Goal: Feedback & Contribution: Contribute content

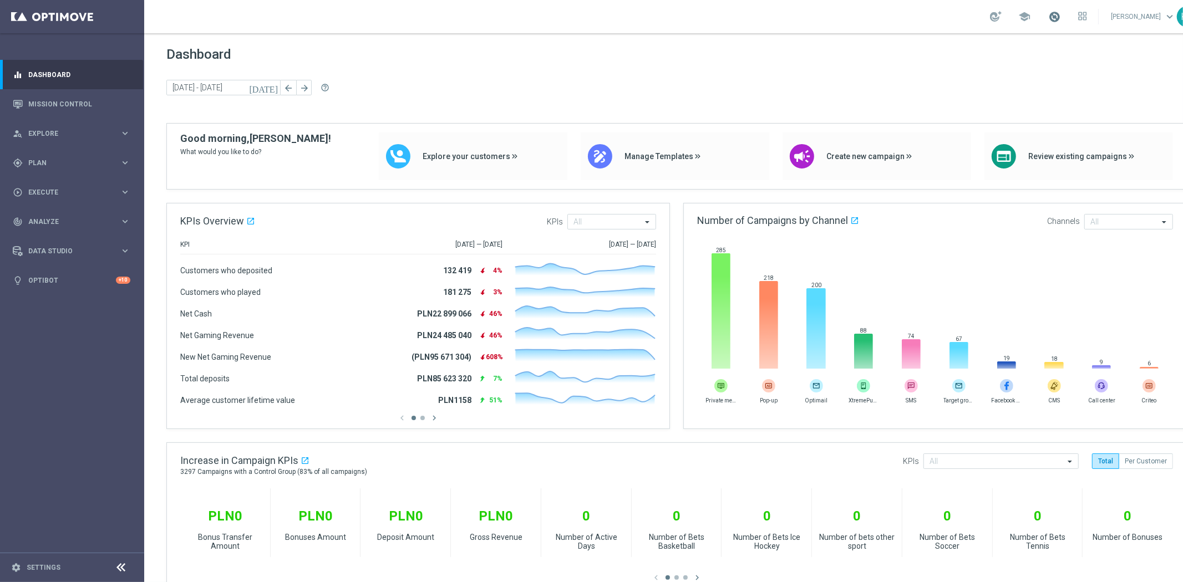
click at [1052, 14] on span at bounding box center [1054, 17] width 12 height 12
click at [833, 60] on span "Dashboard" at bounding box center [676, 55] width 1020 height 16
click at [108, 158] on div "gps_fixed Plan" at bounding box center [66, 163] width 107 height 10
click at [68, 186] on link "Target Groups" at bounding box center [72, 185] width 86 height 9
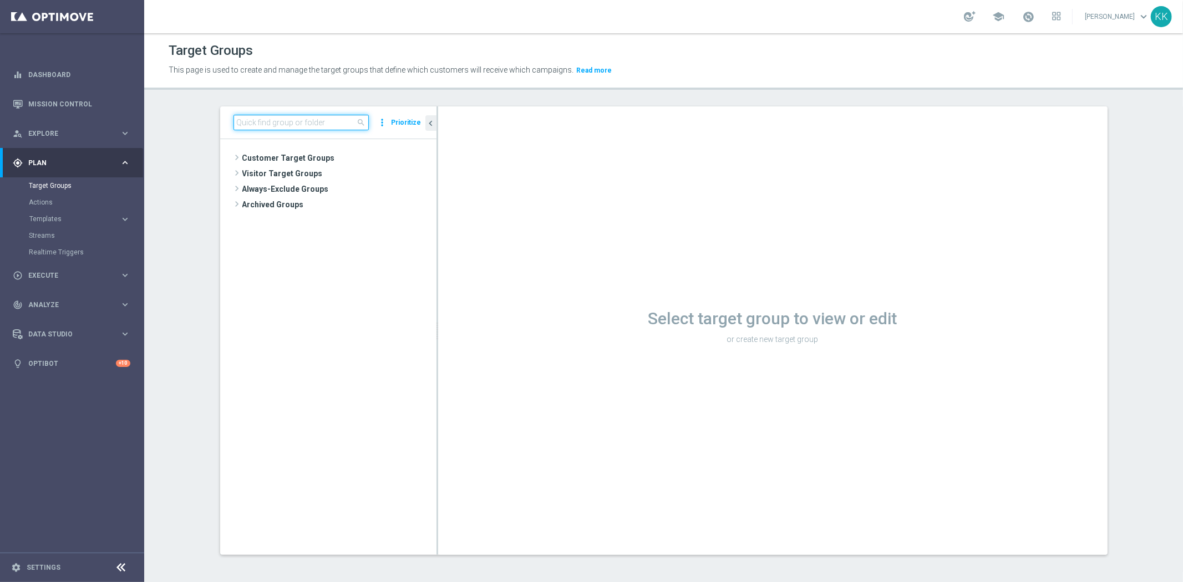
click at [329, 120] on input at bounding box center [300, 123] width 135 height 16
click at [328, 117] on input at bounding box center [300, 123] width 135 height 16
click at [296, 121] on input at bounding box center [300, 123] width 135 height 16
paste input "C_ALL_TARGET_ZBR_CC LE 100% do 300PLN_220925"
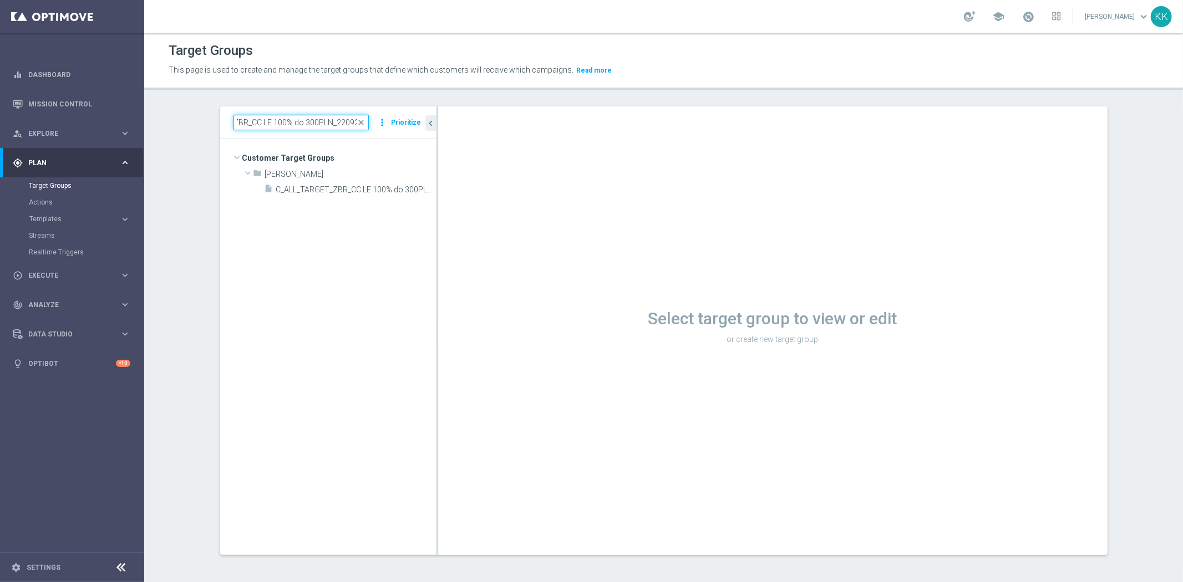
type input "C_ALL_TARGET_ZBR_CC LE 100% do 300PLN_220925"
drag, startPoint x: 335, startPoint y: 190, endPoint x: 294, endPoint y: 272, distance: 92.2
click at [335, 190] on span "C_ALL_TARGET_ZBR_CC LE 100% do 300PLN_220925" at bounding box center [343, 189] width 135 height 9
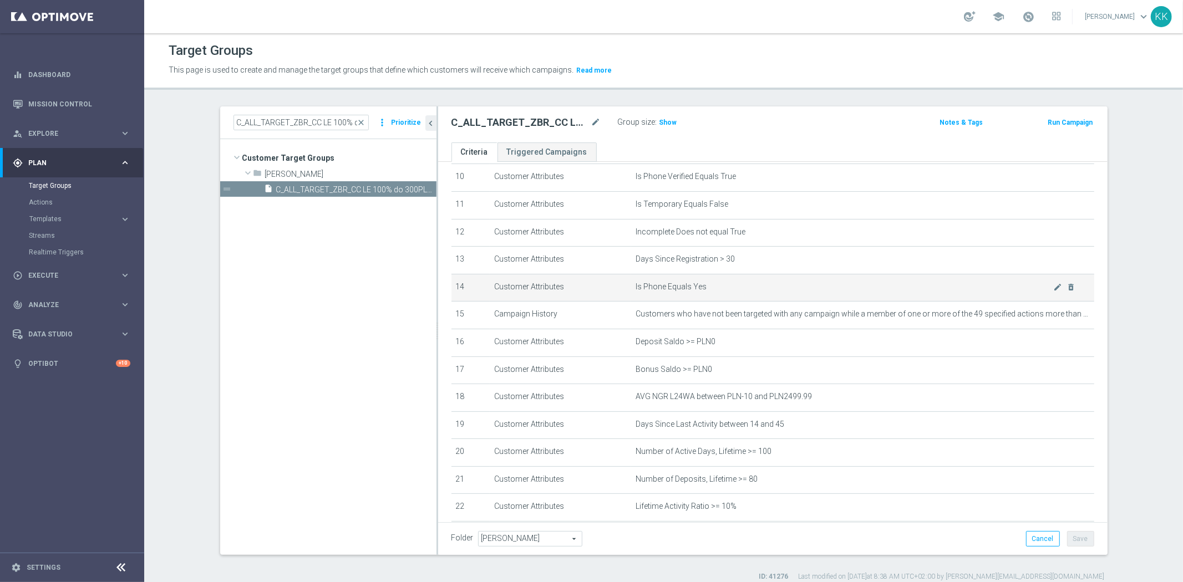
scroll to position [343, 0]
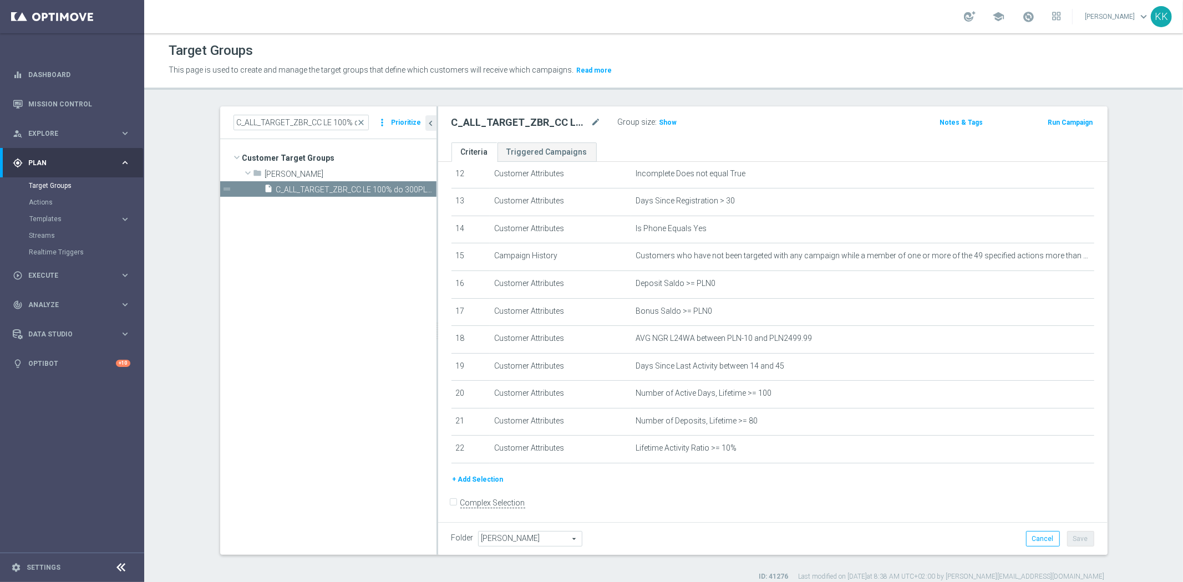
drag, startPoint x: 659, startPoint y: 119, endPoint x: 656, endPoint y: 134, distance: 15.2
click at [659, 119] on span "Show" at bounding box center [668, 123] width 18 height 8
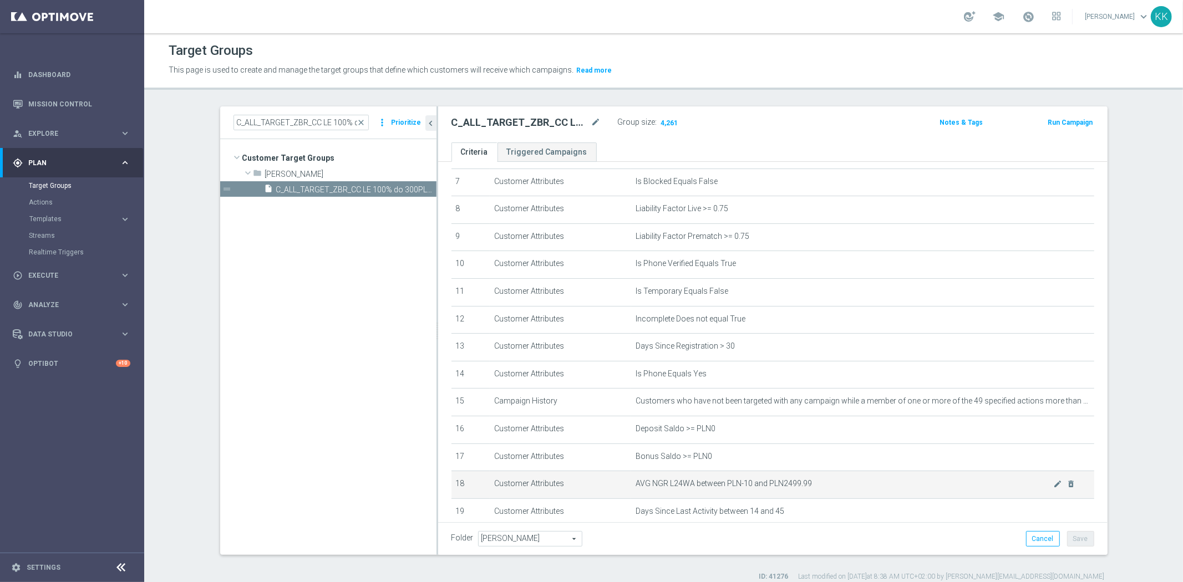
scroll to position [246, 0]
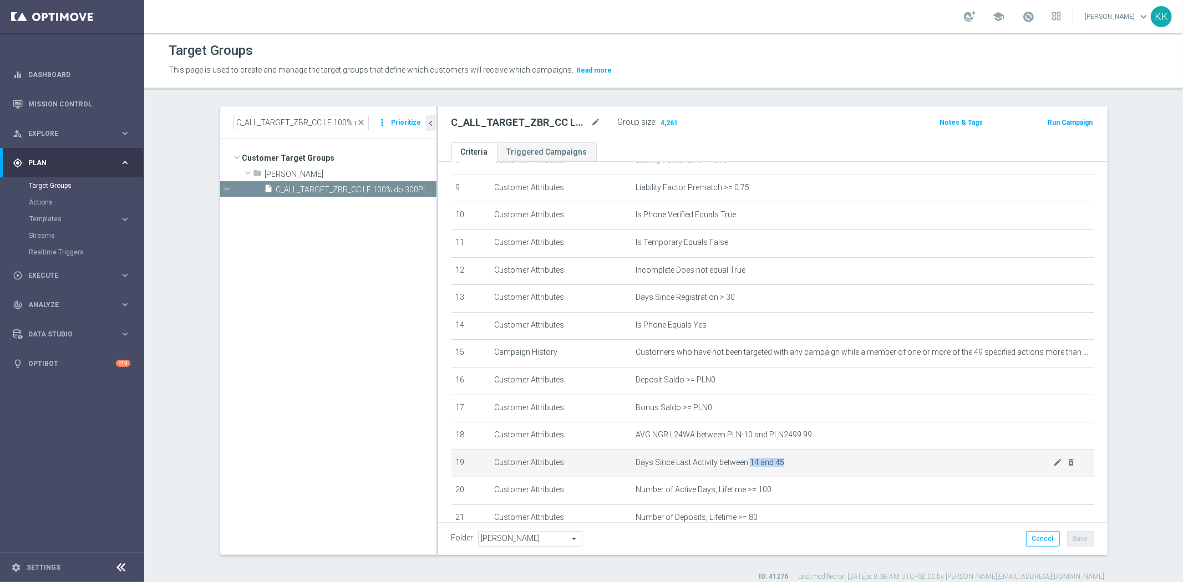
drag, startPoint x: 783, startPoint y: 457, endPoint x: 743, endPoint y: 461, distance: 40.7
click at [743, 461] on span "Days Since Last Activity between 14 and 45" at bounding box center [843, 462] width 417 height 9
copy span "14 and 45"
click at [643, 458] on span "Days Since Last Activity between 14 and 45" at bounding box center [843, 462] width 417 height 9
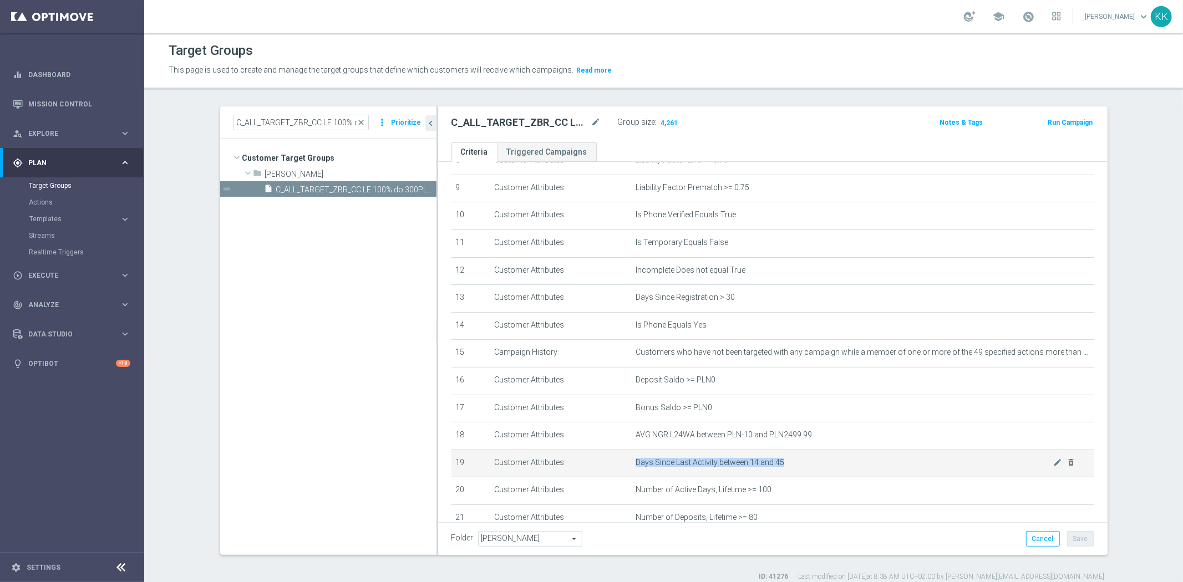
click at [643, 458] on span "Days Since Last Activity between 14 and 45" at bounding box center [843, 462] width 417 height 9
copy tbody "Days Since Last Activity between 14 and 45 mode_edit delete_forever"
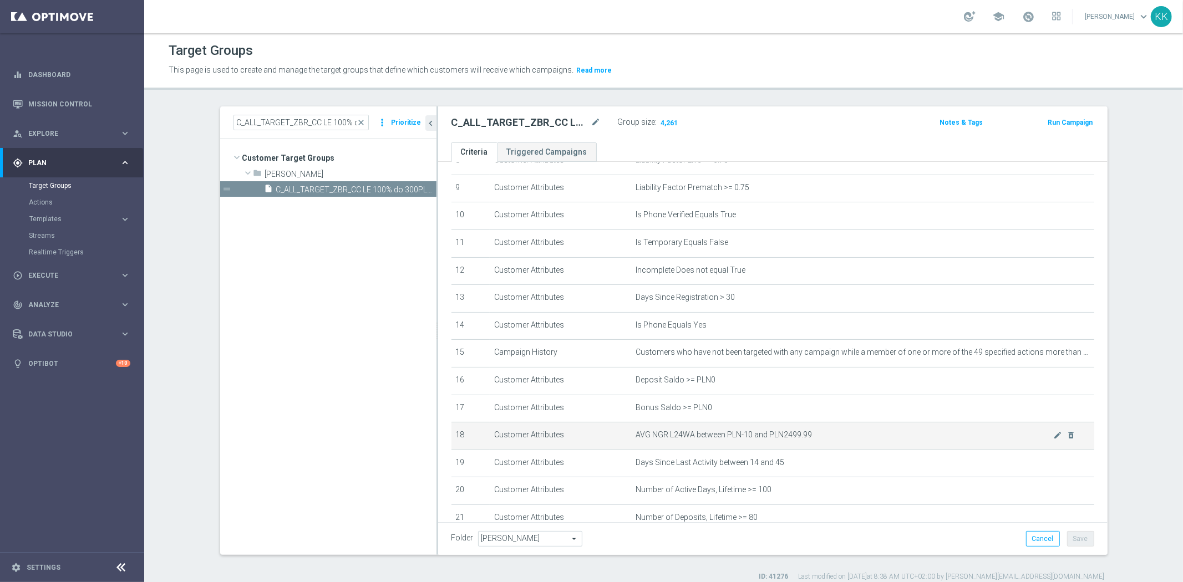
click at [985, 422] on td "AVG NGR L24WA between PLN-10 and PLN2499.99 mode_edit delete_forever" at bounding box center [862, 436] width 463 height 28
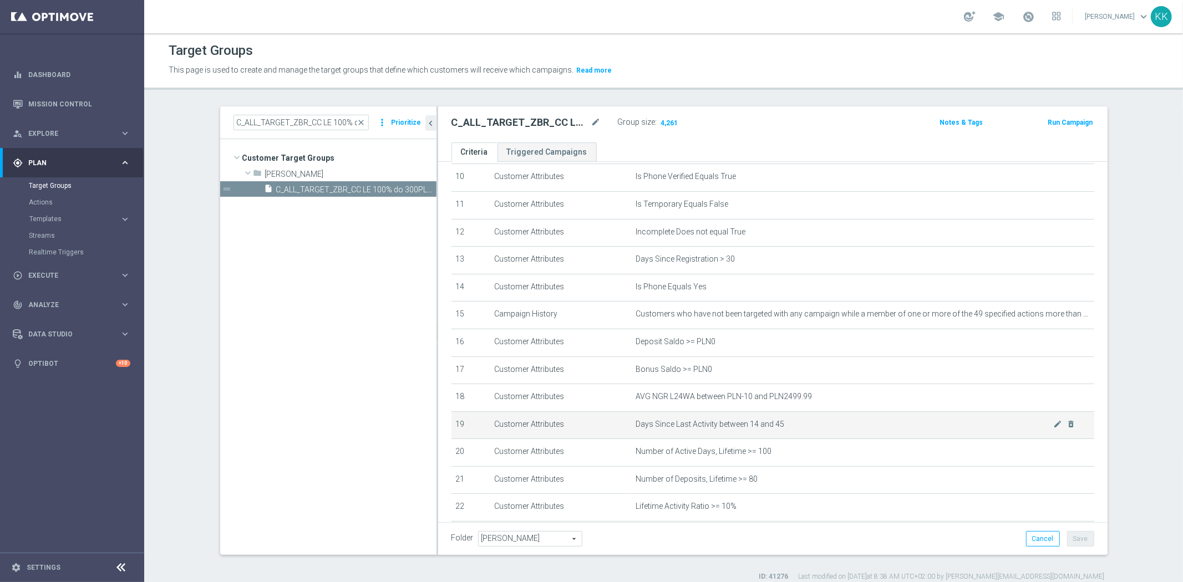
scroll to position [343, 0]
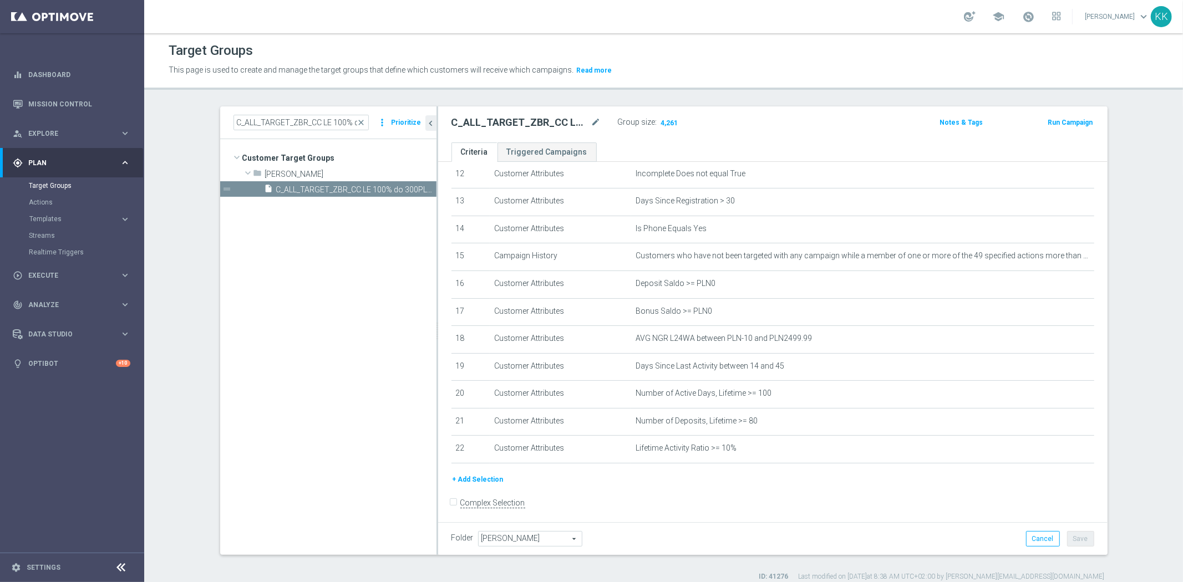
click at [32, 180] on div "Target Groups" at bounding box center [86, 185] width 114 height 17
click at [35, 183] on link "Target Groups" at bounding box center [72, 185] width 86 height 9
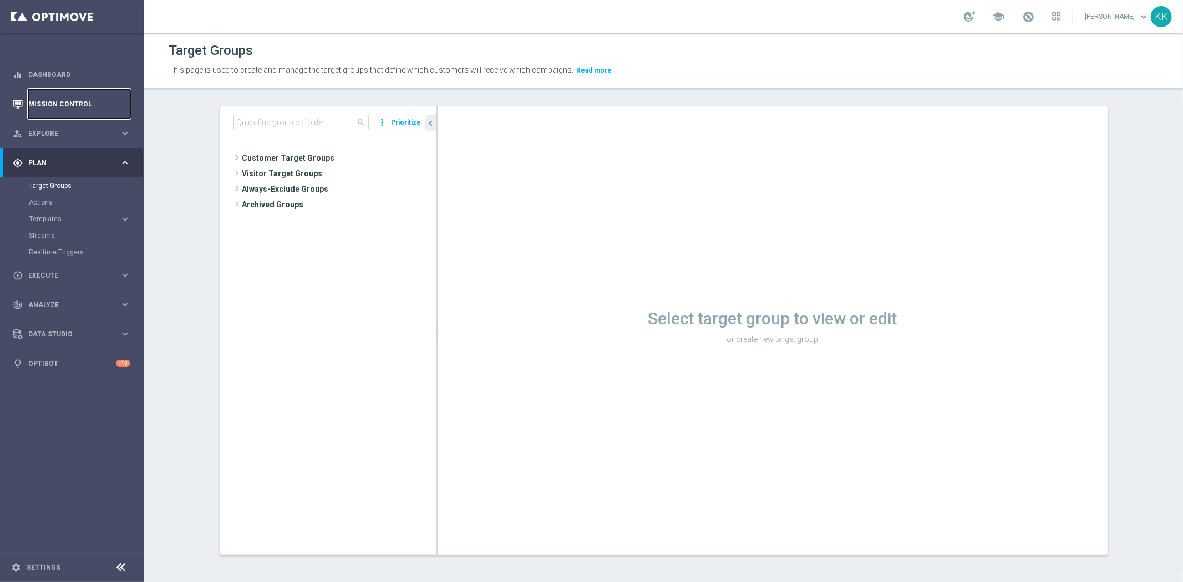
click at [42, 103] on link "Mission Control" at bounding box center [79, 103] width 102 height 29
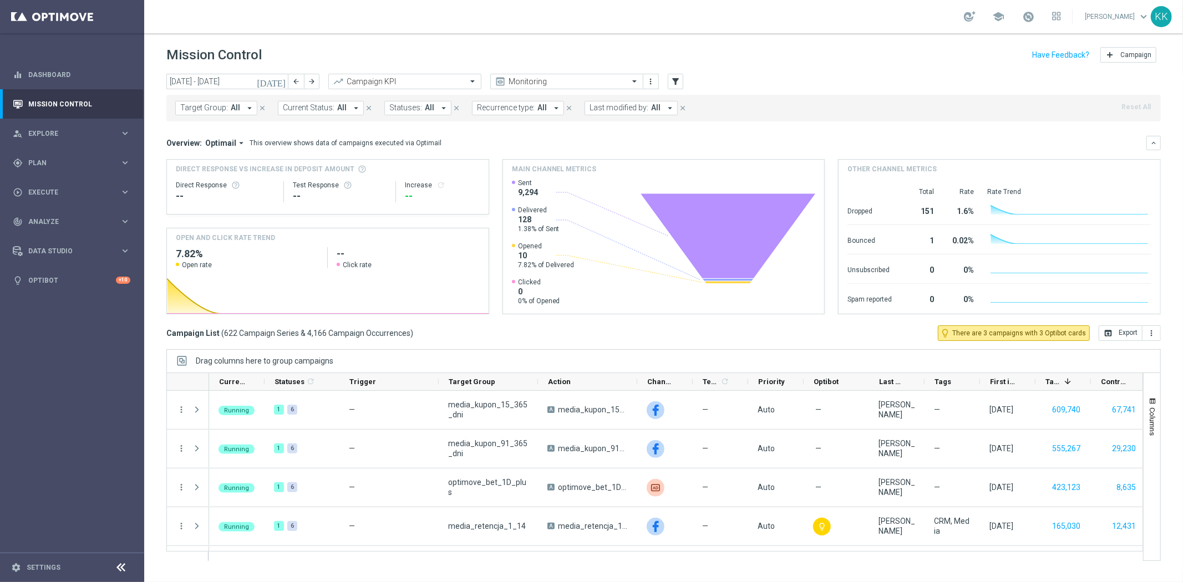
click at [219, 140] on span "Optimail" at bounding box center [220, 143] width 31 height 10
click at [220, 159] on div "Analysis" at bounding box center [215, 160] width 67 height 16
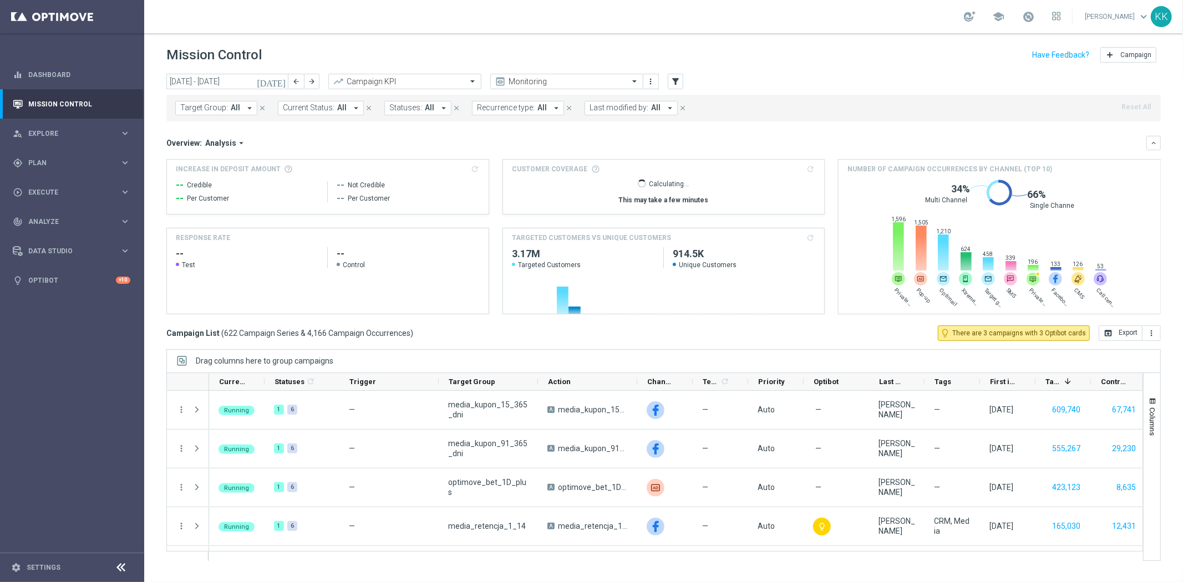
click at [537, 106] on span "All" at bounding box center [541, 107] width 9 height 9
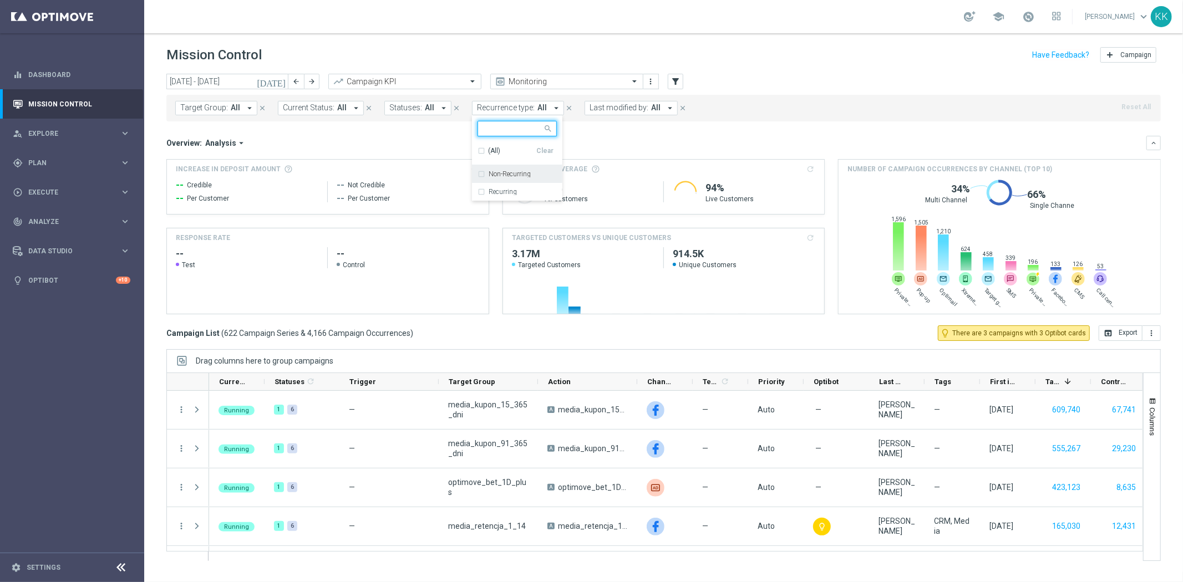
click at [516, 171] on label "Non-Recurring" at bounding box center [509, 174] width 42 height 7
click at [745, 96] on div "Target Group: All arrow_drop_down close Current Status: All arrow_drop_down clo…" at bounding box center [663, 108] width 994 height 27
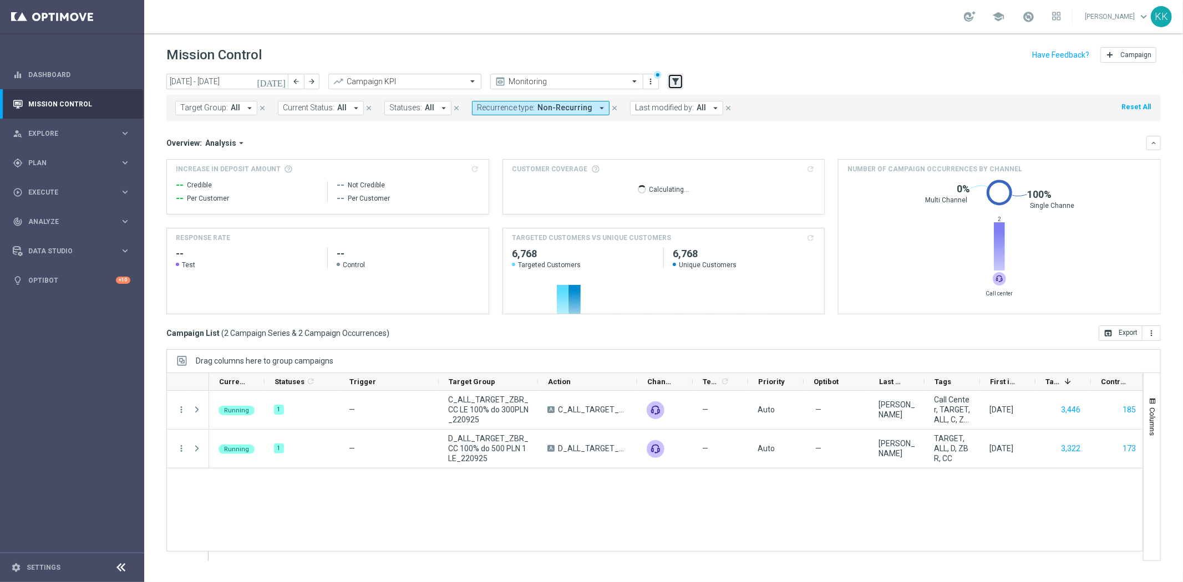
click at [679, 79] on icon "filter_alt" at bounding box center [675, 82] width 10 height 10
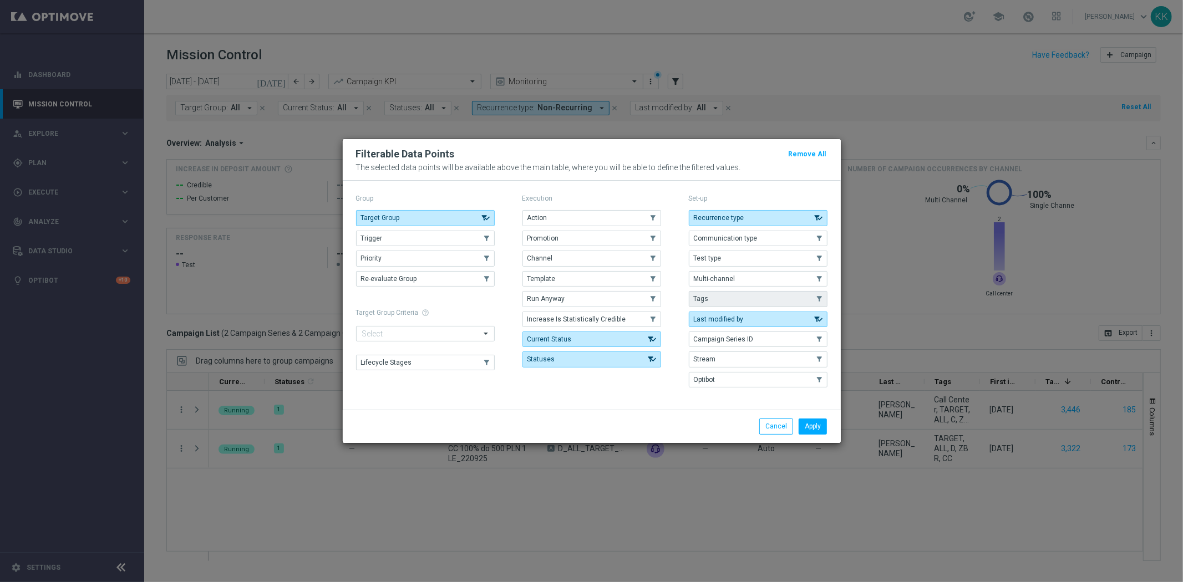
click at [711, 300] on button "Tags" at bounding box center [758, 299] width 139 height 16
click at [813, 430] on button "Apply" at bounding box center [812, 427] width 28 height 16
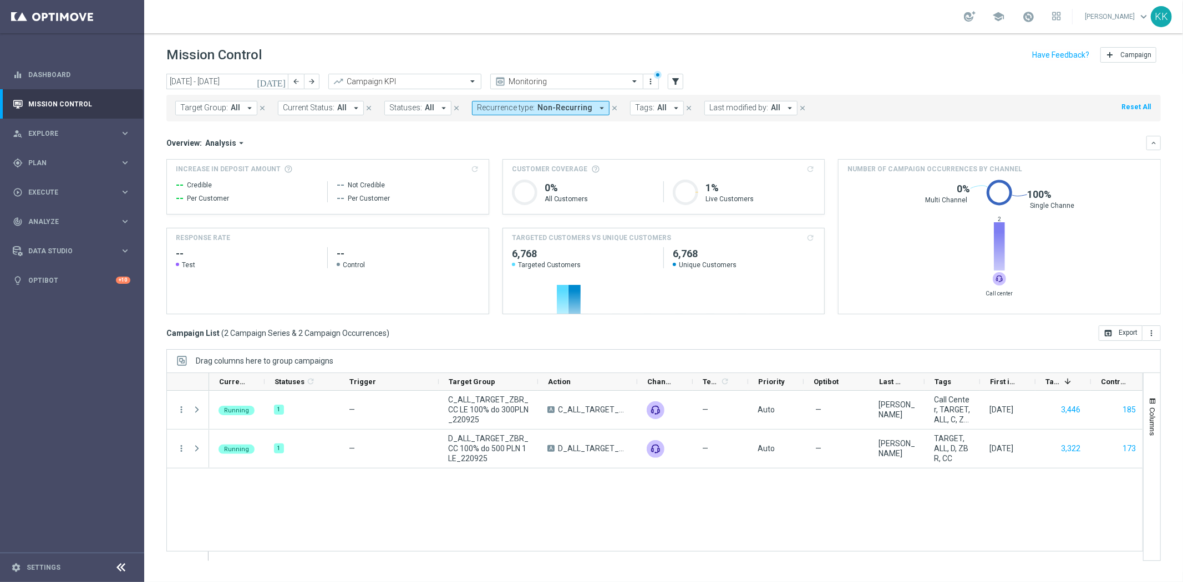
click at [653, 101] on button "Tags: All arrow_drop_down" at bounding box center [657, 108] width 54 height 14
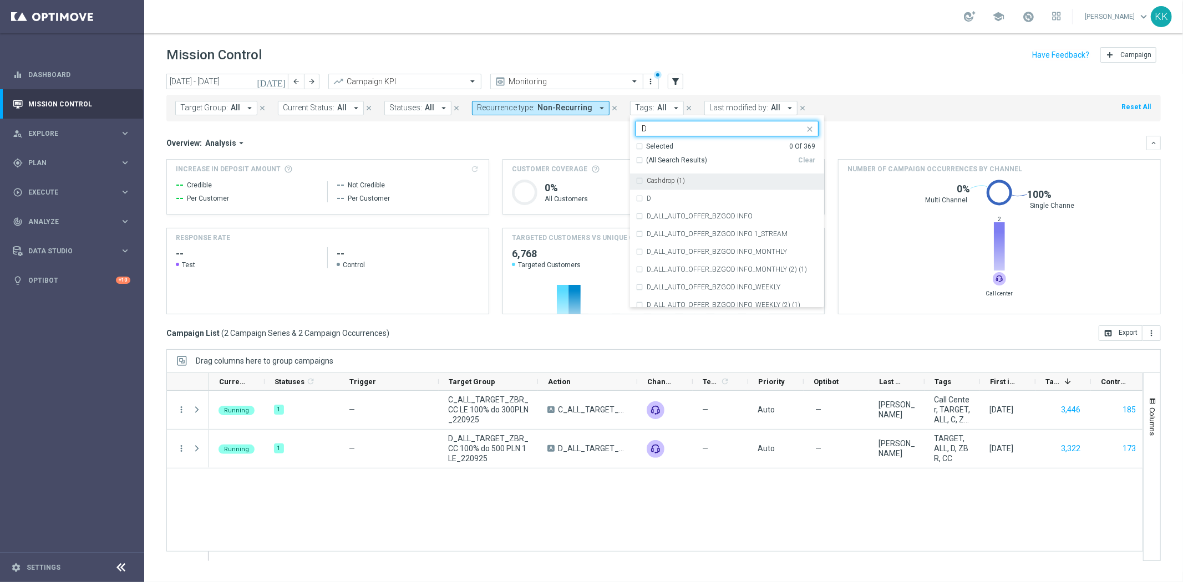
scroll to position [1786, 0]
click at [656, 262] on div "D" at bounding box center [732, 259] width 172 height 7
type input "D"
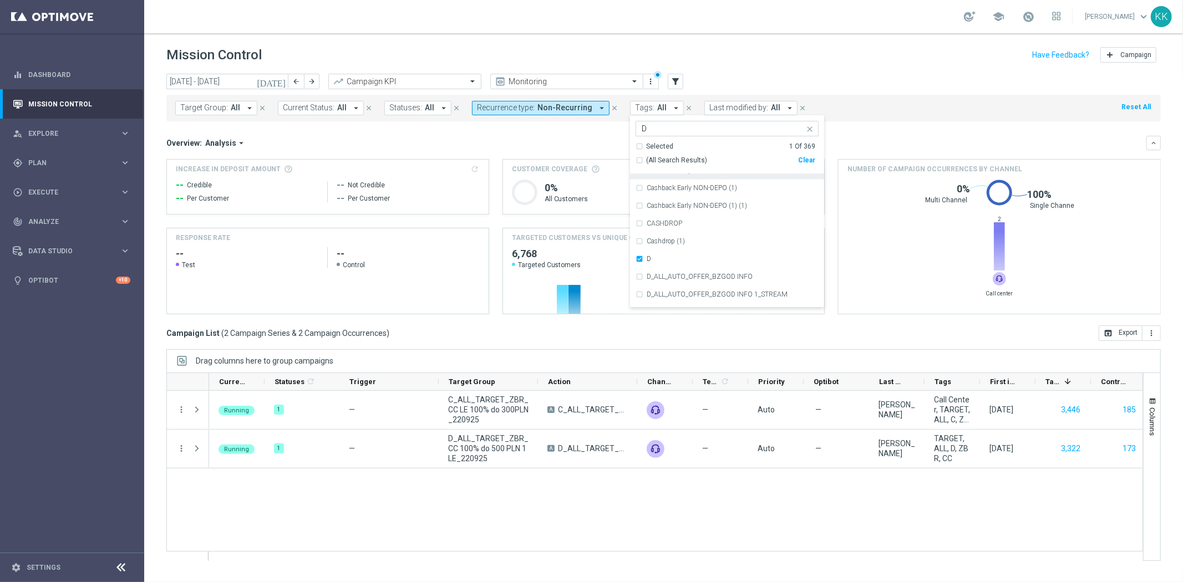
click at [853, 74] on div "today 22 Sep 2025 - 28 Sep 2025 arrow_back arrow_forward Campaign KPI trending_…" at bounding box center [663, 82] width 994 height 17
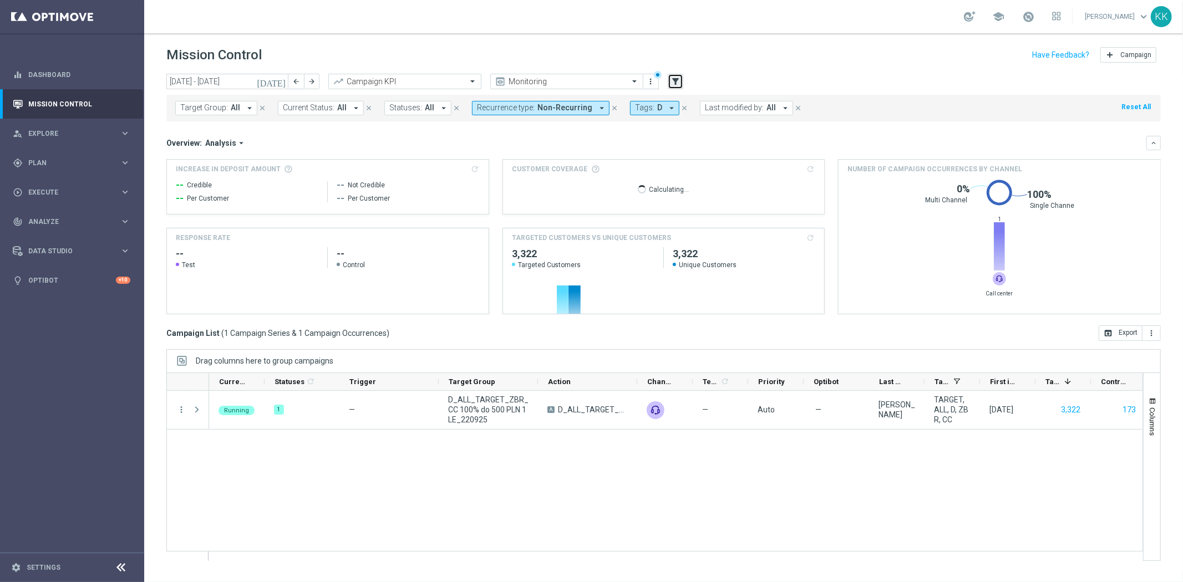
click at [679, 81] on icon "filter_alt" at bounding box center [675, 82] width 10 height 10
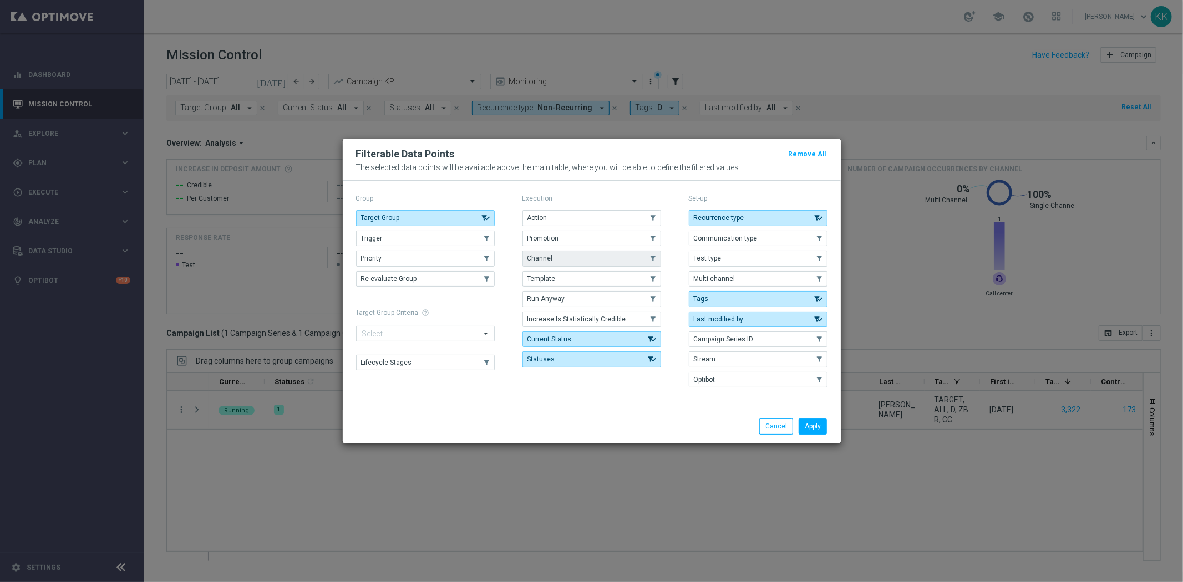
click at [566, 253] on button "Channel" at bounding box center [591, 259] width 139 height 16
click at [808, 429] on button "Apply" at bounding box center [812, 427] width 28 height 16
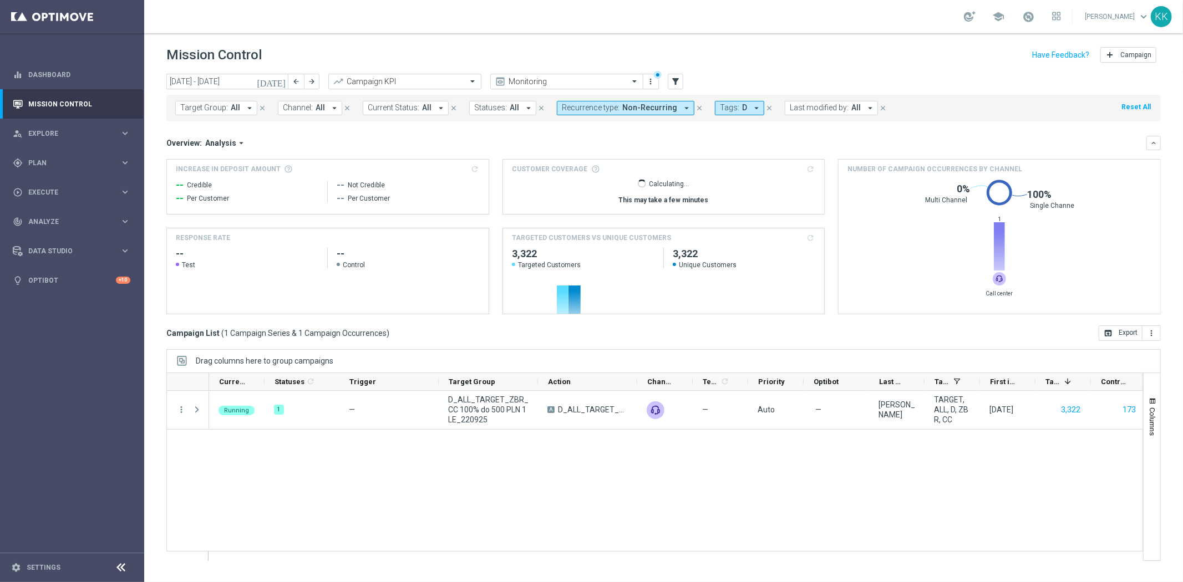
click at [307, 108] on span "Channel:" at bounding box center [298, 107] width 30 height 9
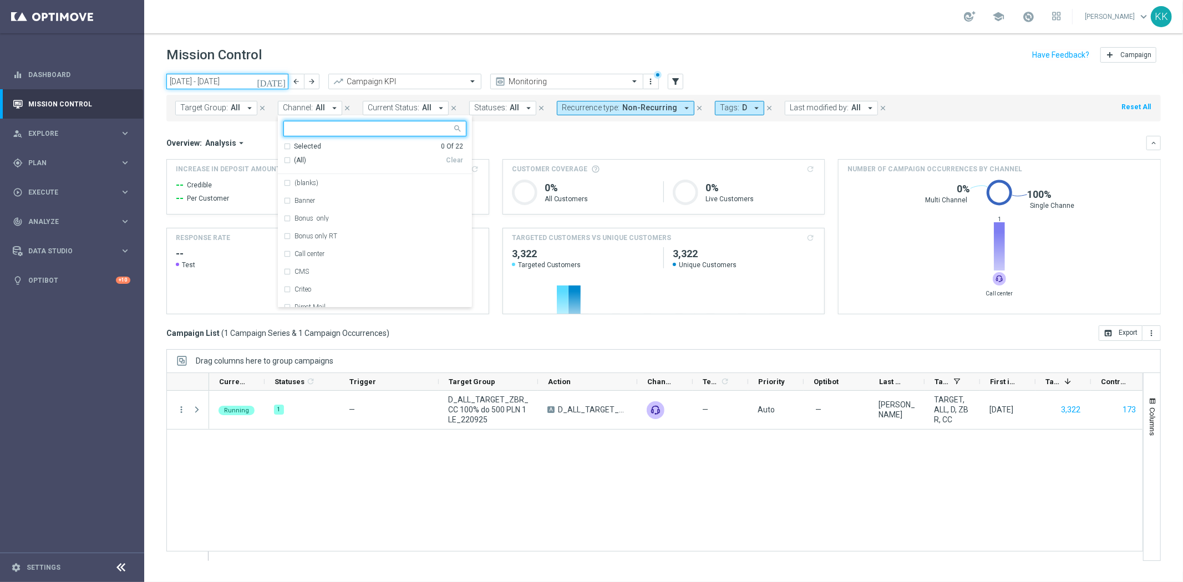
click at [251, 82] on input "22 Sep 2025 - 28 Sep 2025" at bounding box center [227, 82] width 122 height 16
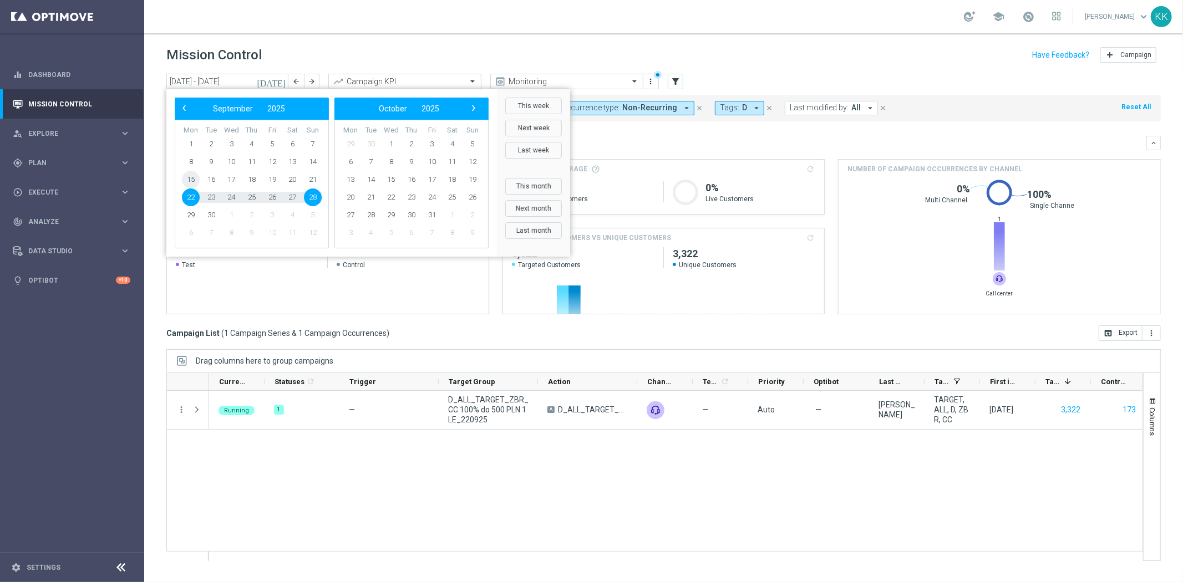
click at [187, 179] on span "15" at bounding box center [191, 180] width 18 height 18
click at [309, 175] on span "21" at bounding box center [313, 180] width 18 height 18
type input "[DATE] - [DATE]"
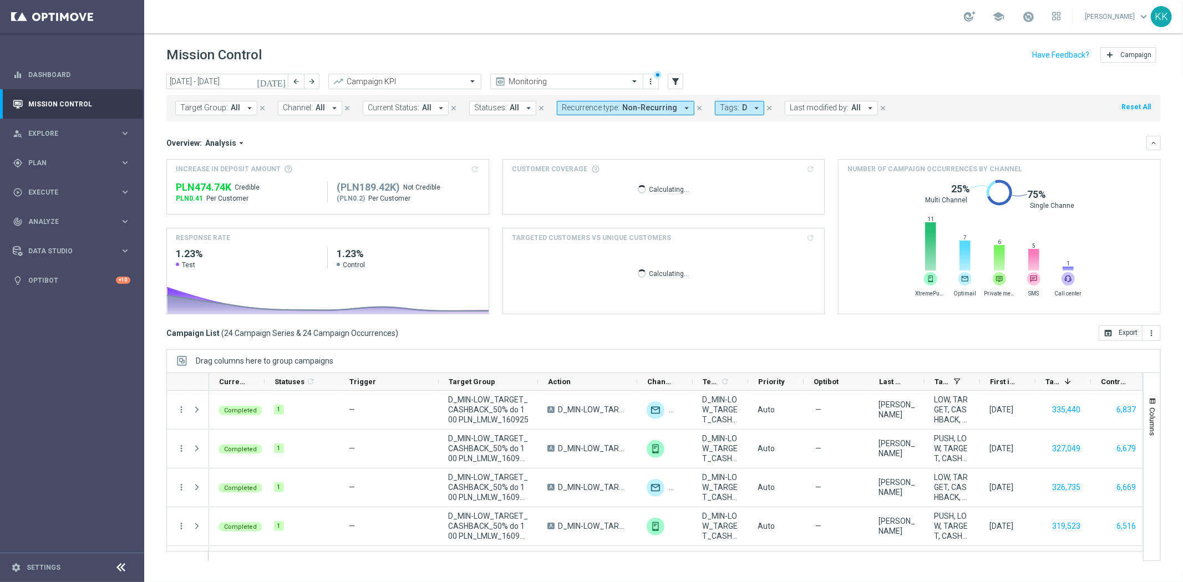
click at [305, 106] on span "Channel:" at bounding box center [298, 107] width 30 height 9
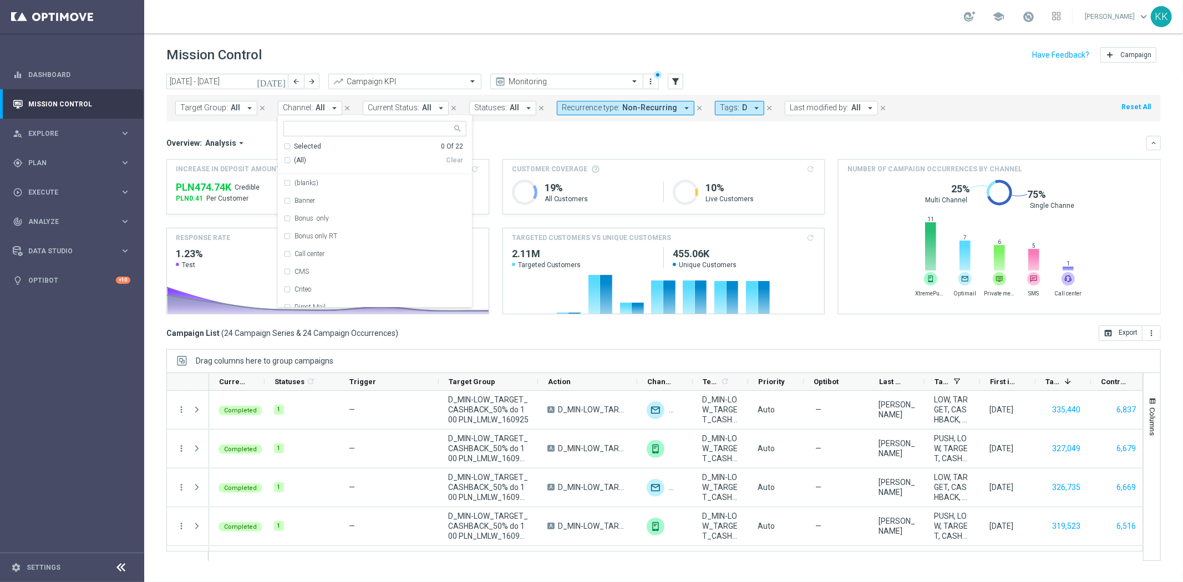
click at [742, 106] on span "D" at bounding box center [744, 107] width 5 height 9
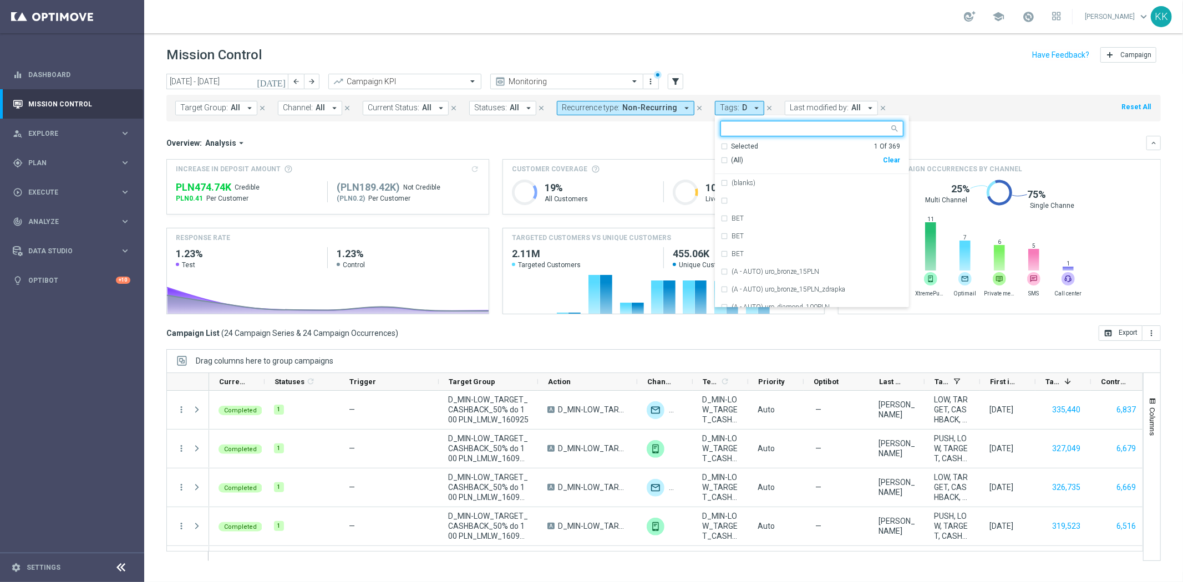
click at [0, 0] on div "Clear" at bounding box center [0, 0] width 0 height 0
click at [775, 126] on input "text" at bounding box center [807, 128] width 162 height 9
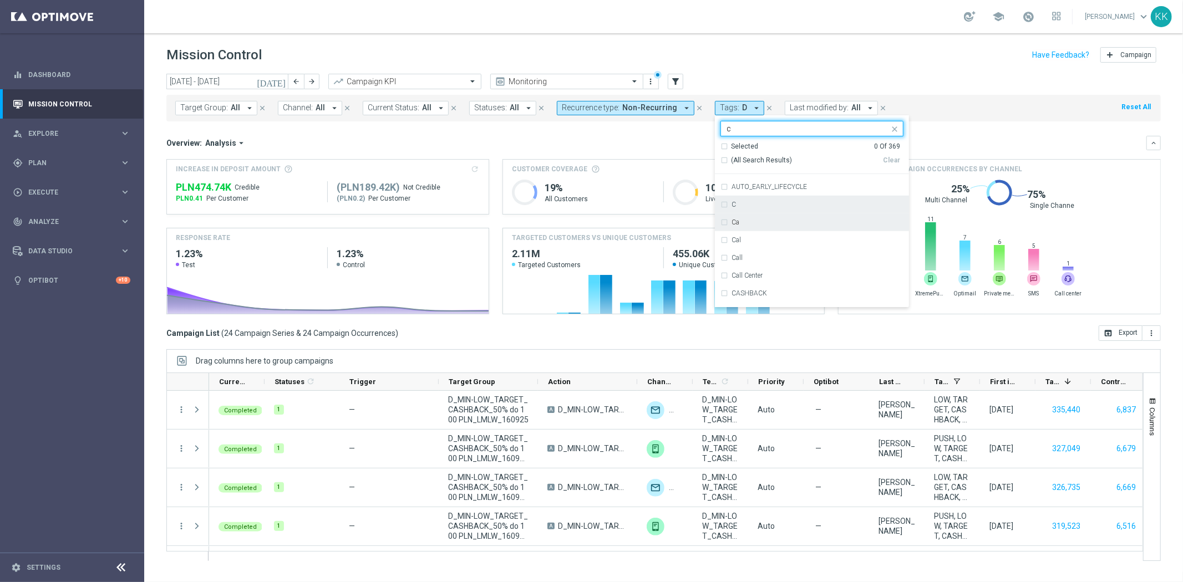
scroll to position [862, 0]
click at [773, 228] on div "C" at bounding box center [817, 225] width 172 height 7
type input "c"
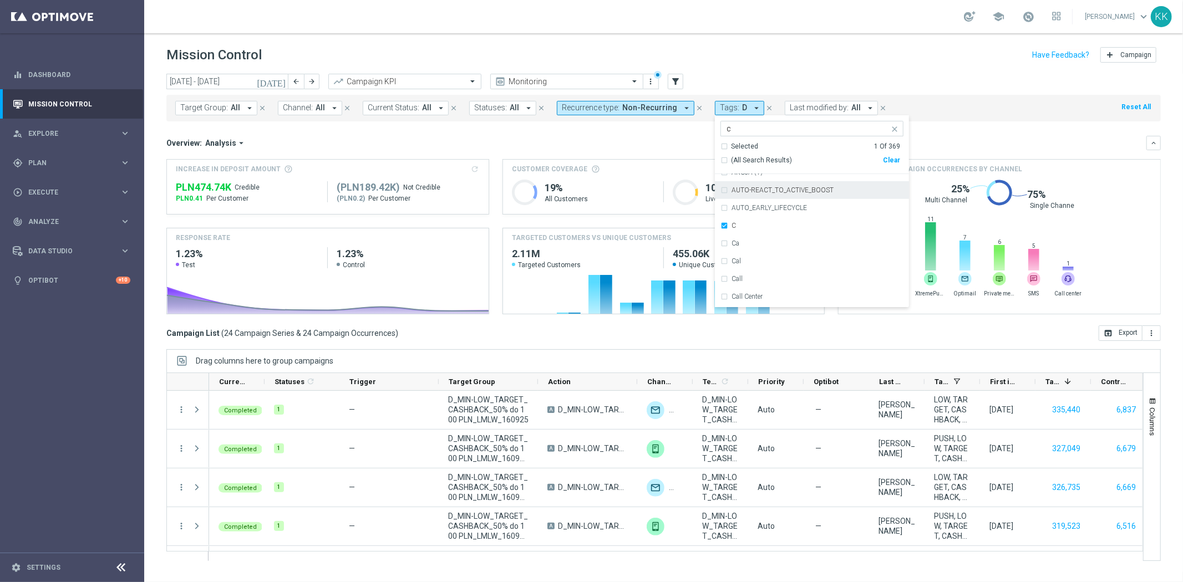
click at [885, 70] on header "Mission Control add Campaign" at bounding box center [663, 53] width 1038 height 40
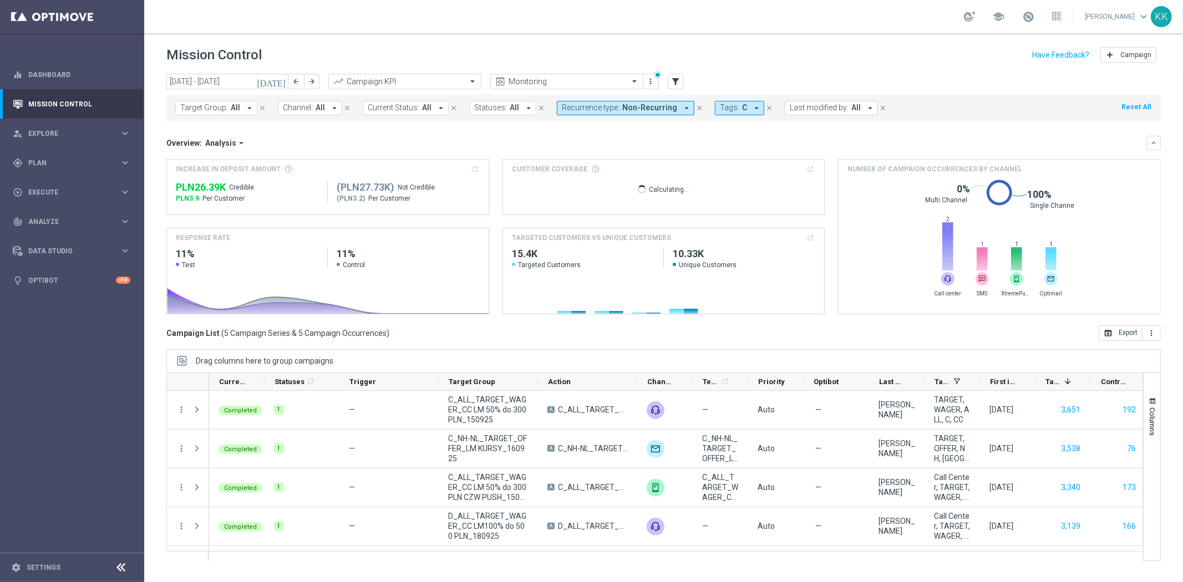
click at [304, 106] on span "Channel:" at bounding box center [298, 107] width 30 height 9
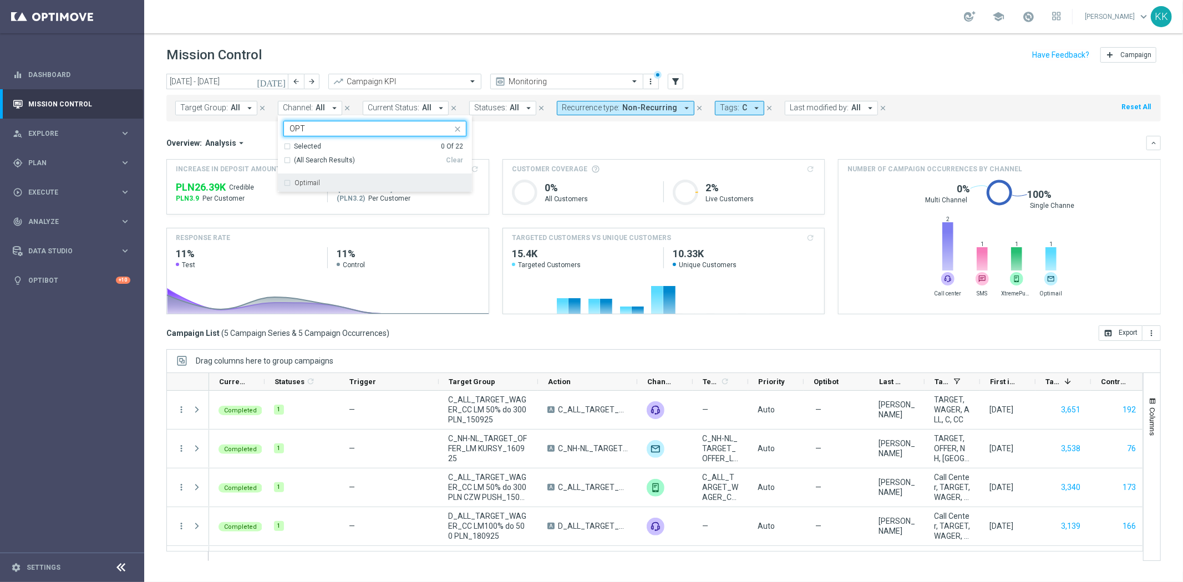
click at [333, 184] on div "Optimail" at bounding box center [380, 183] width 172 height 7
type input "OPT"
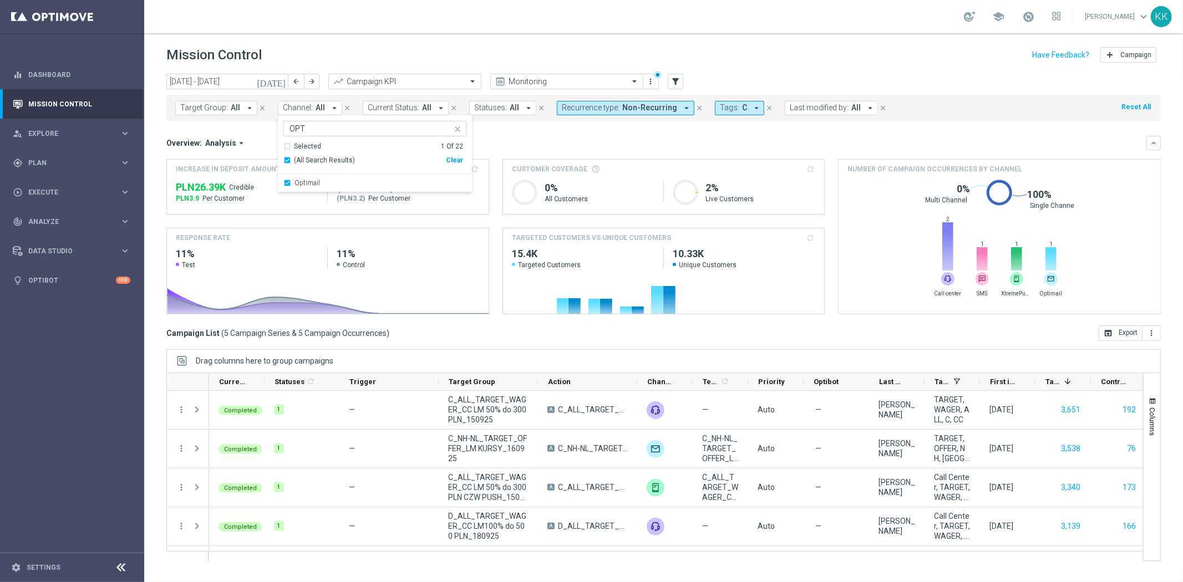
click at [462, 27] on div "school [PERSON_NAME] keyboard_arrow_down KK" at bounding box center [663, 16] width 1038 height 33
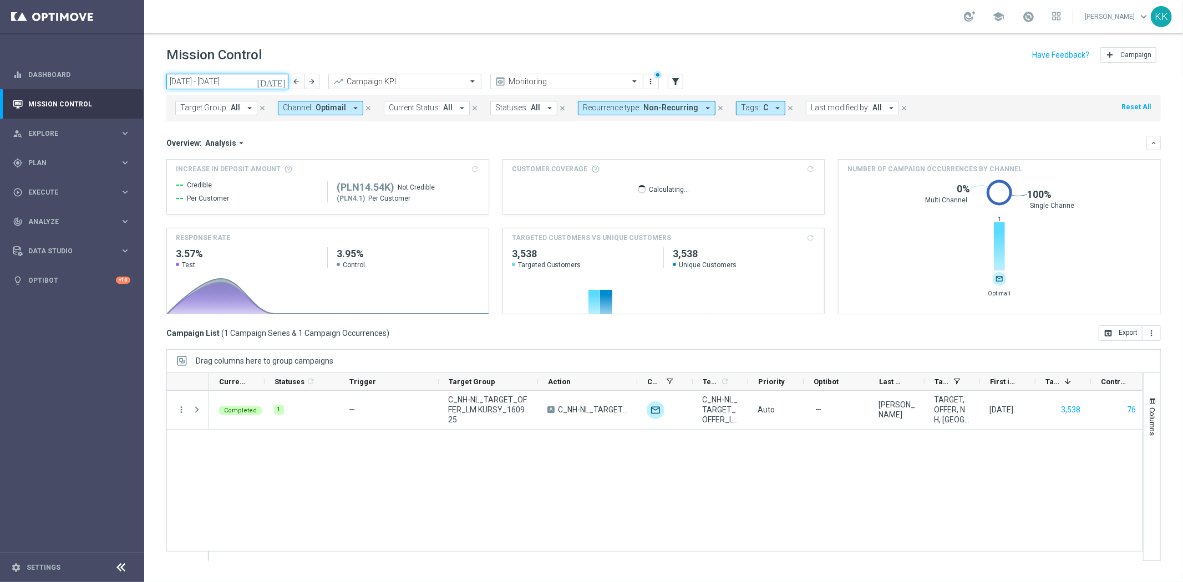
click at [200, 84] on input "[DATE] - [DATE]" at bounding box center [227, 82] width 122 height 16
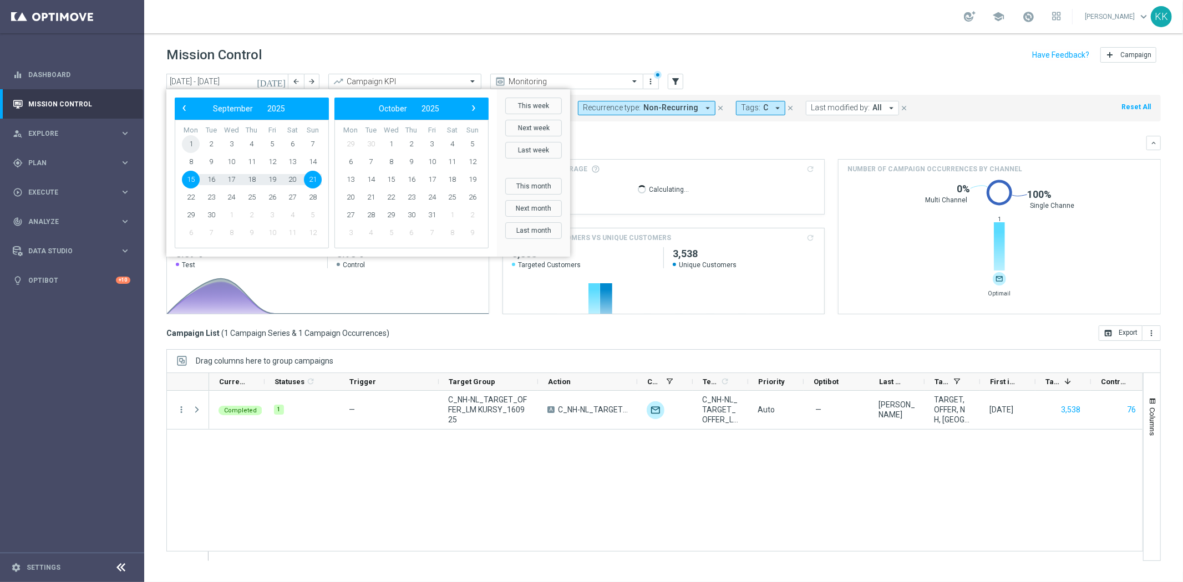
click at [194, 144] on span "1" at bounding box center [191, 144] width 18 height 18
click at [314, 177] on span "21" at bounding box center [313, 180] width 18 height 18
type input "01 Sep 2025 - 21 Sep 2025"
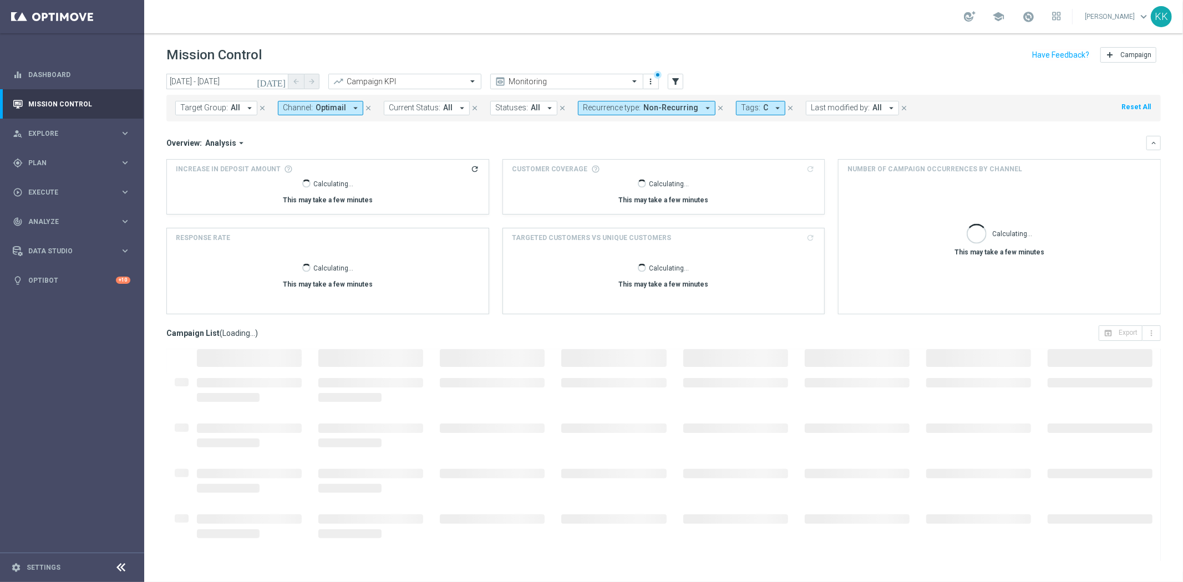
click at [987, 91] on div "Target Group: All arrow_drop_down close Channel: Optimail arrow_drop_down close…" at bounding box center [663, 105] width 994 height 31
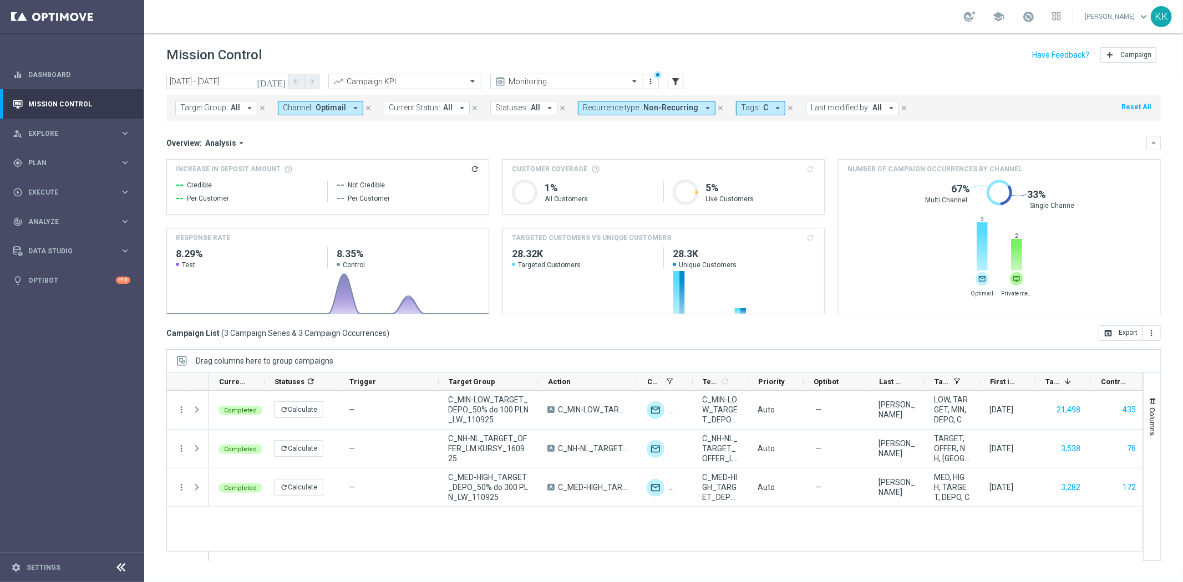
click at [310, 109] on button "Channel: Optimail arrow_drop_down" at bounding box center [320, 108] width 85 height 14
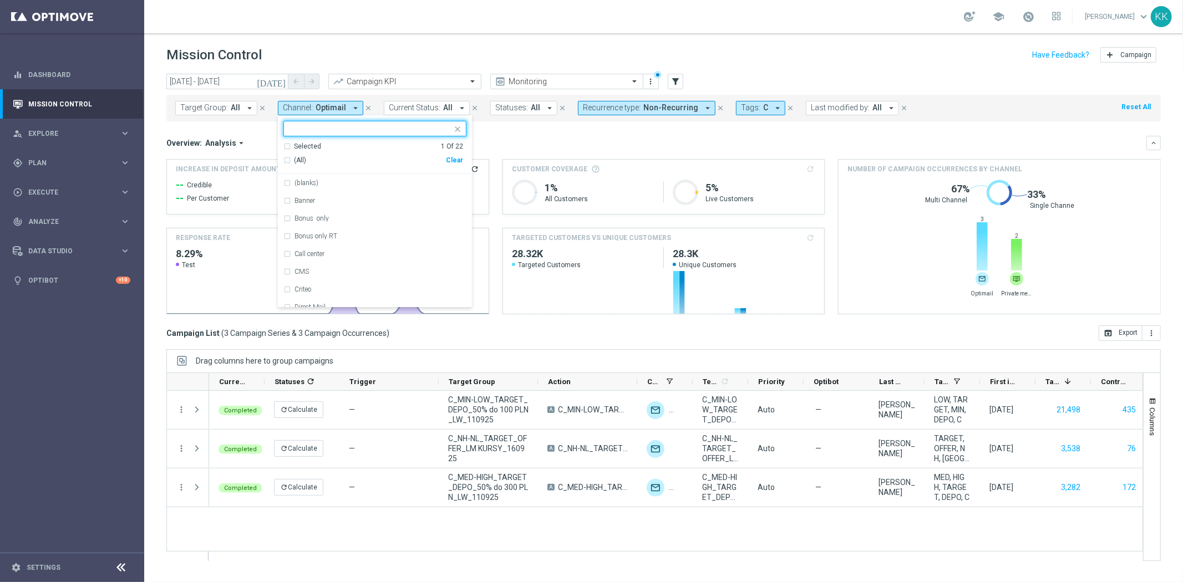
click at [0, 0] on div "Clear" at bounding box center [0, 0] width 0 height 0
click at [324, 129] on input "text" at bounding box center [370, 128] width 162 height 9
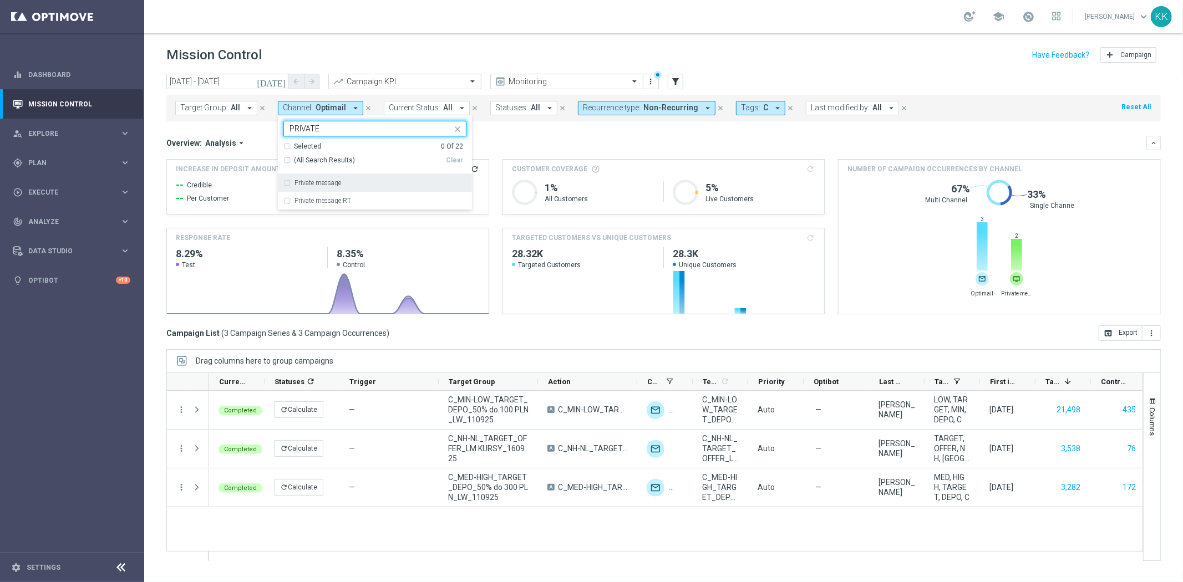
click at [365, 187] on div "Private message" at bounding box center [374, 183] width 183 height 18
type input "PRIVATE"
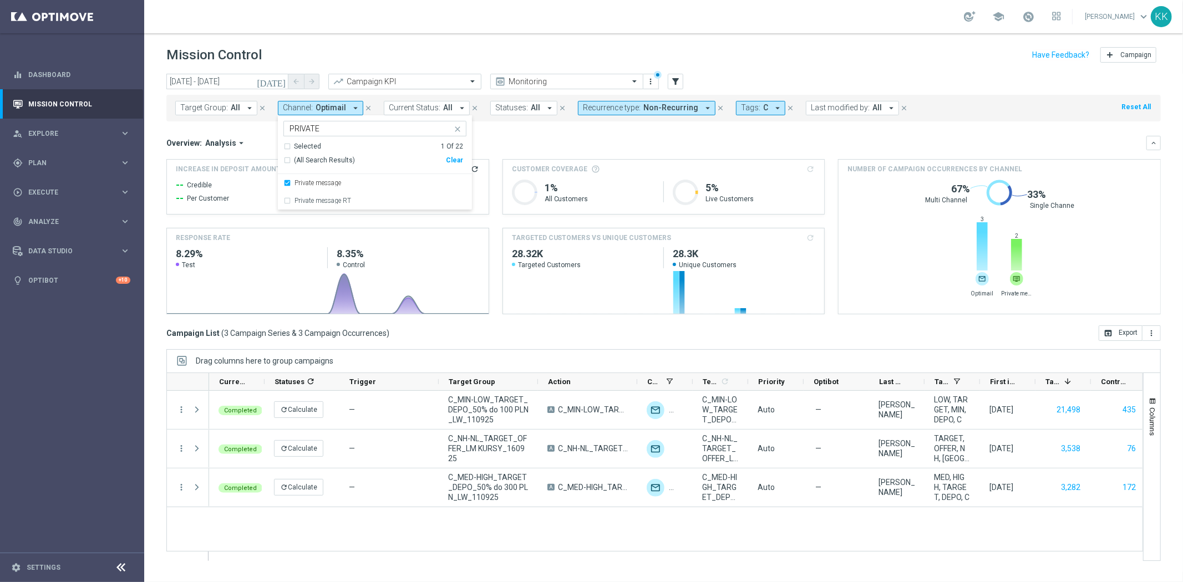
drag, startPoint x: 422, startPoint y: 69, endPoint x: 424, endPoint y: 76, distance: 6.9
click at [422, 70] on header "Mission Control add Campaign" at bounding box center [663, 53] width 1038 height 40
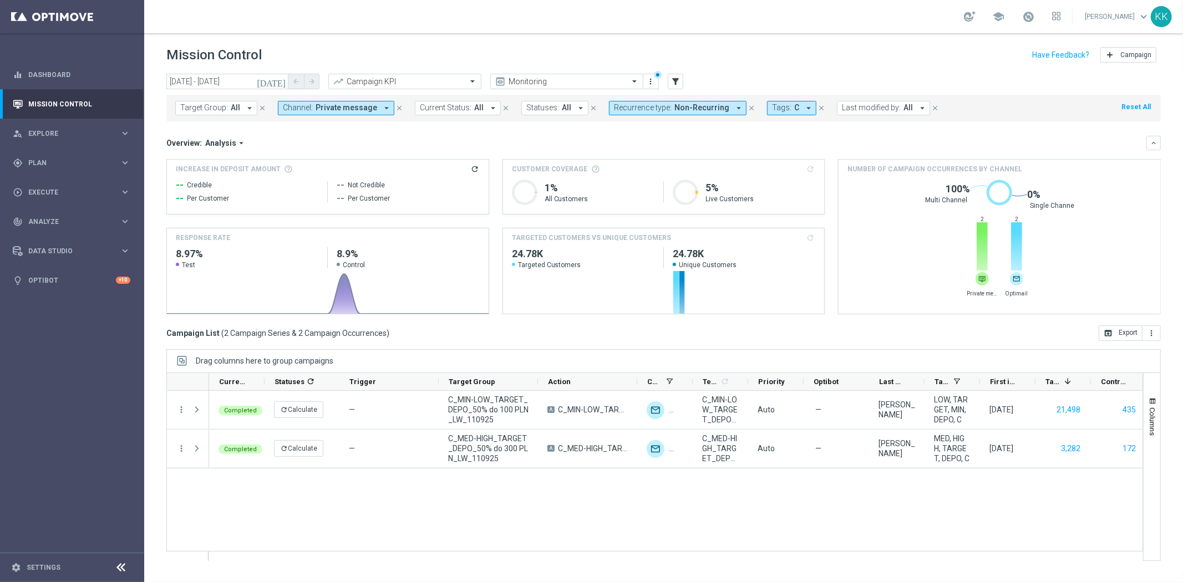
click at [347, 114] on button "Channel: Private message arrow_drop_down" at bounding box center [336, 108] width 116 height 14
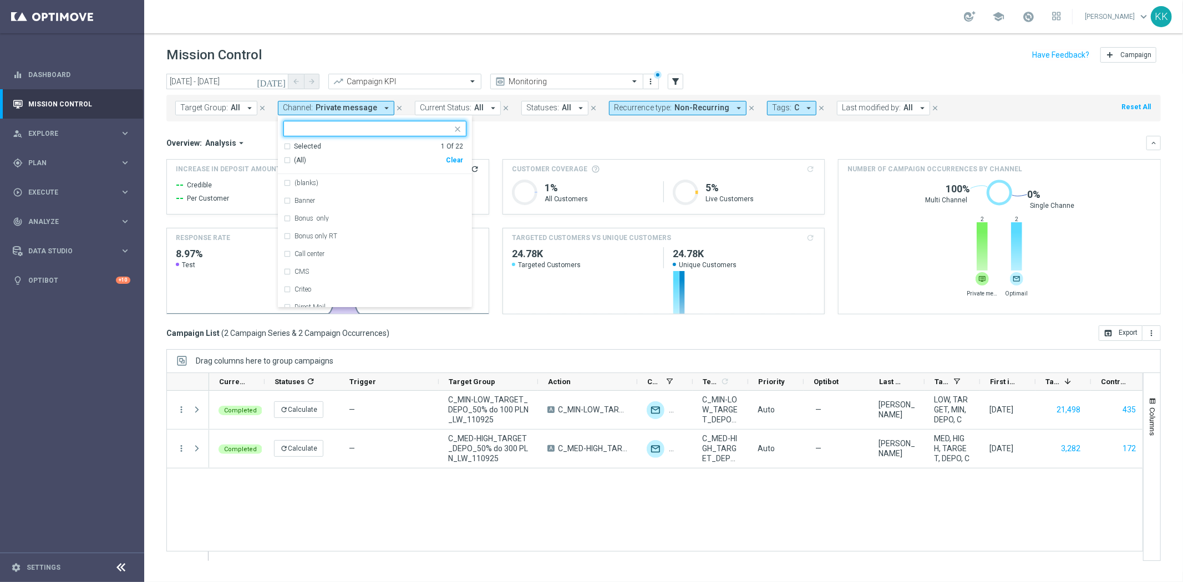
click at [0, 0] on div "Clear" at bounding box center [0, 0] width 0 height 0
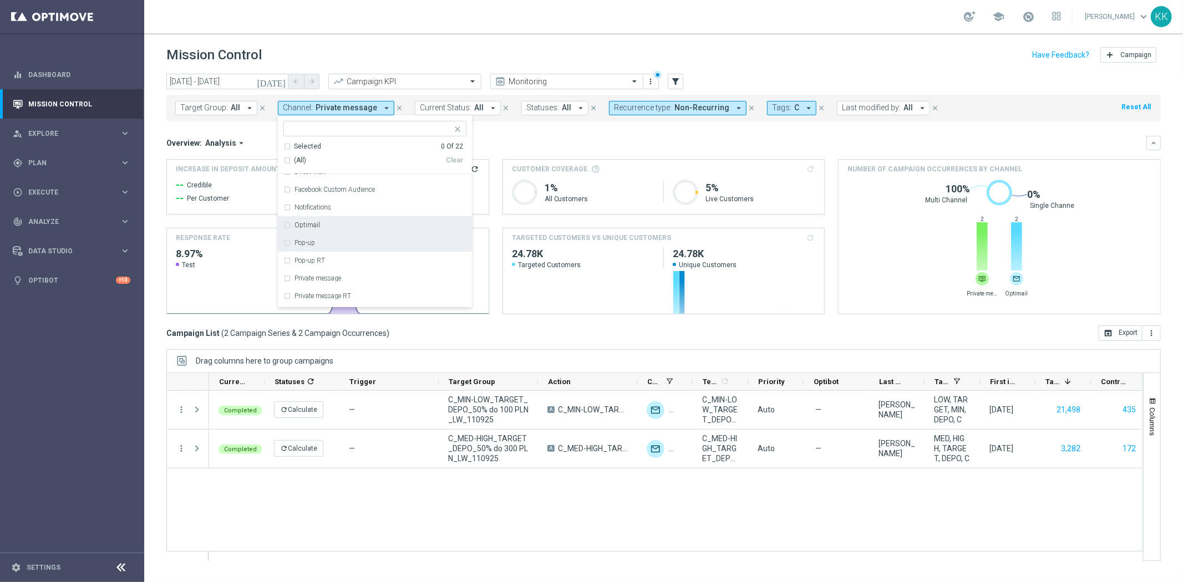
scroll to position [134, 0]
click at [334, 229] on div "Optimail" at bounding box center [380, 226] width 172 height 7
click at [648, 150] on div "Overview: Analysis arrow_drop_down keyboard_arrow_down" at bounding box center [663, 143] width 994 height 14
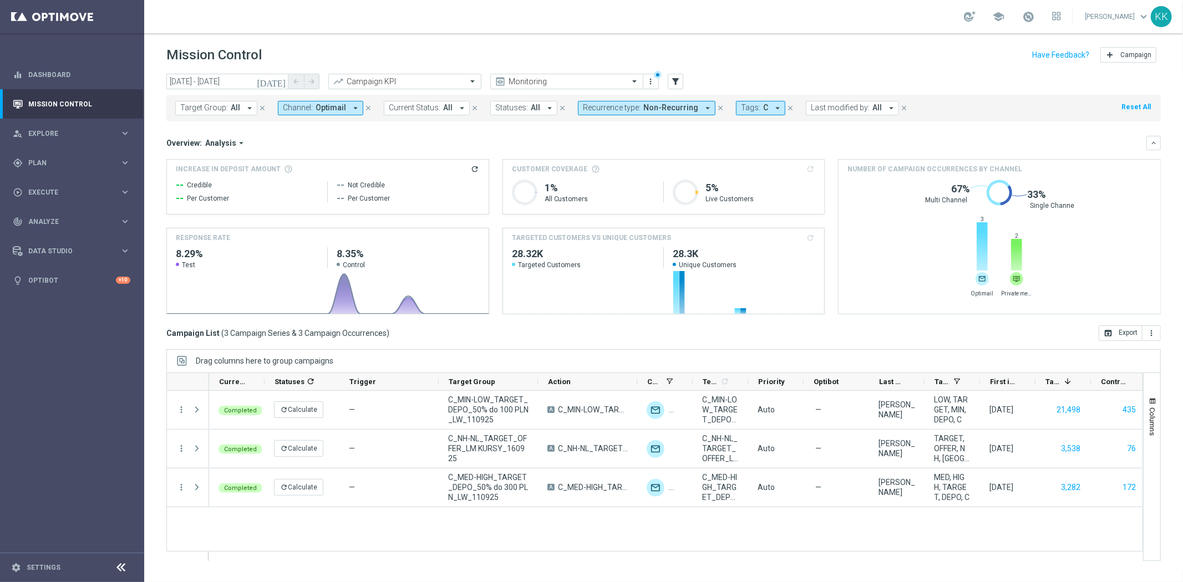
click at [323, 111] on span "Optimail" at bounding box center [330, 107] width 30 height 9
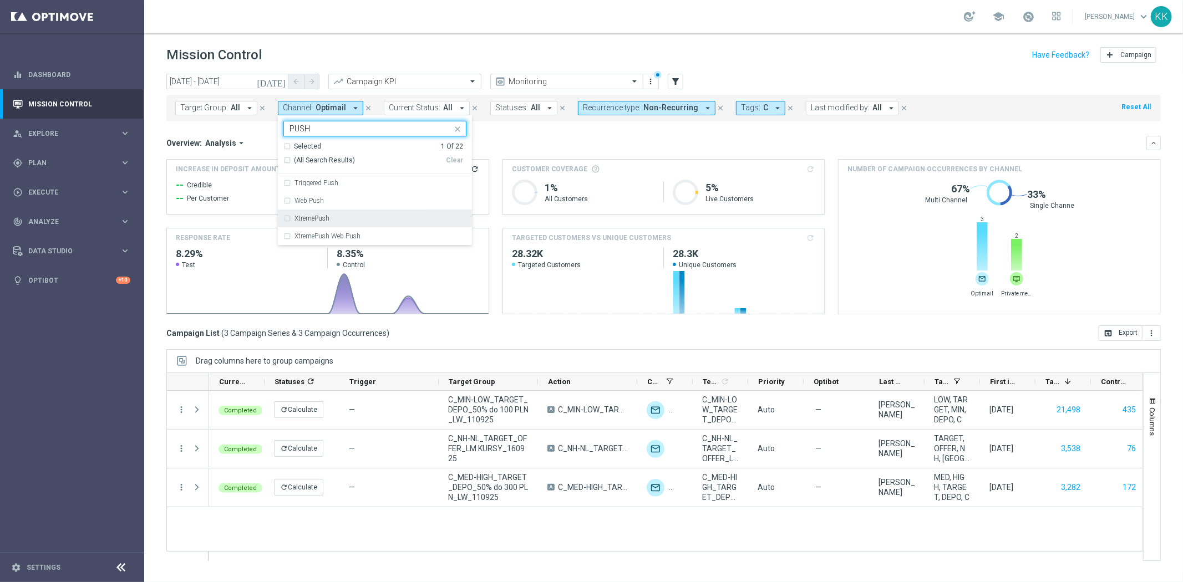
click at [337, 218] on div "XtremePush" at bounding box center [380, 218] width 172 height 7
type input "PUSH"
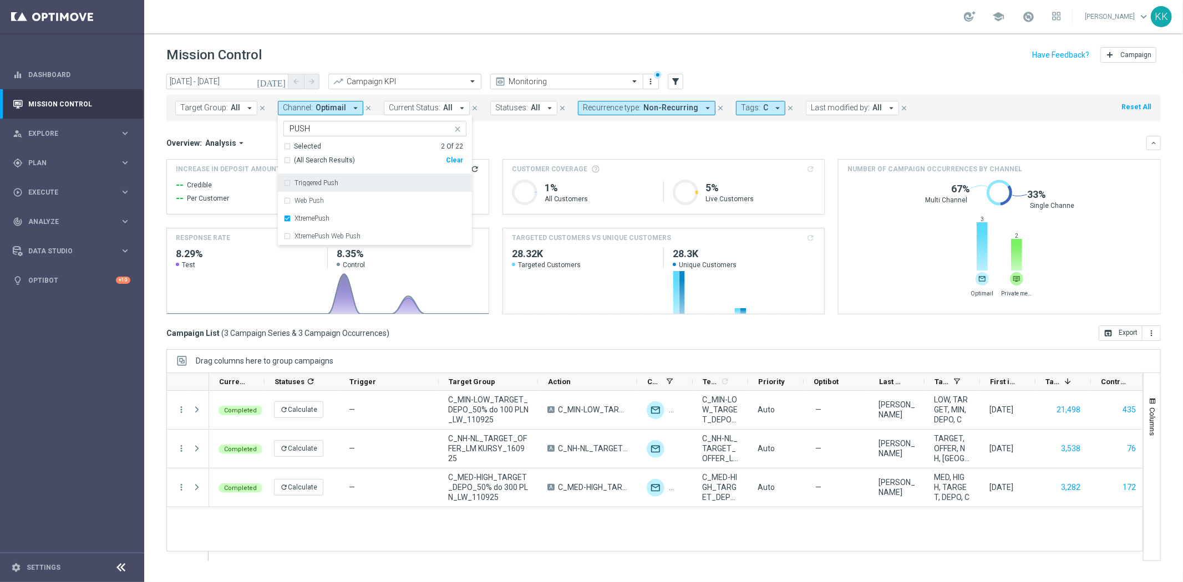
click at [461, 160] on div "Selected 2 Of 22 (All Search Results) Clear" at bounding box center [375, 158] width 194 height 33
click at [0, 0] on div "Clear" at bounding box center [0, 0] width 0 height 0
click at [337, 211] on div "XtremePush" at bounding box center [374, 219] width 183 height 18
click at [525, 6] on div "school [PERSON_NAME] keyboard_arrow_down KK" at bounding box center [663, 16] width 1038 height 33
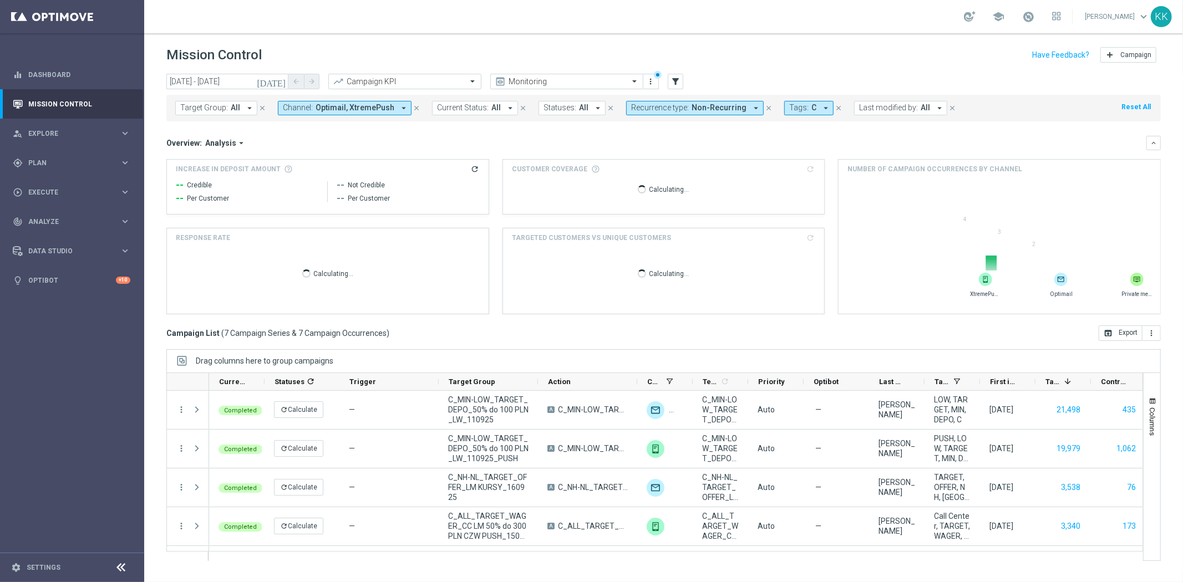
click at [370, 107] on span "Optimail, XtremePush" at bounding box center [354, 107] width 79 height 9
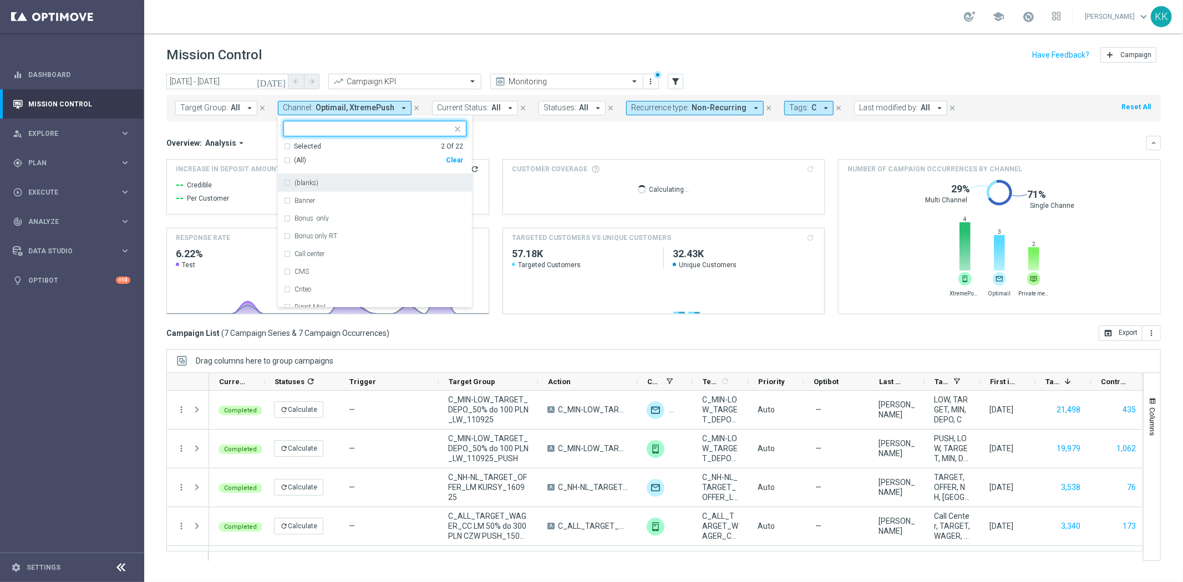
click at [283, 151] on div "Selected 2 Of 22" at bounding box center [373, 146] width 180 height 9
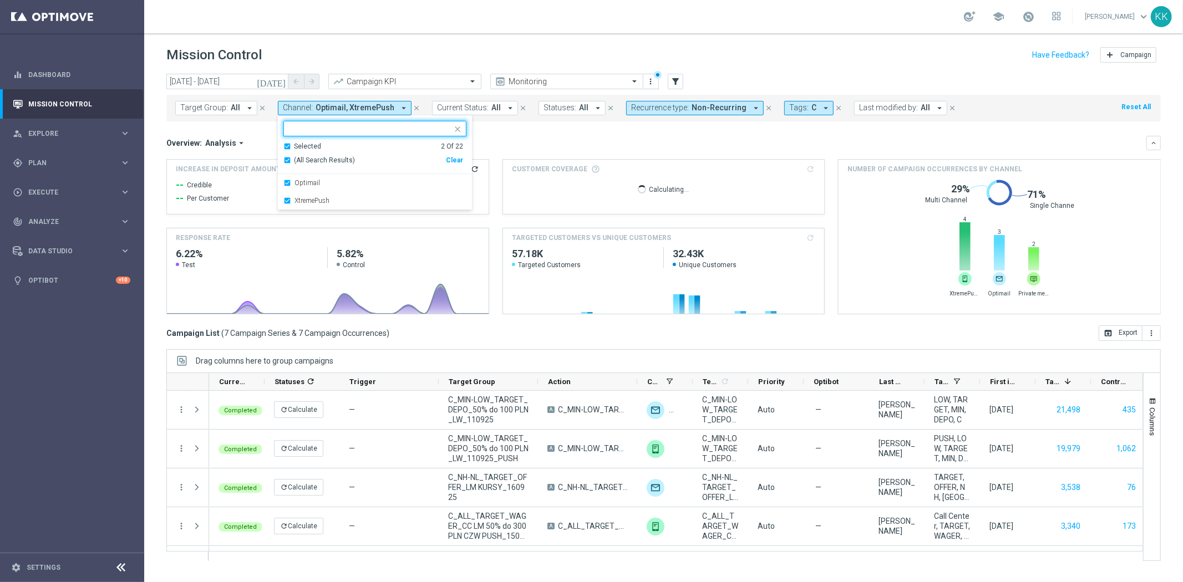
click at [287, 147] on div "Selected 2 Of 22" at bounding box center [373, 146] width 180 height 9
click at [284, 183] on div "Optimail" at bounding box center [374, 183] width 183 height 18
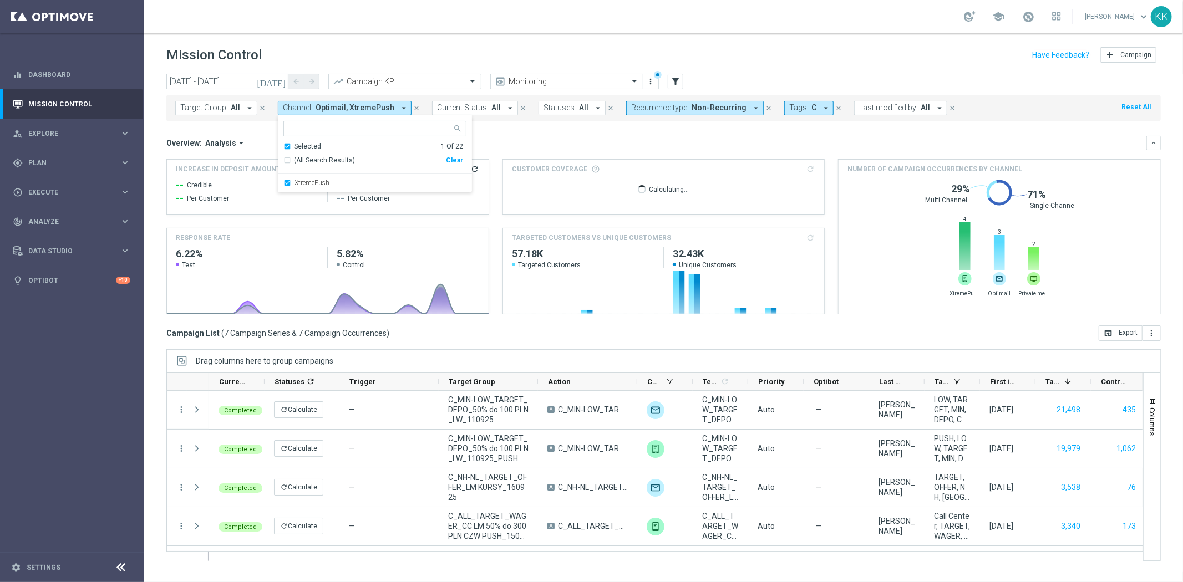
drag, startPoint x: 547, startPoint y: 32, endPoint x: 534, endPoint y: 41, distance: 15.4
click at [546, 32] on div "school [PERSON_NAME] keyboard_arrow_down KK" at bounding box center [663, 16] width 1038 height 33
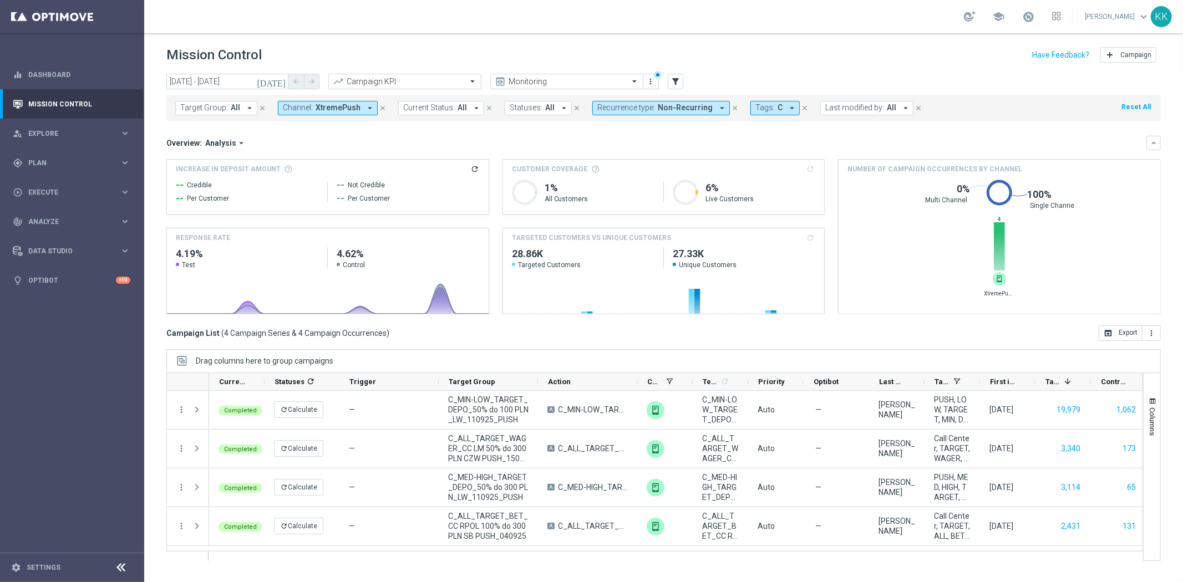
click at [351, 102] on button "Channel: XtremePush arrow_drop_down" at bounding box center [328, 108] width 100 height 14
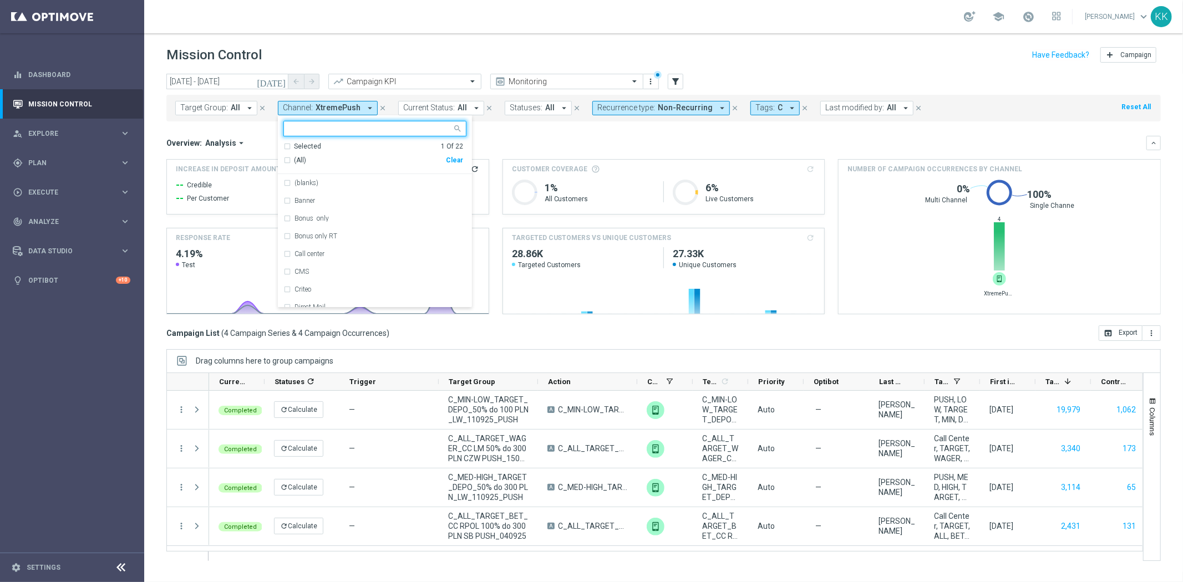
click at [0, 0] on div "Clear" at bounding box center [0, 0] width 0 height 0
click at [394, 130] on input "text" at bounding box center [370, 128] width 162 height 9
click at [365, 179] on div "SMS" at bounding box center [374, 183] width 183 height 18
type input "SMS"
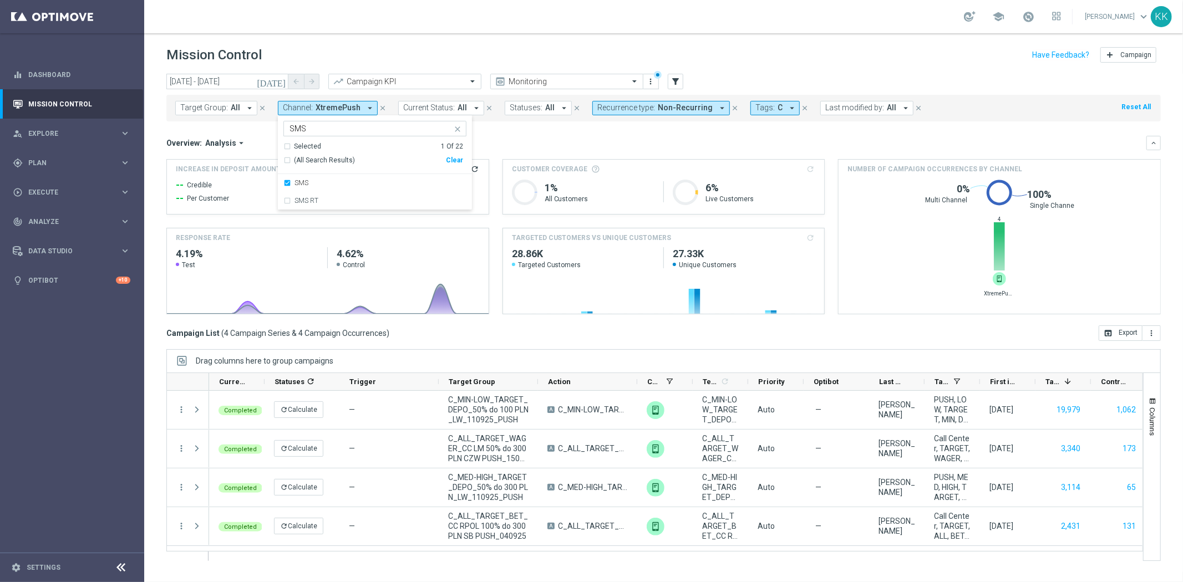
drag, startPoint x: 506, startPoint y: 17, endPoint x: 508, endPoint y: 42, distance: 25.0
click at [506, 18] on div "school [PERSON_NAME] keyboard_arrow_down KK" at bounding box center [663, 16] width 1038 height 33
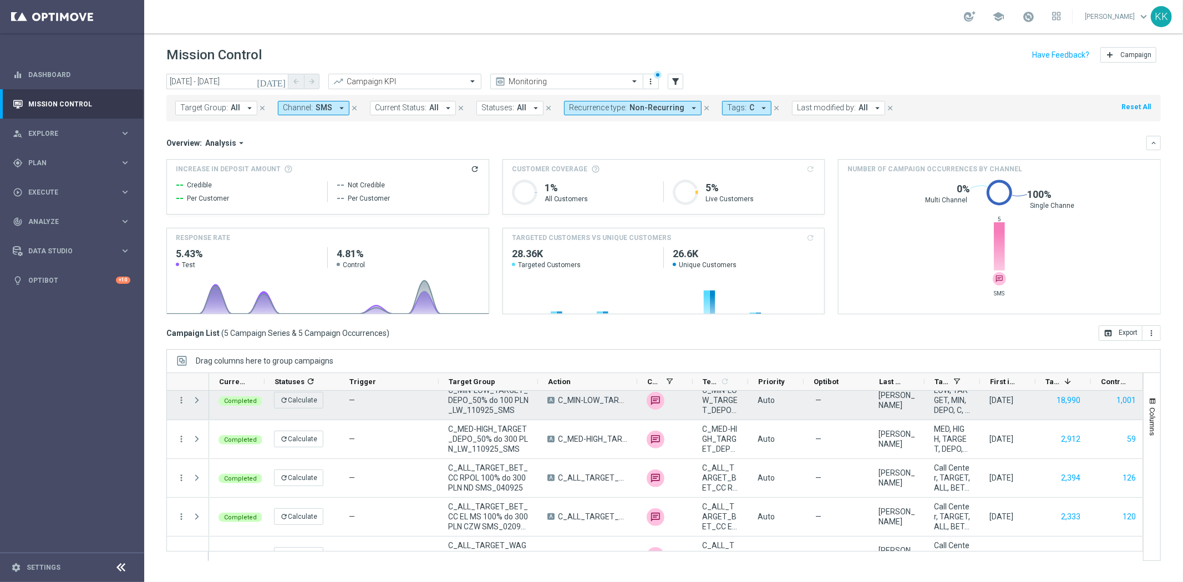
scroll to position [0, 0]
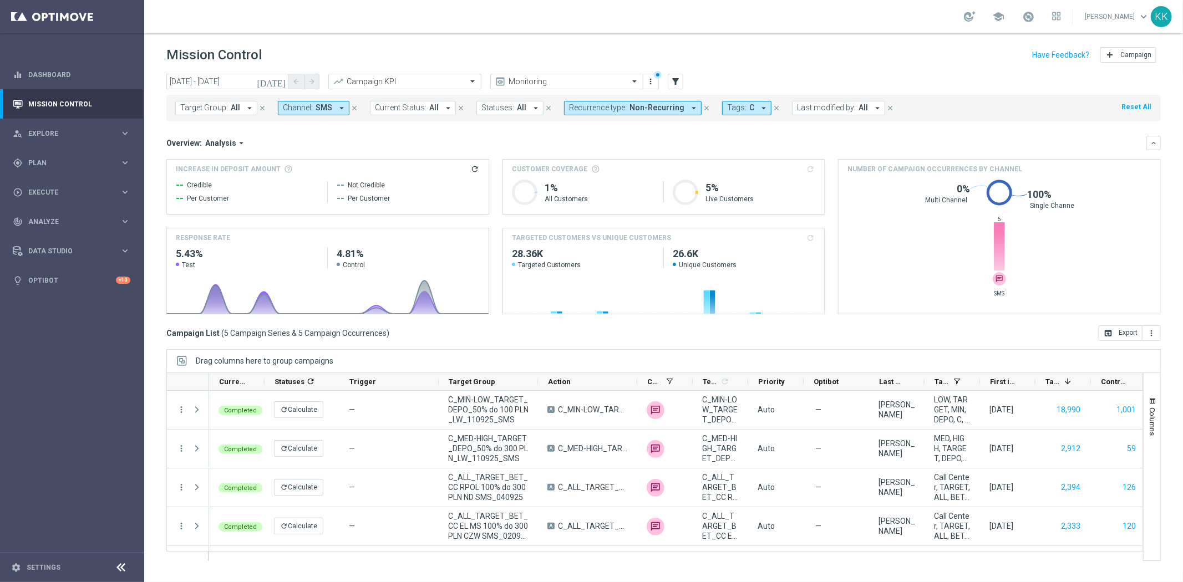
drag, startPoint x: 302, startPoint y: 108, endPoint x: 314, endPoint y: 114, distance: 12.9
click at [302, 108] on span "Channel:" at bounding box center [298, 107] width 30 height 9
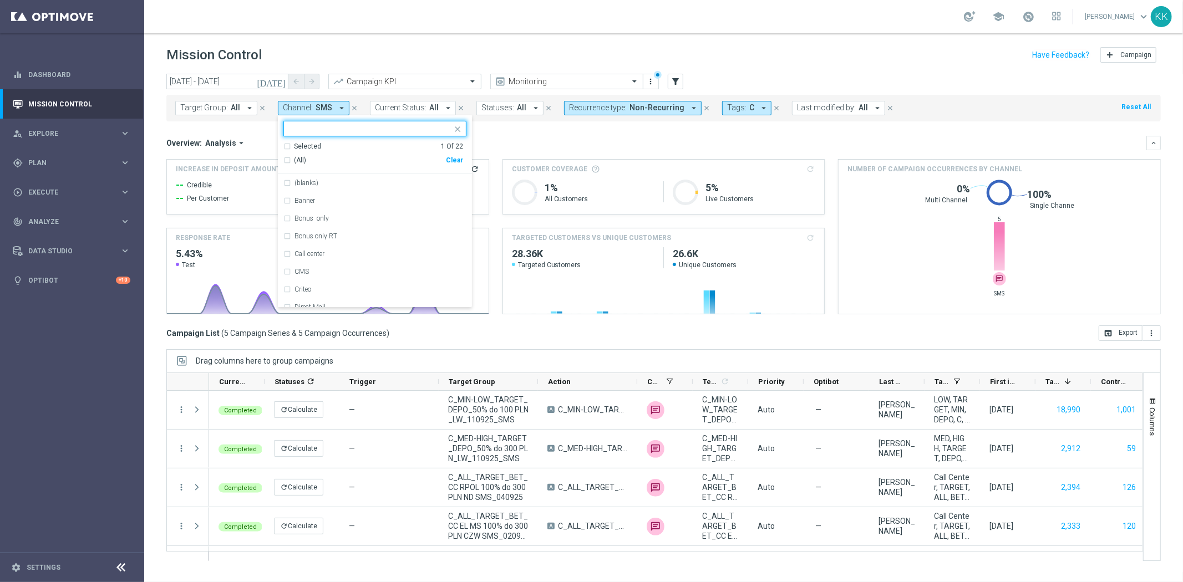
click at [0, 0] on div "Clear" at bounding box center [0, 0] width 0 height 0
click at [327, 128] on input "text" at bounding box center [370, 128] width 162 height 9
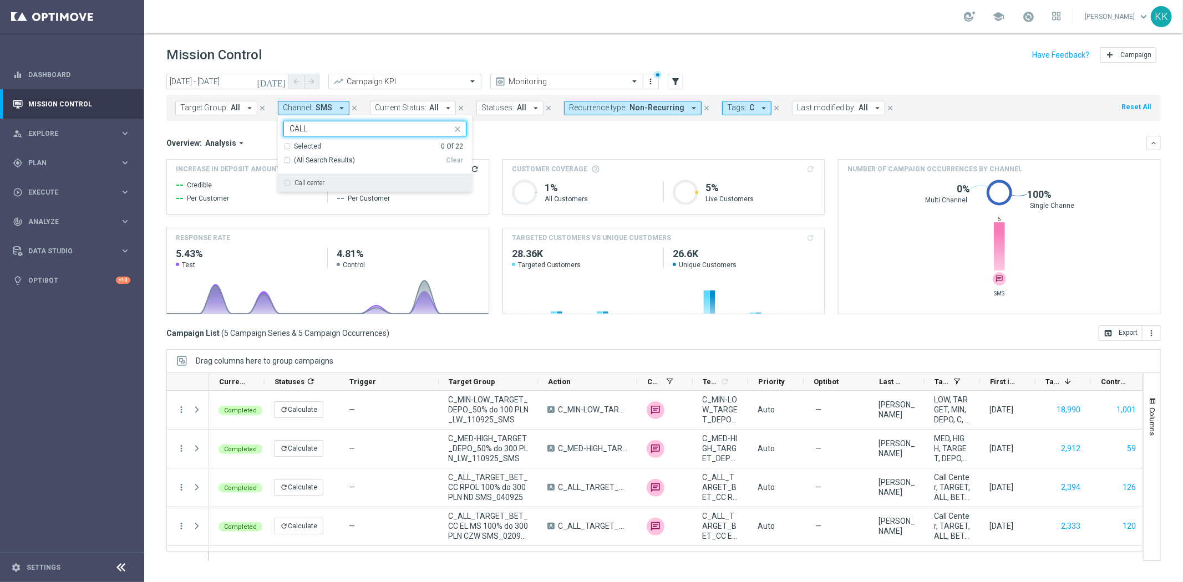
drag, startPoint x: 368, startPoint y: 184, endPoint x: 407, endPoint y: 118, distance: 77.3
click at [368, 184] on div "Call center" at bounding box center [380, 183] width 172 height 7
type input "CALL"
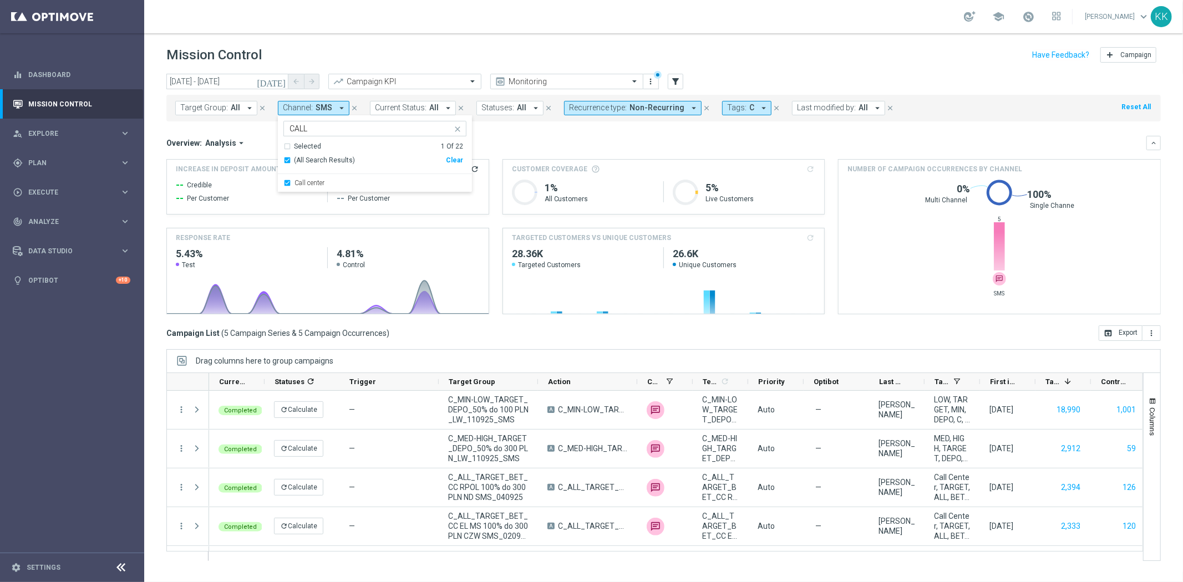
drag, startPoint x: 495, startPoint y: 23, endPoint x: 459, endPoint y: 78, distance: 65.7
click at [495, 23] on div "school [PERSON_NAME] keyboard_arrow_down KK" at bounding box center [663, 16] width 1038 height 33
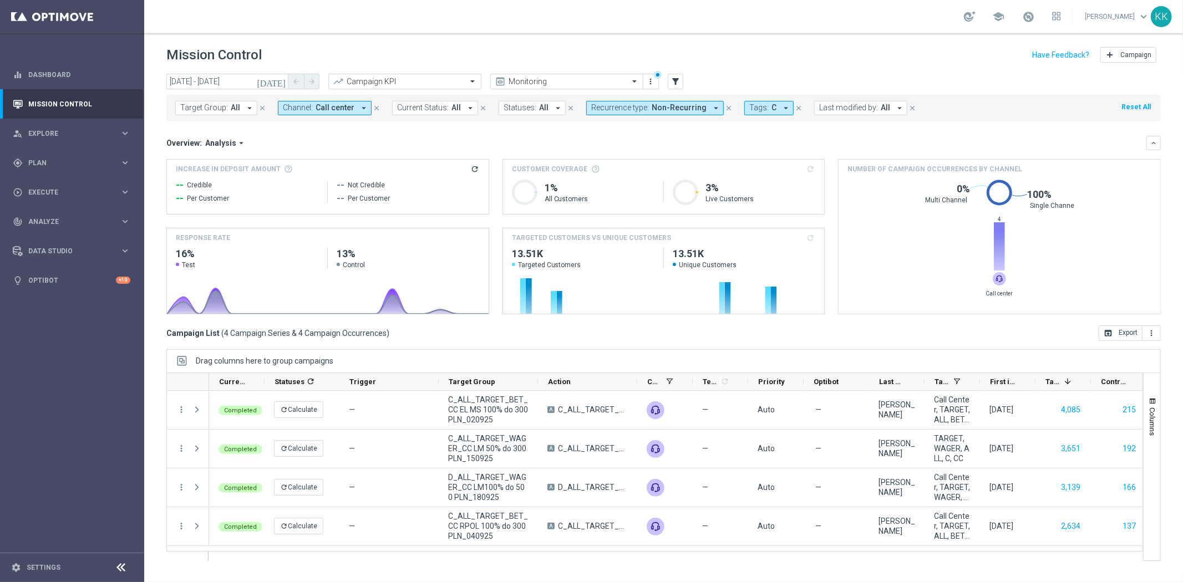
click at [677, 106] on span "Non-Recurring" at bounding box center [678, 107] width 55 height 9
click at [592, 172] on div "Non-Recurring" at bounding box center [631, 174] width 79 height 18
click at [592, 190] on div "Recurring" at bounding box center [631, 192] width 79 height 18
drag, startPoint x: 780, startPoint y: 49, endPoint x: 701, endPoint y: 124, distance: 108.6
click at [778, 49] on div "Mission Control add Campaign" at bounding box center [663, 55] width 994 height 22
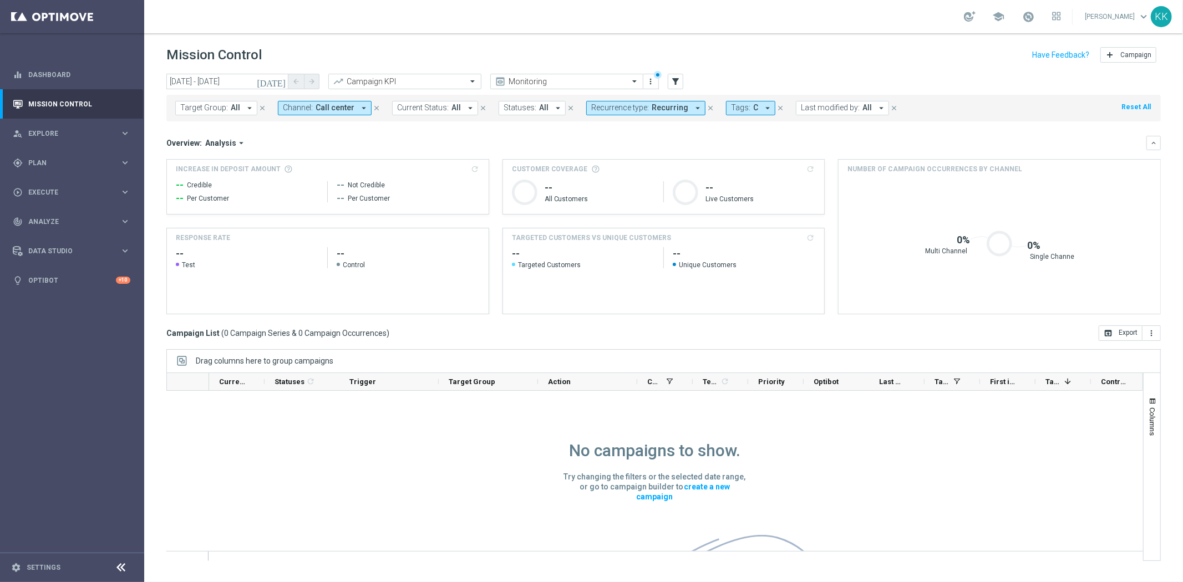
click at [344, 111] on span "Call center" at bounding box center [334, 107] width 39 height 9
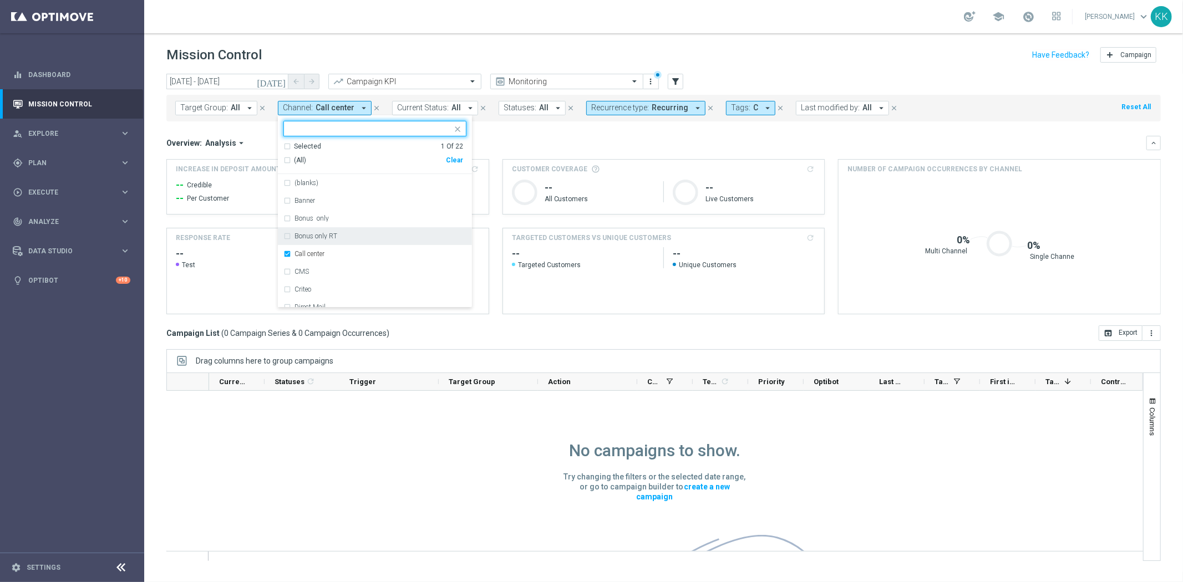
click at [284, 252] on div "Call center" at bounding box center [374, 254] width 183 height 18
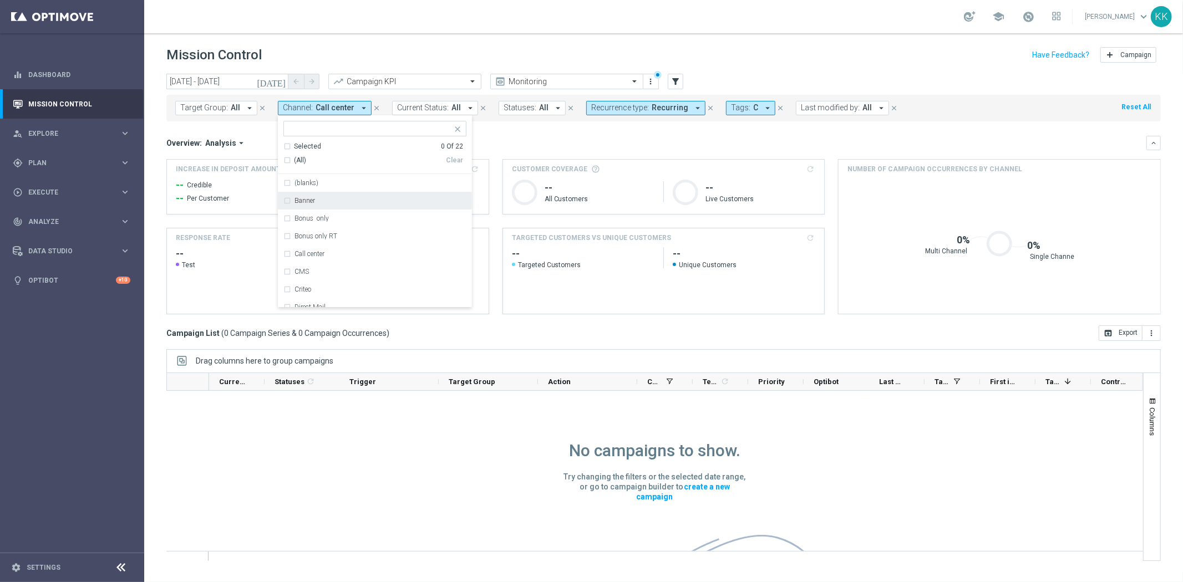
click at [337, 124] on div at bounding box center [368, 128] width 168 height 14
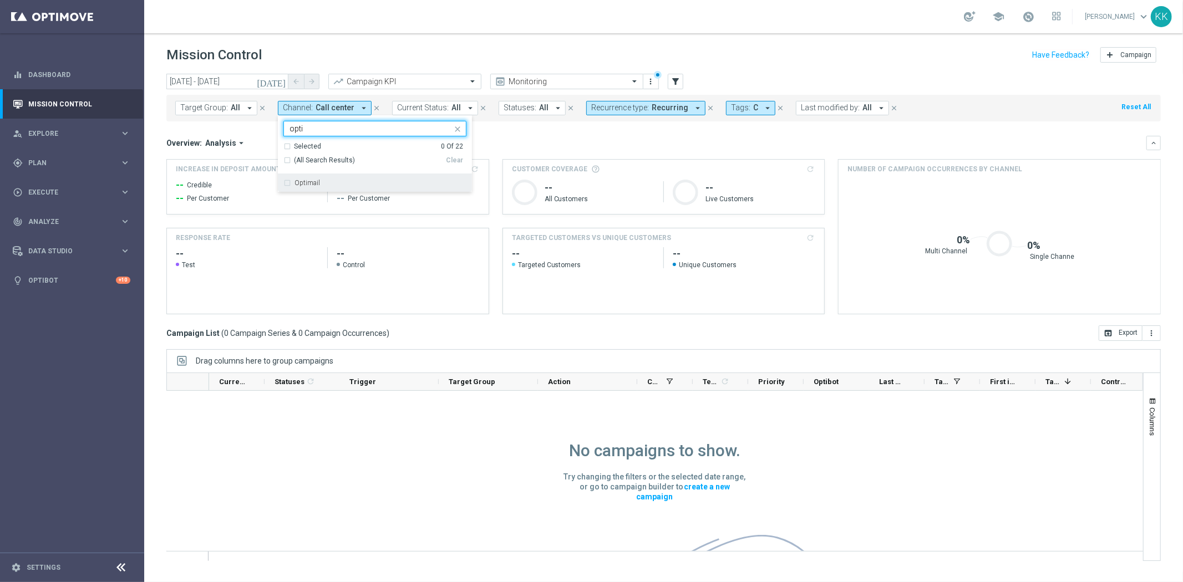
click at [313, 187] on div "Optimail" at bounding box center [374, 183] width 183 height 18
type input "opti"
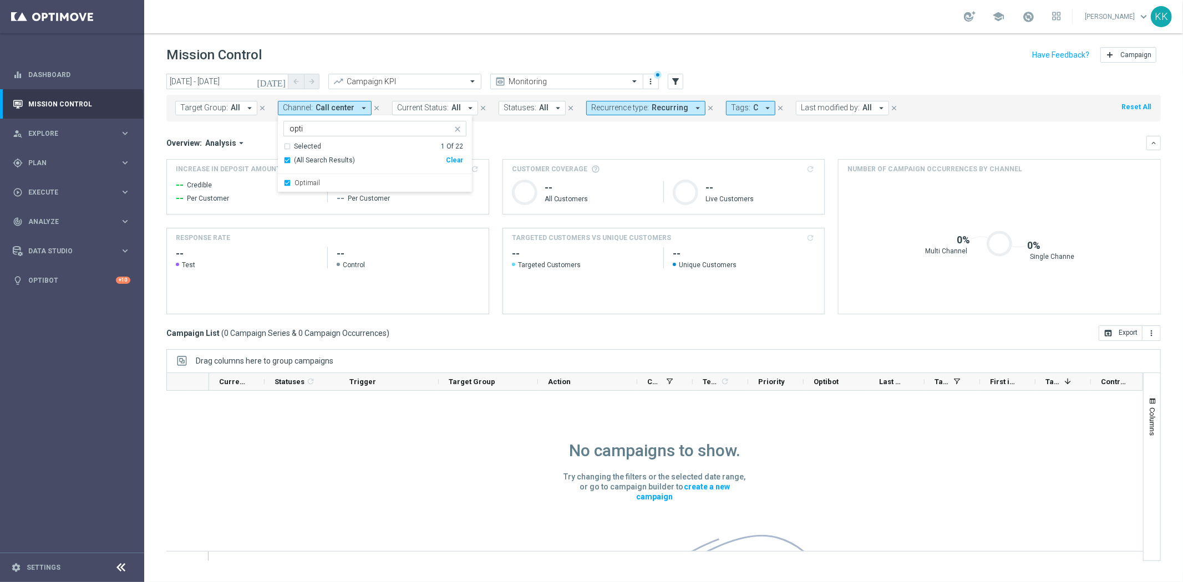
click at [503, 17] on div "school [PERSON_NAME] keyboard_arrow_down KK" at bounding box center [663, 16] width 1038 height 33
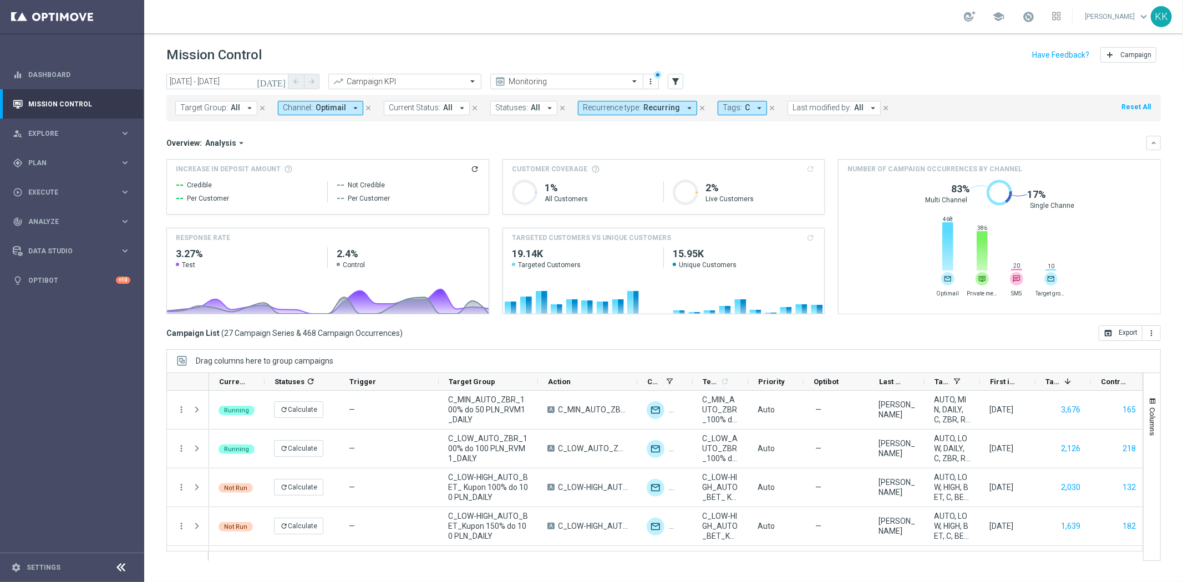
click at [342, 107] on span "Optimail" at bounding box center [330, 107] width 30 height 9
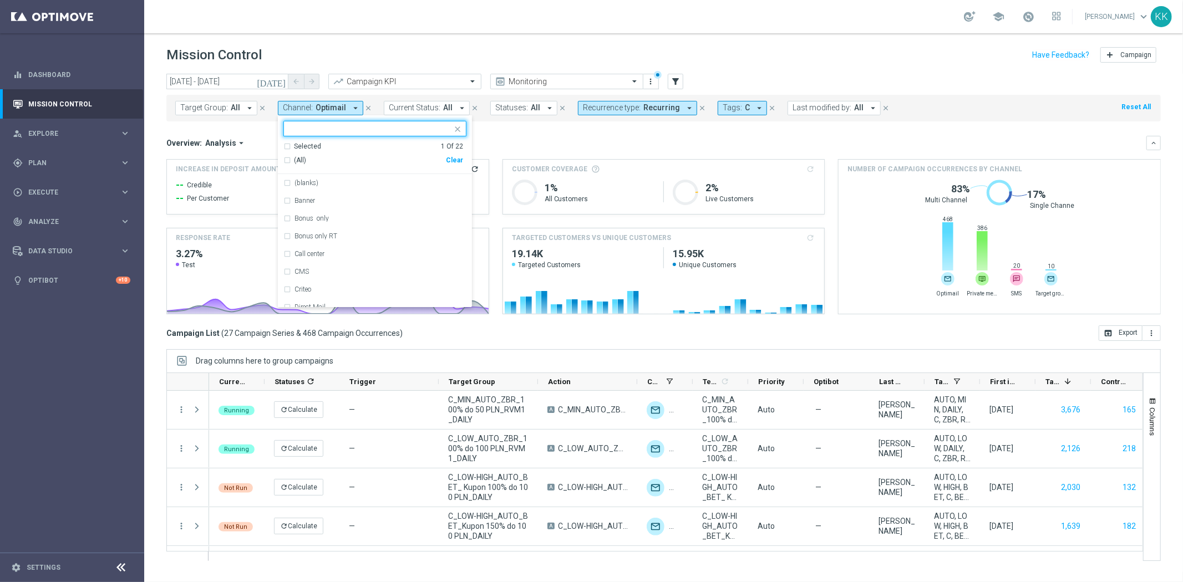
drag, startPoint x: 457, startPoint y: 158, endPoint x: 447, endPoint y: 156, distance: 10.1
click at [0, 0] on div "Clear" at bounding box center [0, 0] width 0 height 0
click at [407, 132] on input "text" at bounding box center [370, 128] width 162 height 9
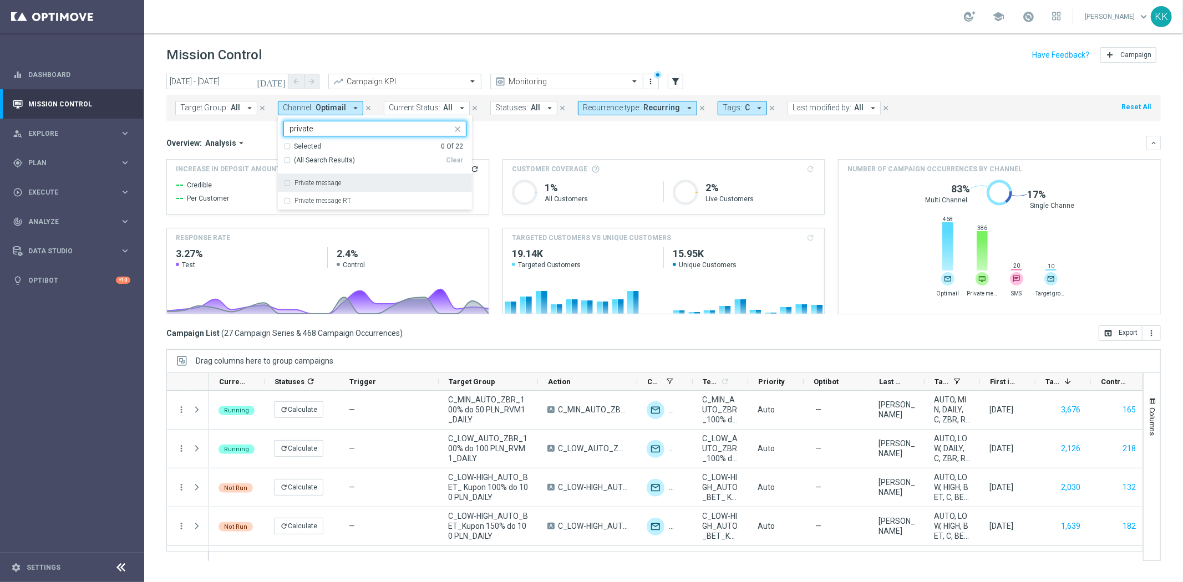
click at [365, 176] on div "Private message" at bounding box center [374, 183] width 183 height 18
type input "private"
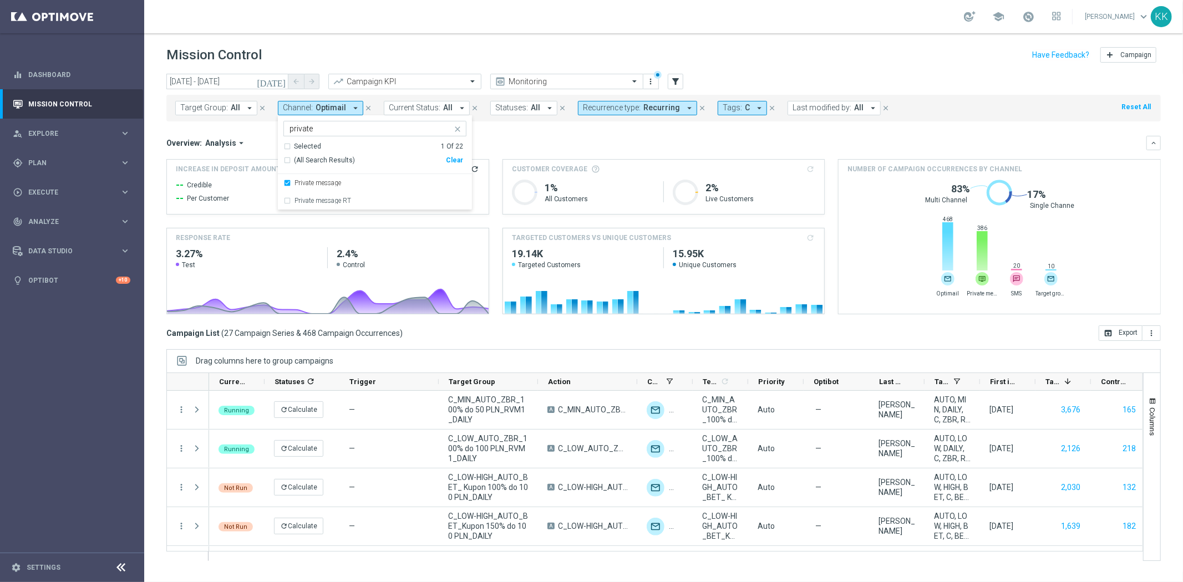
click at [441, 40] on header "Mission Control add Campaign" at bounding box center [663, 53] width 1038 height 40
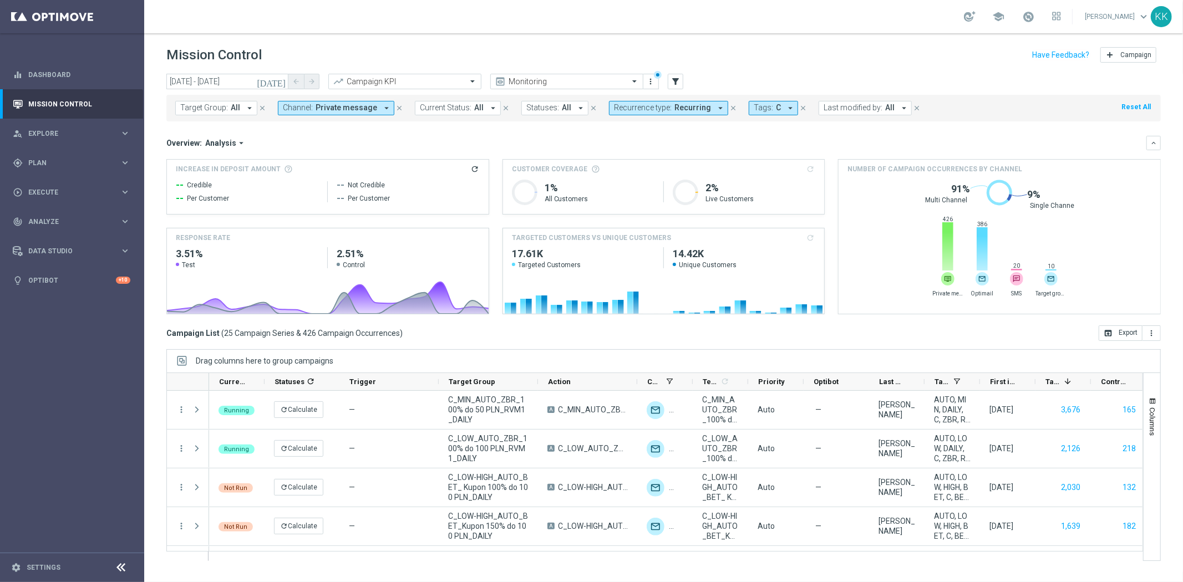
click at [363, 111] on span "Private message" at bounding box center [346, 107] width 62 height 9
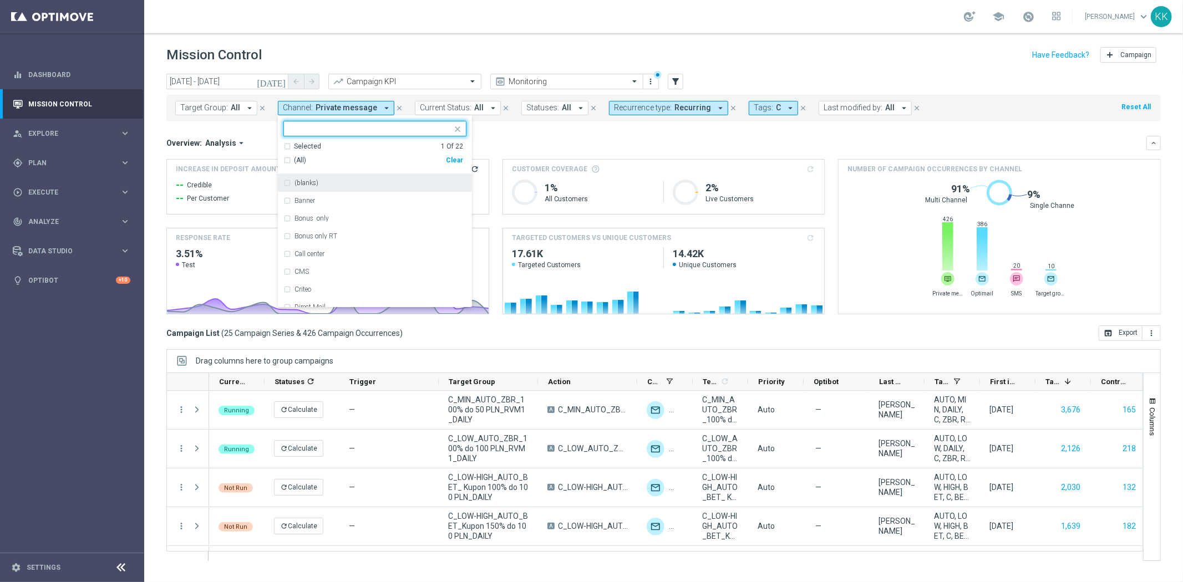
click at [0, 0] on div "Clear" at bounding box center [0, 0] width 0 height 0
click at [358, 135] on div at bounding box center [374, 129] width 183 height 16
click at [334, 185] on div "XtremePush" at bounding box center [380, 183] width 172 height 7
type input "xtreme"
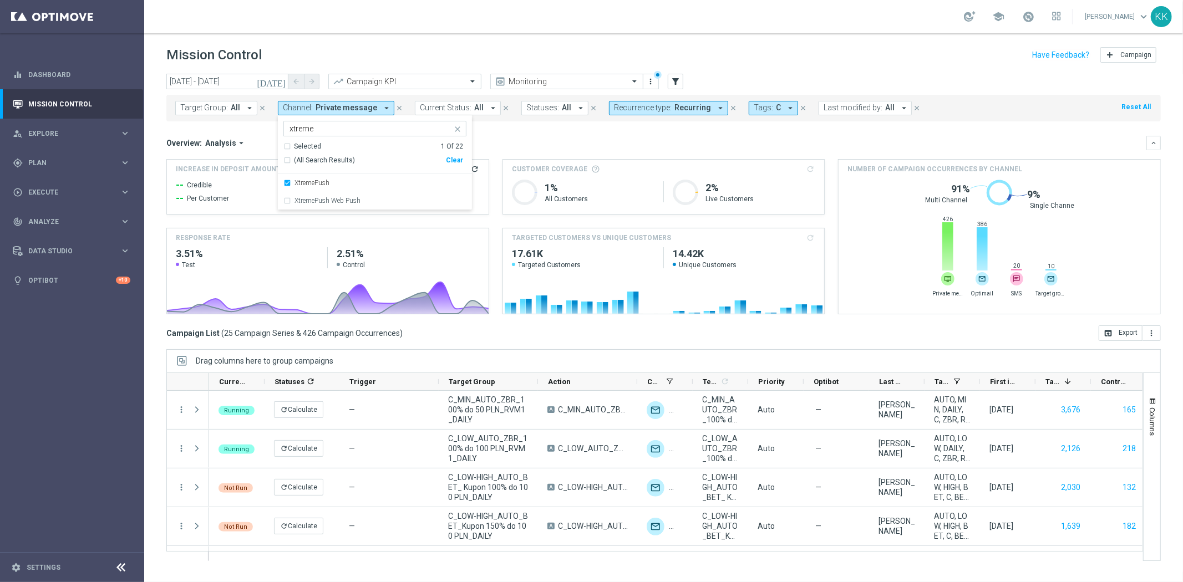
click at [411, 52] on div "Mission Control add Campaign" at bounding box center [663, 55] width 994 height 22
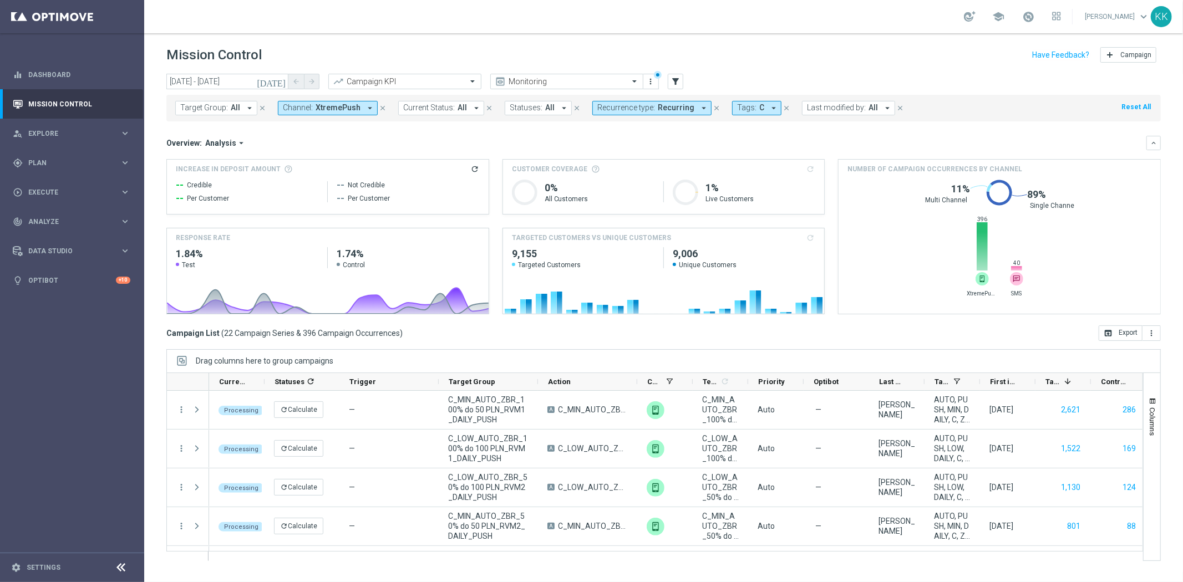
click at [347, 115] on div "Target Group: All arrow_drop_down close Channel: XtremePush arrow_drop_down clo…" at bounding box center [663, 108] width 994 height 27
click at [356, 112] on button "Channel: XtremePush arrow_drop_down" at bounding box center [328, 108] width 100 height 14
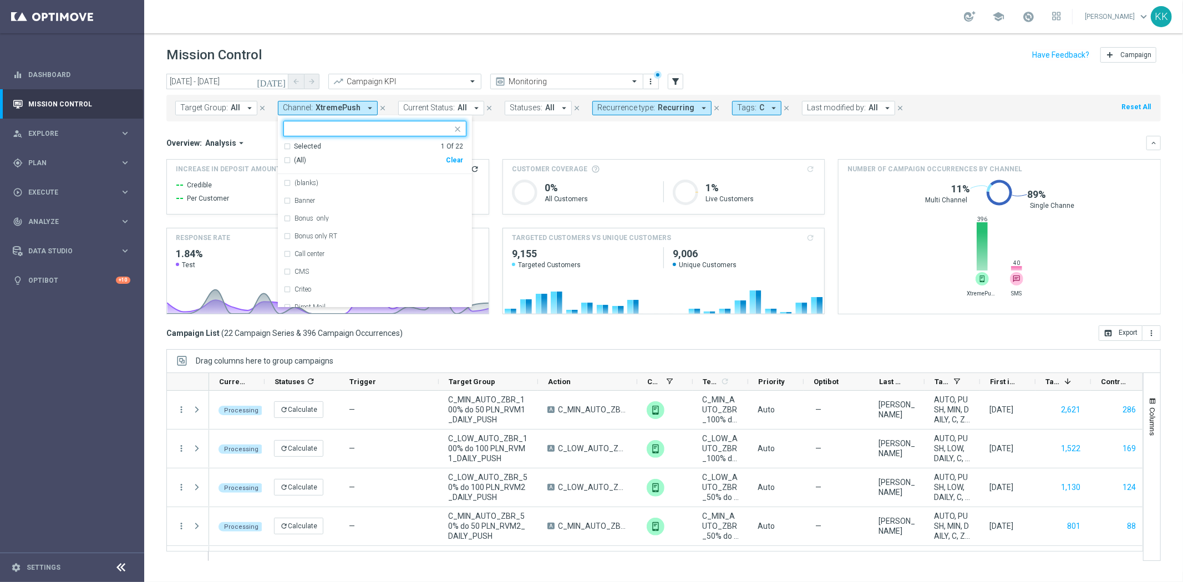
click at [0, 0] on div "Clear" at bounding box center [0, 0] width 0 height 0
click at [389, 137] on ng-select "Selected 0 Of 22 (All) Clear (blanks) Banner Bonus only Bonus only RT Call cent…" at bounding box center [375, 214] width 194 height 187
click at [389, 130] on input "text" at bounding box center [370, 128] width 162 height 9
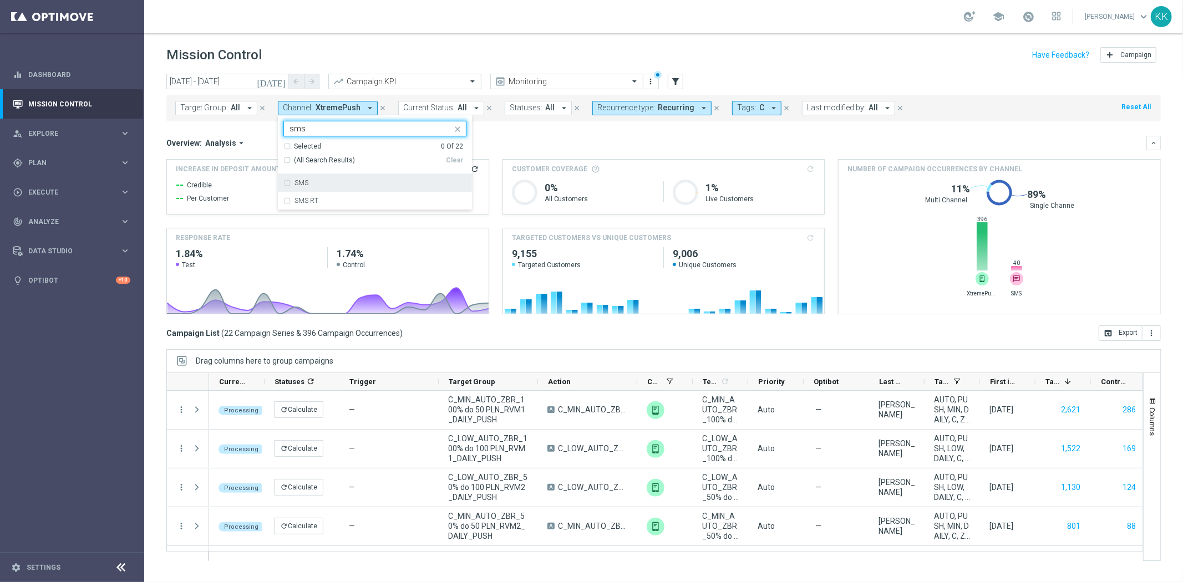
click at [390, 180] on div "SMS" at bounding box center [380, 183] width 172 height 7
type input "sms"
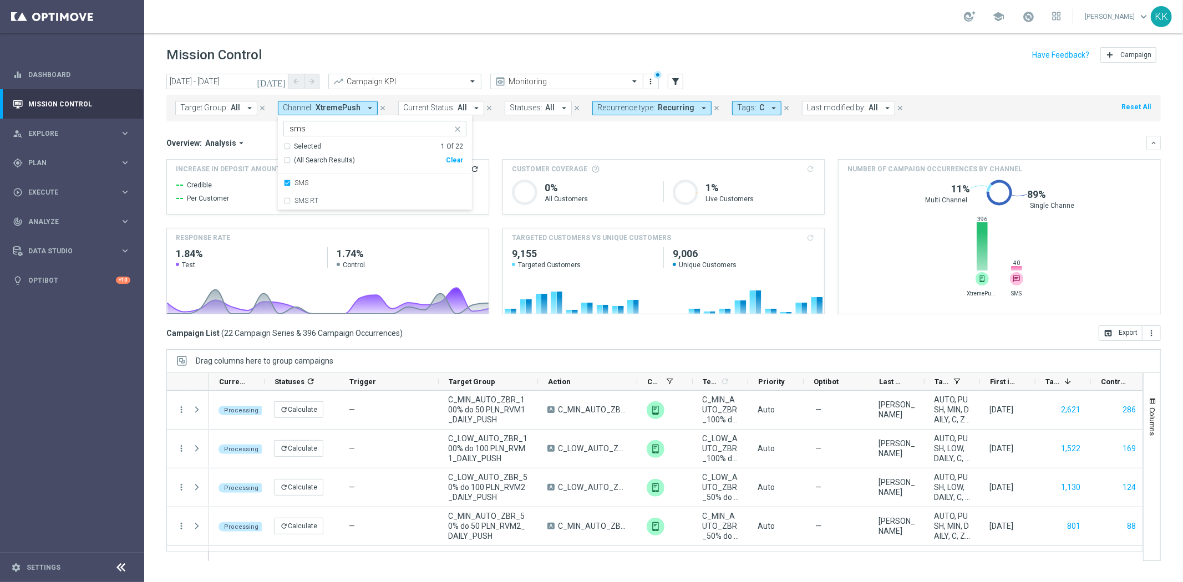
click at [512, 30] on div "school [PERSON_NAME] keyboard_arrow_down KK" at bounding box center [663, 16] width 1038 height 33
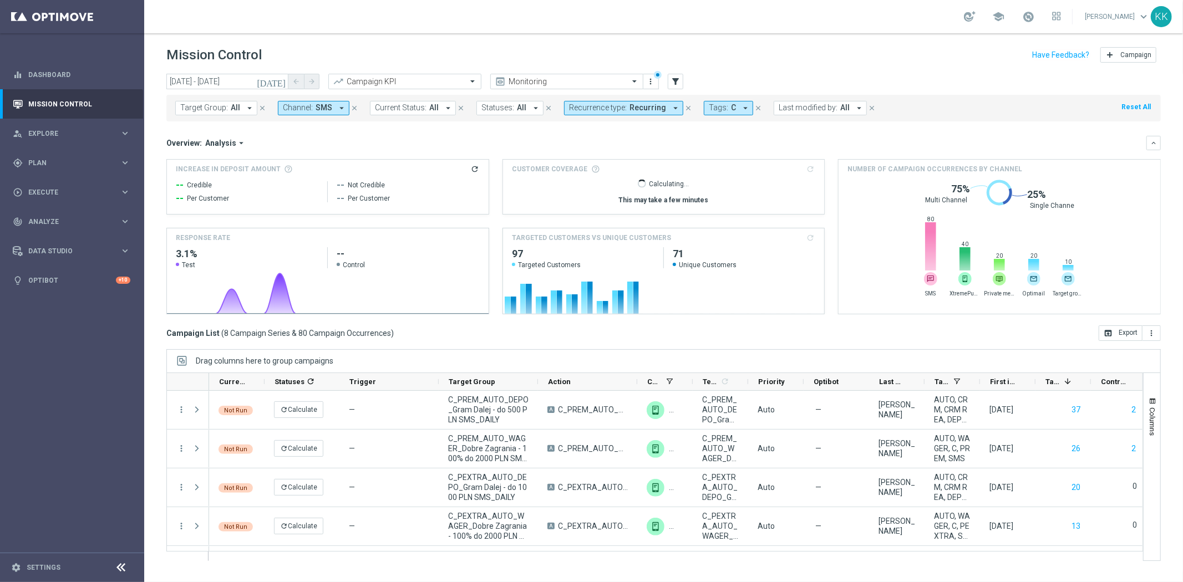
click at [629, 108] on span "Recurring" at bounding box center [647, 107] width 37 height 9
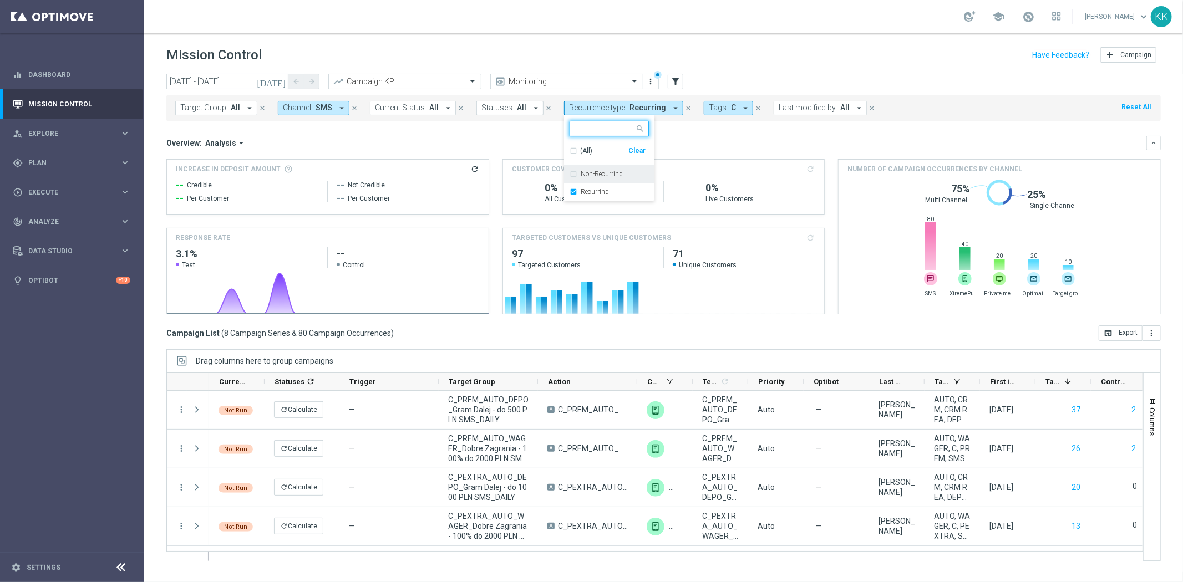
click at [569, 172] on div "Non-Recurring" at bounding box center [608, 174] width 79 height 18
click at [569, 190] on div "Recurring" at bounding box center [608, 192] width 79 height 18
click at [748, 41] on header "Mission Control add Campaign" at bounding box center [663, 53] width 1038 height 40
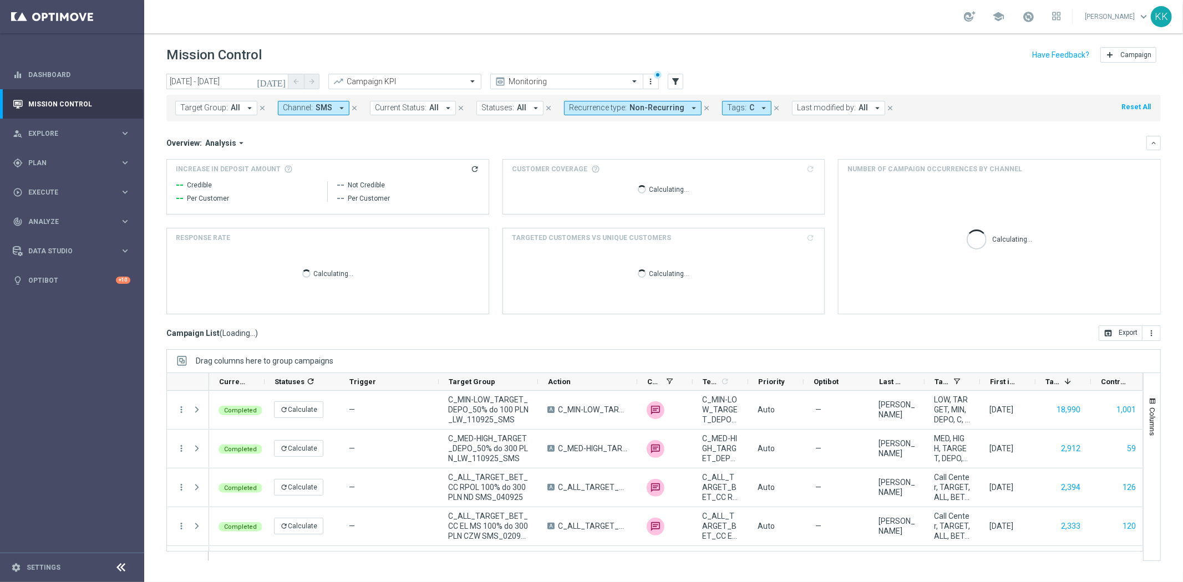
click at [727, 112] on span "Tags:" at bounding box center [736, 107] width 19 height 9
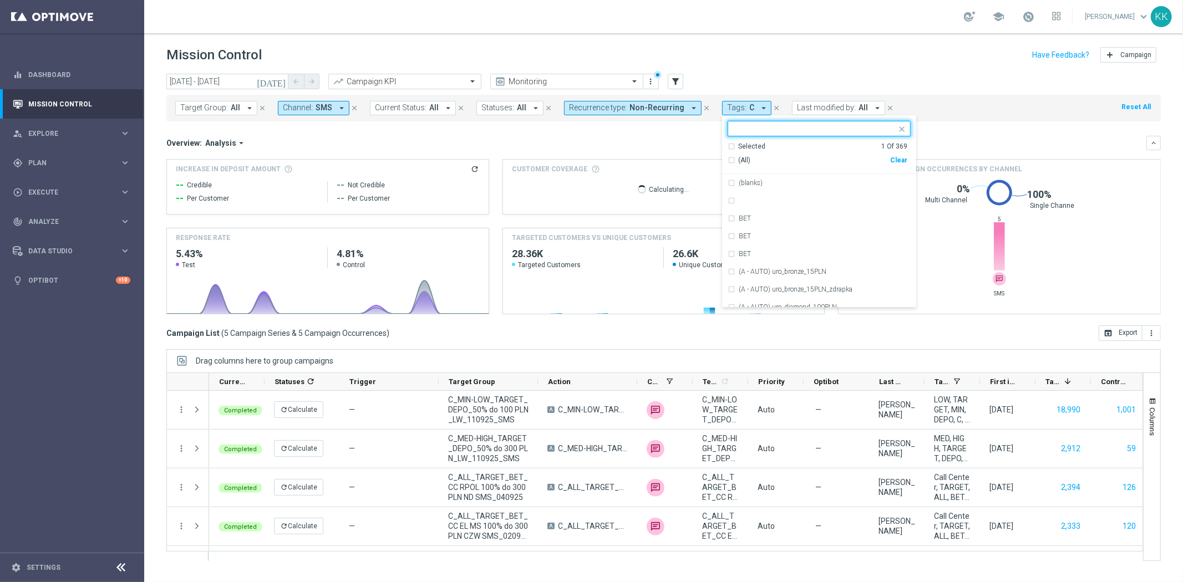
click at [0, 0] on div "Clear" at bounding box center [0, 0] width 0 height 0
click at [746, 134] on div at bounding box center [814, 129] width 164 height 11
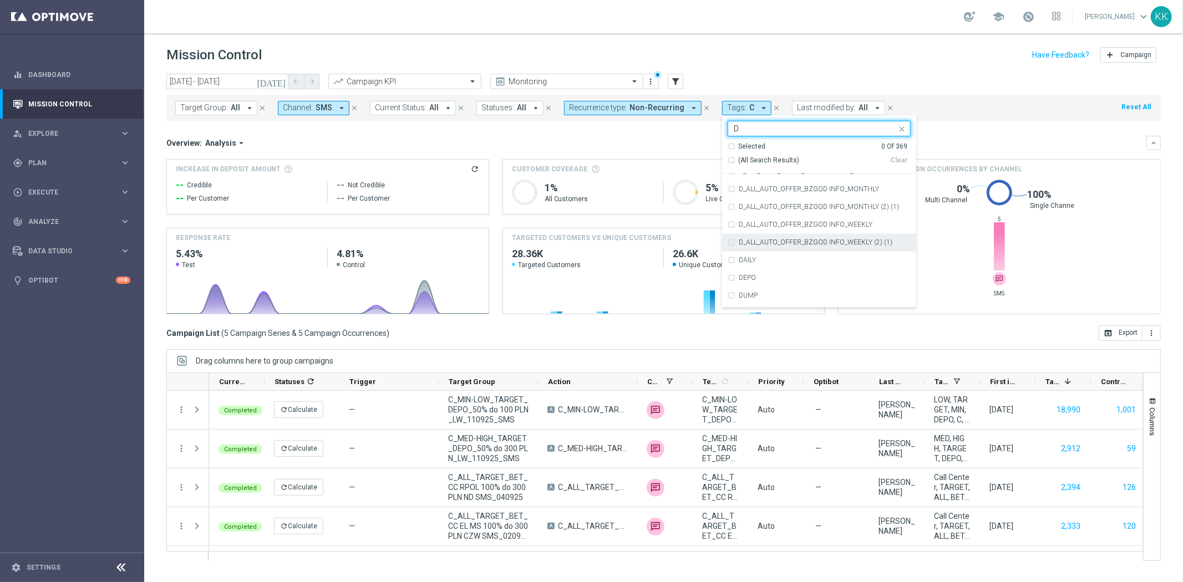
scroll to position [1786, 0]
click at [760, 252] on div "D" at bounding box center [818, 260] width 183 height 18
type input "D"
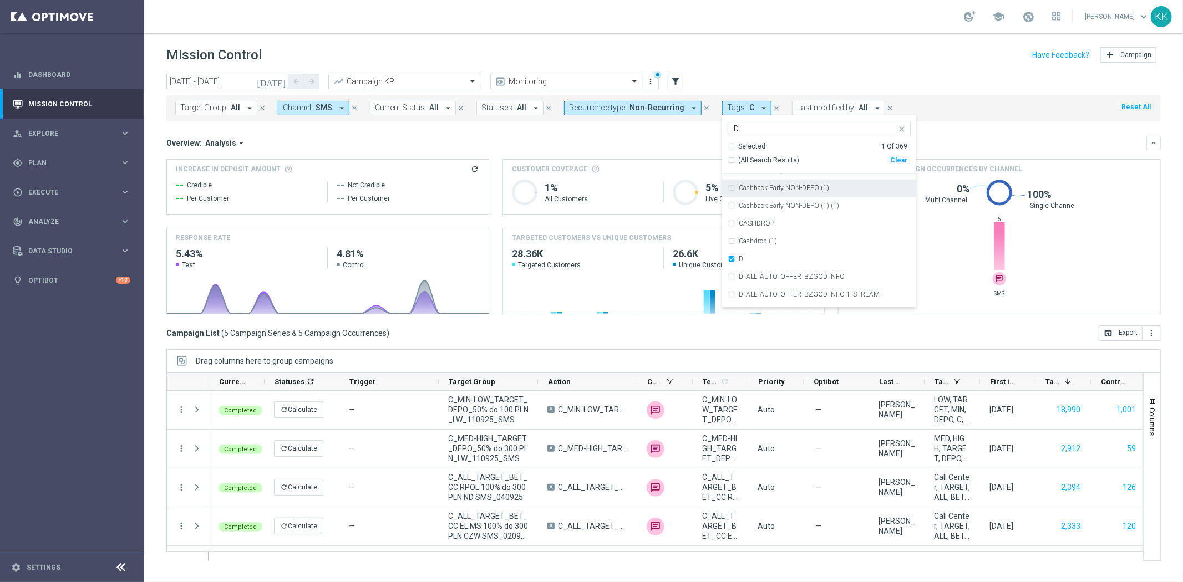
click at [840, 54] on div "Mission Control add Campaign" at bounding box center [663, 55] width 994 height 22
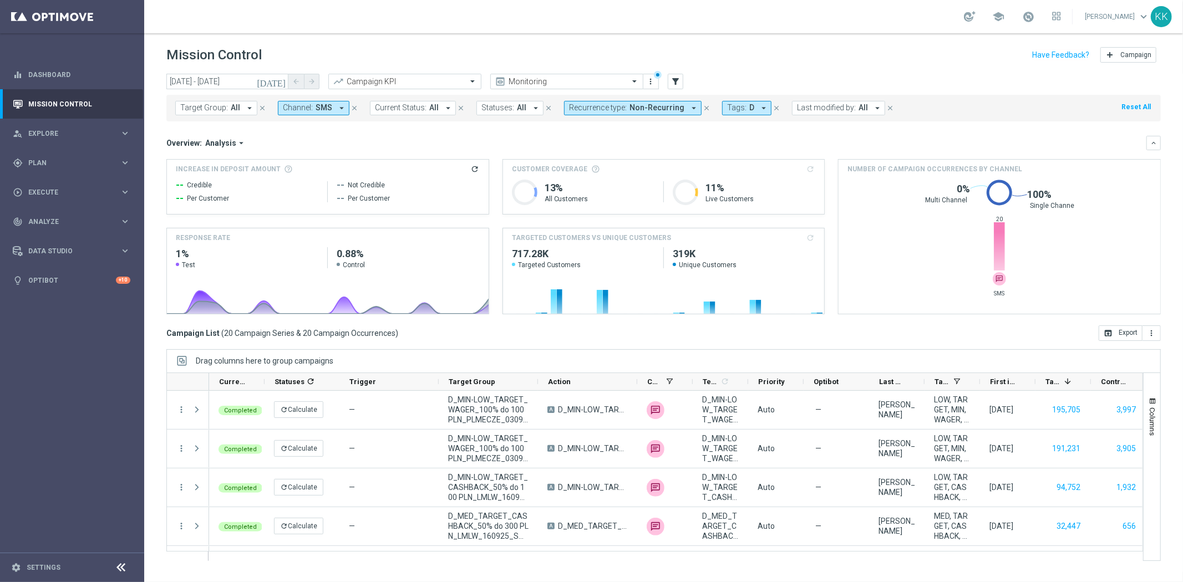
click at [306, 103] on span "Channel:" at bounding box center [298, 107] width 30 height 9
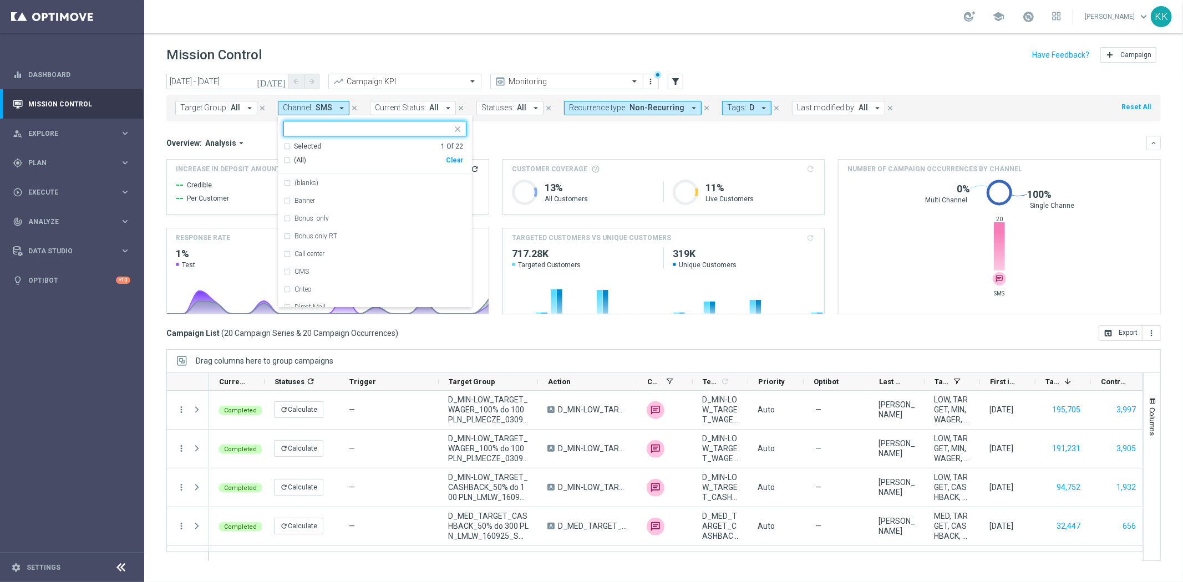
click at [0, 0] on div "Clear" at bounding box center [0, 0] width 0 height 0
click at [345, 130] on input "text" at bounding box center [370, 128] width 162 height 9
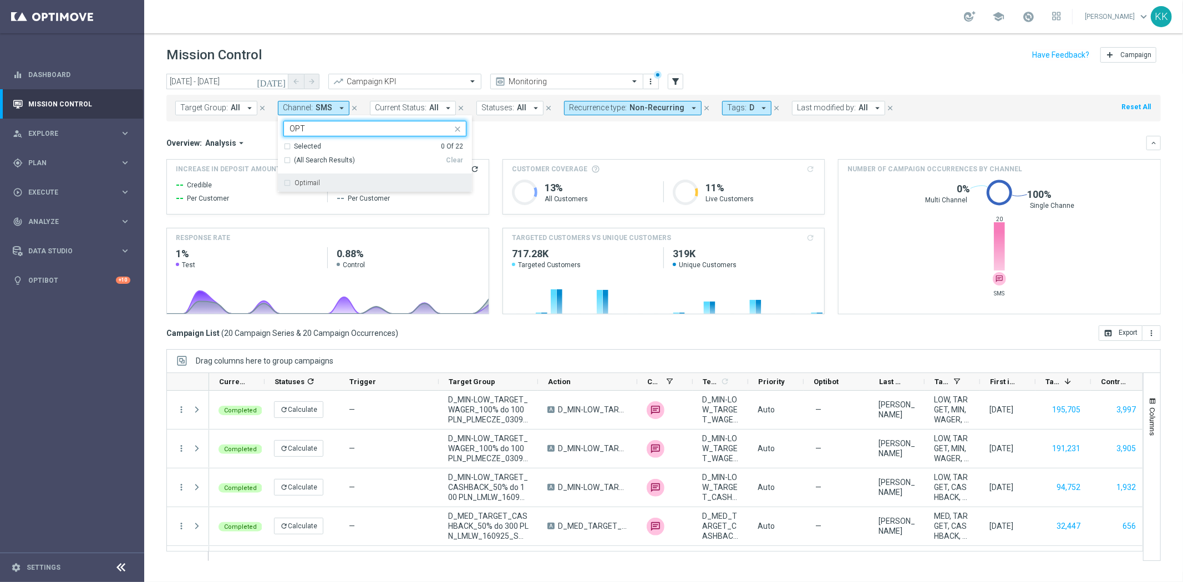
click at [314, 186] on div "Optimail" at bounding box center [374, 183] width 183 height 18
type input "OPT"
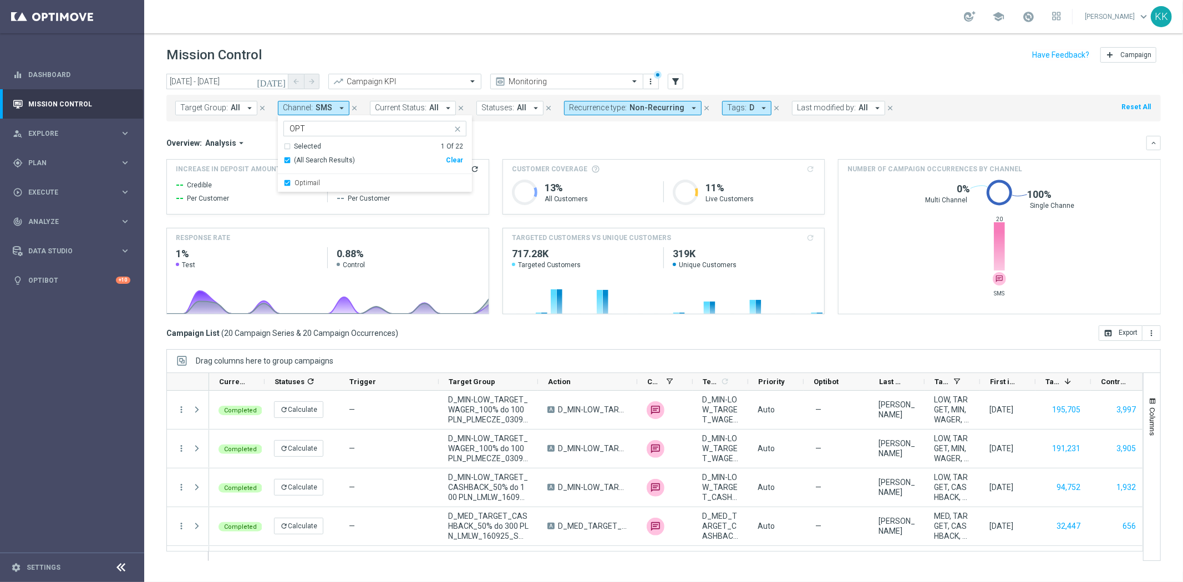
click at [366, 61] on div "Mission Control add Campaign" at bounding box center [663, 55] width 994 height 22
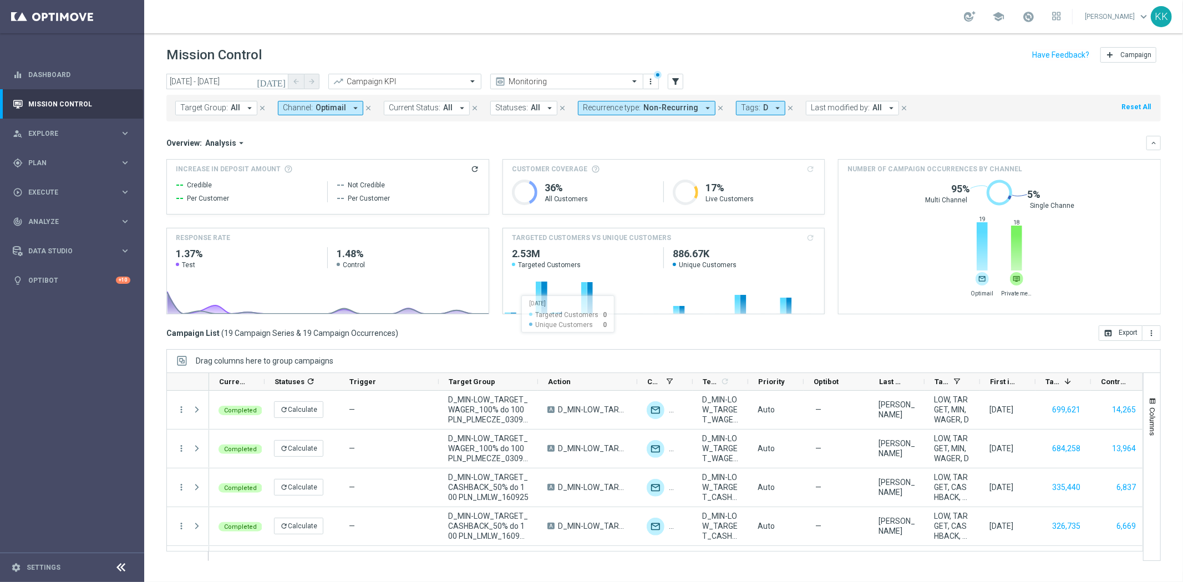
click at [336, 108] on span "Optimail" at bounding box center [330, 107] width 30 height 9
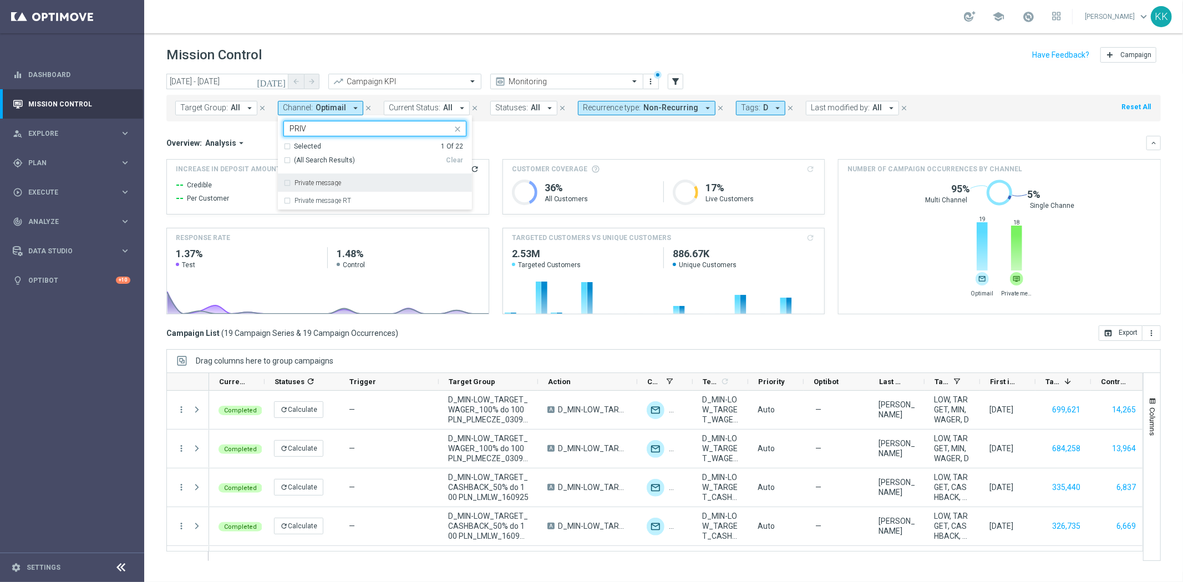
click at [333, 184] on label "Private message" at bounding box center [317, 183] width 47 height 7
type input "PRIV"
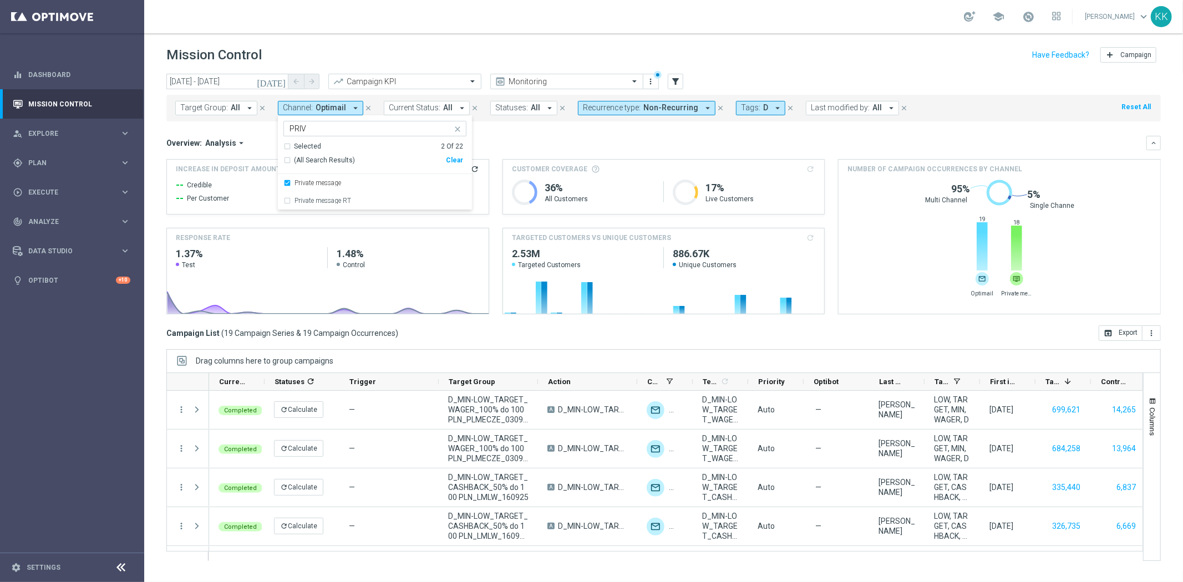
click at [484, 34] on header "Mission Control add Campaign" at bounding box center [663, 53] width 1038 height 40
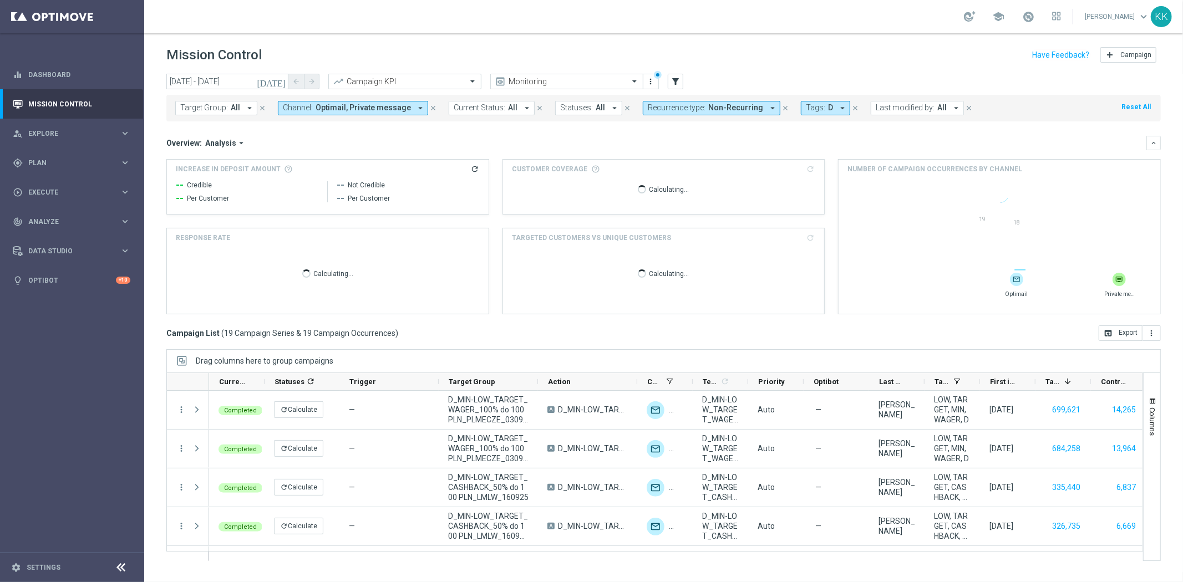
click at [374, 104] on span "Optimail, Private message" at bounding box center [362, 107] width 95 height 9
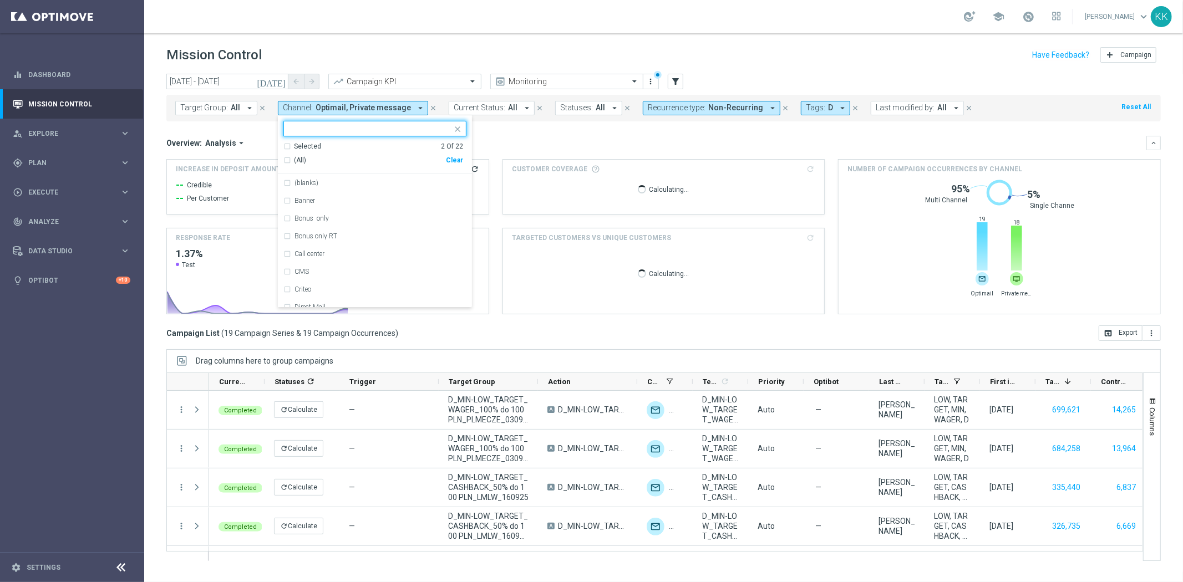
click at [460, 155] on div "(All) Clear" at bounding box center [373, 160] width 180 height 18
click at [0, 0] on div "Clear" at bounding box center [0, 0] width 0 height 0
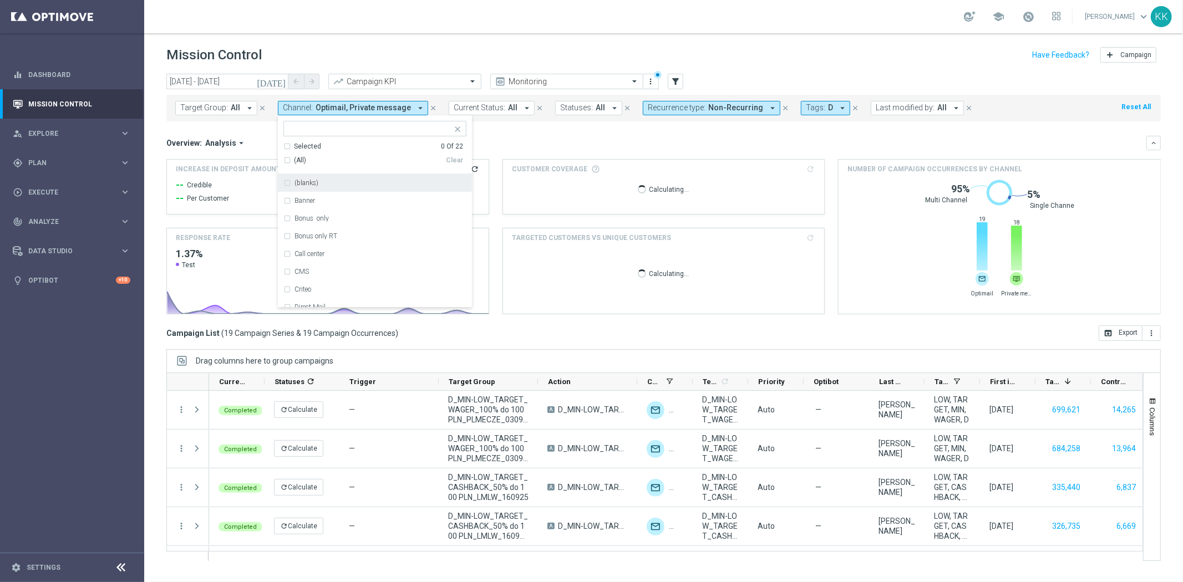
click at [325, 137] on ng-select "Selected 0 Of 22 (All) Clear (blanks) Banner Bonus only Bonus only RT Call cent…" at bounding box center [375, 214] width 194 height 187
click at [330, 130] on input "text" at bounding box center [370, 128] width 162 height 9
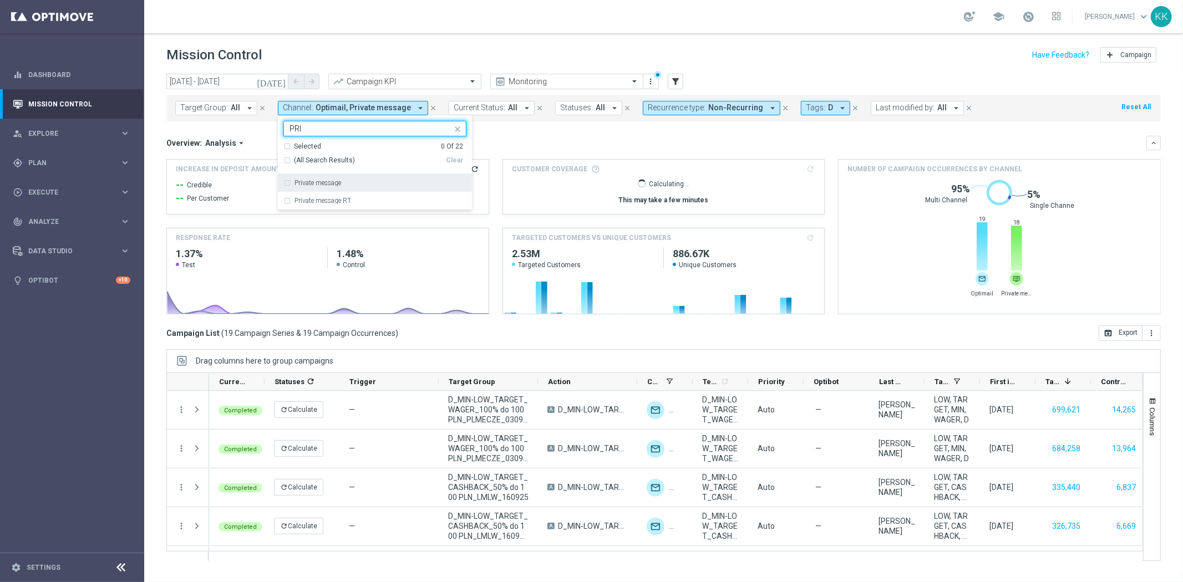
click at [333, 183] on label "Private message" at bounding box center [317, 183] width 47 height 7
type input "PRI"
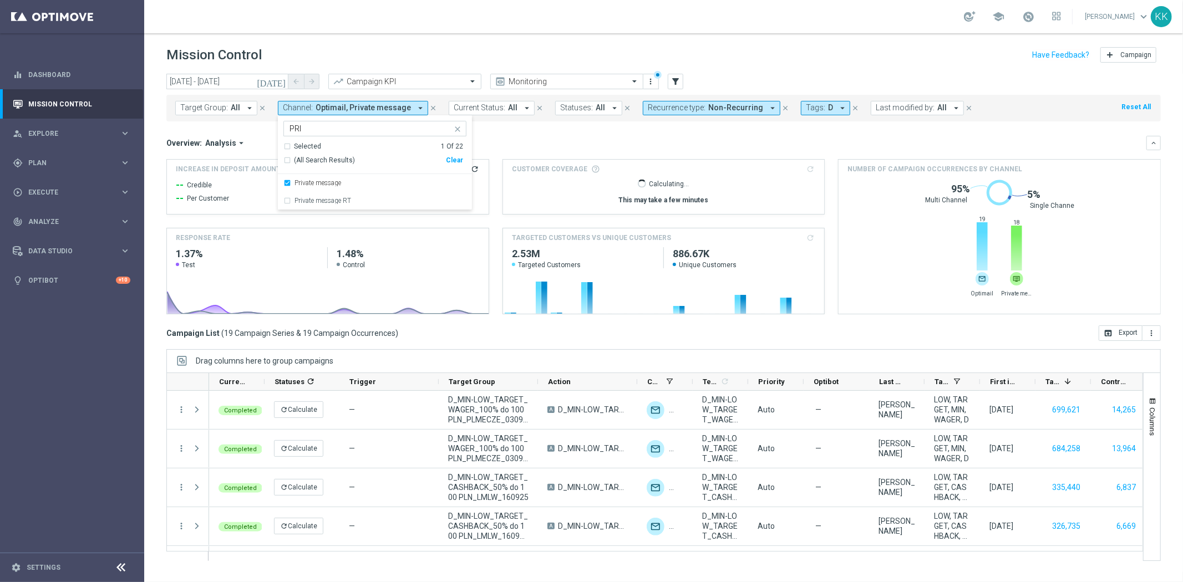
click at [368, 4] on div "school [PERSON_NAME] keyboard_arrow_down KK" at bounding box center [663, 16] width 1038 height 33
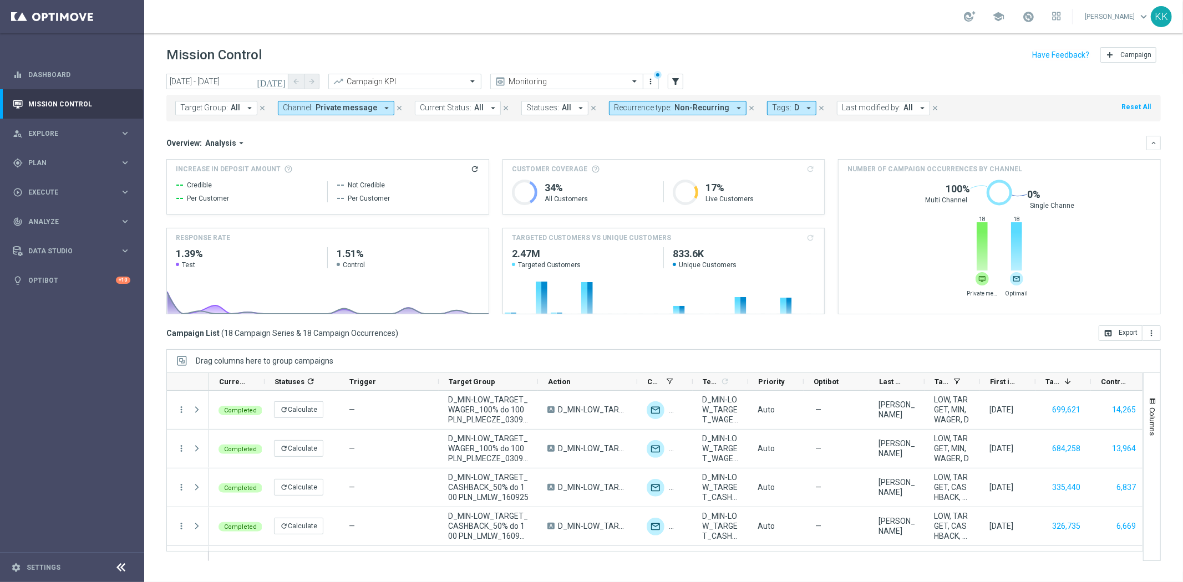
click at [361, 101] on button "Channel: Private message arrow_drop_down" at bounding box center [336, 108] width 116 height 14
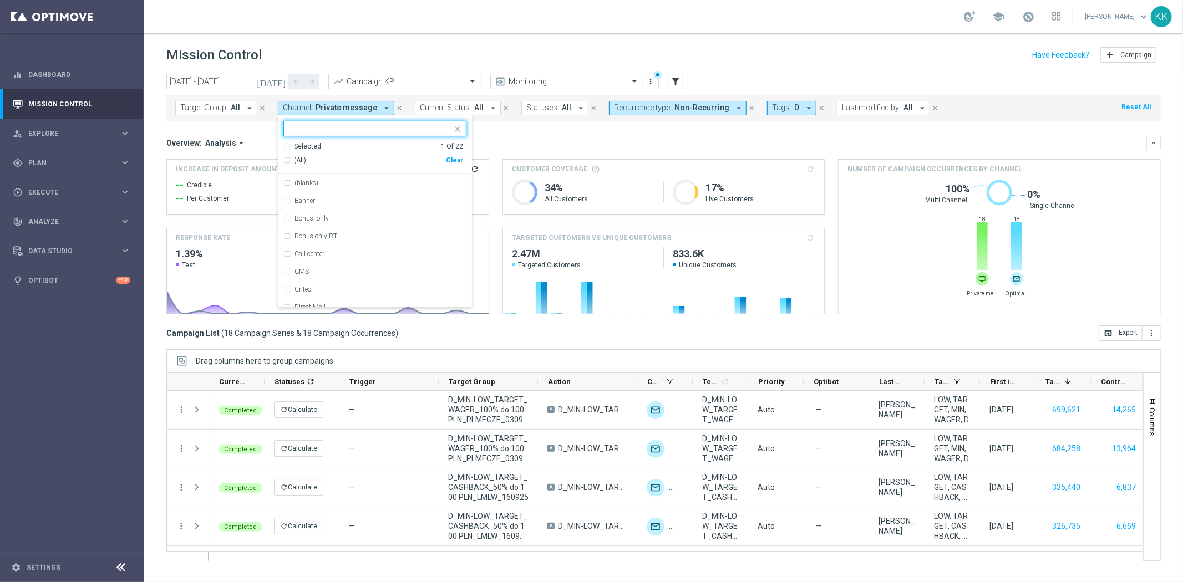
click at [0, 0] on div "Clear" at bounding box center [0, 0] width 0 height 0
click at [386, 128] on input "text" at bounding box center [370, 128] width 162 height 9
click at [345, 220] on div "XtremePush" at bounding box center [380, 218] width 172 height 7
type input "PUSH"
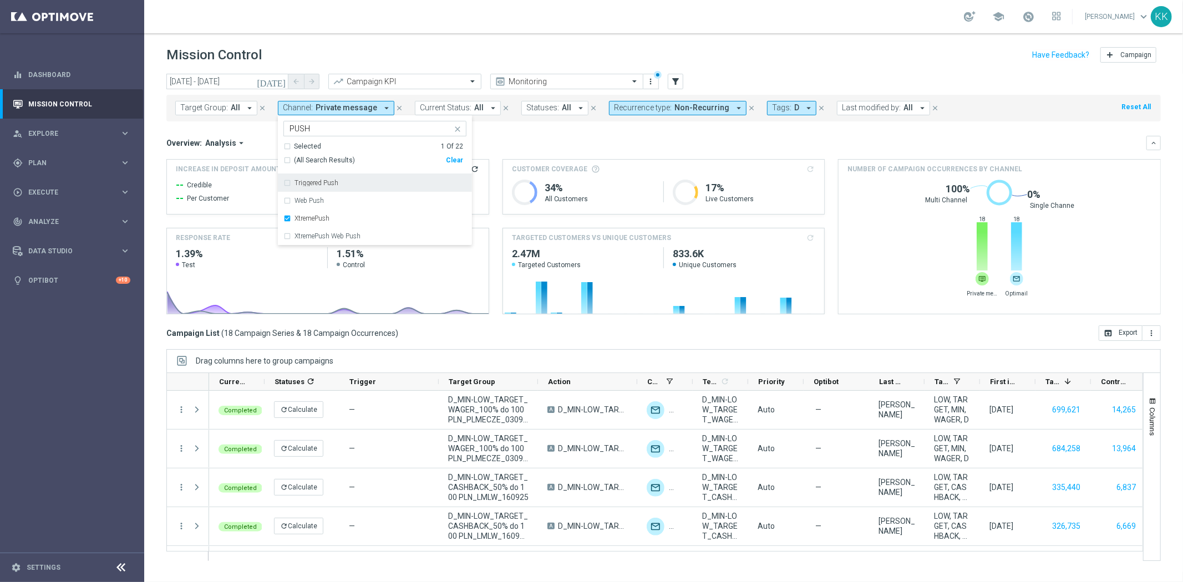
click at [472, 30] on div "school [PERSON_NAME] keyboard_arrow_down KK" at bounding box center [663, 16] width 1038 height 33
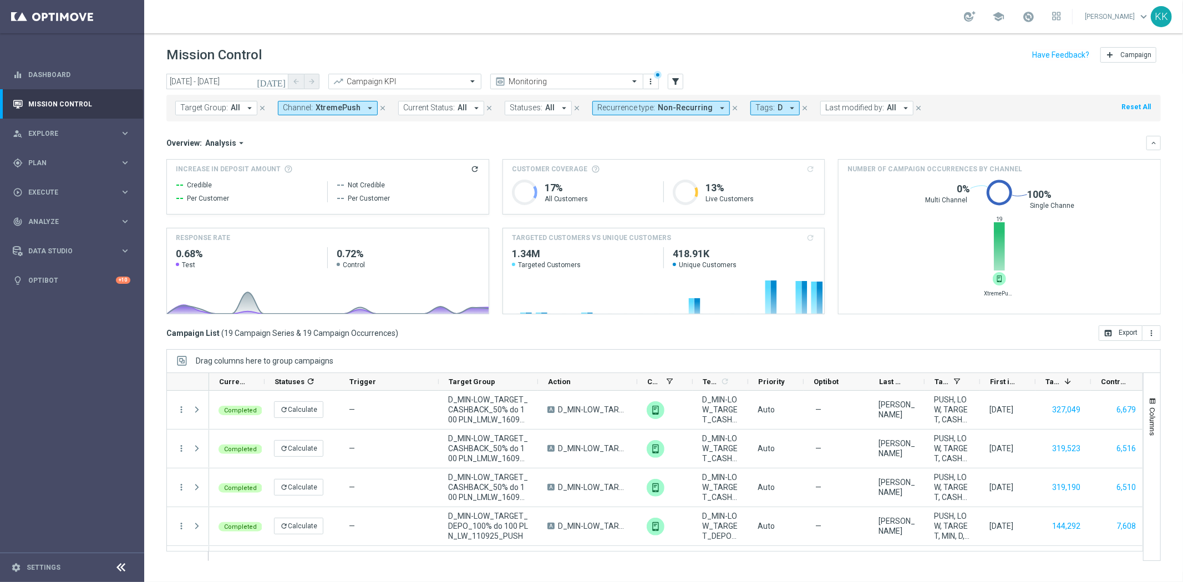
click at [366, 108] on icon "arrow_drop_down" at bounding box center [370, 108] width 10 height 10
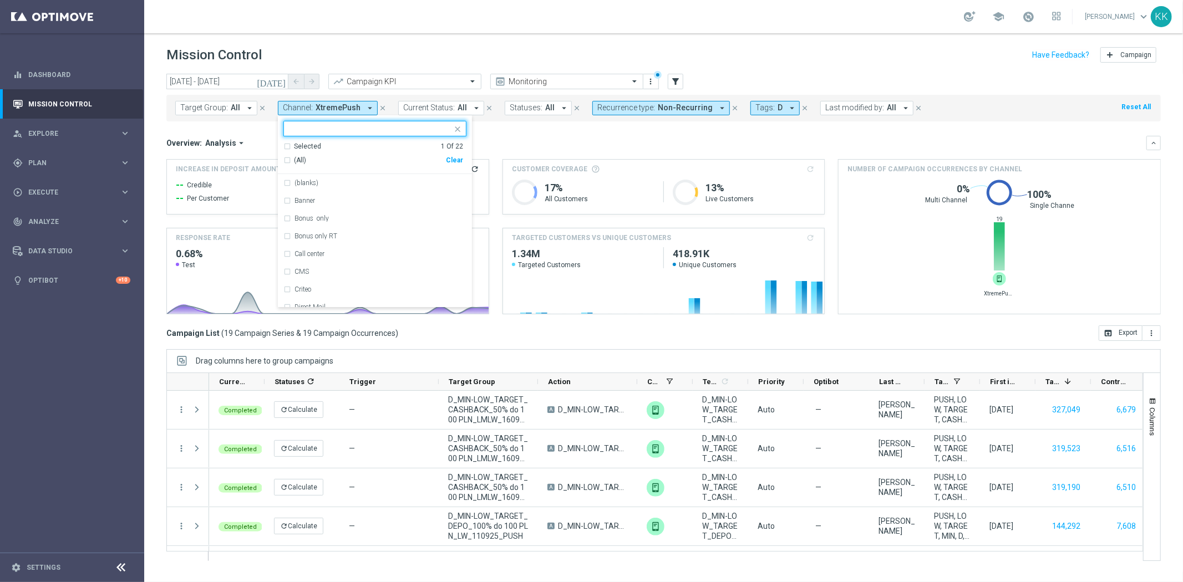
click at [0, 0] on div "Clear" at bounding box center [0, 0] width 0 height 0
click at [372, 131] on input "text" at bounding box center [370, 128] width 162 height 9
drag, startPoint x: 336, startPoint y: 180, endPoint x: 328, endPoint y: 187, distance: 10.6
click at [336, 181] on div "SMS" at bounding box center [380, 183] width 172 height 7
type input "SMS"
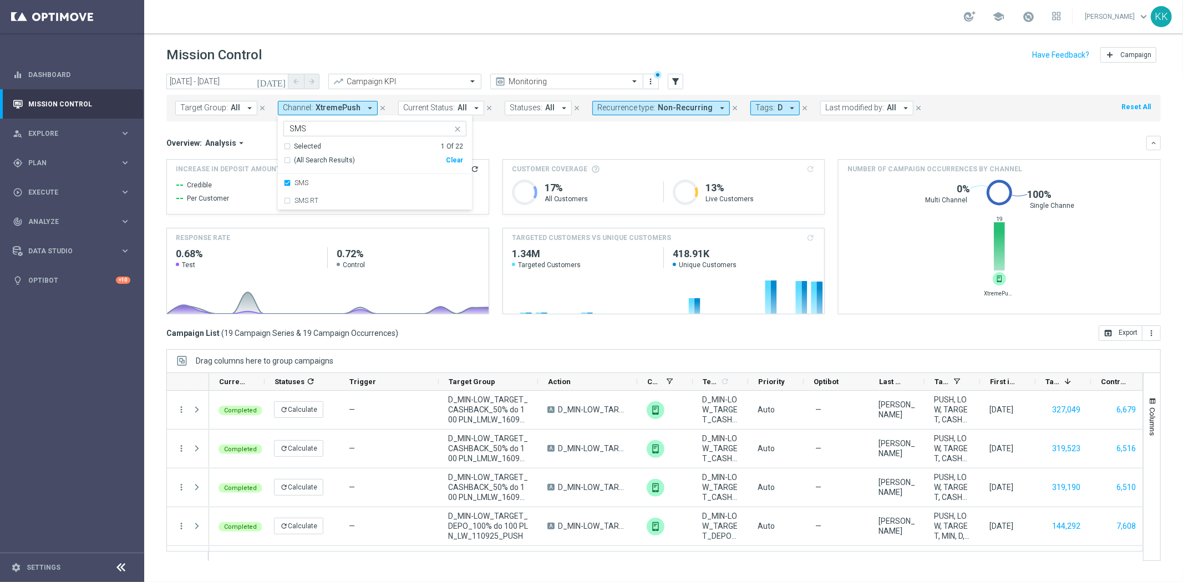
click at [456, 47] on div "Mission Control add Campaign" at bounding box center [663, 55] width 994 height 22
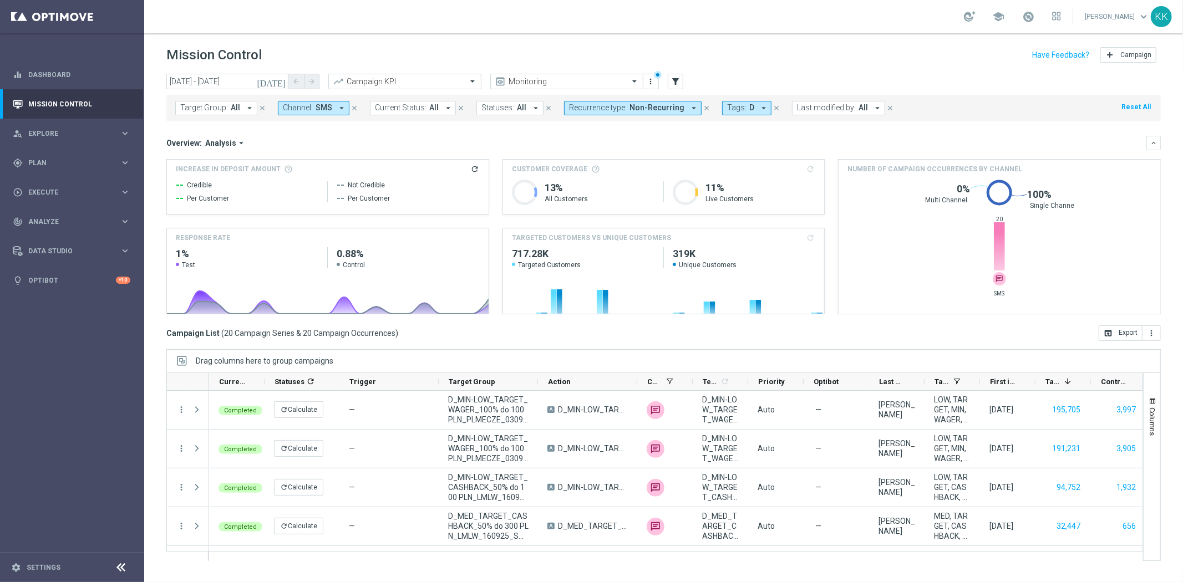
click at [303, 111] on span "Channel:" at bounding box center [298, 107] width 30 height 9
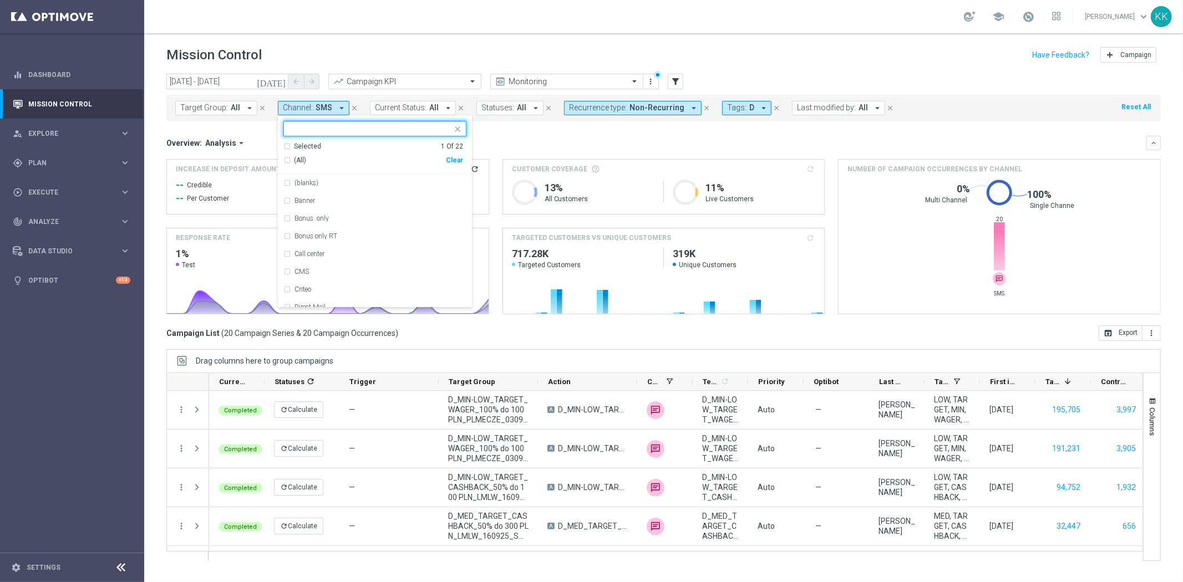
click at [454, 156] on div "(All) Clear" at bounding box center [373, 160] width 180 height 18
click at [356, 129] on input "text" at bounding box center [370, 128] width 162 height 9
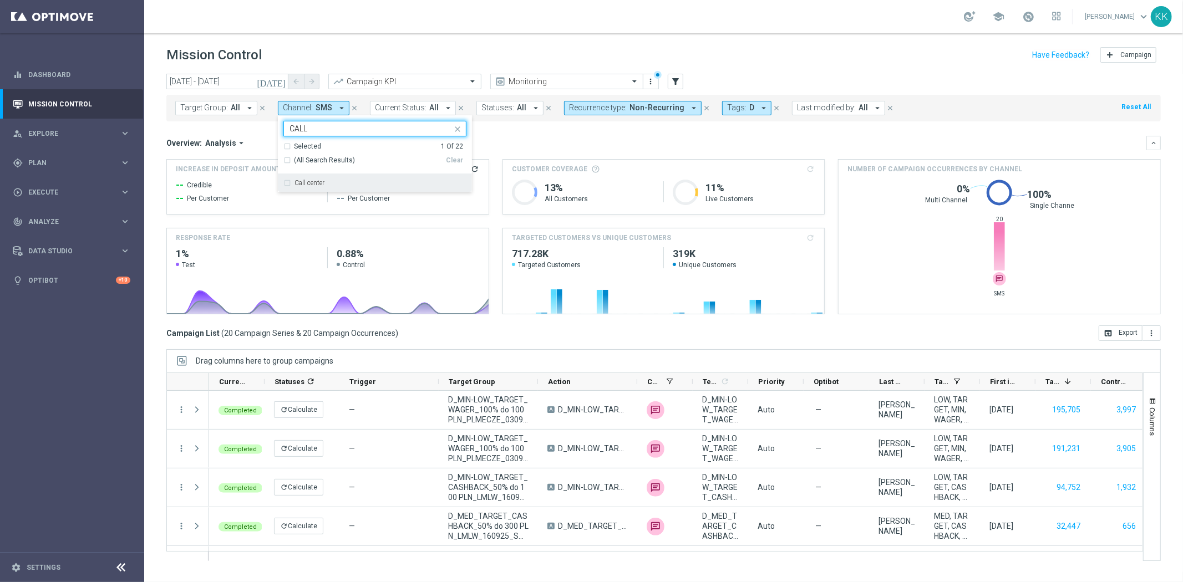
click at [322, 176] on div "Call center" at bounding box center [374, 183] width 183 height 18
type input "CALL"
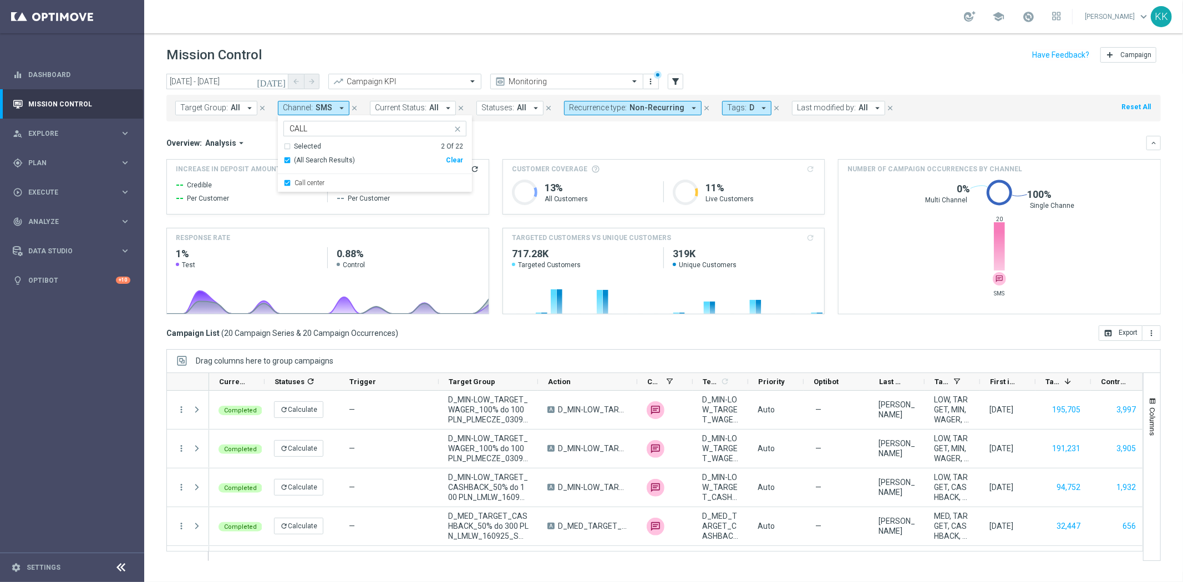
click at [368, 30] on div "school [PERSON_NAME] keyboard_arrow_down KK" at bounding box center [663, 16] width 1038 height 33
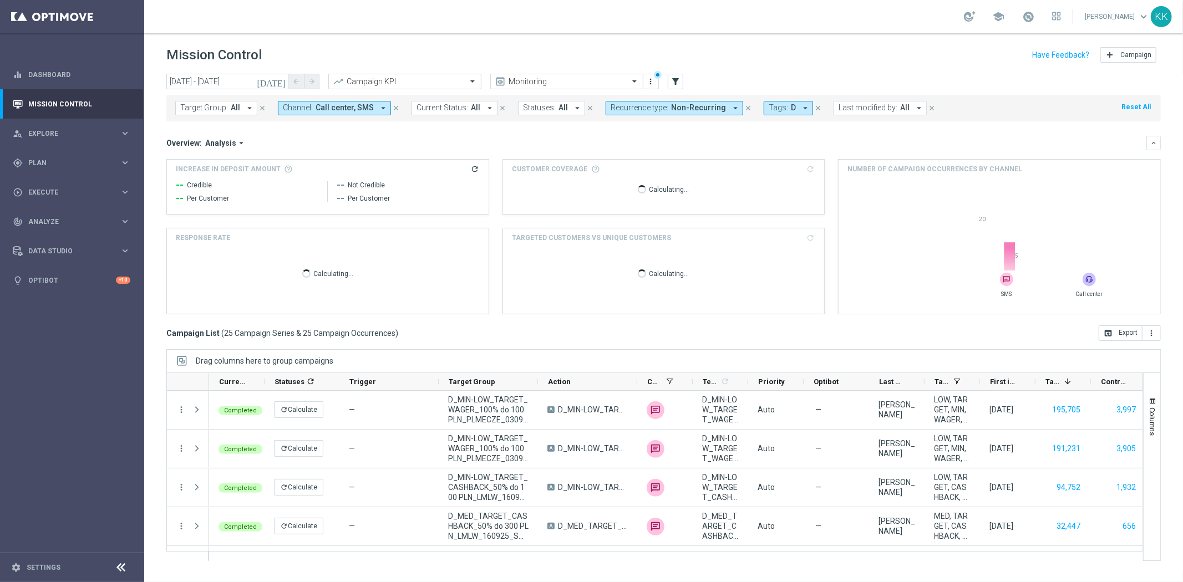
click at [343, 109] on span "Call center, SMS" at bounding box center [344, 107] width 58 height 9
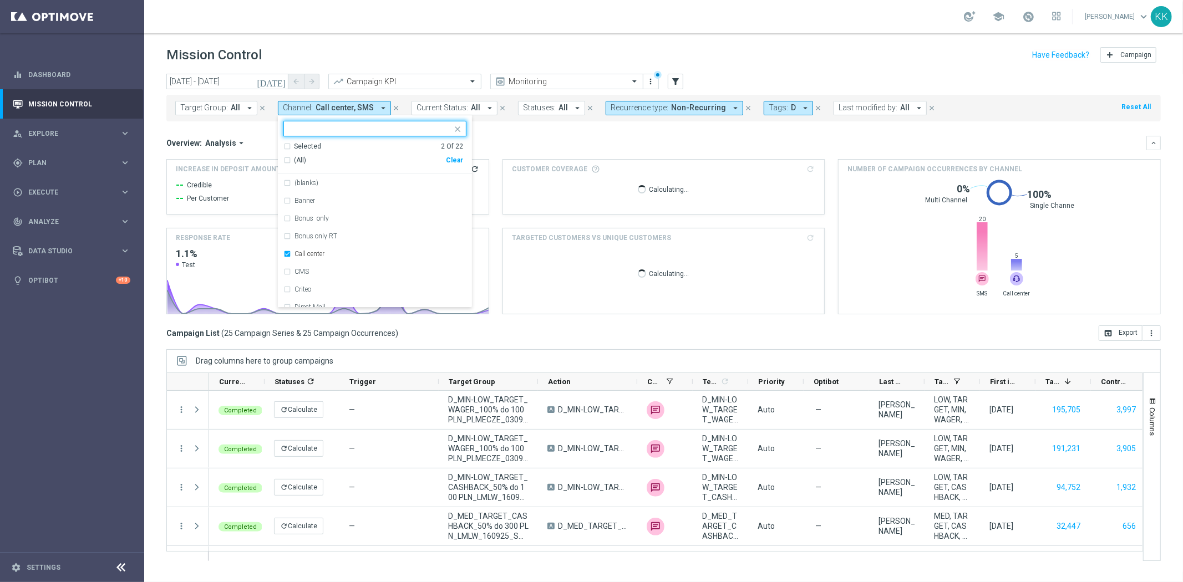
click at [286, 144] on div "Selected 2 Of 22" at bounding box center [373, 146] width 180 height 9
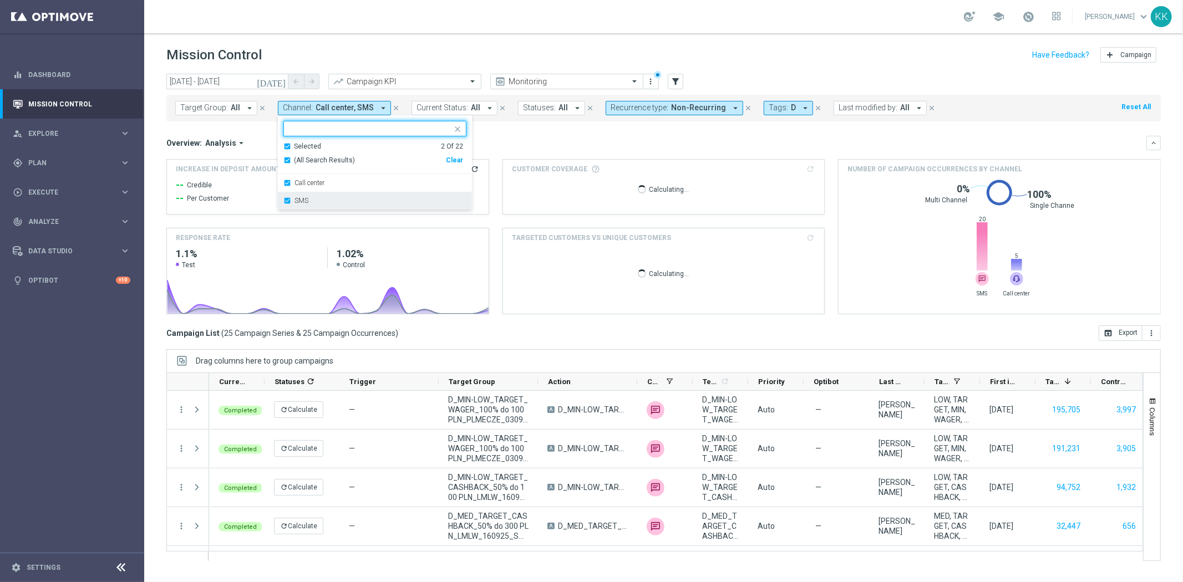
click at [286, 193] on div "SMS" at bounding box center [374, 201] width 183 height 18
click at [460, 17] on div "school [PERSON_NAME] keyboard_arrow_down KK" at bounding box center [663, 16] width 1038 height 33
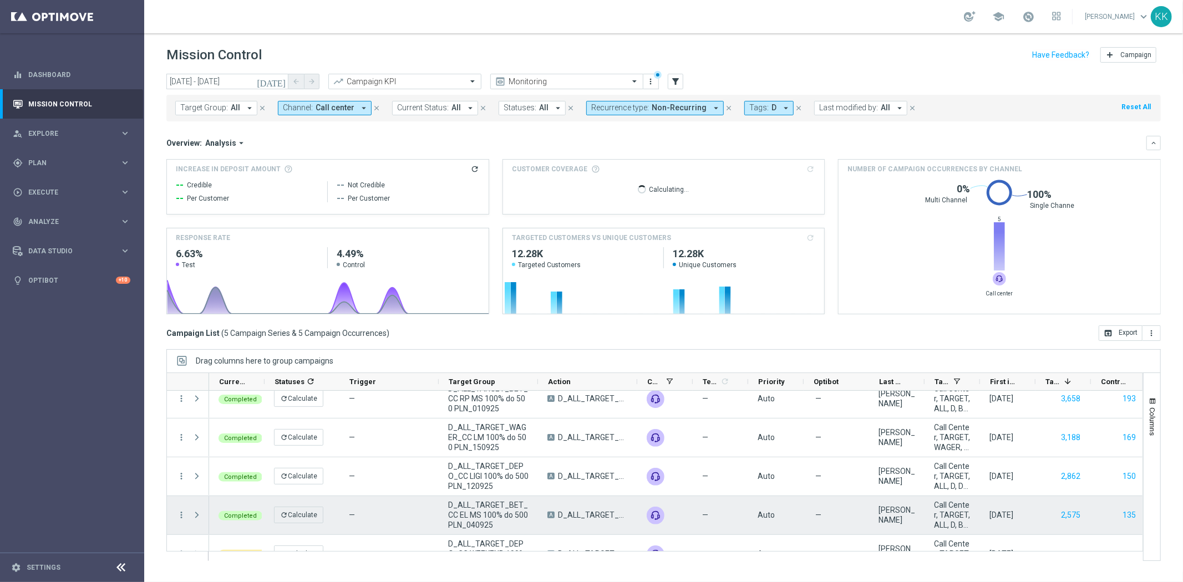
scroll to position [0, 0]
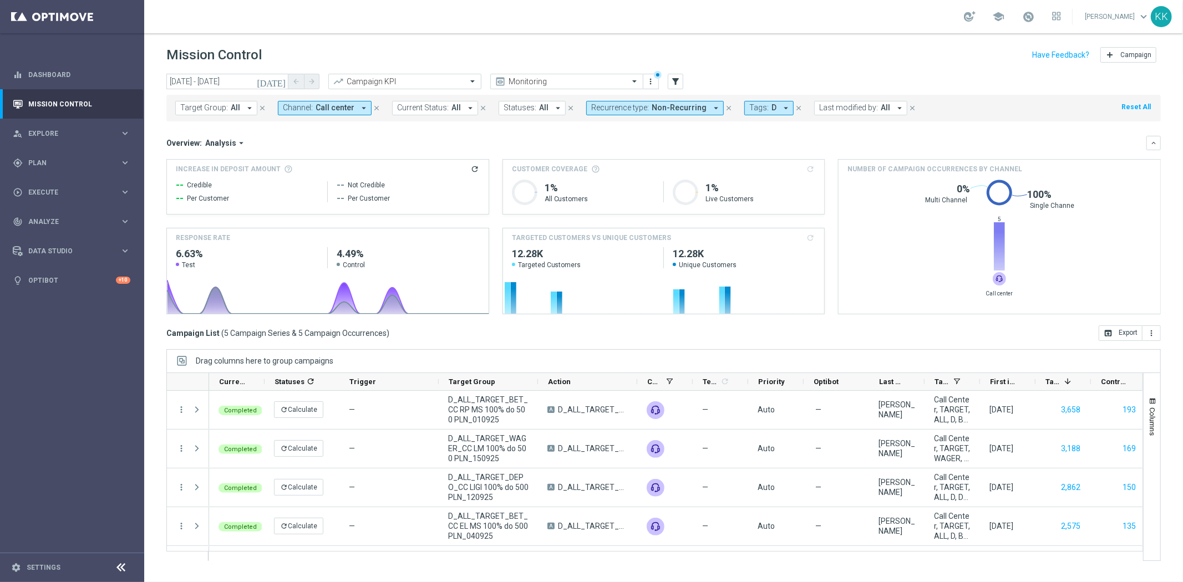
click at [665, 113] on button "Recurrence type: Non-Recurring arrow_drop_down" at bounding box center [654, 108] width 137 height 14
click at [592, 174] on div "Non-Recurring" at bounding box center [631, 174] width 79 height 18
click at [593, 192] on div "Recurring" at bounding box center [631, 192] width 79 height 18
click at [764, 33] on header "Mission Control add Campaign" at bounding box center [663, 53] width 1038 height 40
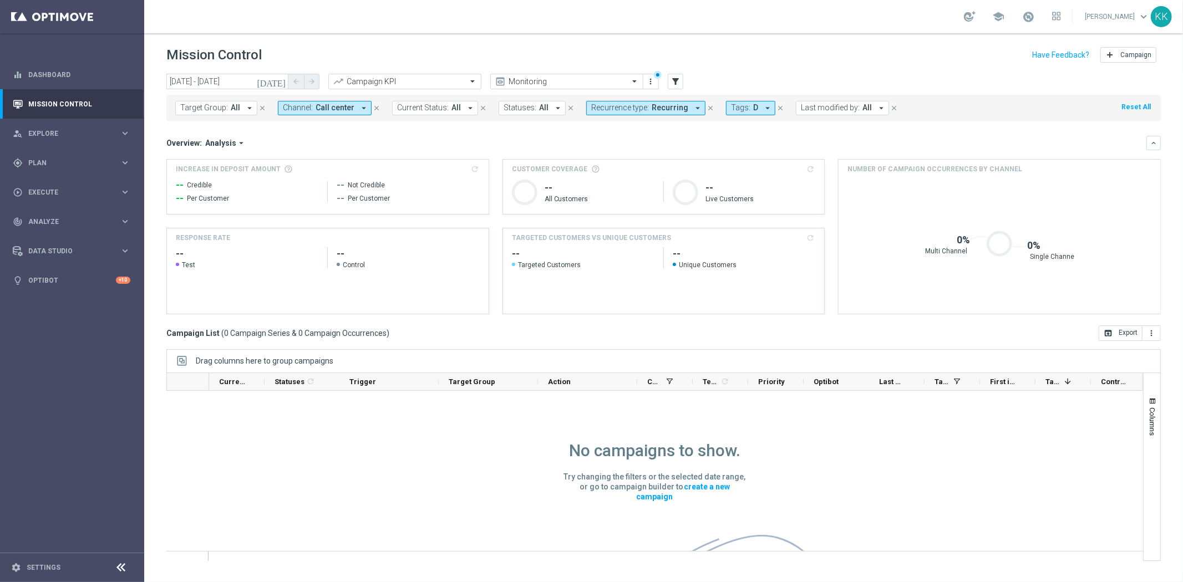
click at [330, 106] on span "Call center" at bounding box center [334, 107] width 39 height 9
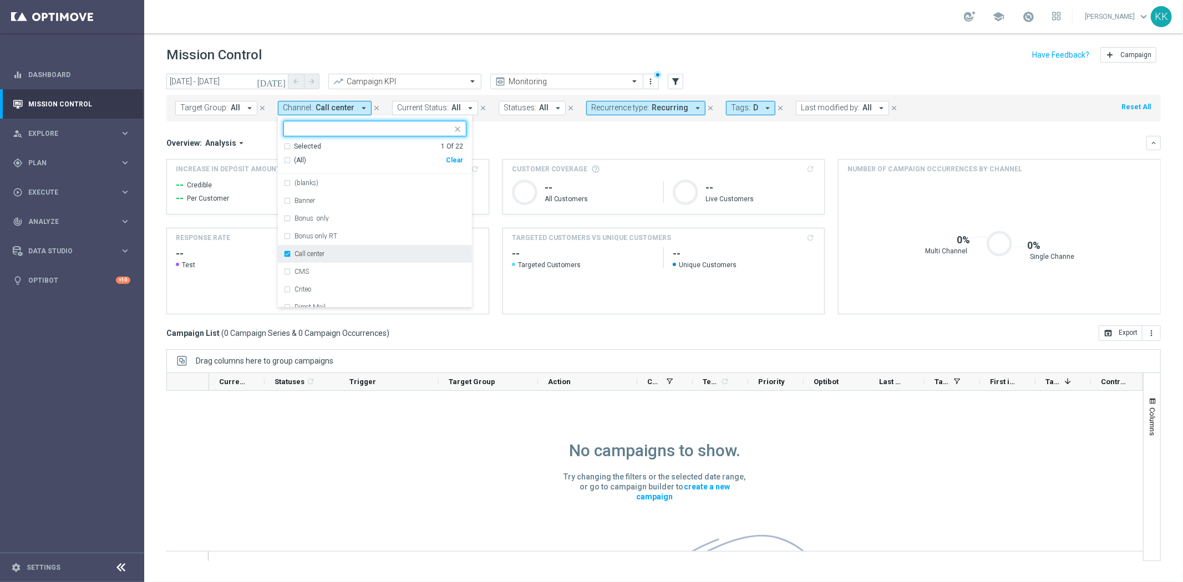
click at [288, 257] on div "Call center" at bounding box center [374, 254] width 183 height 18
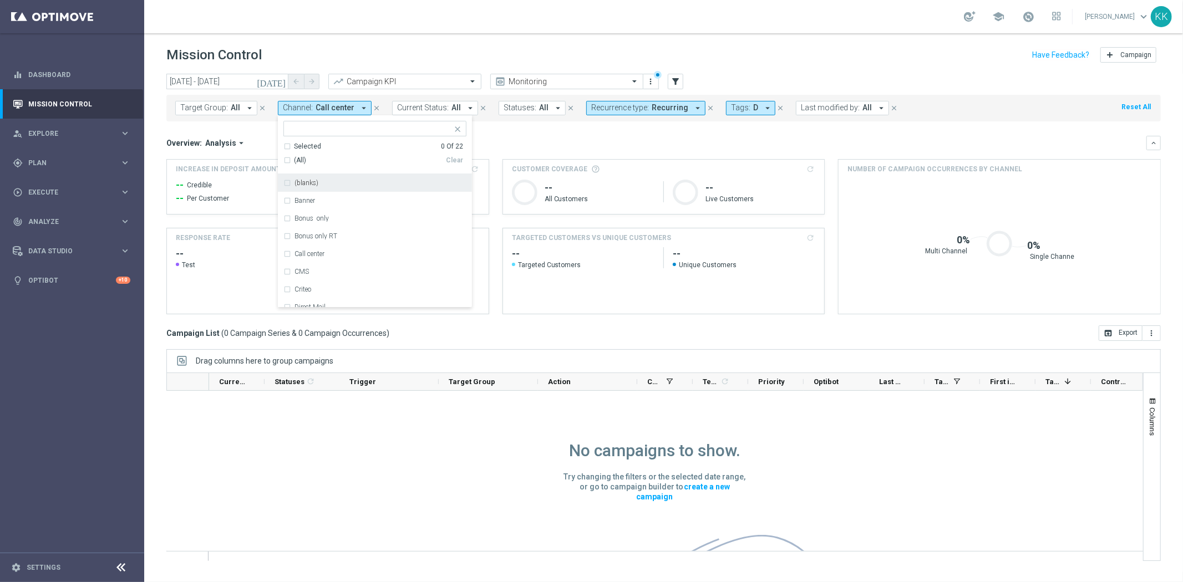
click at [311, 129] on input "text" at bounding box center [370, 128] width 162 height 9
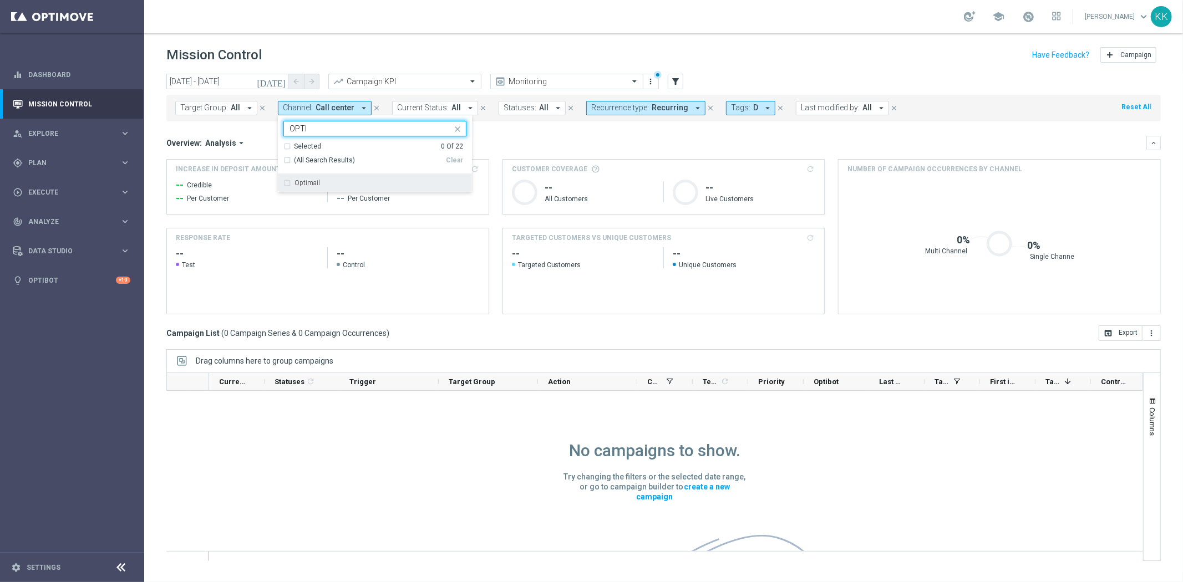
click at [325, 189] on div "Optimail" at bounding box center [374, 183] width 183 height 18
type input "OPTI"
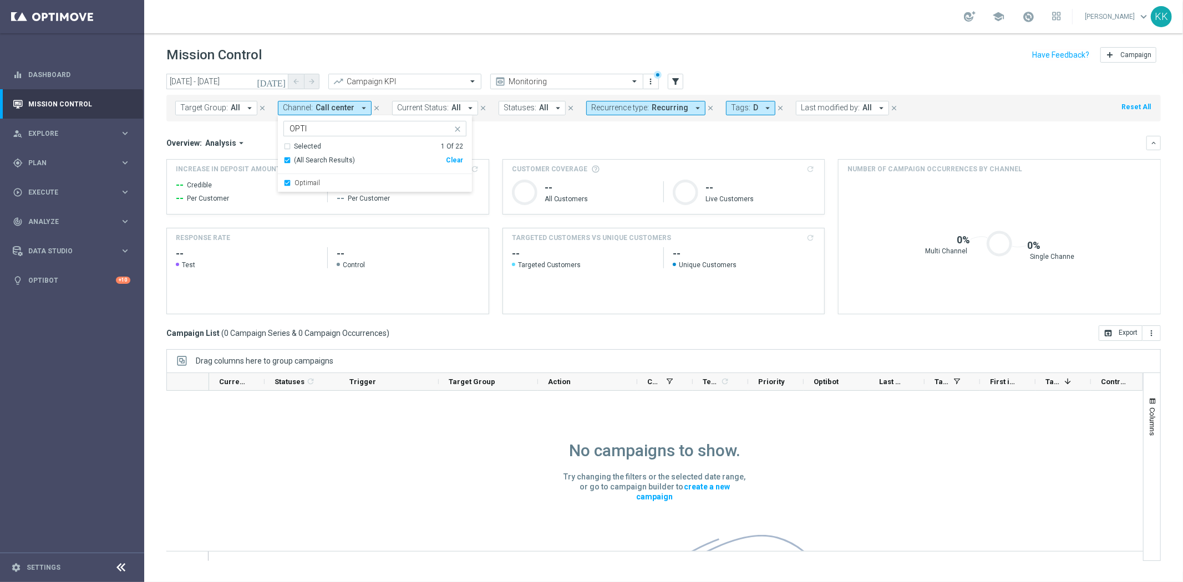
click at [435, 24] on div "school [PERSON_NAME] keyboard_arrow_down KK" at bounding box center [663, 16] width 1038 height 33
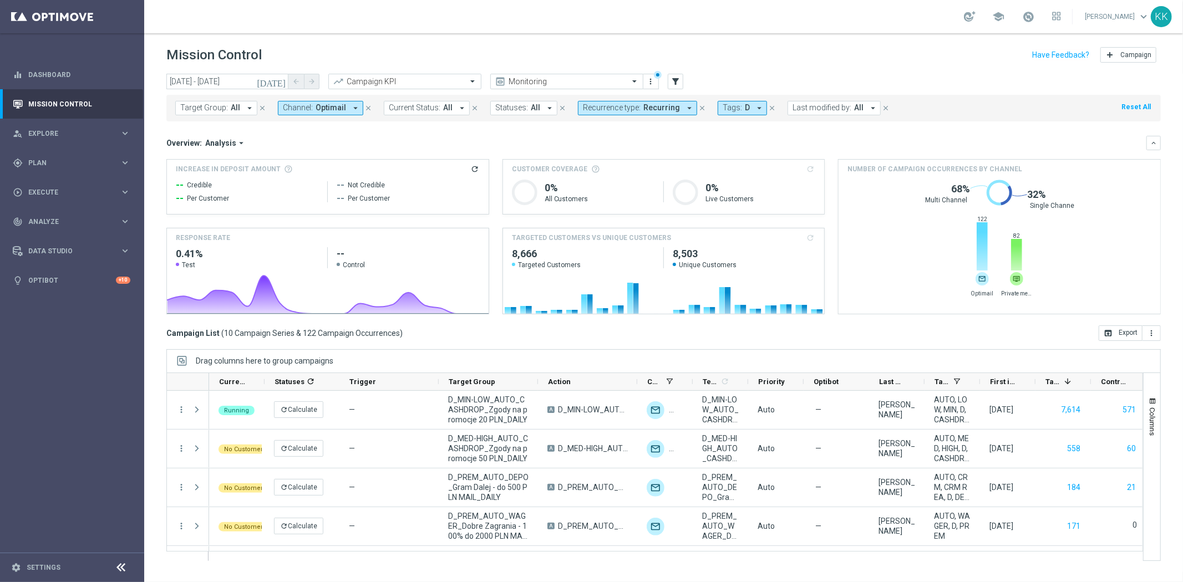
click at [333, 110] on span "Optimail" at bounding box center [330, 107] width 30 height 9
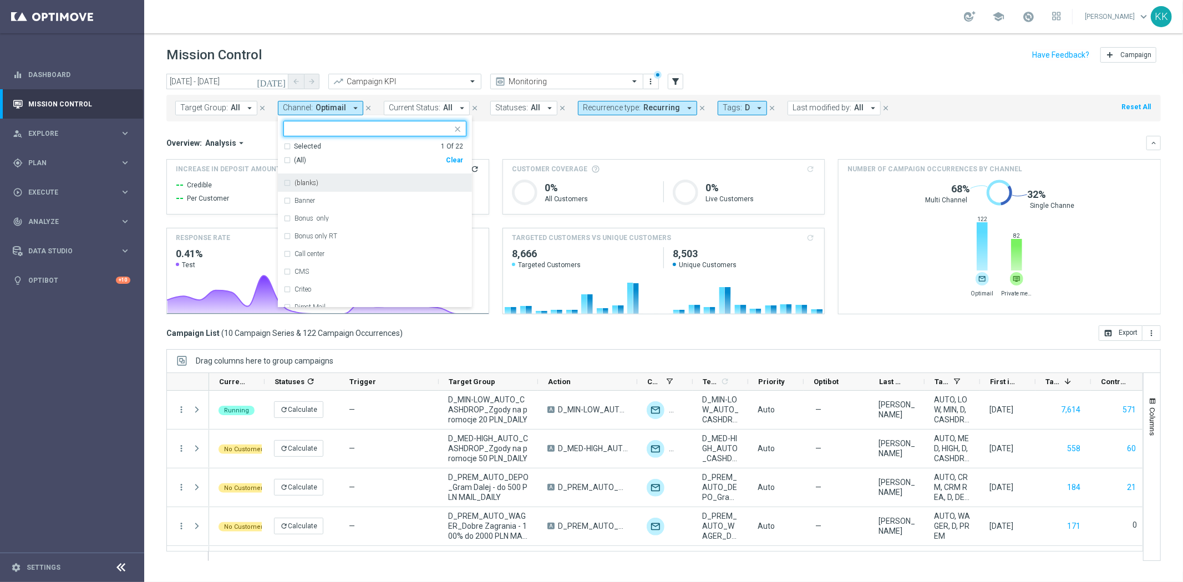
click at [0, 0] on div "Clear" at bounding box center [0, 0] width 0 height 0
click at [313, 131] on input "text" at bounding box center [370, 128] width 162 height 9
click at [356, 183] on div "Private message" at bounding box center [380, 183] width 172 height 7
type input "PRI"
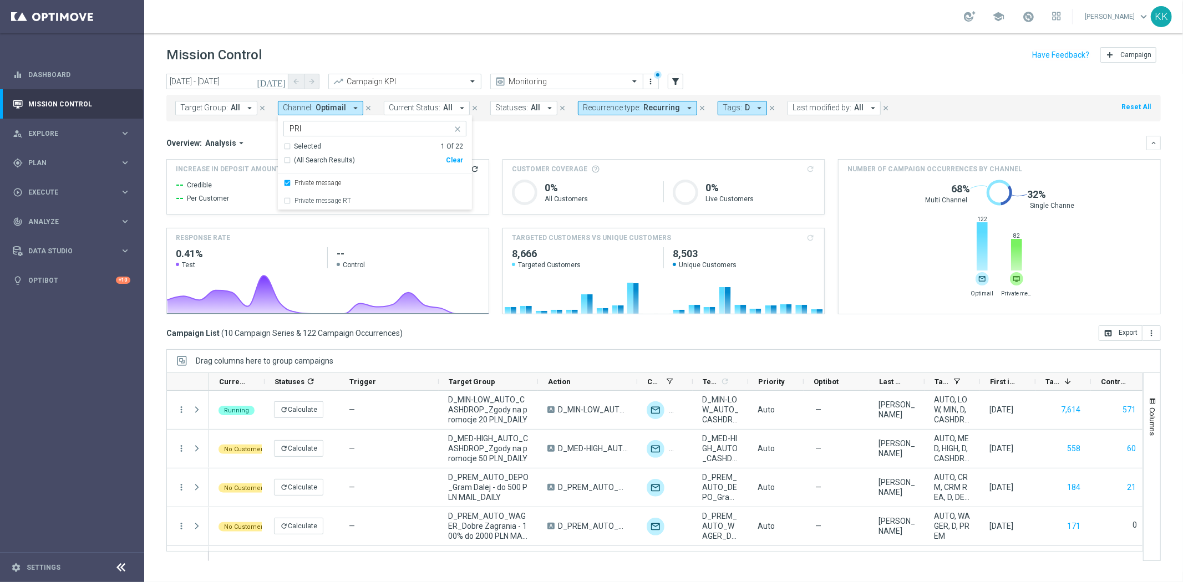
click at [456, 19] on div "school [PERSON_NAME] keyboard_arrow_down KK" at bounding box center [663, 16] width 1038 height 33
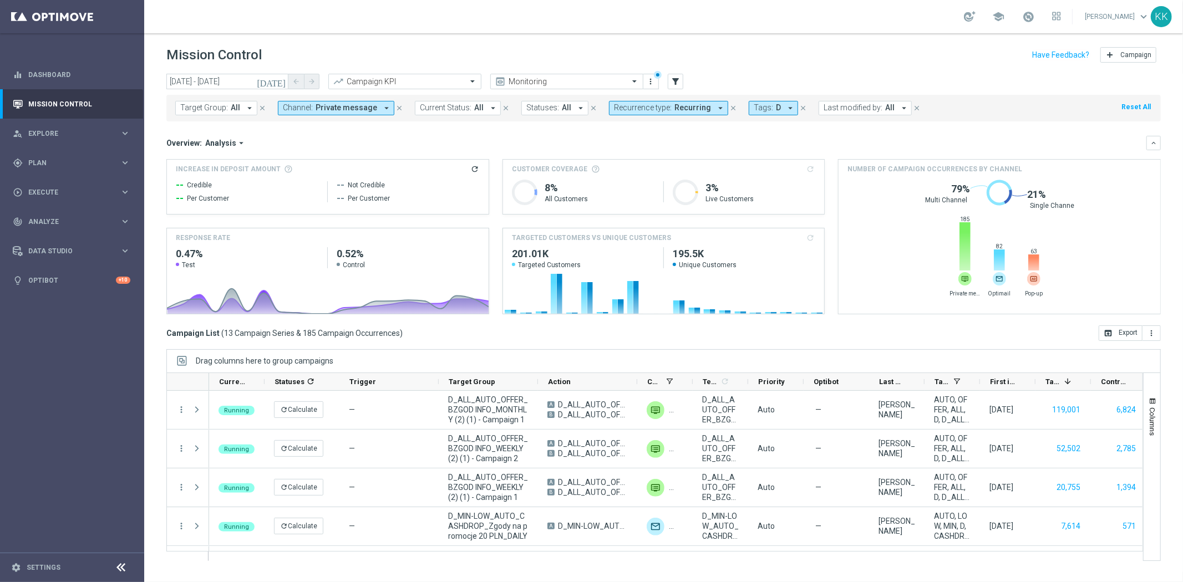
click at [368, 113] on button "Channel: Private message arrow_drop_down" at bounding box center [336, 108] width 116 height 14
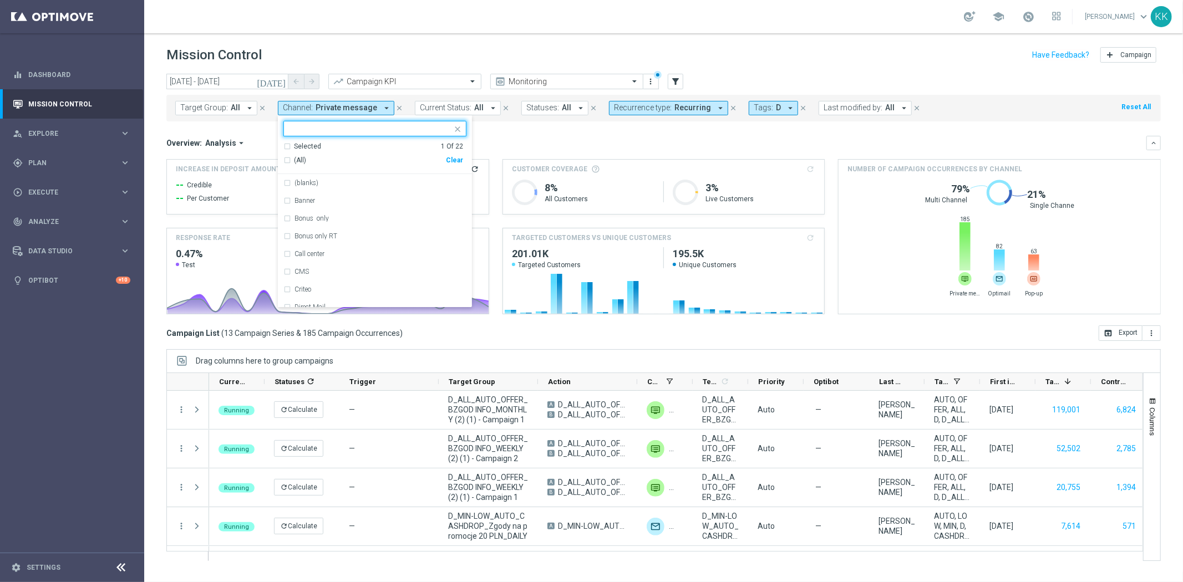
click at [0, 0] on div "Clear" at bounding box center [0, 0] width 0 height 0
click at [324, 128] on input "text" at bounding box center [370, 128] width 162 height 9
click at [348, 222] on div "XtremePush" at bounding box center [374, 219] width 183 height 18
type input "PUSH"
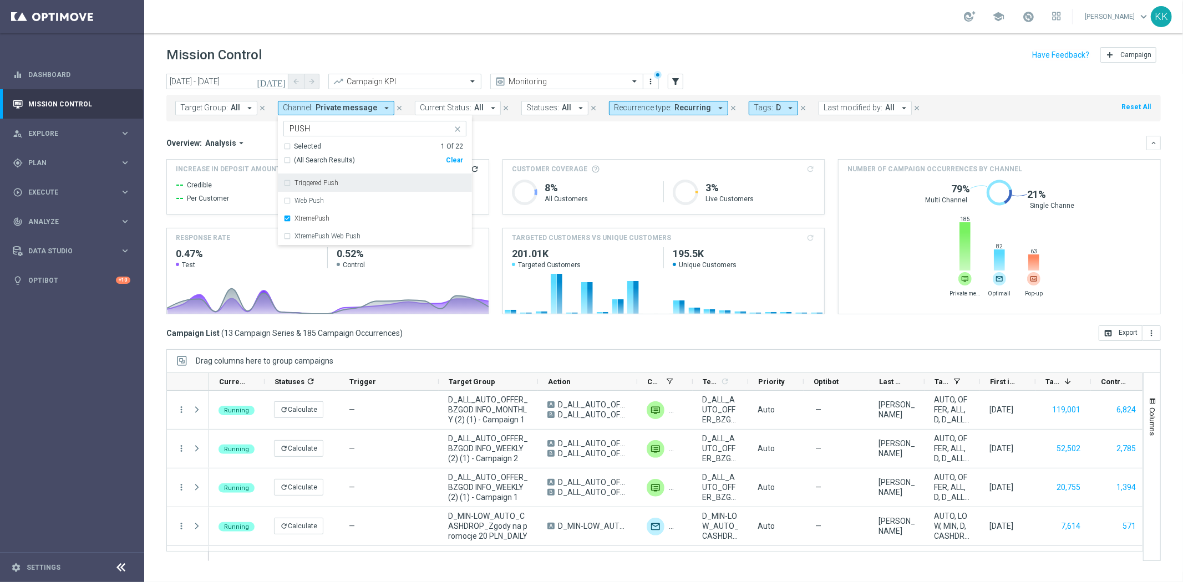
click at [412, 18] on div "school [PERSON_NAME] keyboard_arrow_down KK" at bounding box center [663, 16] width 1038 height 33
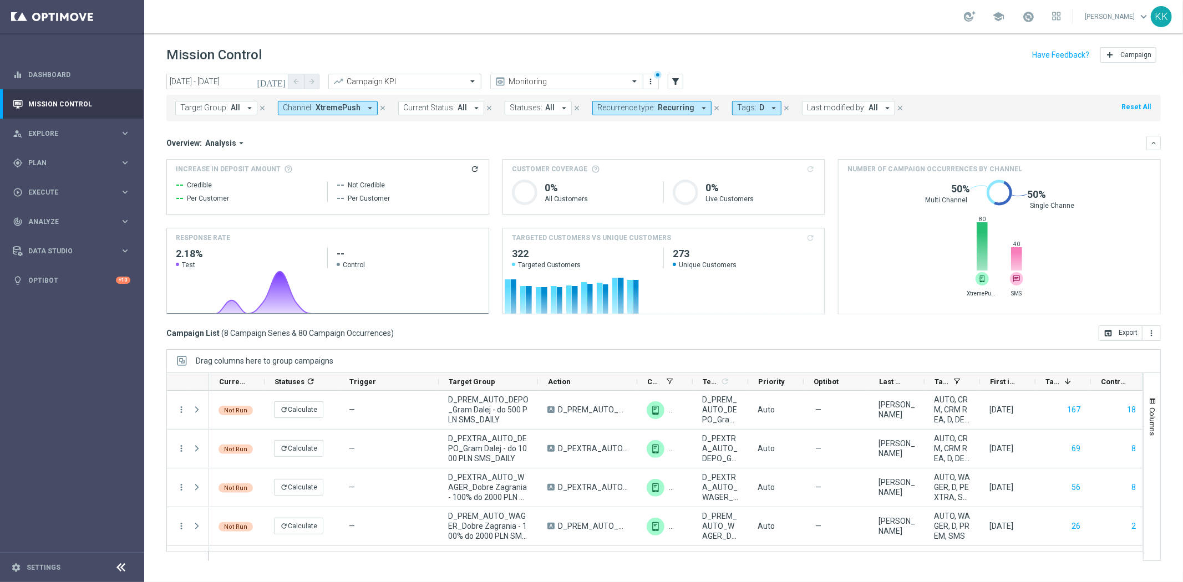
click at [344, 109] on span "XtremePush" at bounding box center [337, 107] width 45 height 9
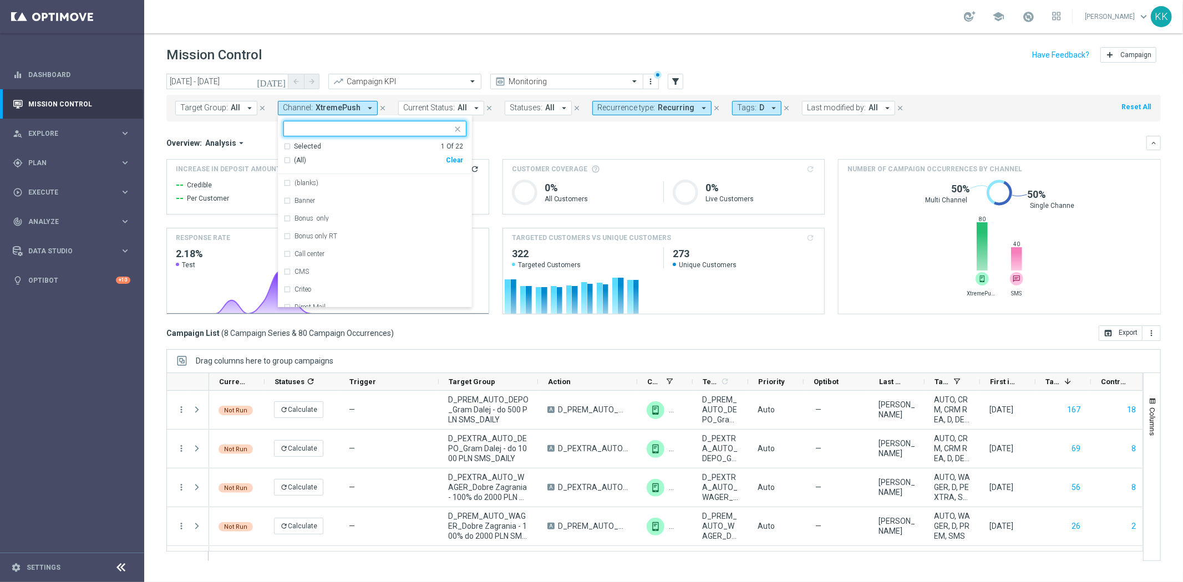
click at [463, 158] on div "Selected 1 Of 22 (All) Clear" at bounding box center [375, 158] width 194 height 33
click at [0, 0] on div "Clear" at bounding box center [0, 0] width 0 height 0
click at [363, 130] on input "text" at bounding box center [370, 128] width 162 height 9
click at [313, 180] on div "SMS" at bounding box center [380, 183] width 172 height 7
type input "SMS"
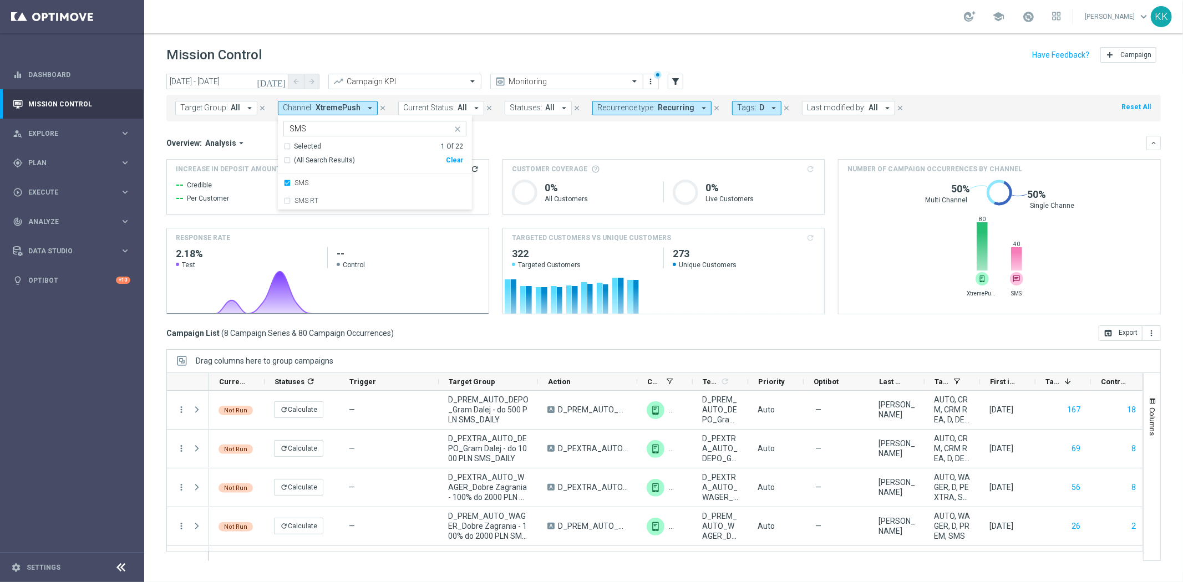
click at [381, 51] on div "Mission Control add Campaign" at bounding box center [663, 55] width 994 height 22
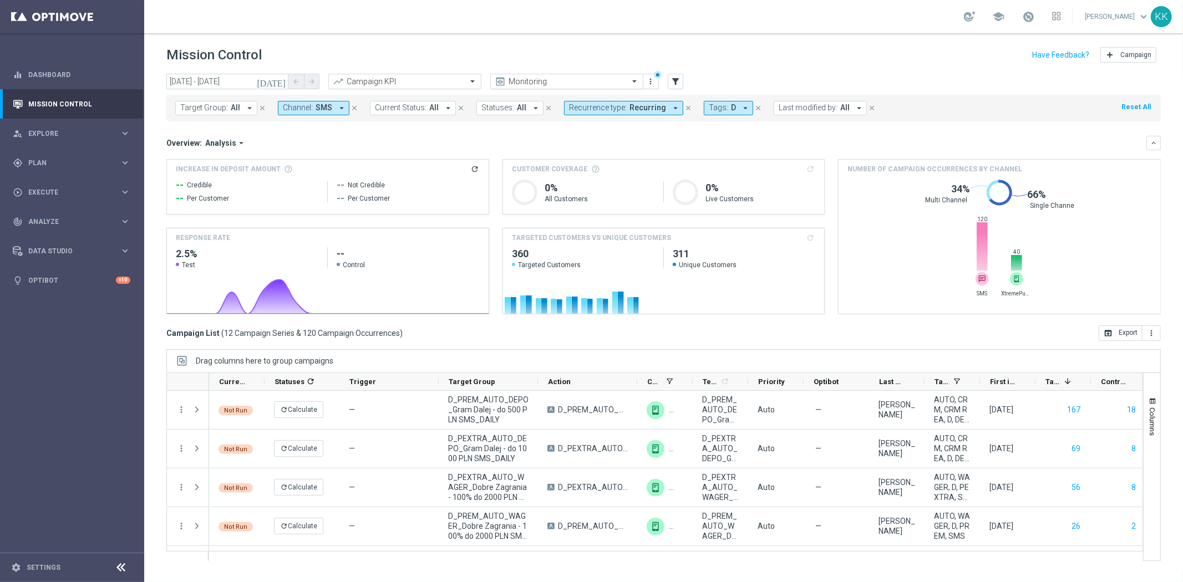
click at [552, 79] on input "text" at bounding box center [555, 81] width 119 height 9
click at [590, 4] on div "school [PERSON_NAME] keyboard_arrow_down KK" at bounding box center [663, 16] width 1038 height 33
click at [208, 88] on input "01 Sep 2025 - 21 Sep 2025" at bounding box center [227, 82] width 122 height 16
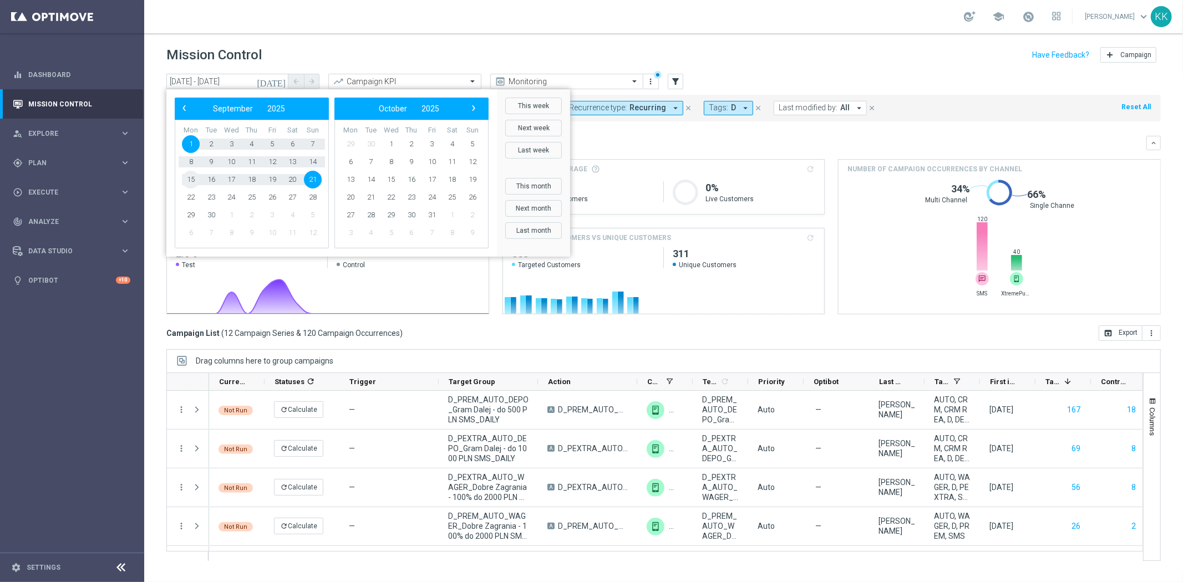
click at [194, 180] on span "15" at bounding box center [191, 180] width 18 height 18
click at [308, 178] on span "21" at bounding box center [313, 180] width 18 height 18
type input "[DATE] - [DATE]"
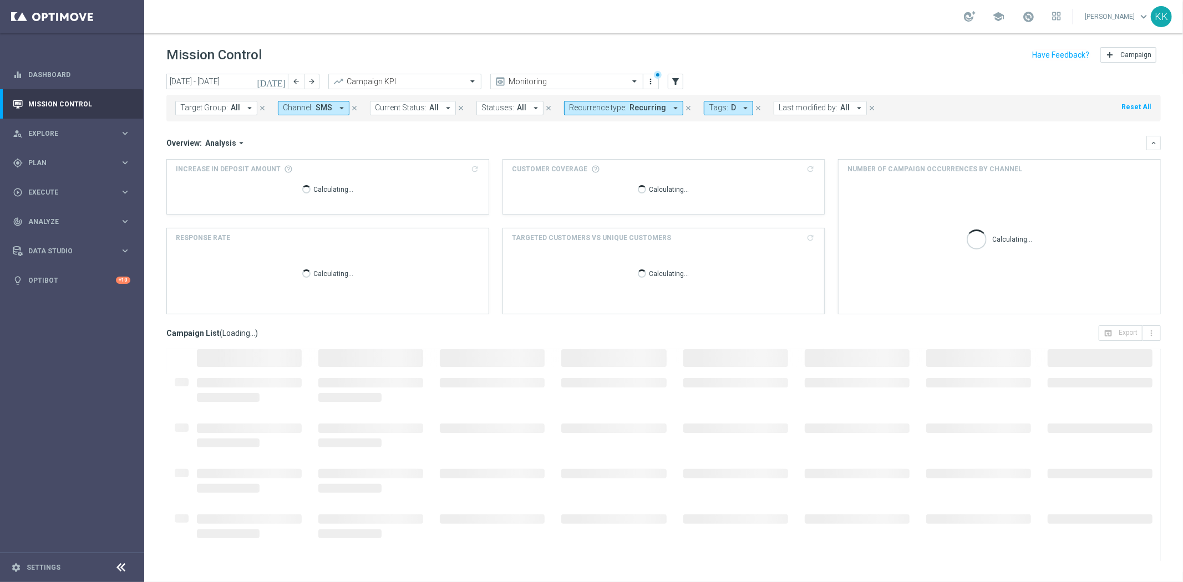
click at [615, 111] on span "Recurrence type:" at bounding box center [598, 107] width 58 height 9
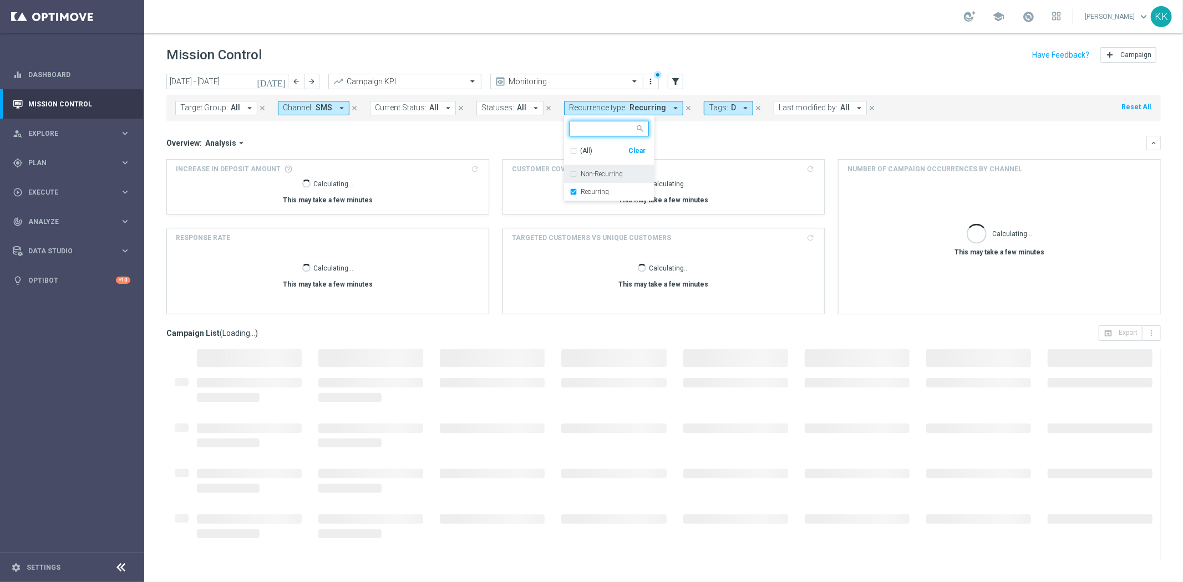
click at [589, 179] on div "Non-Recurring" at bounding box center [608, 174] width 79 height 18
click at [581, 191] on label "Recurring" at bounding box center [594, 192] width 28 height 7
click at [740, 69] on header "Mission Control add Campaign" at bounding box center [663, 53] width 1038 height 40
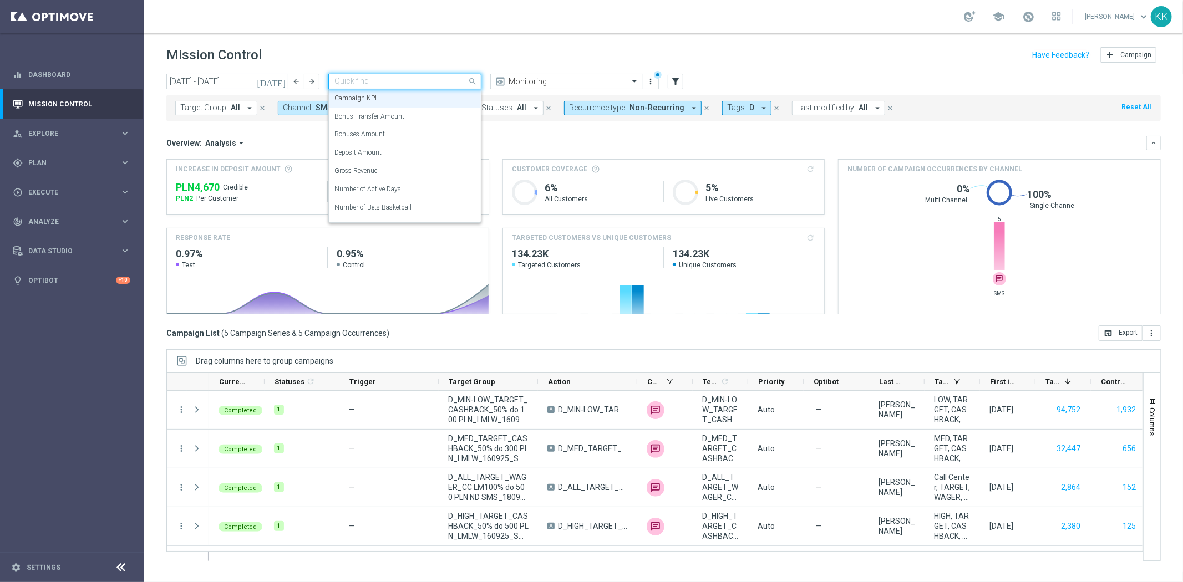
click at [371, 85] on input "text" at bounding box center [393, 81] width 119 height 9
click at [405, 19] on div "school [PERSON_NAME] keyboard_arrow_down KK" at bounding box center [663, 16] width 1038 height 33
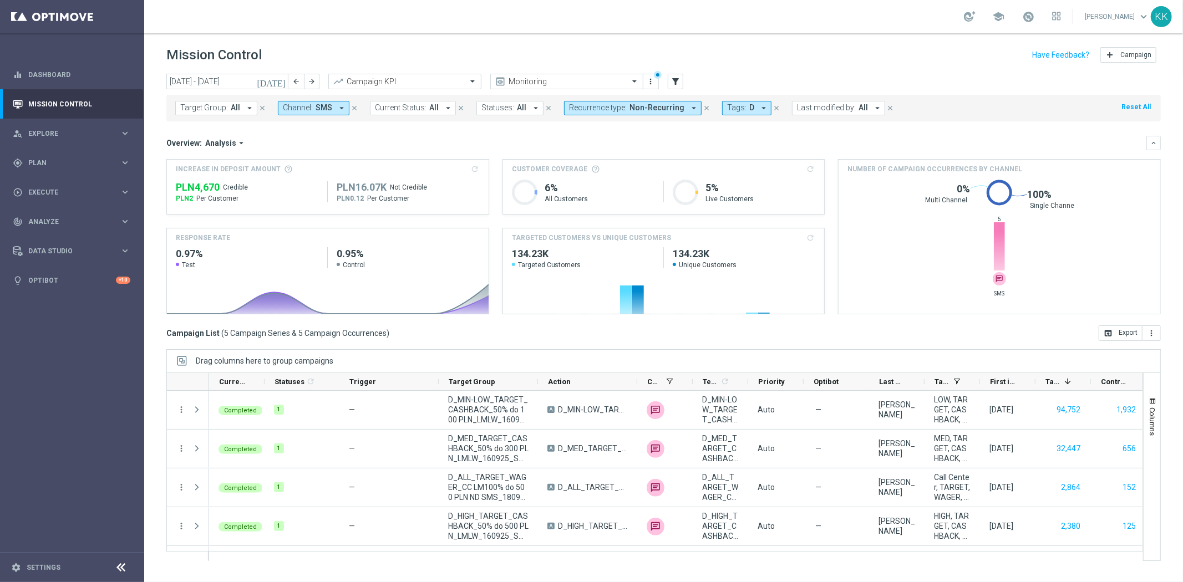
click at [217, 141] on span "Analysis" at bounding box center [220, 143] width 31 height 10
click at [364, 87] on div "Campaign KPI" at bounding box center [404, 82] width 153 height 16
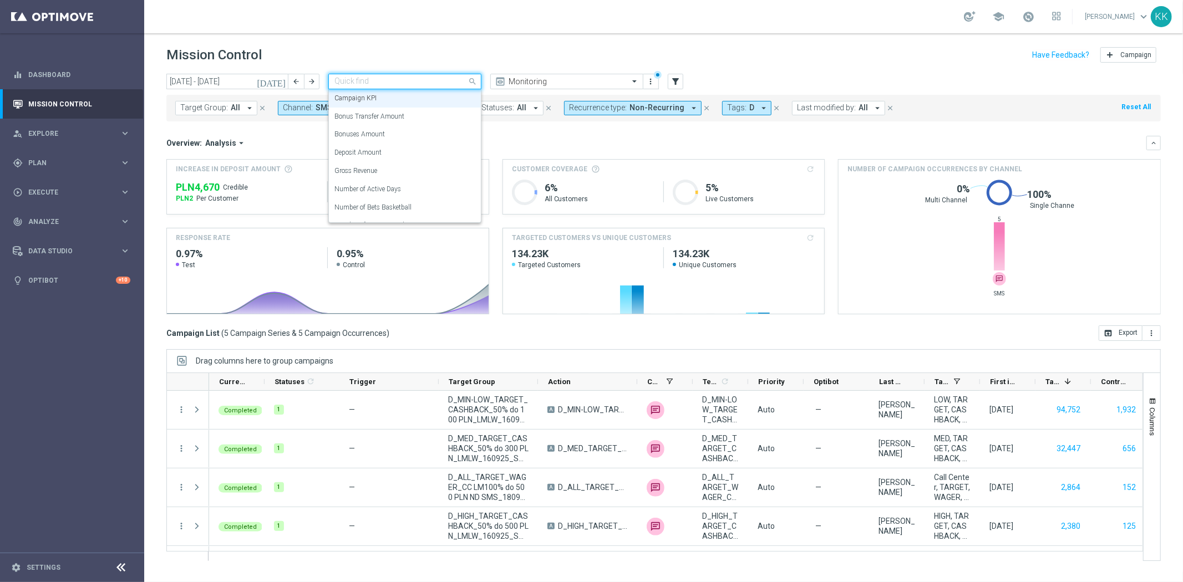
click at [537, 3] on div "school [PERSON_NAME] keyboard_arrow_down KK" at bounding box center [663, 16] width 1038 height 33
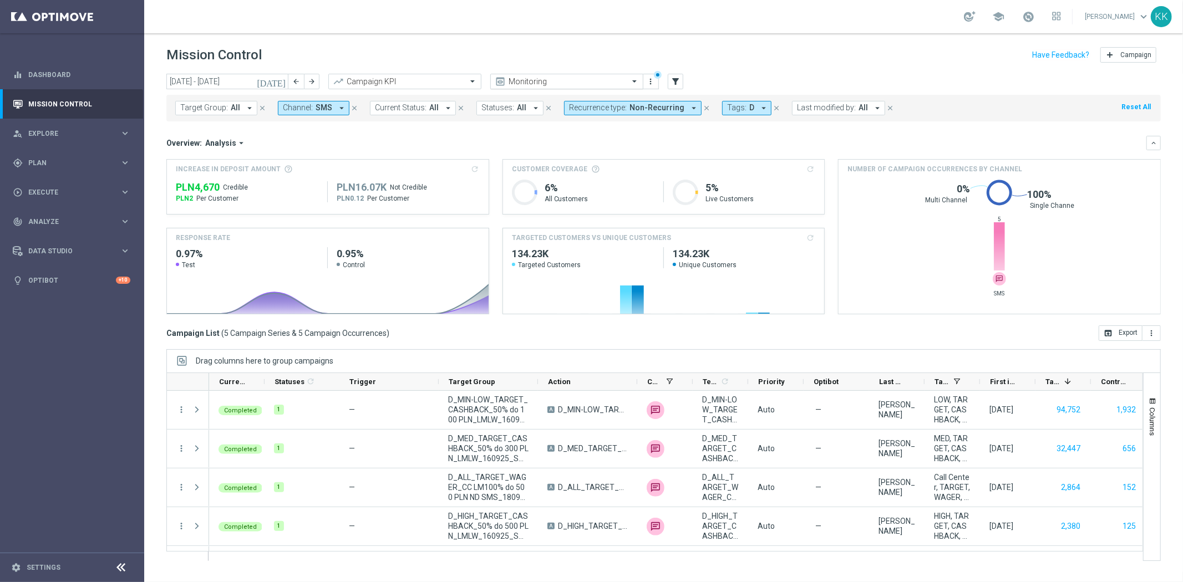
click at [550, 77] on input "text" at bounding box center [555, 81] width 119 height 9
click at [517, 43] on header "Mission Control add Campaign" at bounding box center [663, 53] width 1038 height 40
click at [225, 142] on span "Analysis" at bounding box center [220, 143] width 31 height 10
click at [223, 145] on span "Analysis" at bounding box center [220, 143] width 31 height 10
click at [538, 85] on input "text" at bounding box center [555, 81] width 119 height 9
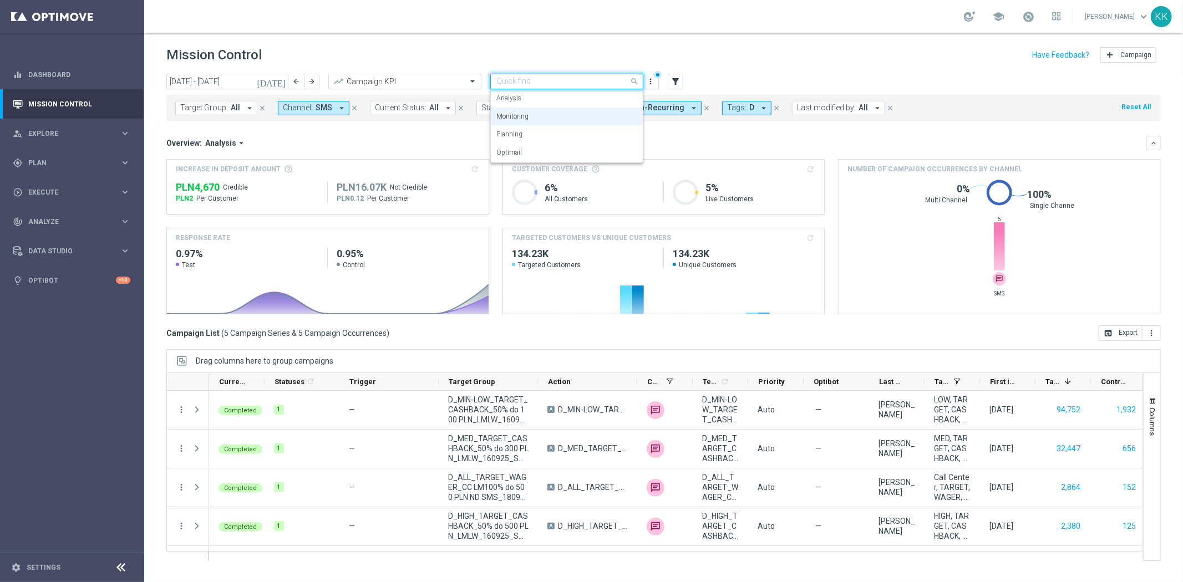
click at [528, 13] on div "school [PERSON_NAME] keyboard_arrow_down KK" at bounding box center [663, 16] width 1038 height 33
click at [650, 77] on icon "more_vert" at bounding box center [650, 81] width 9 height 9
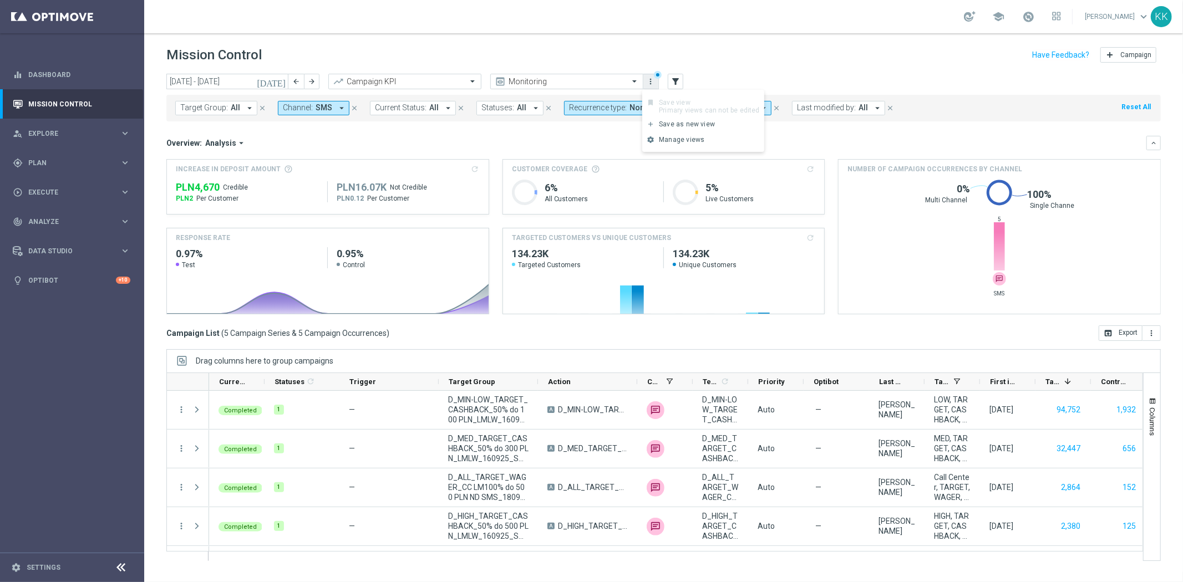
click at [649, 77] on icon "more_vert" at bounding box center [650, 81] width 9 height 9
click at [634, 41] on header "Mission Control add Campaign" at bounding box center [663, 53] width 1038 height 40
click at [677, 79] on icon "filter_alt" at bounding box center [675, 82] width 10 height 10
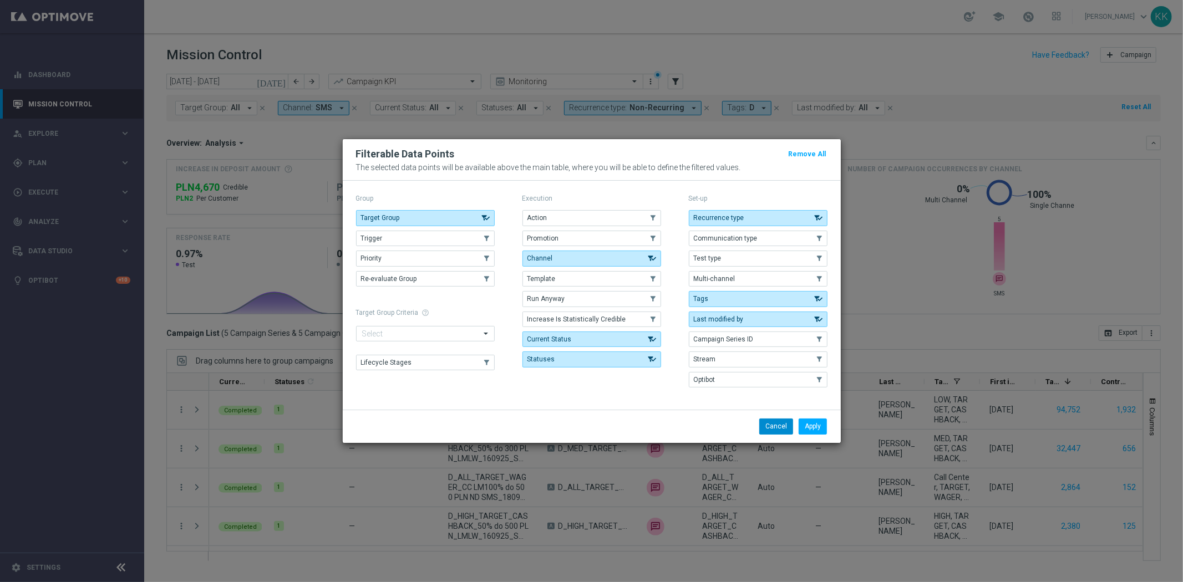
click at [771, 425] on button "Cancel" at bounding box center [776, 427] width 34 height 16
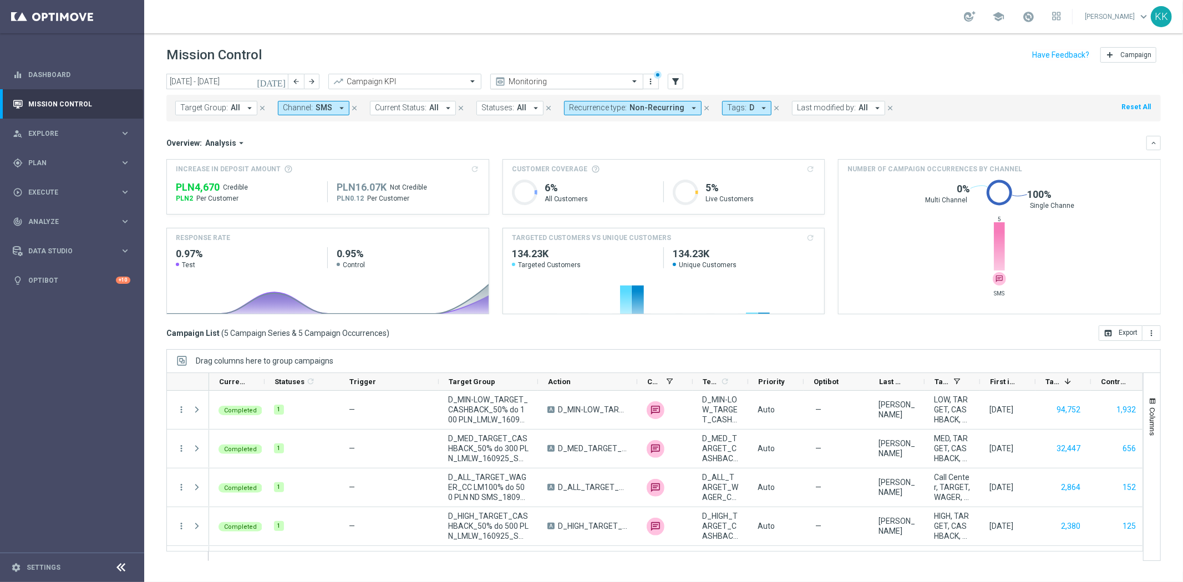
click at [516, 78] on input "text" at bounding box center [555, 81] width 119 height 9
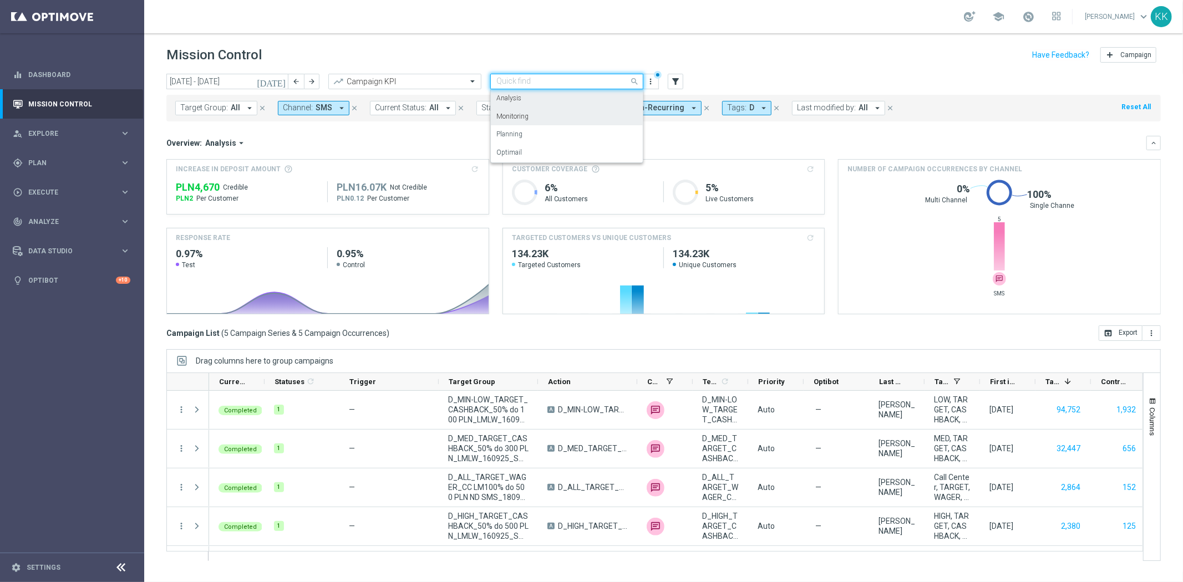
click at [502, 39] on header "Mission Control add Campaign" at bounding box center [663, 53] width 1038 height 40
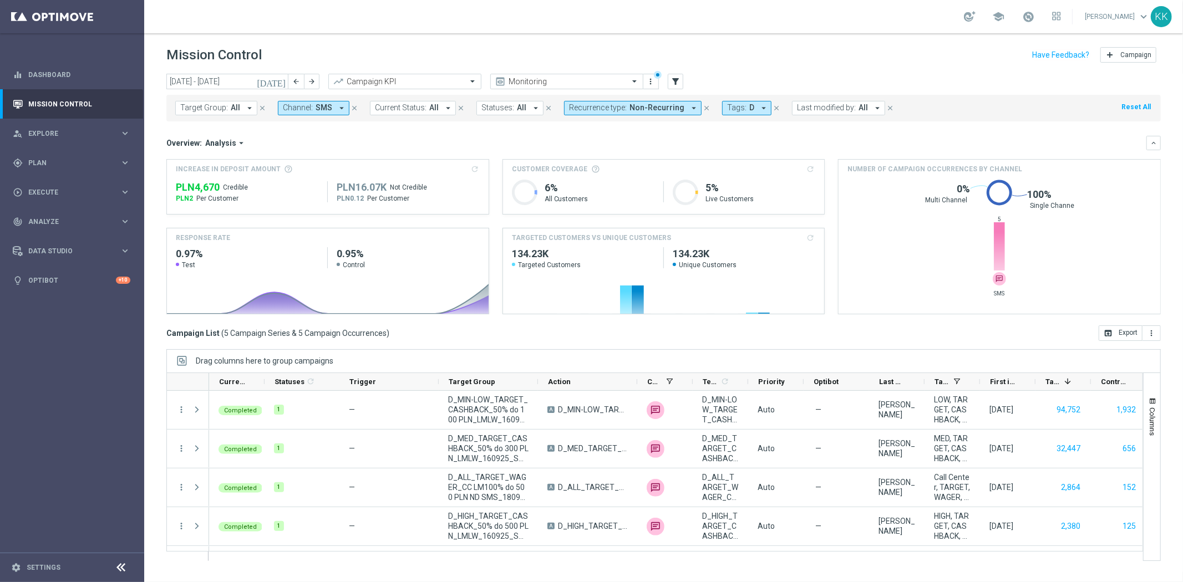
click at [214, 141] on span "Analysis" at bounding box center [220, 143] width 31 height 10
click at [210, 112] on span "Target Group:" at bounding box center [204, 107] width 48 height 9
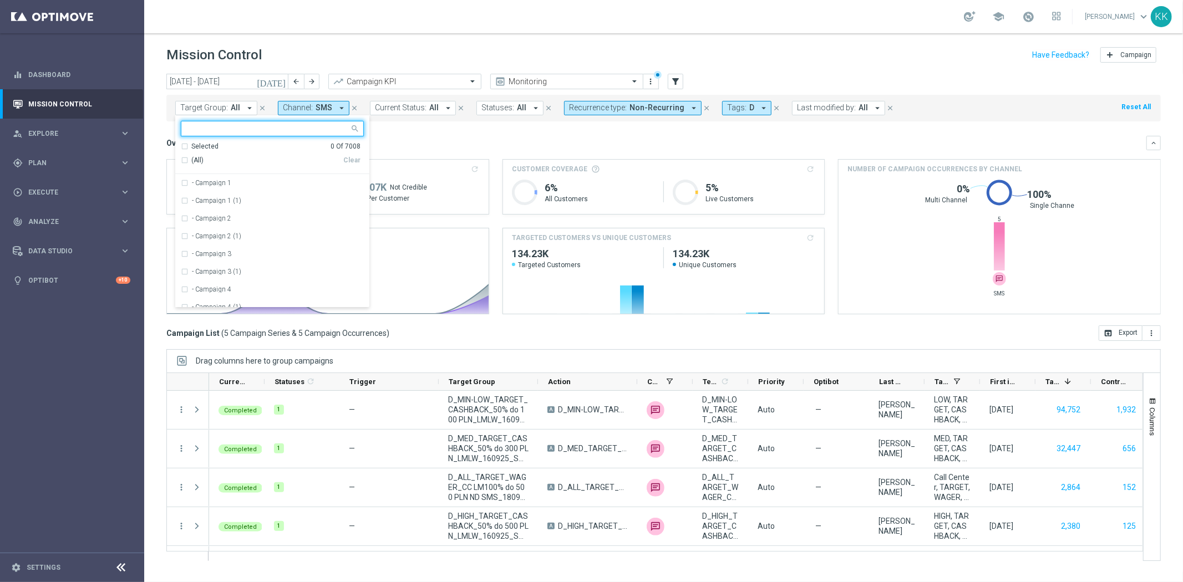
click at [208, 112] on span "Target Group:" at bounding box center [204, 107] width 48 height 9
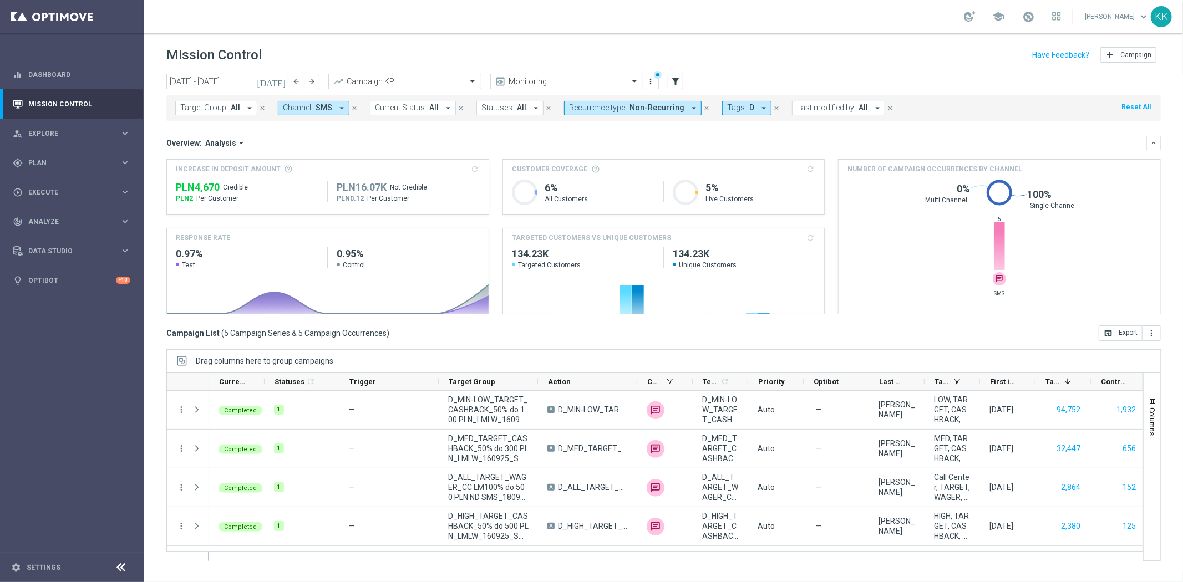
click at [300, 111] on span "Channel:" at bounding box center [298, 107] width 30 height 9
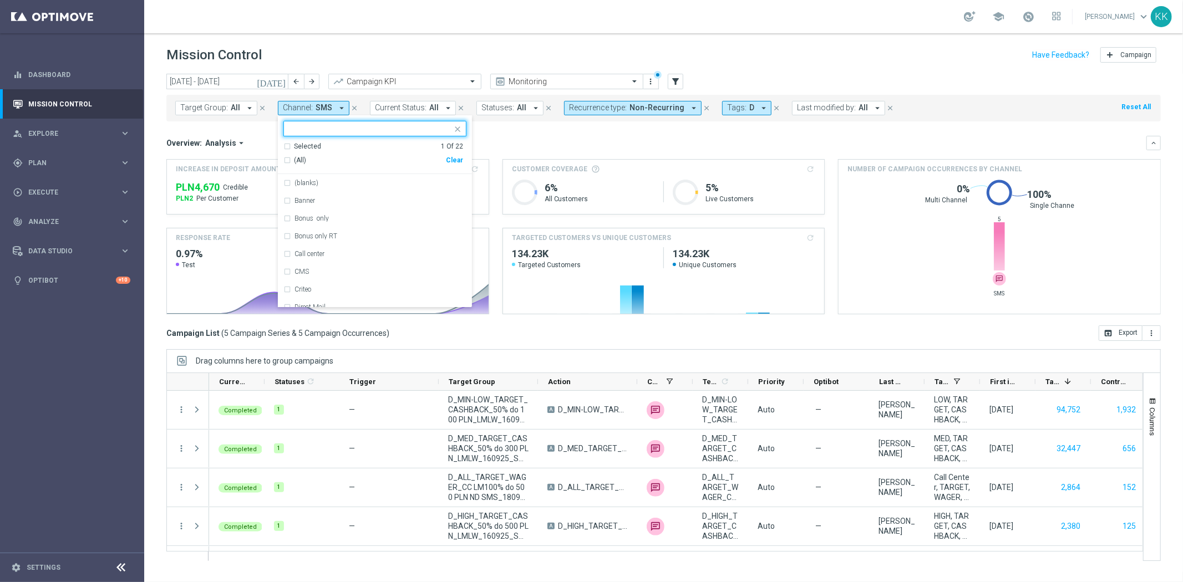
click at [0, 0] on div "Clear" at bounding box center [0, 0] width 0 height 0
click at [355, 129] on input "text" at bounding box center [370, 128] width 162 height 9
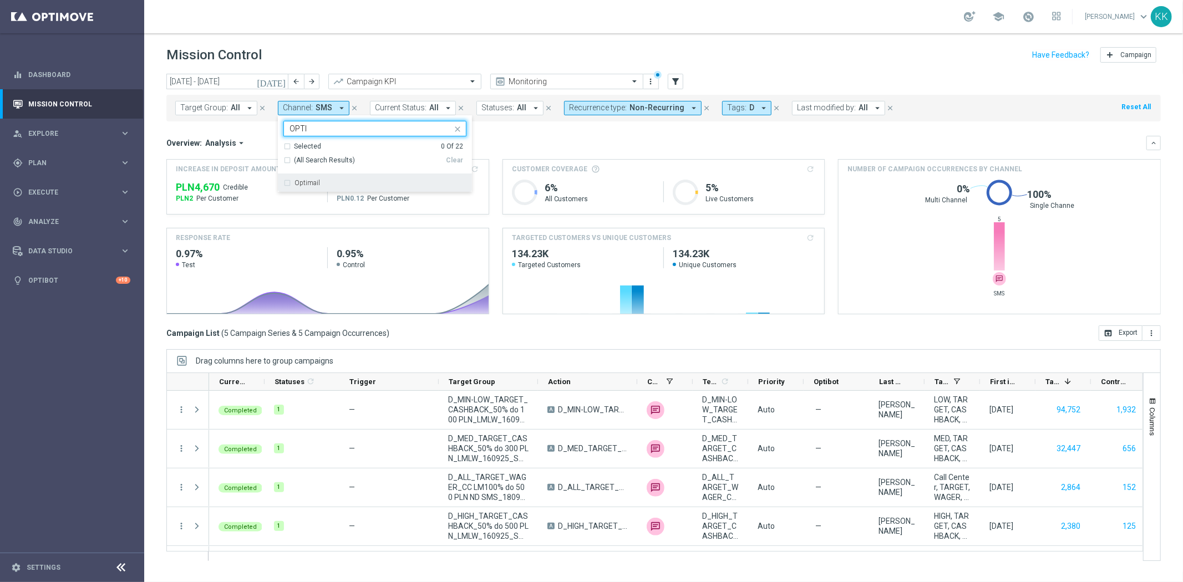
click at [322, 180] on div "Optimail" at bounding box center [380, 183] width 172 height 7
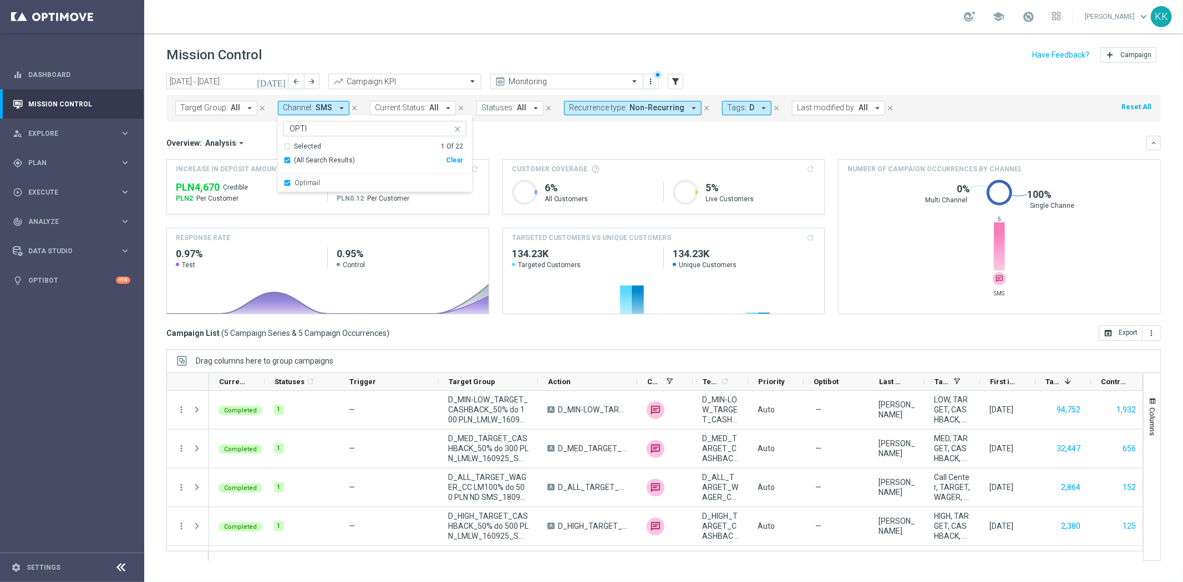
click at [319, 129] on input "OPTI" at bounding box center [370, 128] width 162 height 9
type input "O"
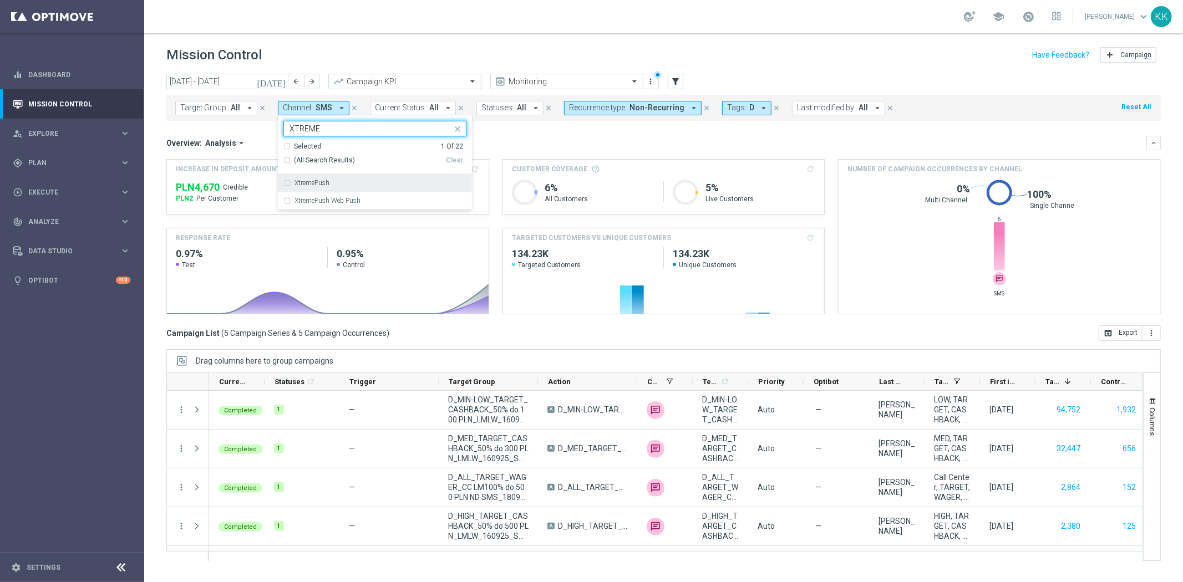
click at [337, 175] on div "XtremePush" at bounding box center [374, 183] width 183 height 18
type input "XTREME"
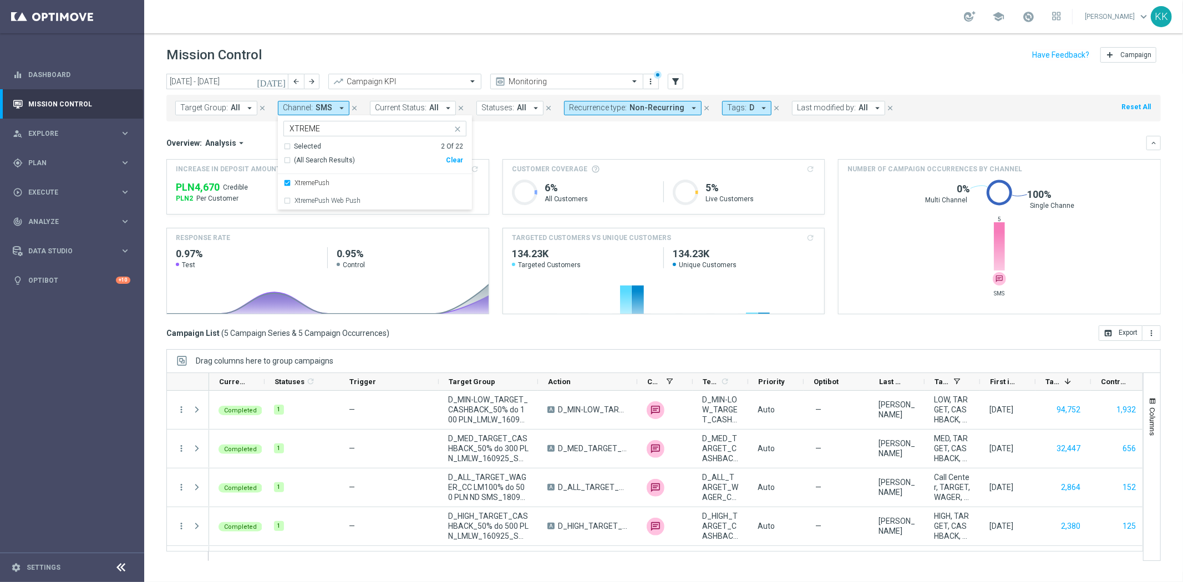
click at [396, 28] on div "school [PERSON_NAME] keyboard_arrow_down KK" at bounding box center [663, 16] width 1038 height 33
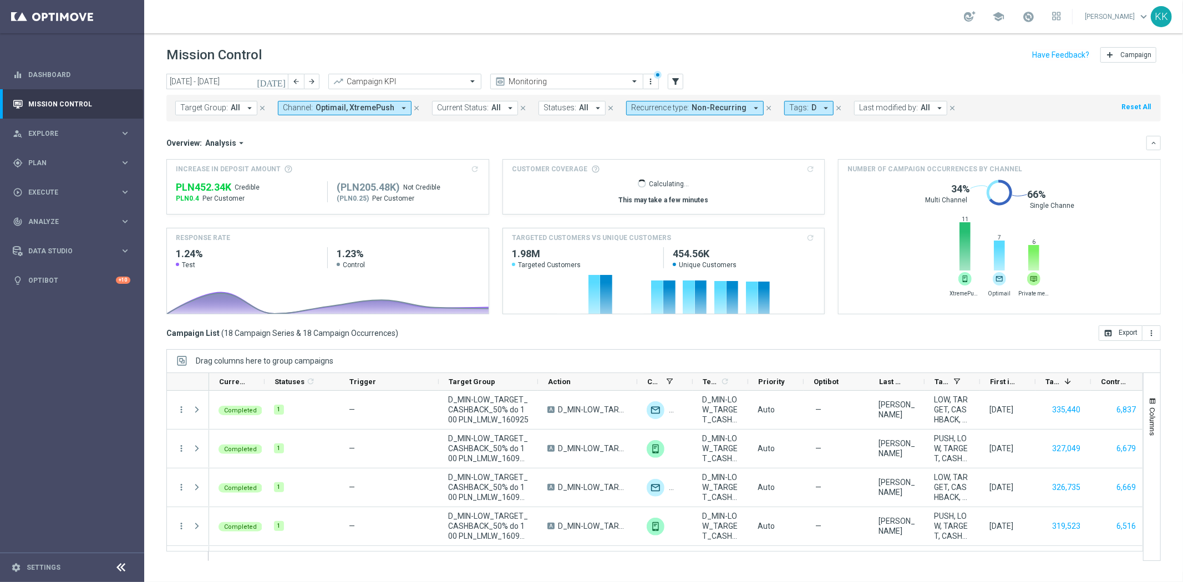
click at [789, 108] on span "Tags:" at bounding box center [798, 107] width 19 height 9
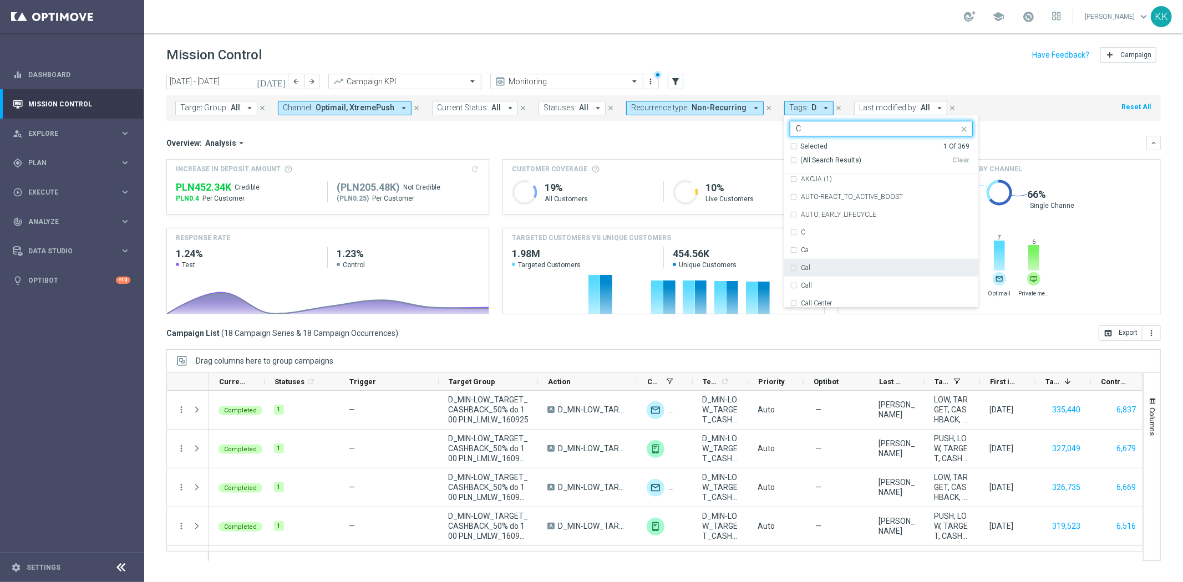
scroll to position [862, 0]
click at [812, 225] on div "C" at bounding box center [887, 225] width 172 height 7
type input "C"
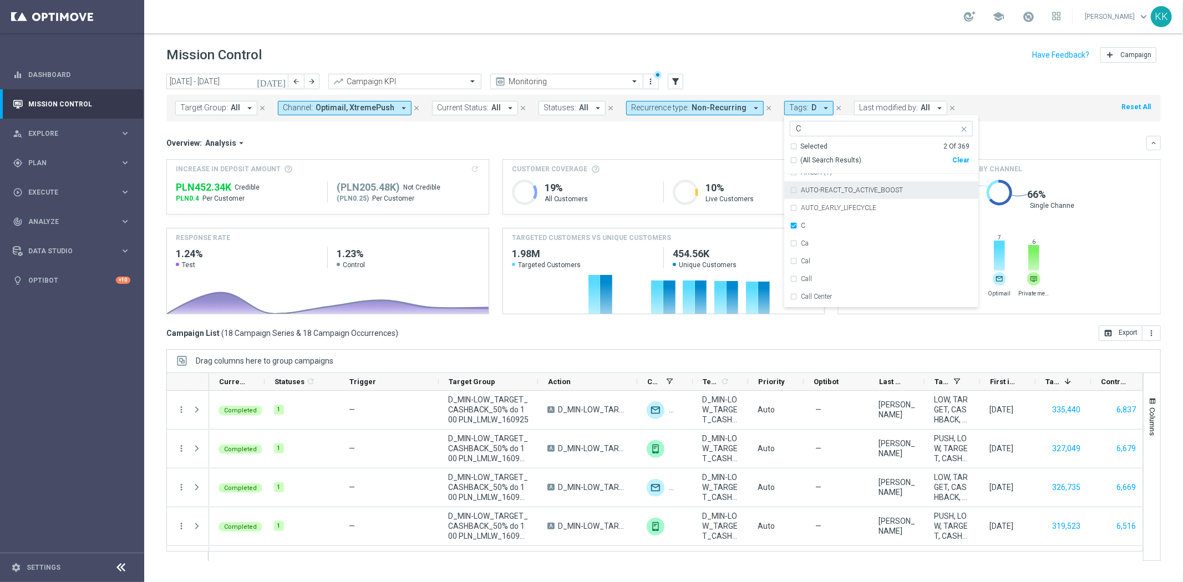
click at [802, 54] on div "Mission Control add Campaign" at bounding box center [663, 55] width 994 height 22
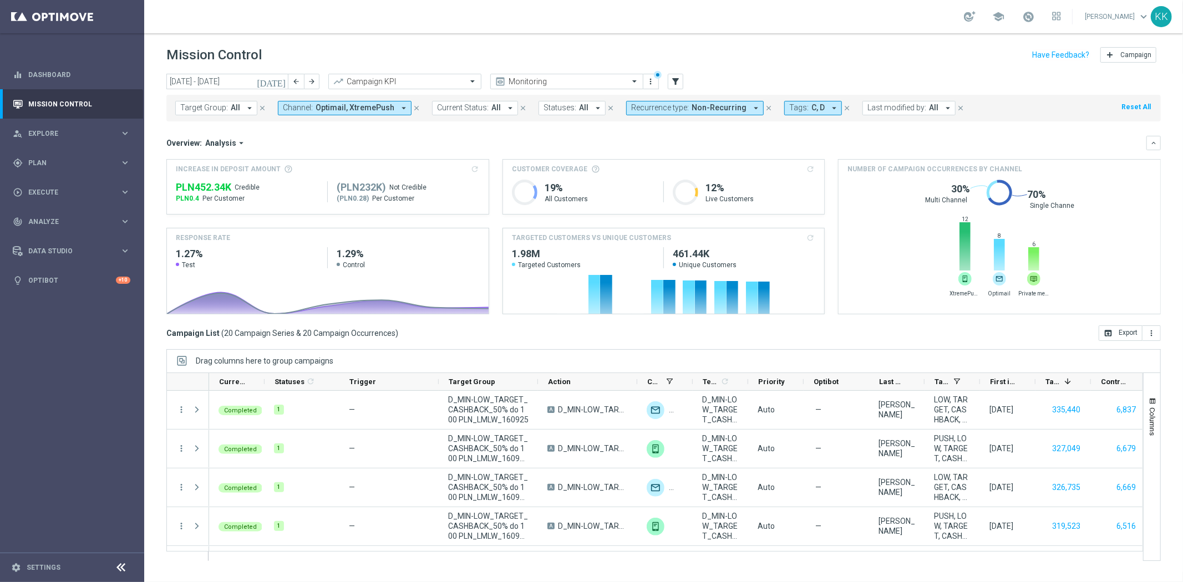
click at [531, 72] on header "Mission Control add Campaign" at bounding box center [663, 53] width 1038 height 40
click at [217, 145] on span "Analysis" at bounding box center [220, 143] width 31 height 10
click at [388, 82] on input "text" at bounding box center [393, 81] width 119 height 9
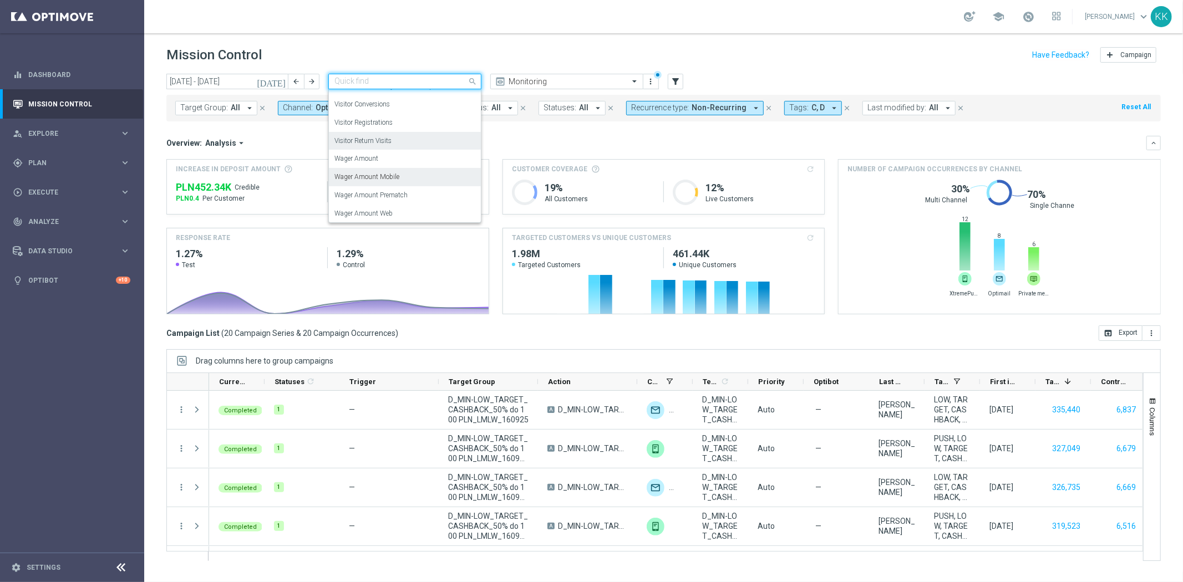
scroll to position [324, 0]
click at [501, 32] on div "school [PERSON_NAME] keyboard_arrow_down KK" at bounding box center [663, 16] width 1038 height 33
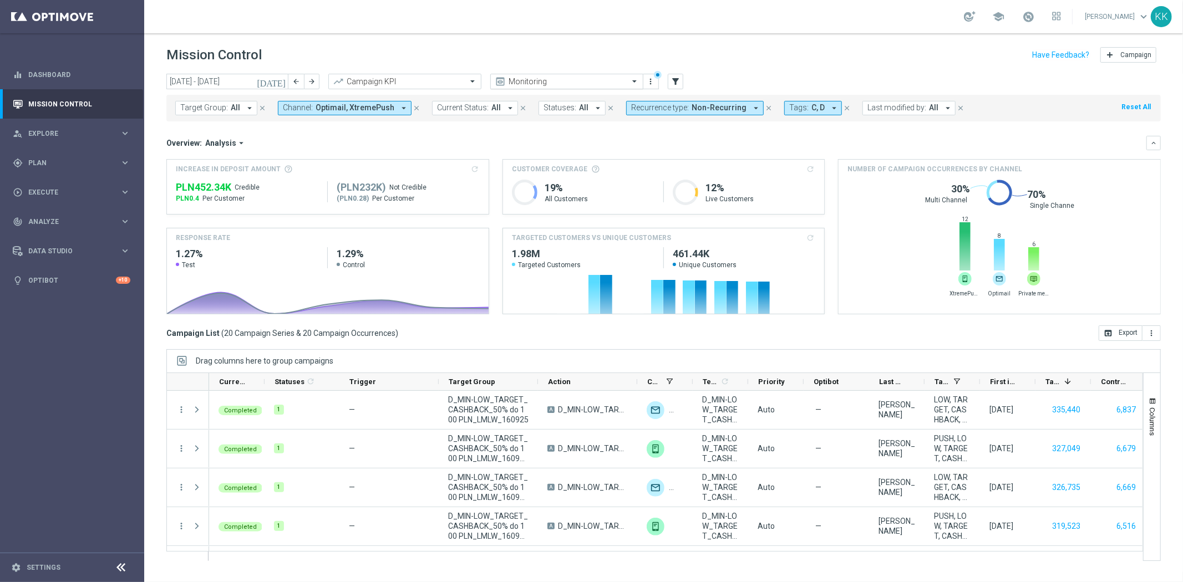
click at [569, 85] on input "text" at bounding box center [555, 81] width 119 height 9
drag, startPoint x: 610, startPoint y: 35, endPoint x: 610, endPoint y: 41, distance: 5.6
click at [610, 40] on header "Mission Control add Campaign" at bounding box center [663, 53] width 1038 height 40
click at [1148, 406] on button "Columns" at bounding box center [1151, 416] width 17 height 60
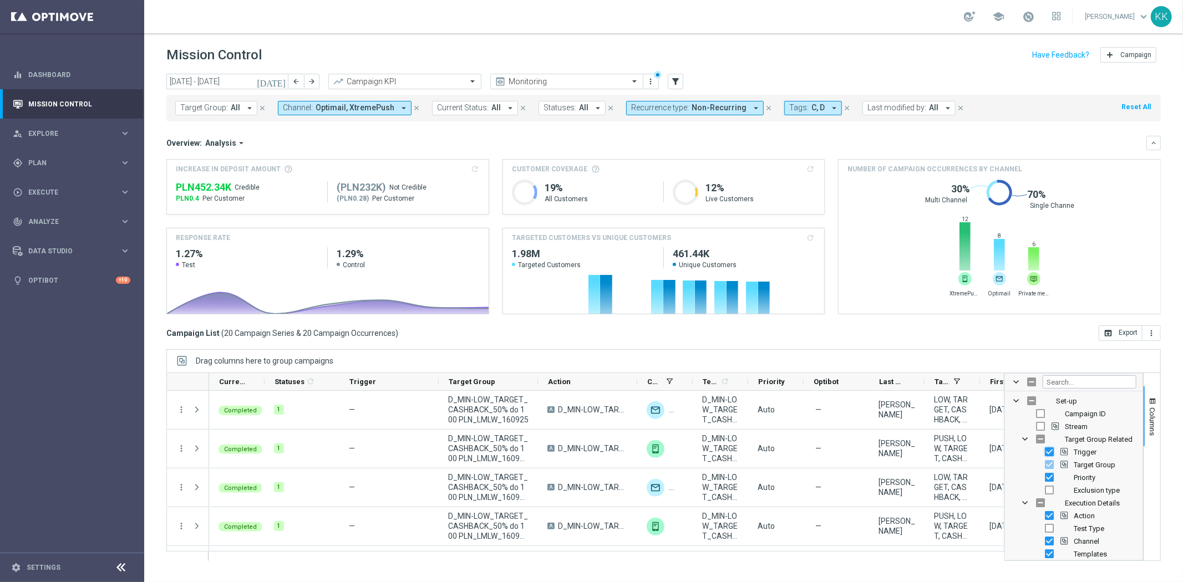
click at [1046, 451] on input "Press SPACE to toggle visibility (visible)" at bounding box center [1049, 451] width 9 height 9
checkbox input "false"
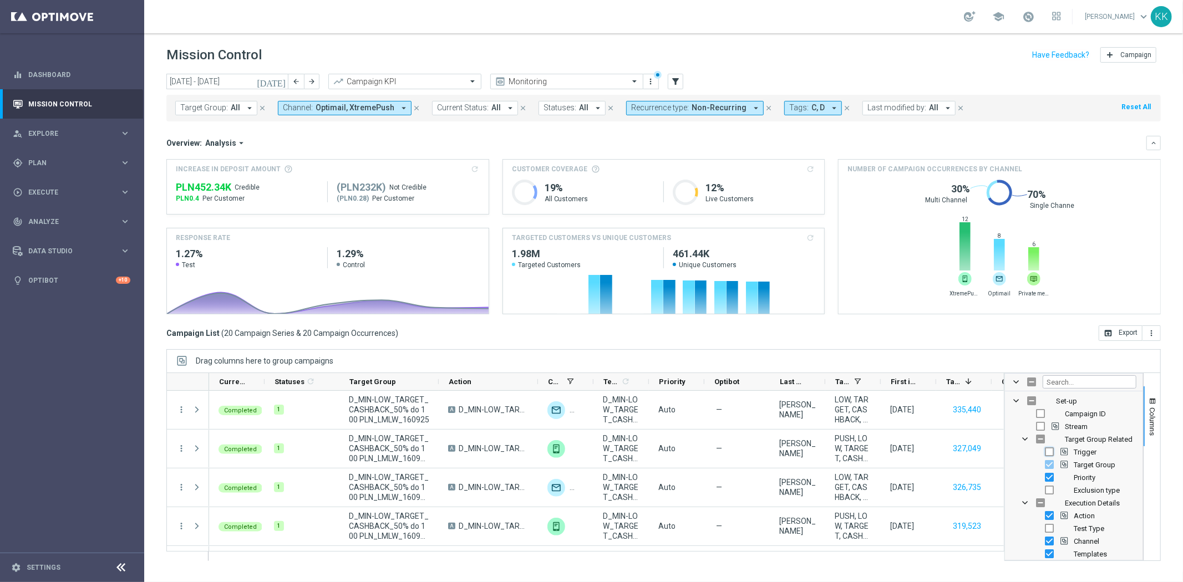
click at [1050, 454] on input "Press SPACE to toggle visibility (hidden)" at bounding box center [1049, 451] width 9 height 9
checkbox input "true"
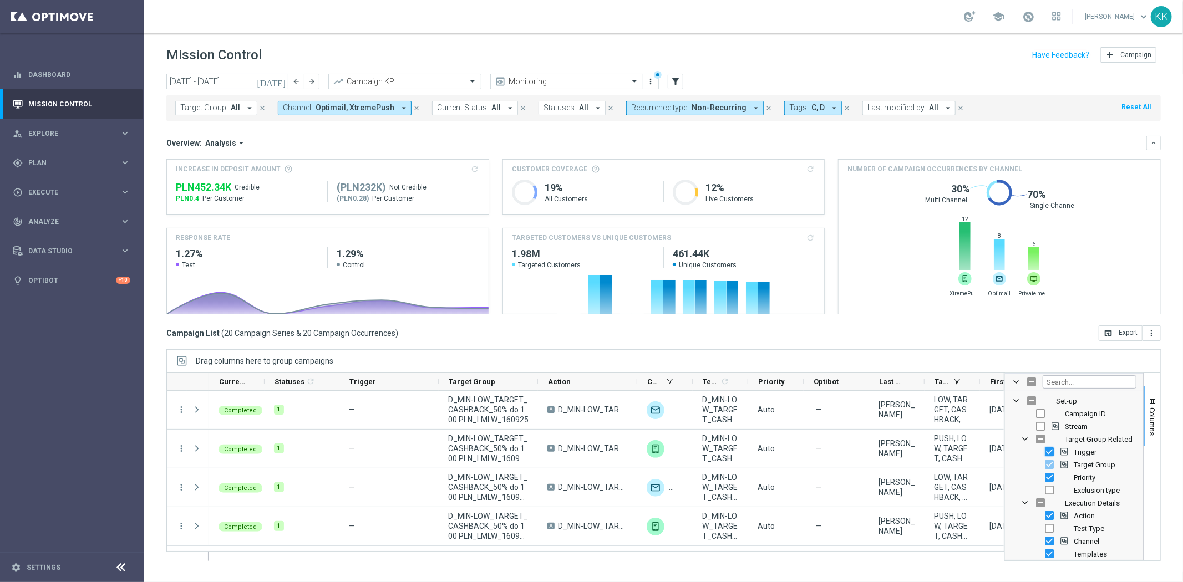
click at [1050, 454] on input "Press SPACE to toggle visibility (visible)" at bounding box center [1049, 451] width 9 height 9
checkbox input "false"
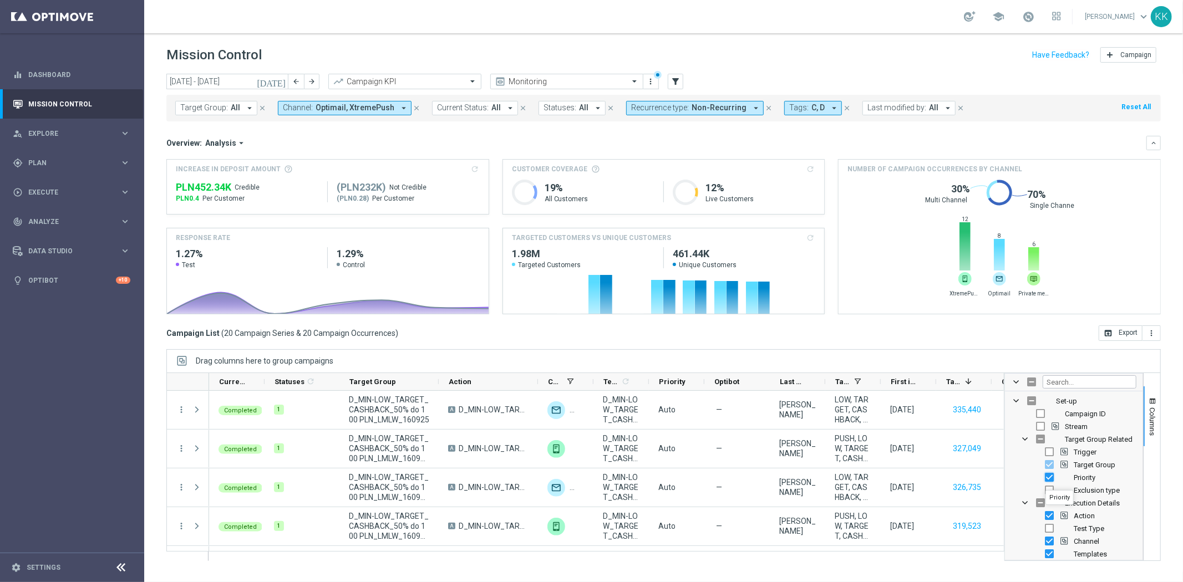
click at [1045, 480] on input "Press SPACE to toggle visibility (visible)" at bounding box center [1049, 477] width 9 height 9
checkbox input "false"
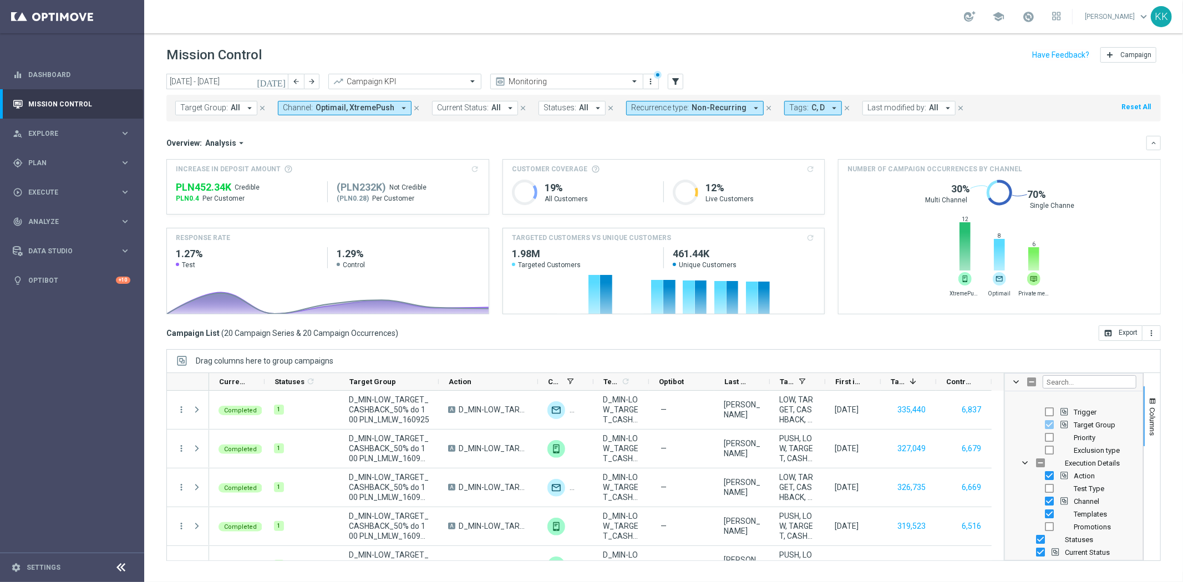
scroll to position [62, 0]
click at [1048, 453] on input "Press SPACE to toggle visibility (visible)" at bounding box center [1049, 454] width 9 height 9
checkbox input "false"
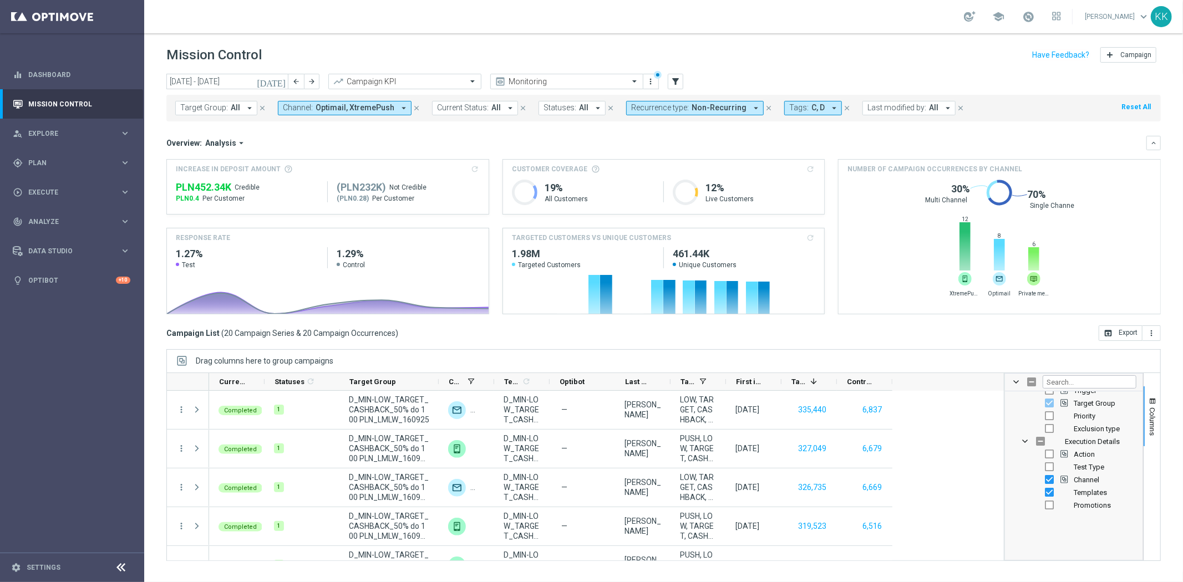
scroll to position [0, 0]
click at [1065, 468] on span "Target Group Column" at bounding box center [1064, 465] width 8 height 8
click at [1064, 468] on span "Target Group Column" at bounding box center [1064, 465] width 8 height 8
click at [1050, 432] on input "Press SPACE to toggle visibility (visible)" at bounding box center [1049, 430] width 9 height 9
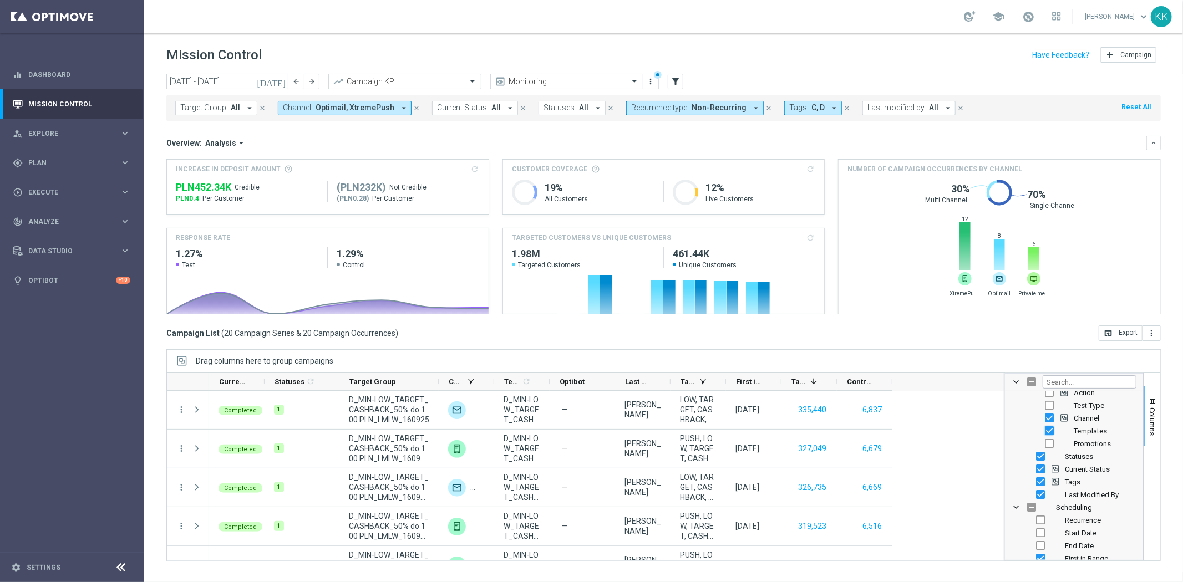
checkbox input "false"
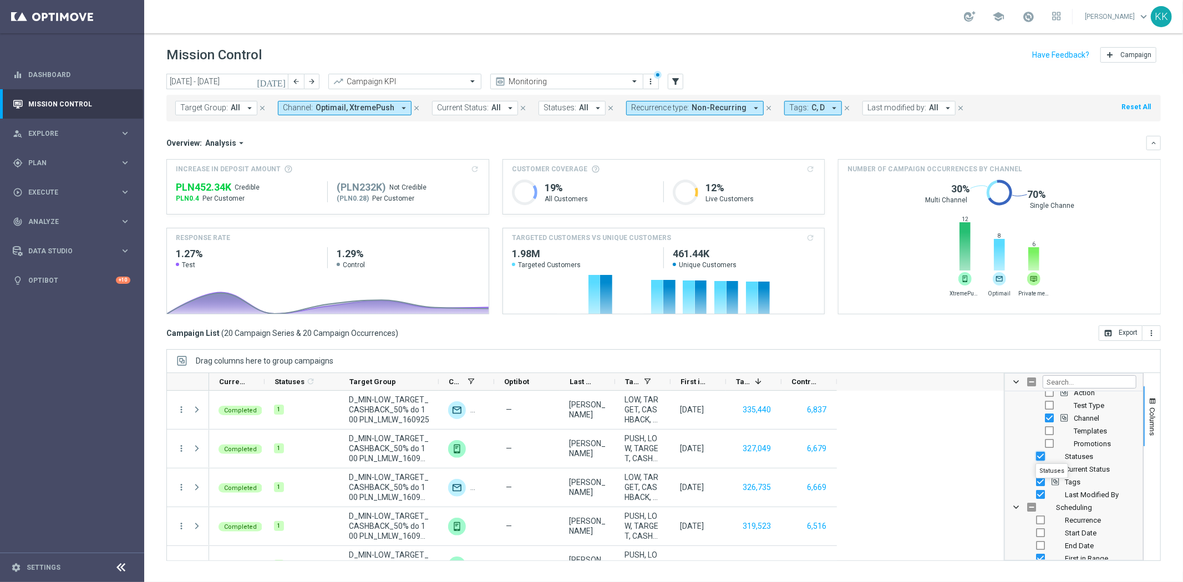
click at [1037, 454] on input "Press SPACE to toggle visibility (visible)" at bounding box center [1040, 456] width 9 height 9
checkbox input "false"
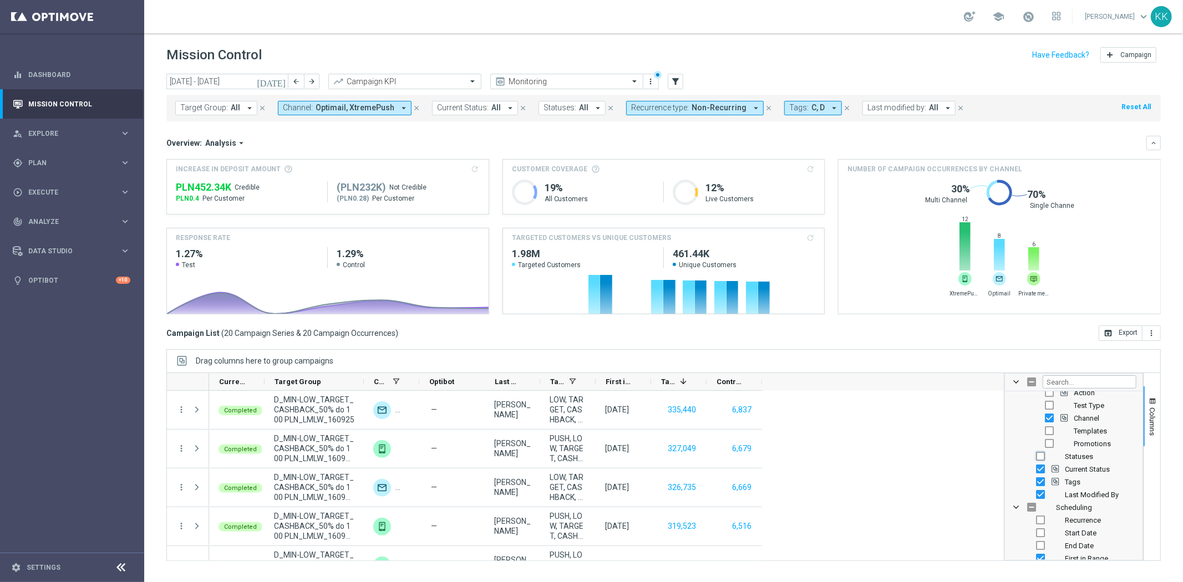
click at [1037, 454] on input "Press SPACE to toggle visibility (hidden)" at bounding box center [1040, 456] width 9 height 9
checkbox input "true"
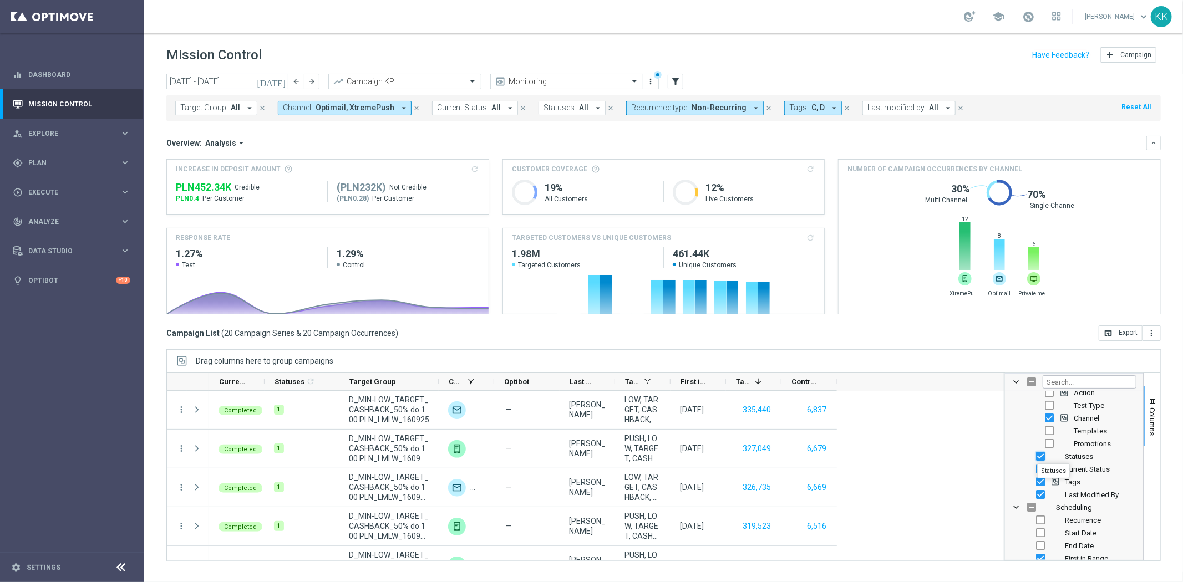
click at [1037, 454] on input "Press SPACE to toggle visibility (visible)" at bounding box center [1040, 456] width 9 height 9
checkbox input "false"
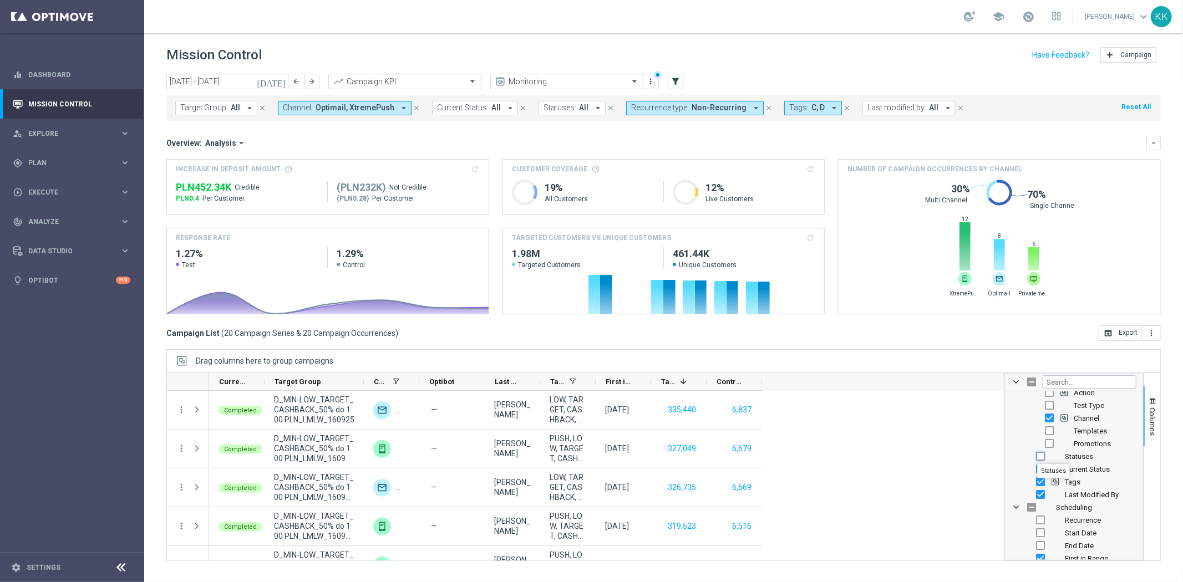
click at [1037, 454] on input "Press SPACE to toggle visibility (hidden)" at bounding box center [1040, 456] width 9 height 9
checkbox input "true"
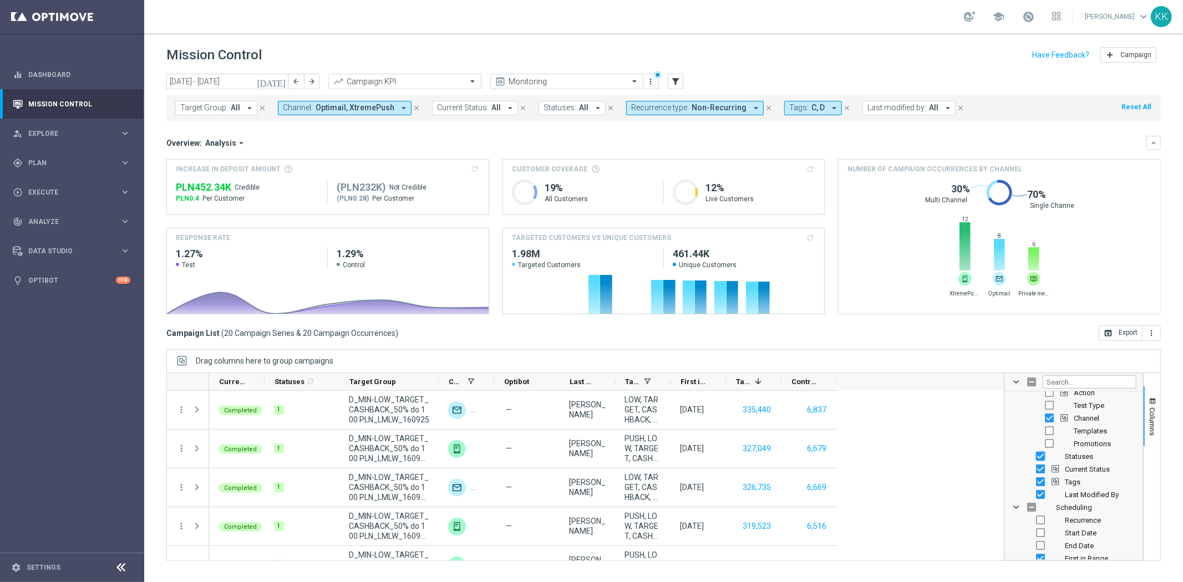
click at [1037, 454] on input "Press SPACE to toggle visibility (visible)" at bounding box center [1040, 456] width 9 height 9
checkbox input "false"
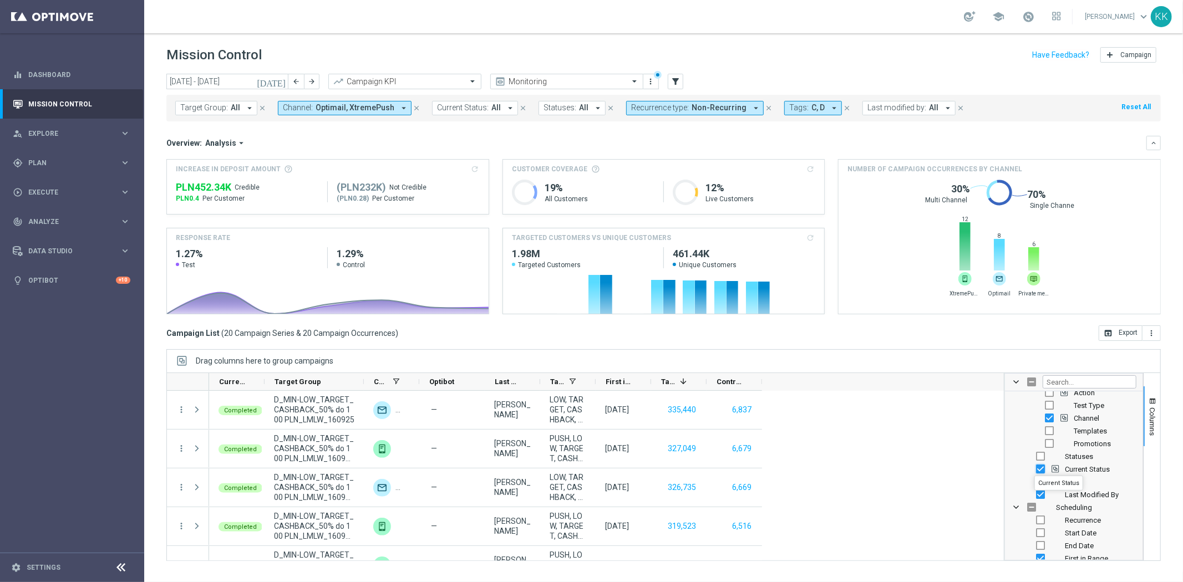
click at [1037, 467] on input "Press SPACE to toggle visibility (visible)" at bounding box center [1040, 469] width 9 height 9
checkbox input "false"
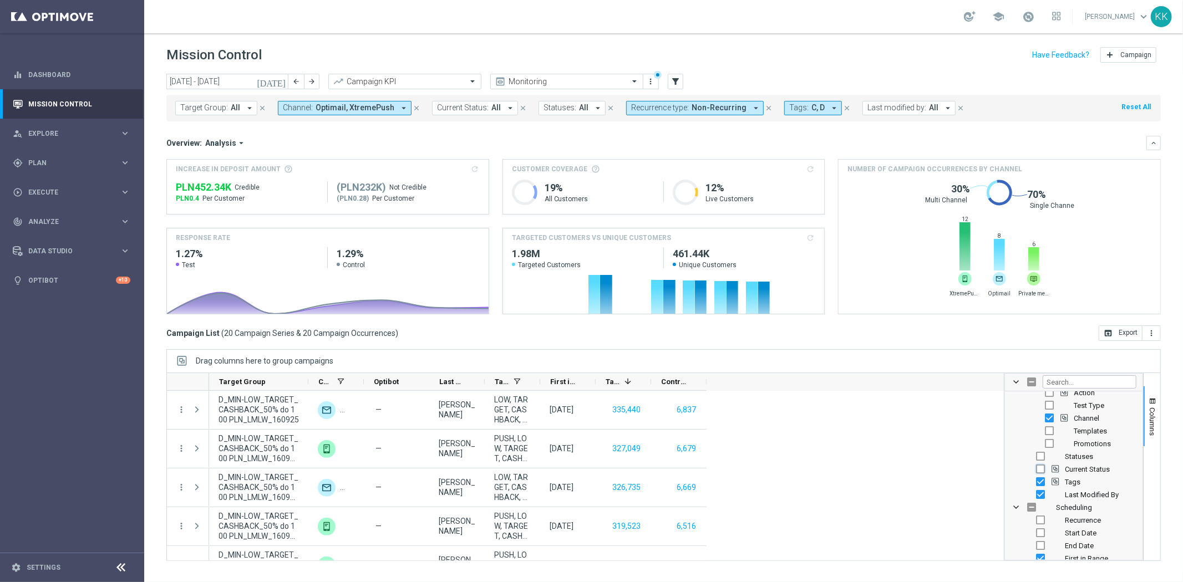
click at [1037, 468] on input "Press SPACE to toggle visibility (hidden)" at bounding box center [1040, 469] width 9 height 9
checkbox input "true"
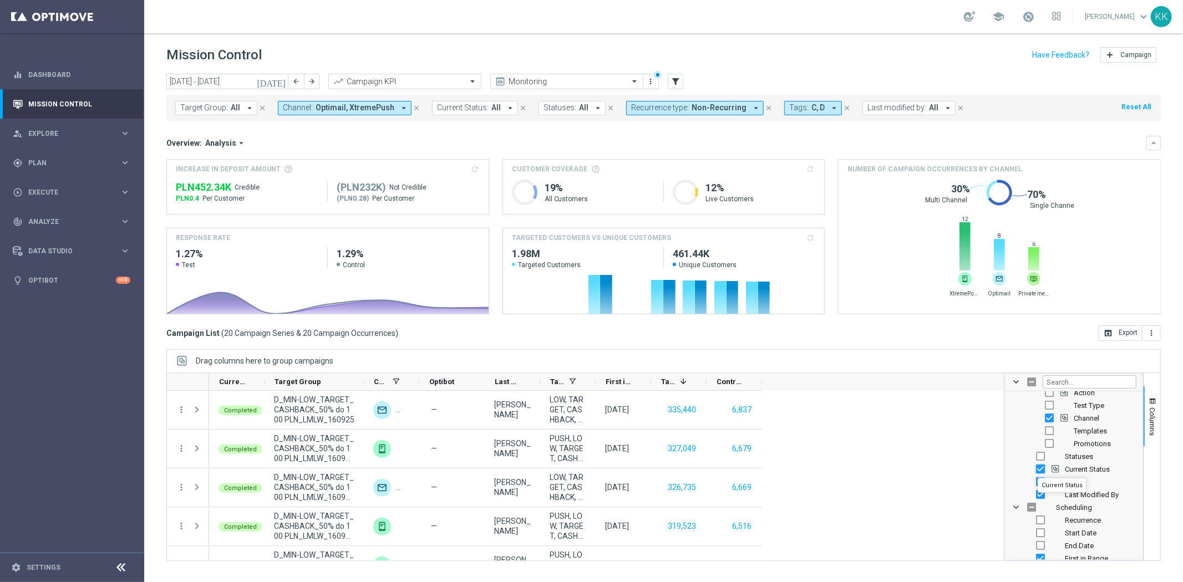
click at [1037, 468] on input "Press SPACE to toggle visibility (visible)" at bounding box center [1040, 469] width 9 height 9
checkbox input "false"
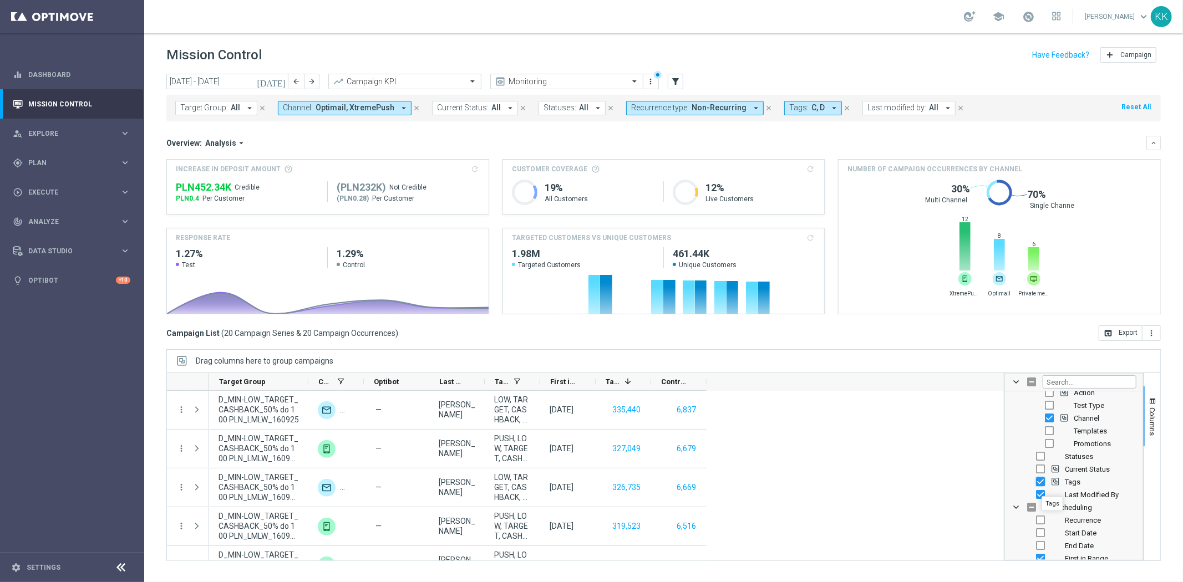
click at [1041, 485] on input "Press SPACE to toggle visibility (visible)" at bounding box center [1040, 481] width 9 height 9
checkbox input "false"
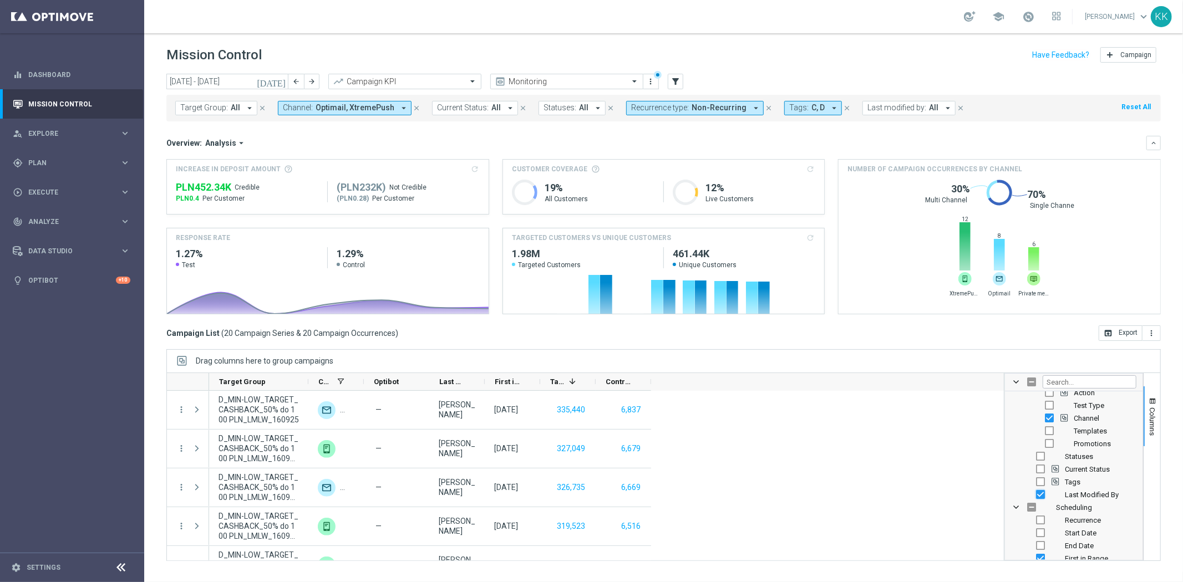
click at [1038, 497] on input "Press SPACE to toggle visibility (visible)" at bounding box center [1040, 494] width 9 height 9
checkbox input "false"
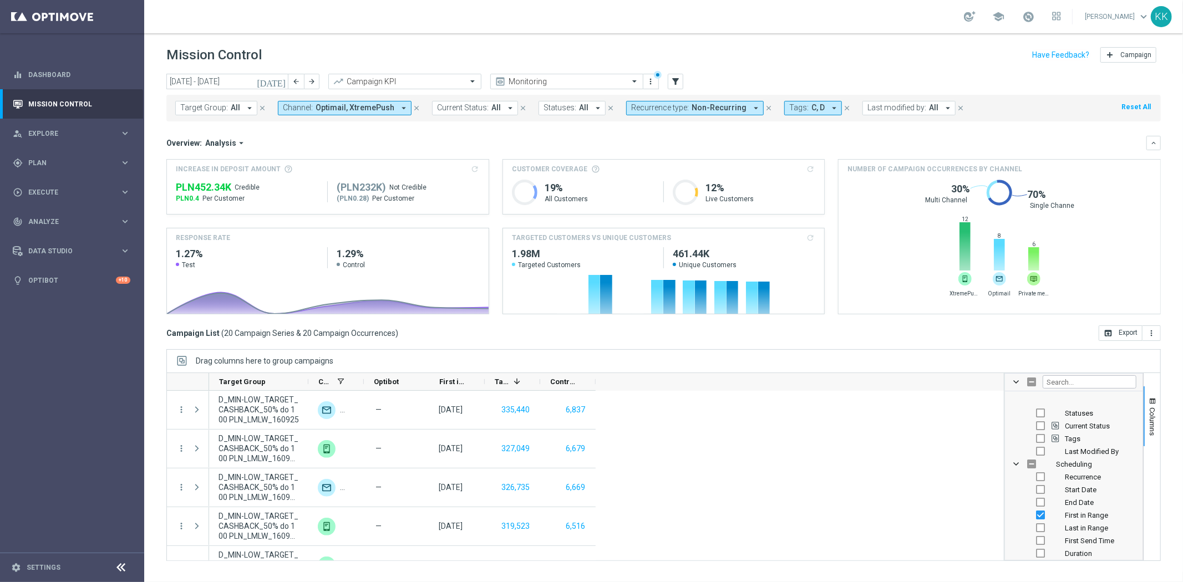
scroll to position [185, 0]
click at [1039, 500] on input "Press SPACE to toggle visibility (visible)" at bounding box center [1040, 496] width 9 height 9
checkbox input "false"
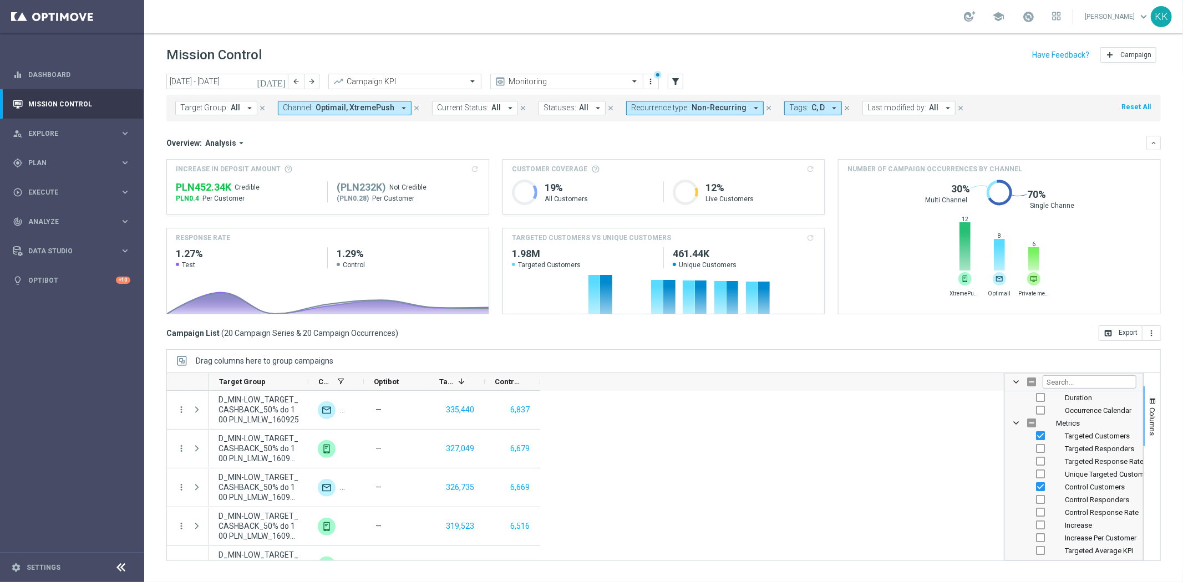
scroll to position [308, 0]
click at [1039, 452] on input "Press SPACE to toggle visibility (visible)" at bounding box center [1040, 450] width 9 height 9
checkbox input "false"
click at [1041, 452] on input "Press SPACE to toggle visibility (hidden)" at bounding box center [1040, 450] width 9 height 9
checkbox input "true"
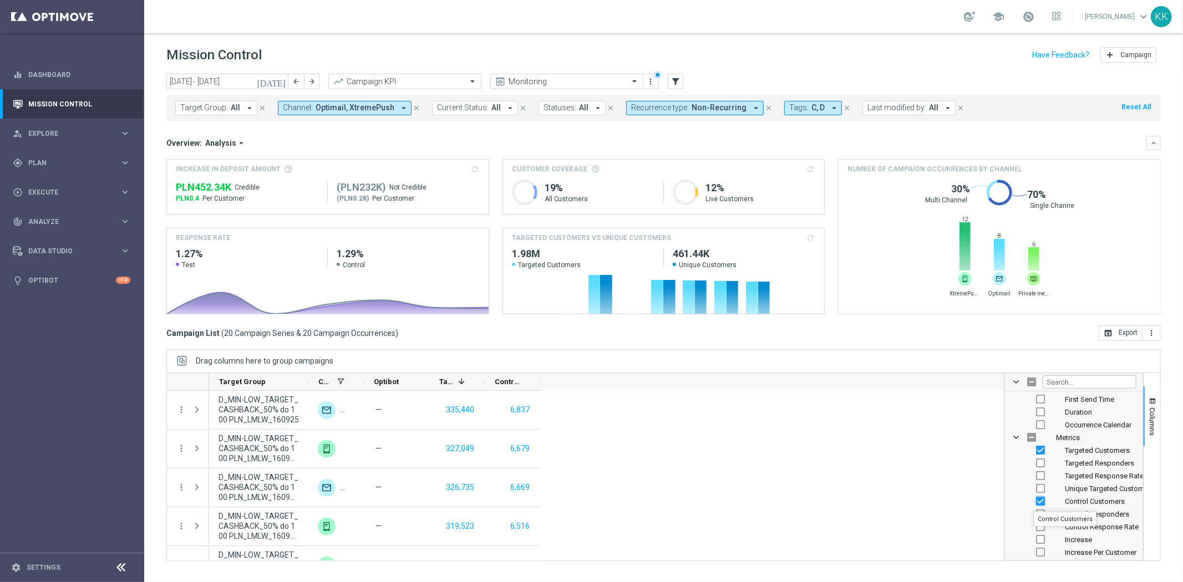
click at [1037, 498] on input "Press SPACE to toggle visibility (visible)" at bounding box center [1040, 501] width 9 height 9
checkbox input "false"
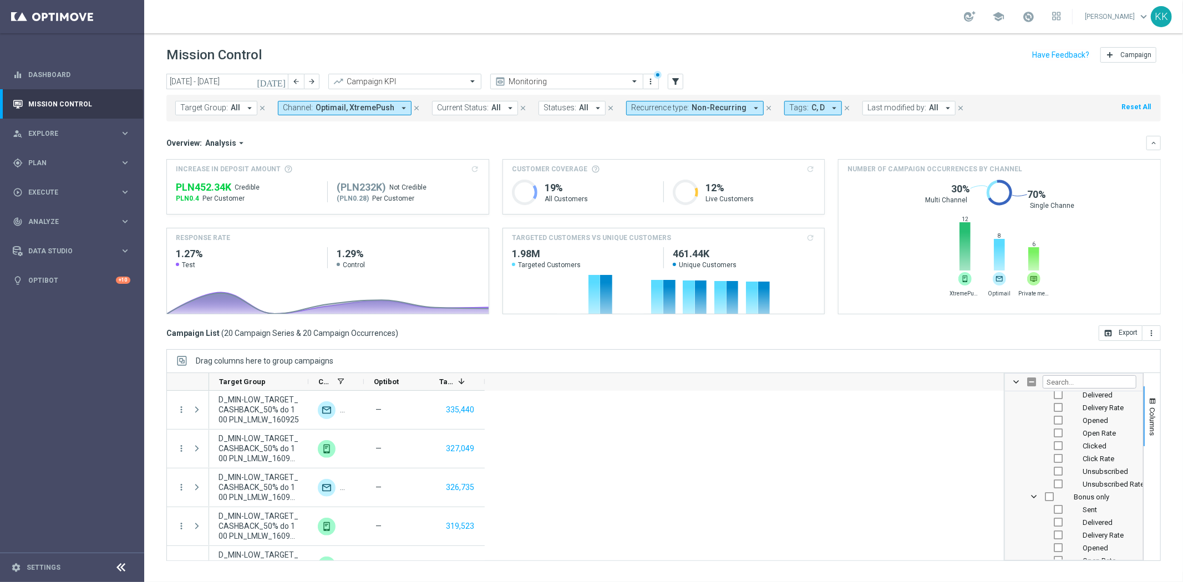
scroll to position [431, 0]
click at [1040, 468] on input "Press SPACE to toggle visibility (visible)" at bounding box center [1040, 467] width 9 height 9
checkbox input "false"
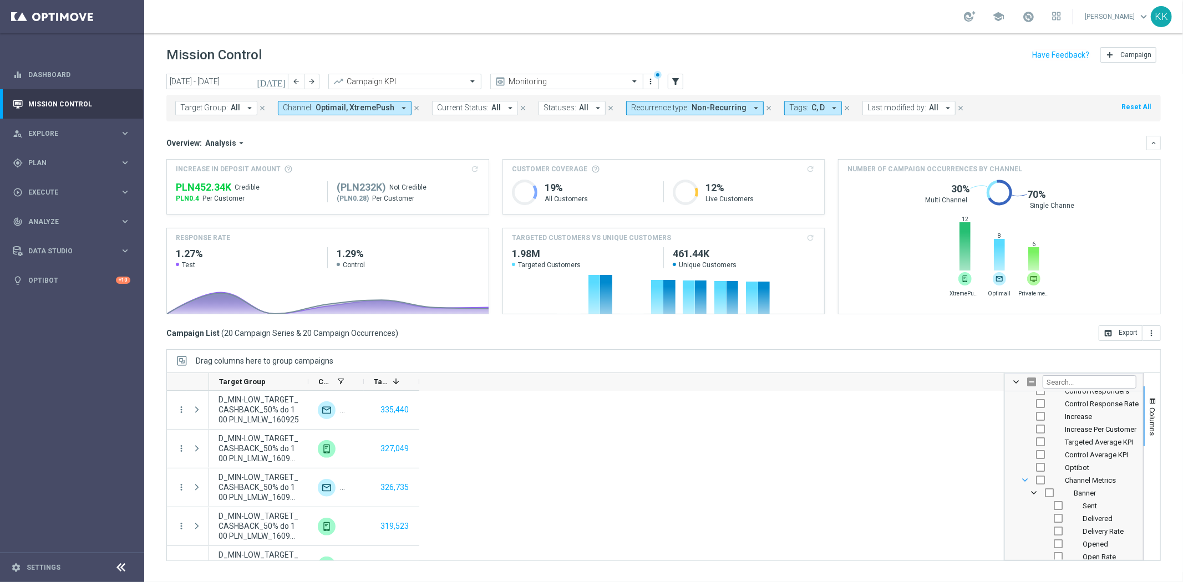
click at [1023, 481] on span "Channel Metrics Column Group" at bounding box center [1024, 480] width 9 height 9
click at [1023, 552] on span "Channel Metrics Column Group" at bounding box center [1024, 550] width 9 height 9
click at [1037, 424] on input "Press SPACE to toggle visibility (hidden)" at bounding box center [1040, 426] width 9 height 9
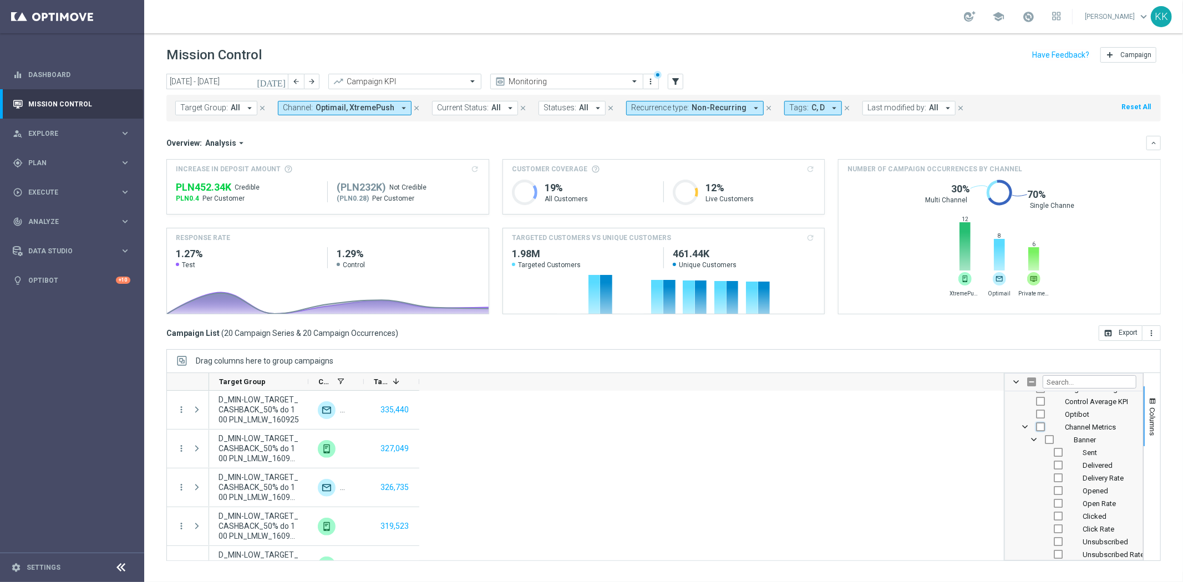
checkbox input "true"
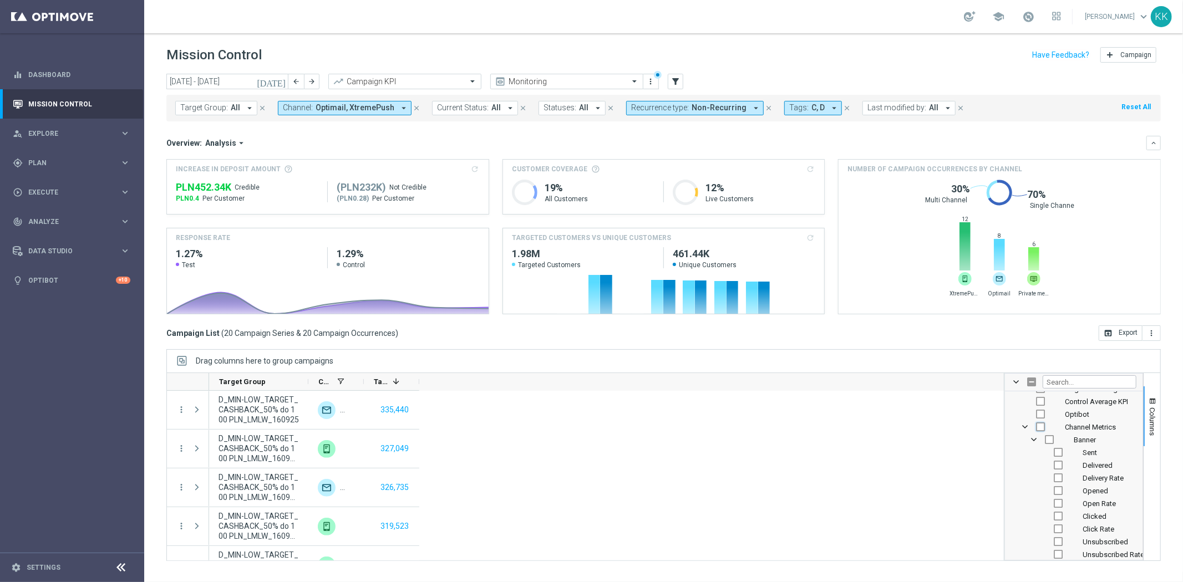
checkbox input "true"
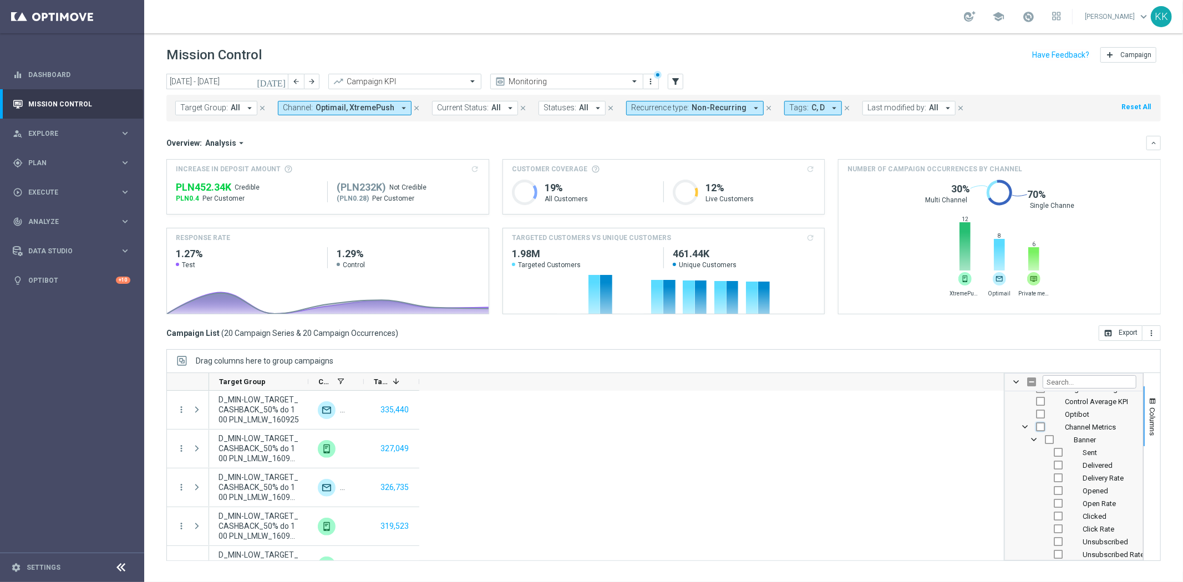
checkbox input "true"
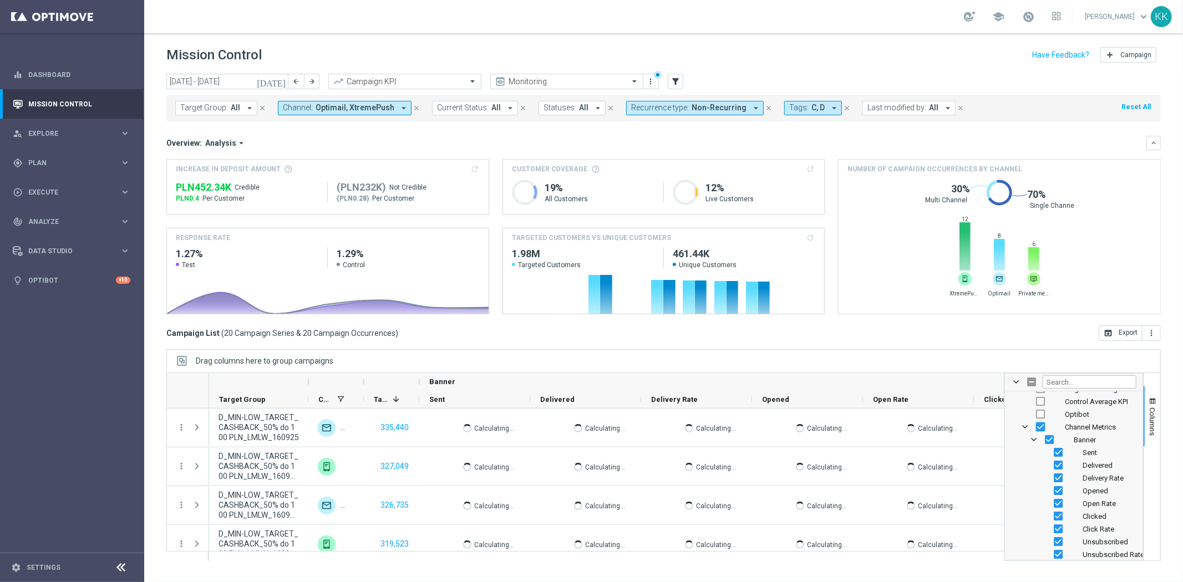
click at [1038, 427] on input "Press SPACE to toggle visibility (visible)" at bounding box center [1040, 426] width 9 height 9
checkbox input "false"
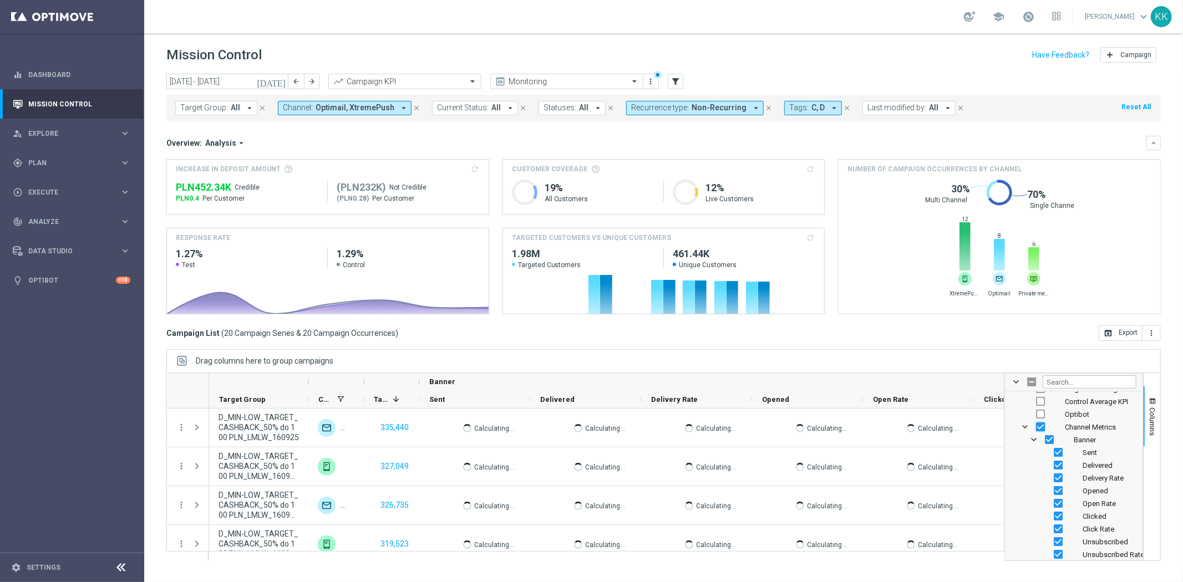
checkbox input "false"
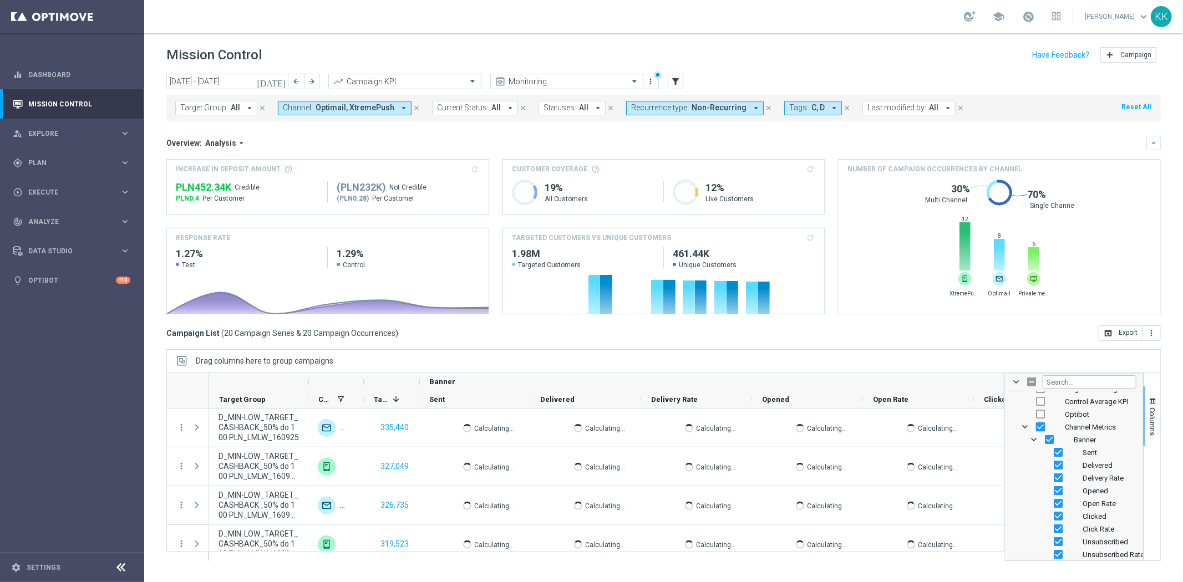
checkbox input "false"
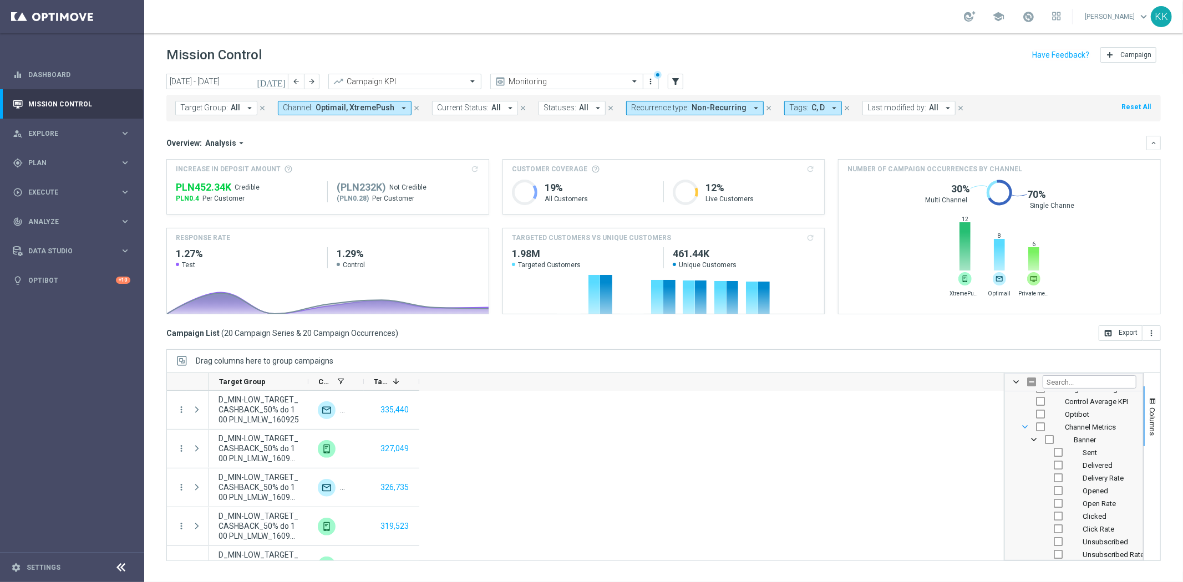
click at [1027, 426] on span "Channel Metrics Column Group" at bounding box center [1024, 426] width 9 height 9
click at [1023, 552] on span "Channel Metrics Column Group" at bounding box center [1024, 550] width 9 height 9
click at [1051, 451] on input "Press SPACE to toggle visibility (hidden)" at bounding box center [1049, 450] width 9 height 9
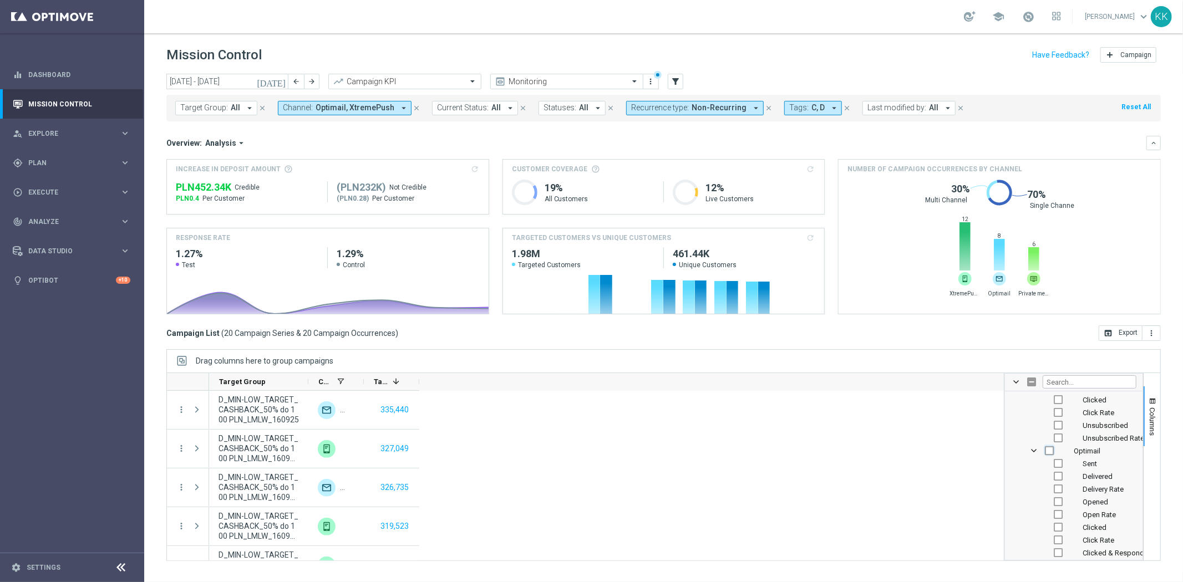
checkbox input "true"
checkbox input "false"
checkbox input "true"
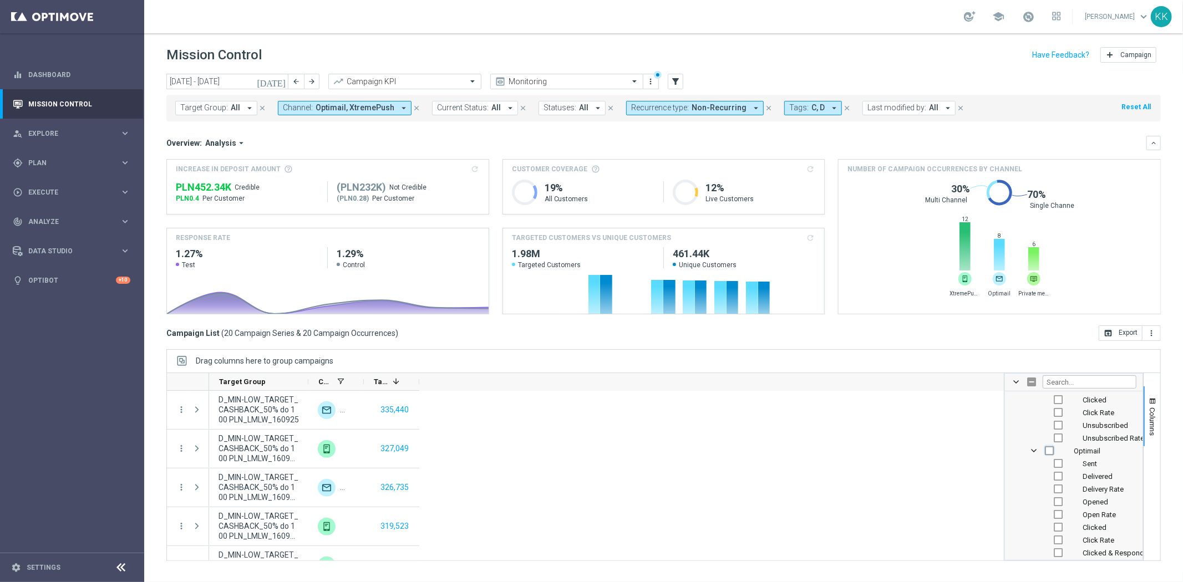
checkbox input "true"
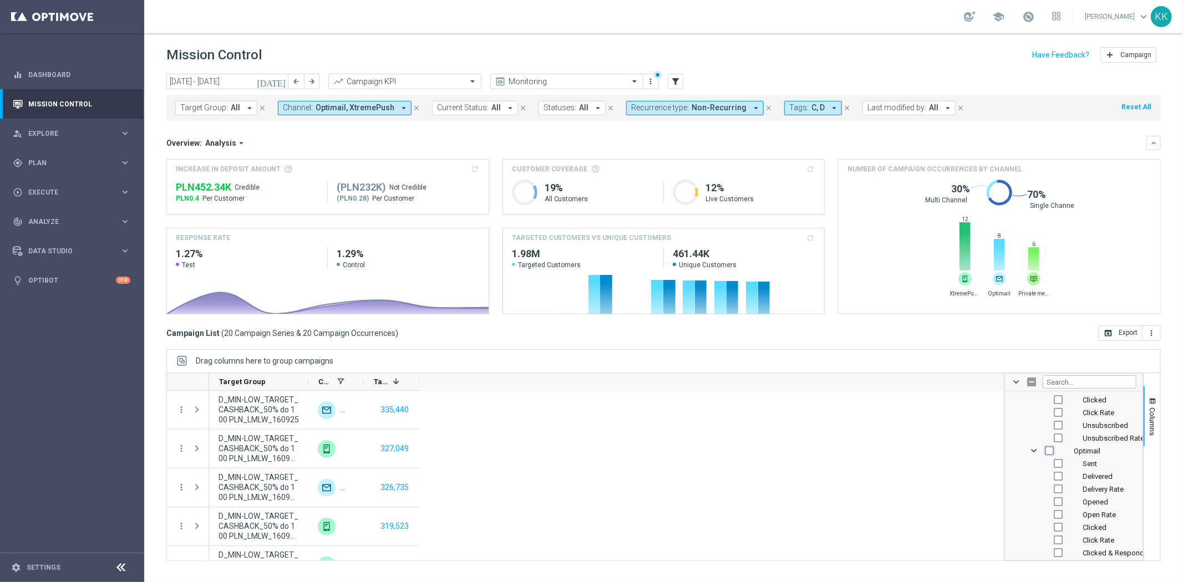
checkbox input "true"
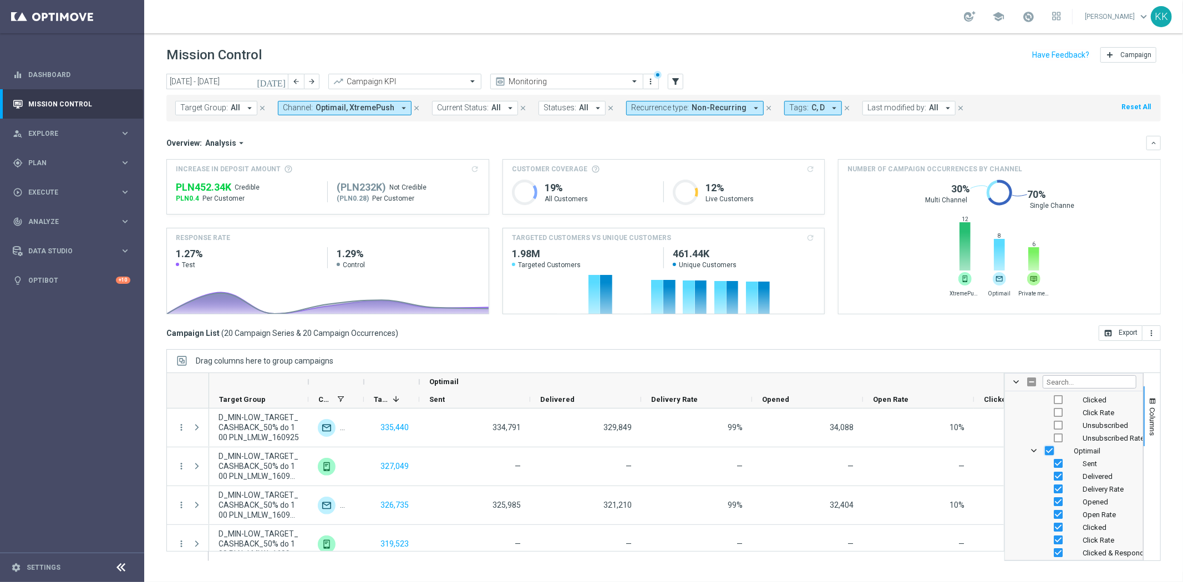
click at [1048, 452] on input "Press SPACE to toggle visibility (visible)" at bounding box center [1049, 450] width 9 height 9
checkbox input "false"
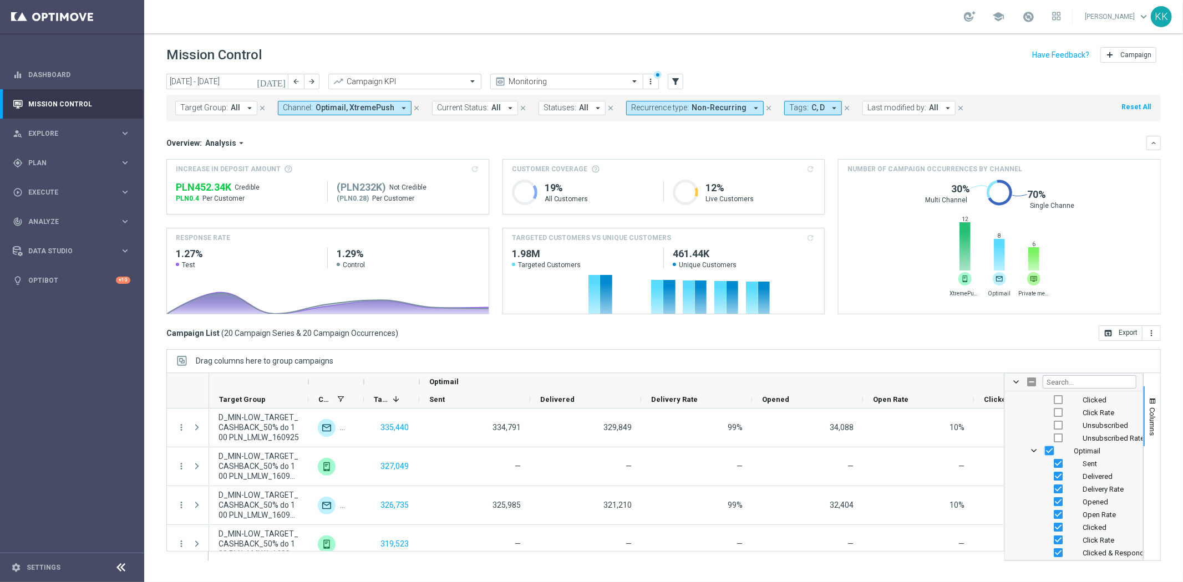
checkbox input "false"
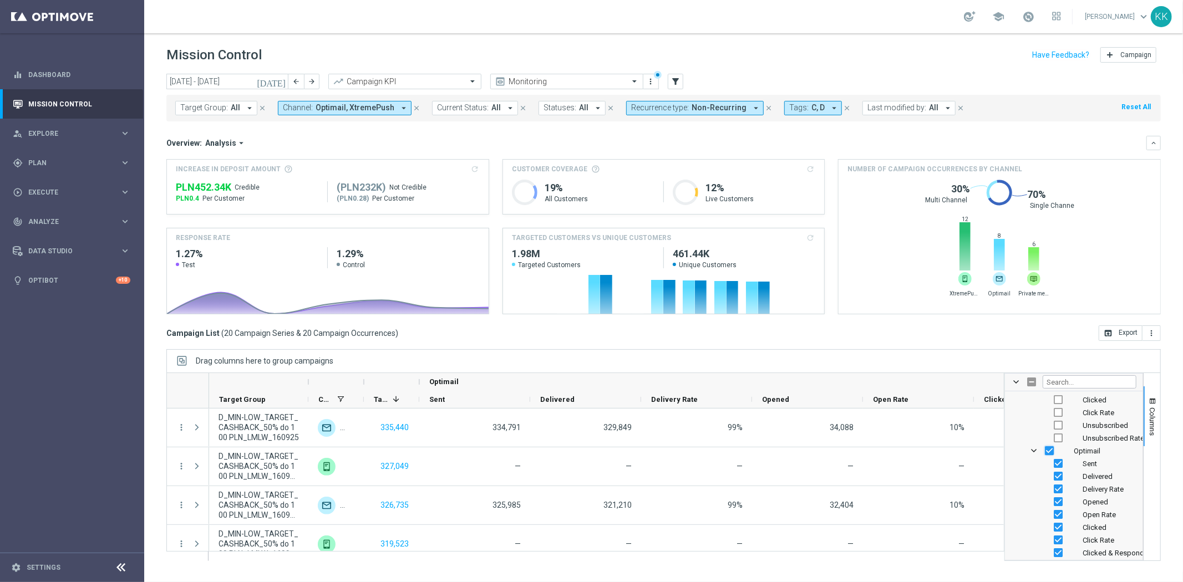
checkbox input "false"
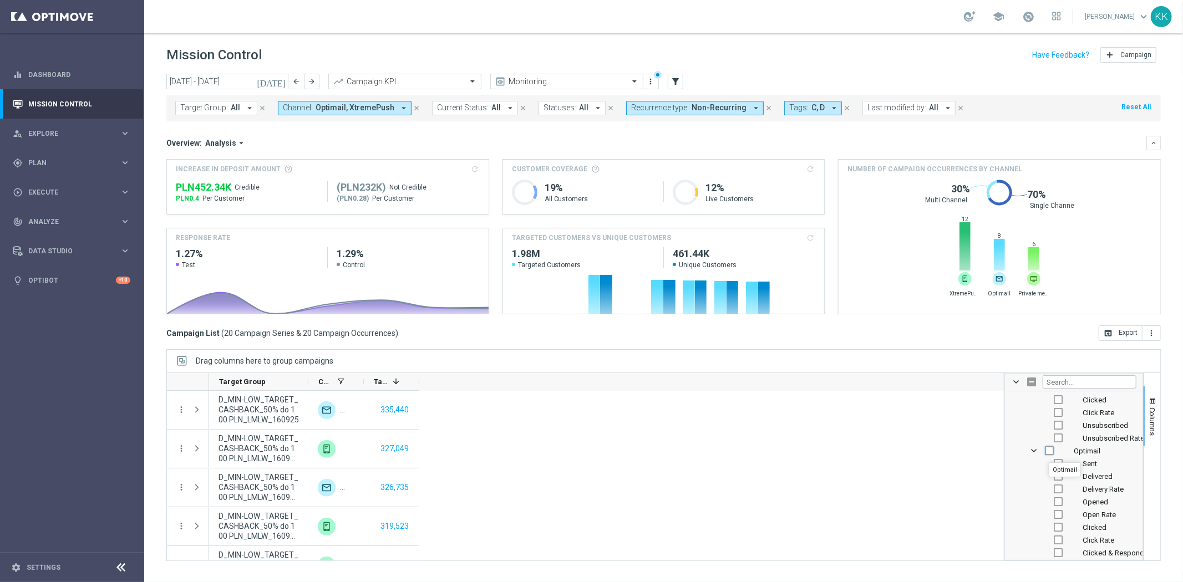
click at [1048, 452] on input "Press SPACE to toggle visibility (hidden)" at bounding box center [1049, 450] width 9 height 9
checkbox input "true"
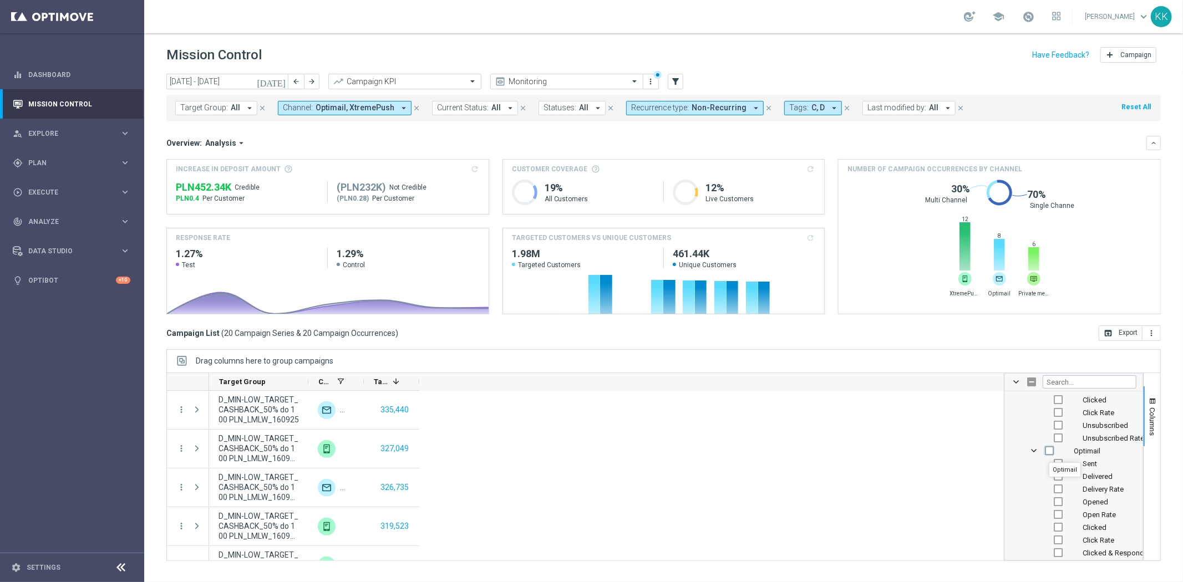
checkbox input "true"
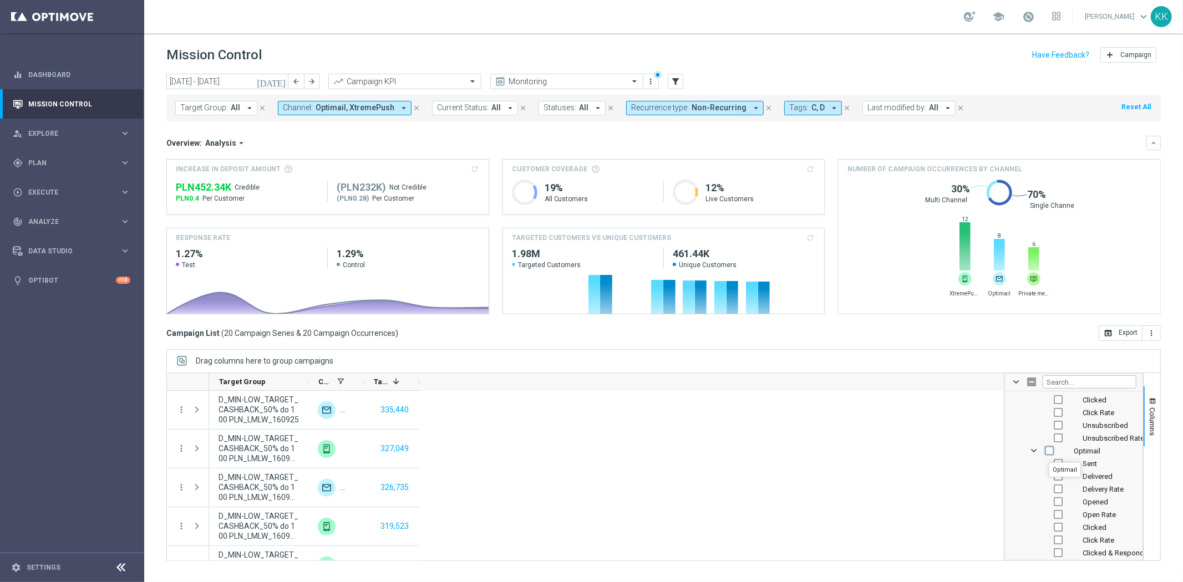
checkbox input "true"
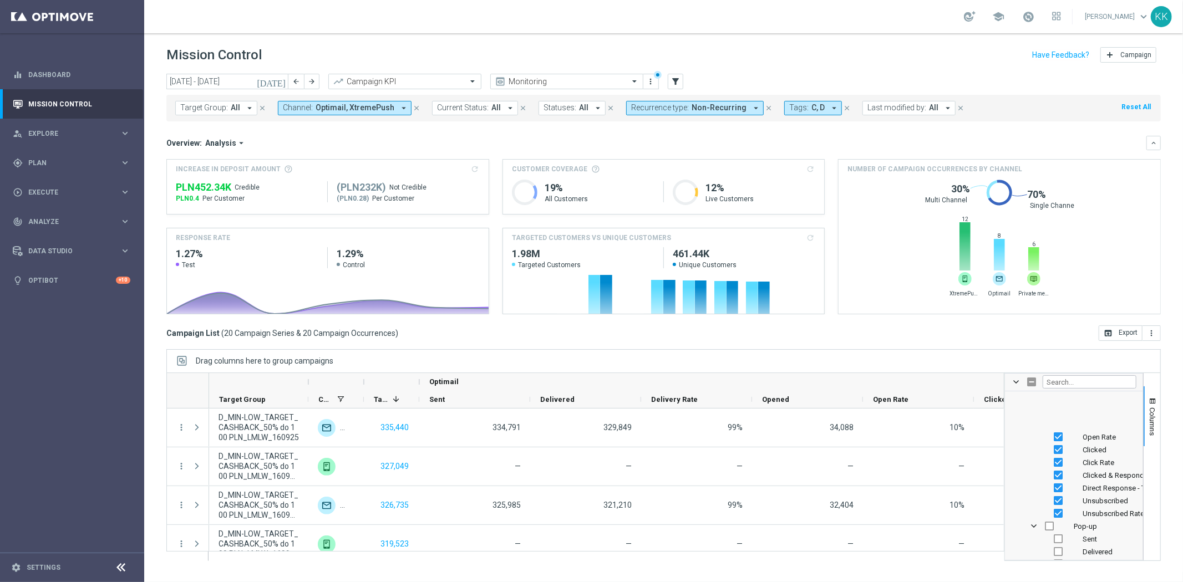
scroll to position [1654, 0]
click at [1059, 431] on input "Press SPACE to toggle visibility (visible)" at bounding box center [1057, 429] width 9 height 9
checkbox input "false"
click at [1057, 442] on input "Press SPACE to toggle visibility (visible)" at bounding box center [1057, 442] width 9 height 9
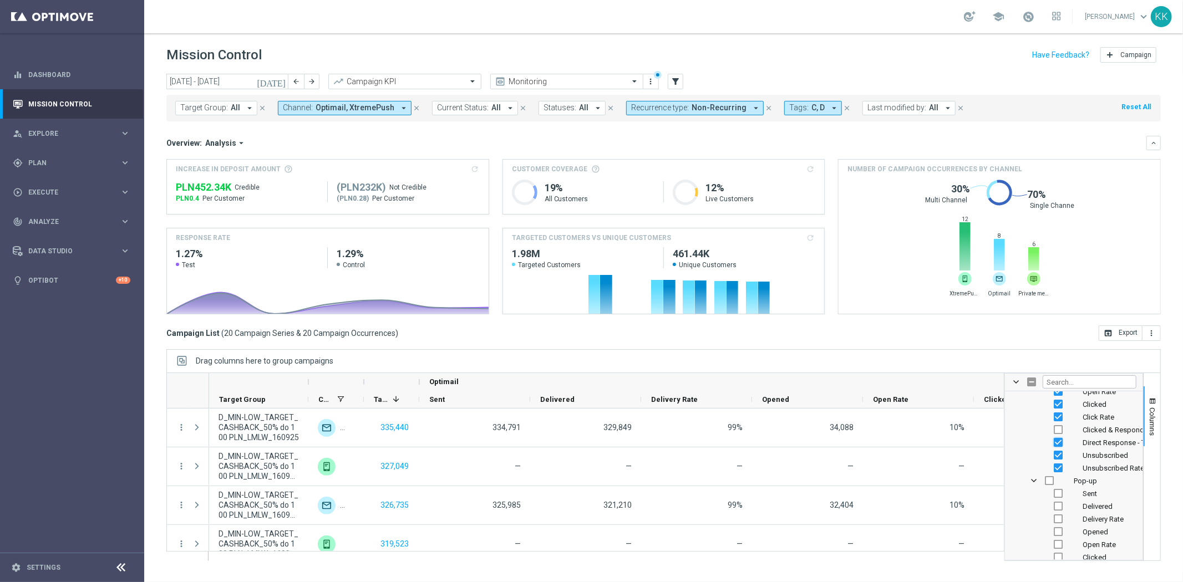
checkbox input "false"
click at [1055, 470] on input "Press SPACE to toggle visibility (visible)" at bounding box center [1057, 467] width 9 height 9
checkbox input "false"
click at [1050, 455] on input "Press SPACE to toggle visibility (hidden)" at bounding box center [1049, 458] width 9 height 9
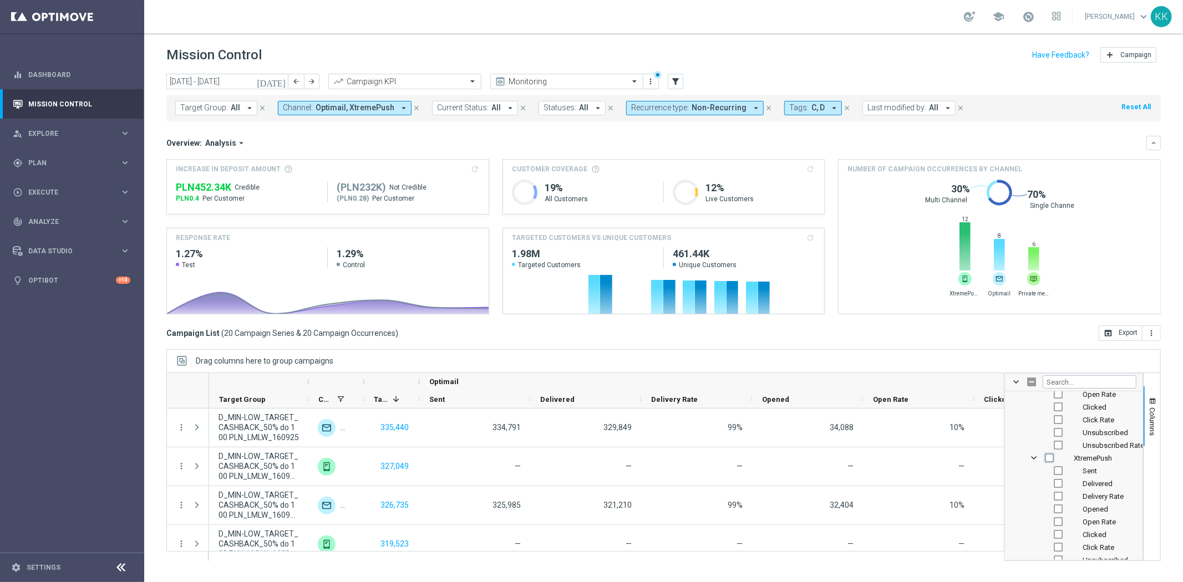
checkbox input "true"
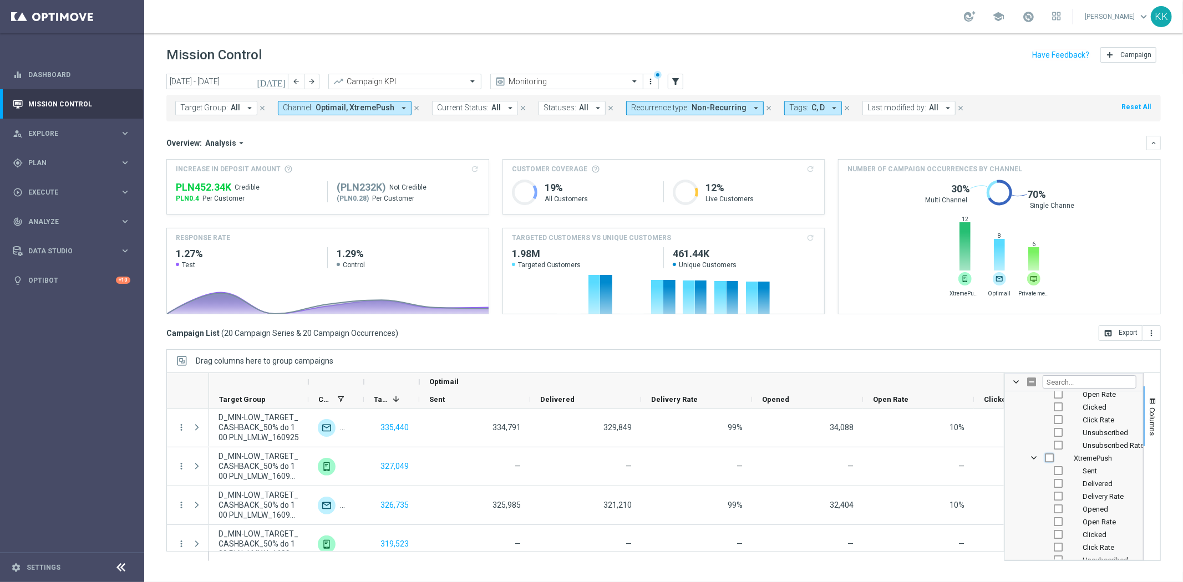
checkbox input "true"
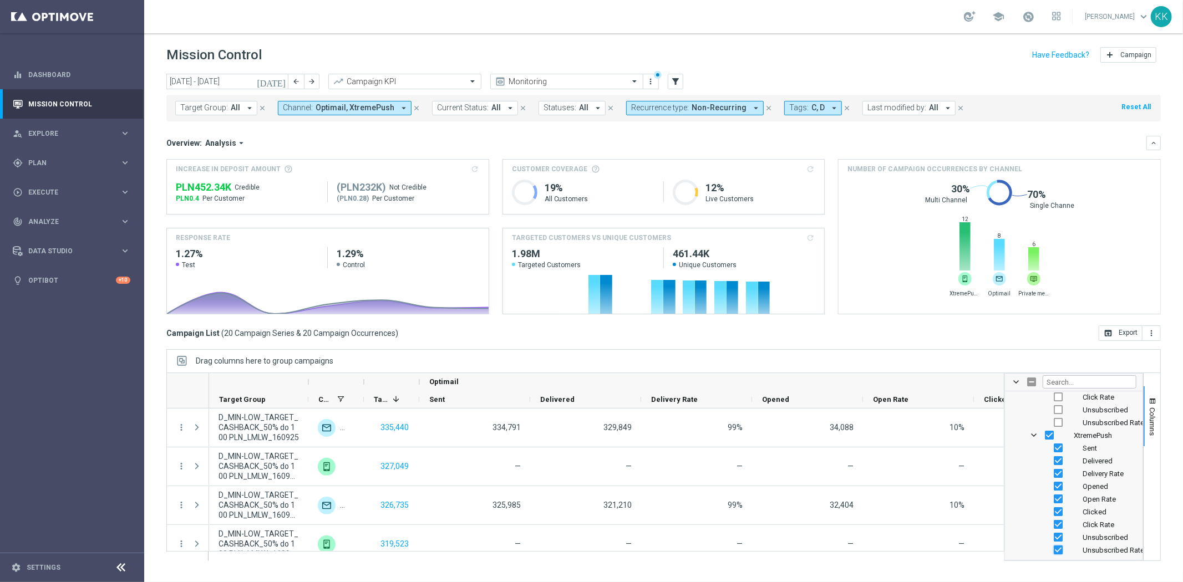
click at [1059, 546] on input "Press SPACE to toggle visibility (visible)" at bounding box center [1057, 550] width 9 height 9
checkbox input "false"
click at [1054, 537] on input "Press SPACE to toggle visibility (visible)" at bounding box center [1057, 537] width 9 height 9
checkbox input "false"
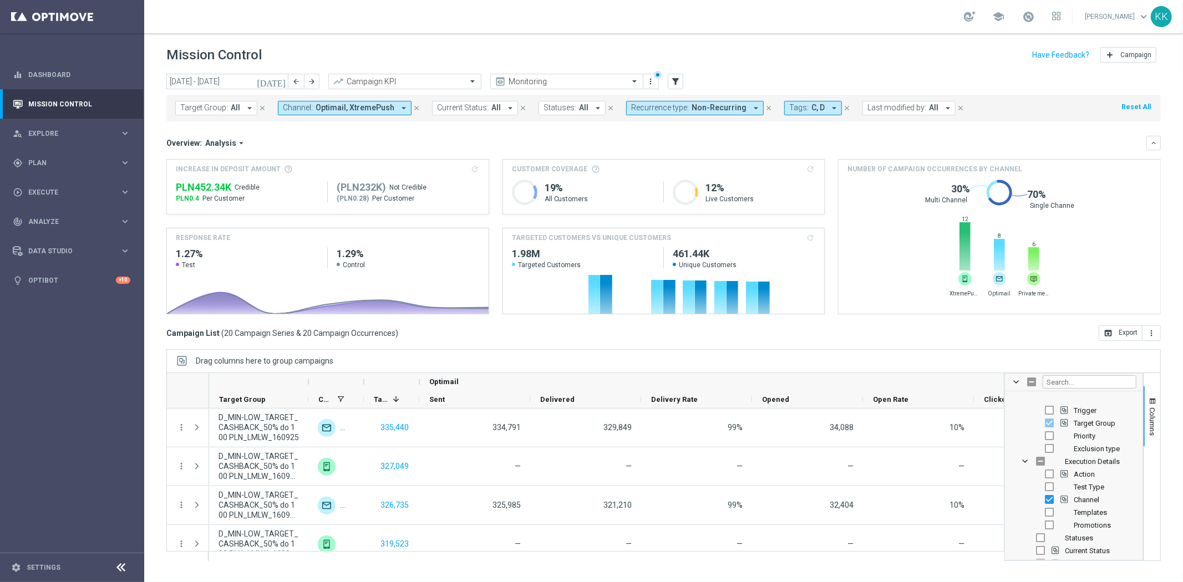
scroll to position [62, 0]
click at [1051, 484] on input "Press SPACE to toggle visibility (visible)" at bounding box center [1049, 479] width 9 height 9
checkbox input "false"
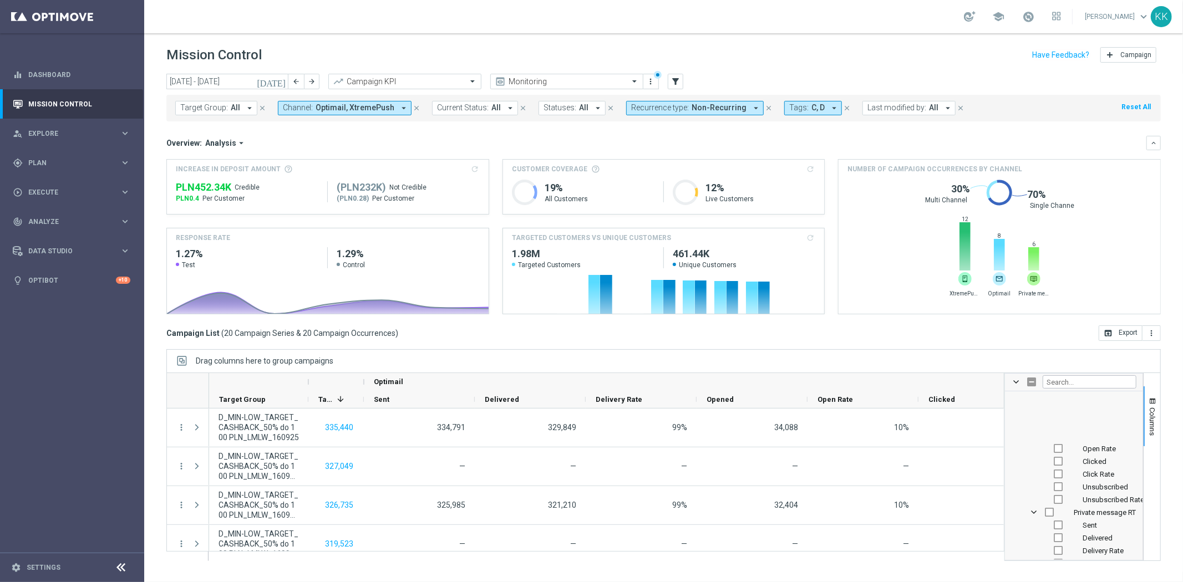
scroll to position [2094, 0]
drag, startPoint x: 1127, startPoint y: 326, endPoint x: 1104, endPoint y: 371, distance: 50.6
click at [1127, 326] on button "open_in_browser Export" at bounding box center [1120, 333] width 44 height 16
click at [992, 19] on span "school" at bounding box center [998, 17] width 12 height 12
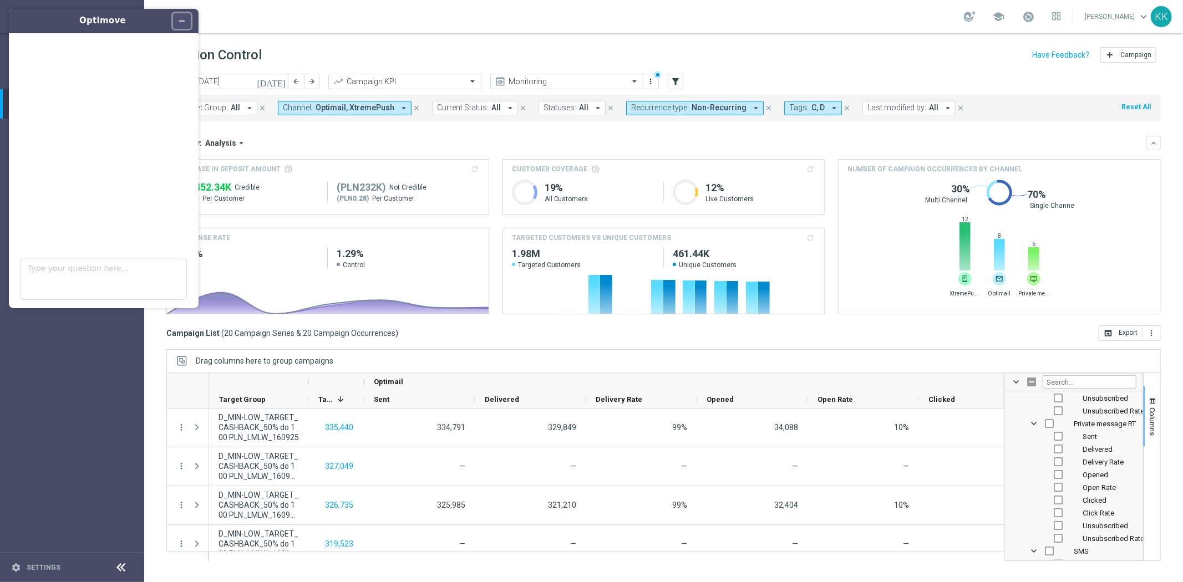
click at [180, 18] on icon "Minimize widget" at bounding box center [182, 21] width 8 height 8
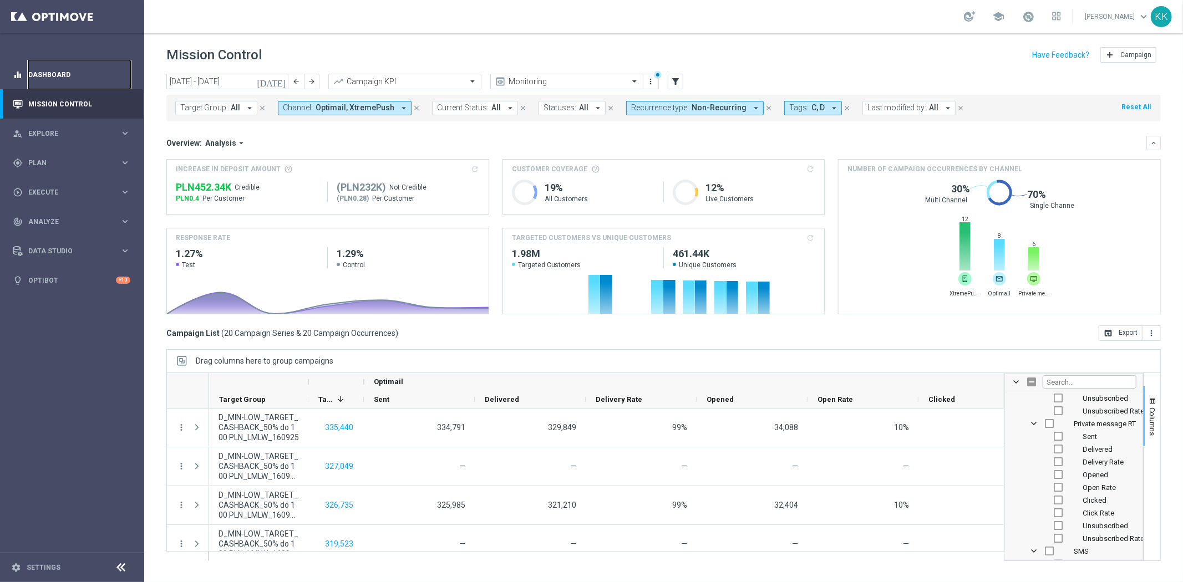
click at [62, 75] on link "Dashboard" at bounding box center [79, 74] width 102 height 29
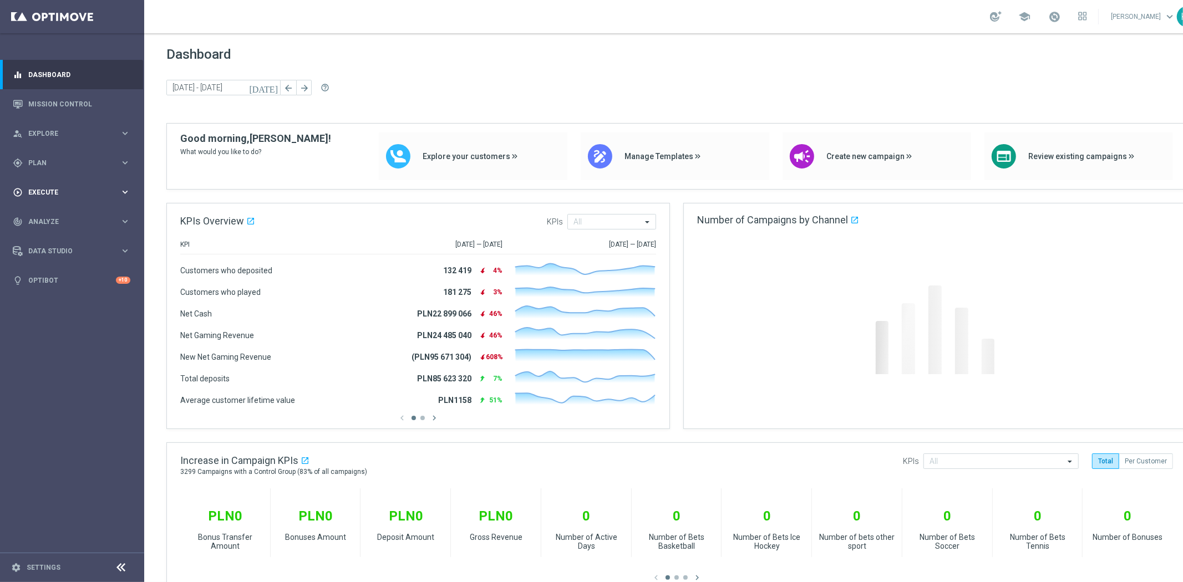
click at [83, 184] on div "play_circle_outline Execute keyboard_arrow_right" at bounding box center [71, 191] width 143 height 29
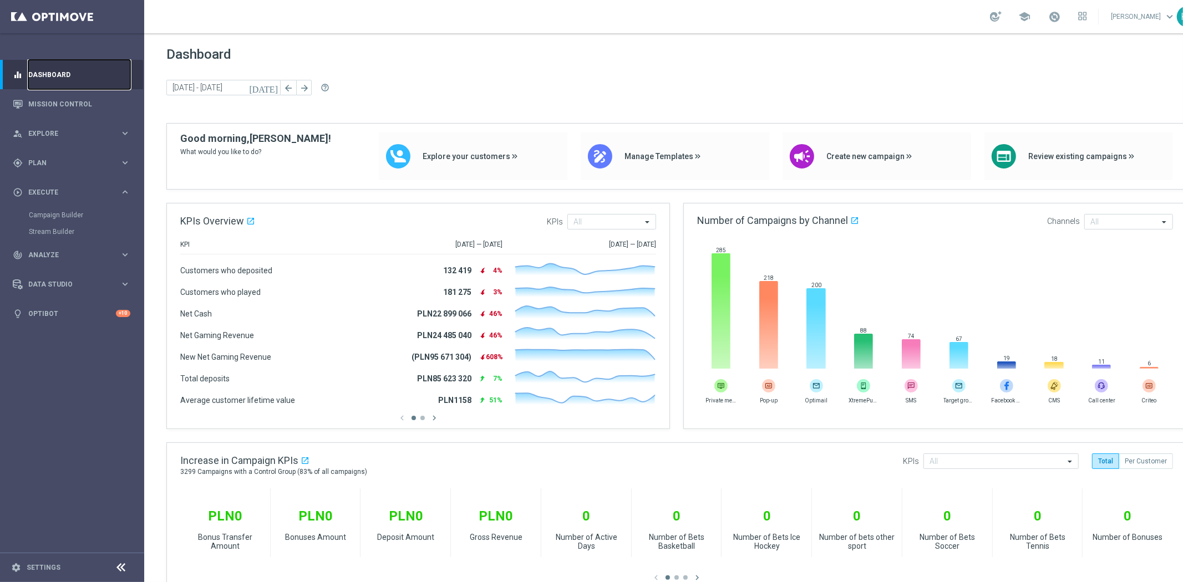
click at [44, 85] on link "Dashboard" at bounding box center [79, 74] width 102 height 29
click at [53, 103] on link "Mission Control" at bounding box center [79, 103] width 102 height 29
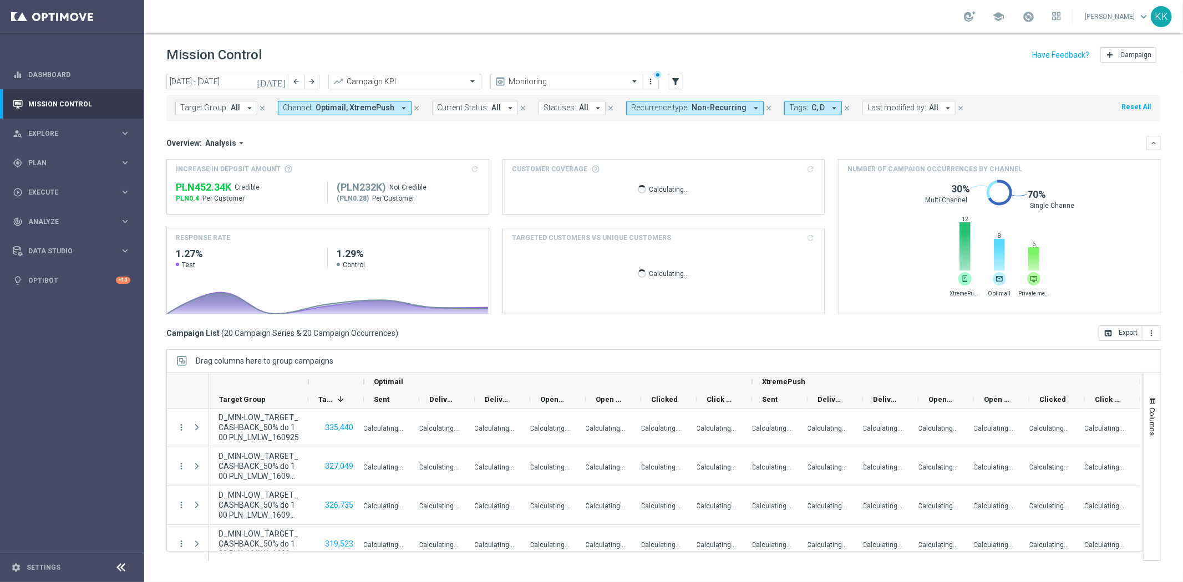
click at [765, 106] on icon "close" at bounding box center [769, 108] width 8 height 8
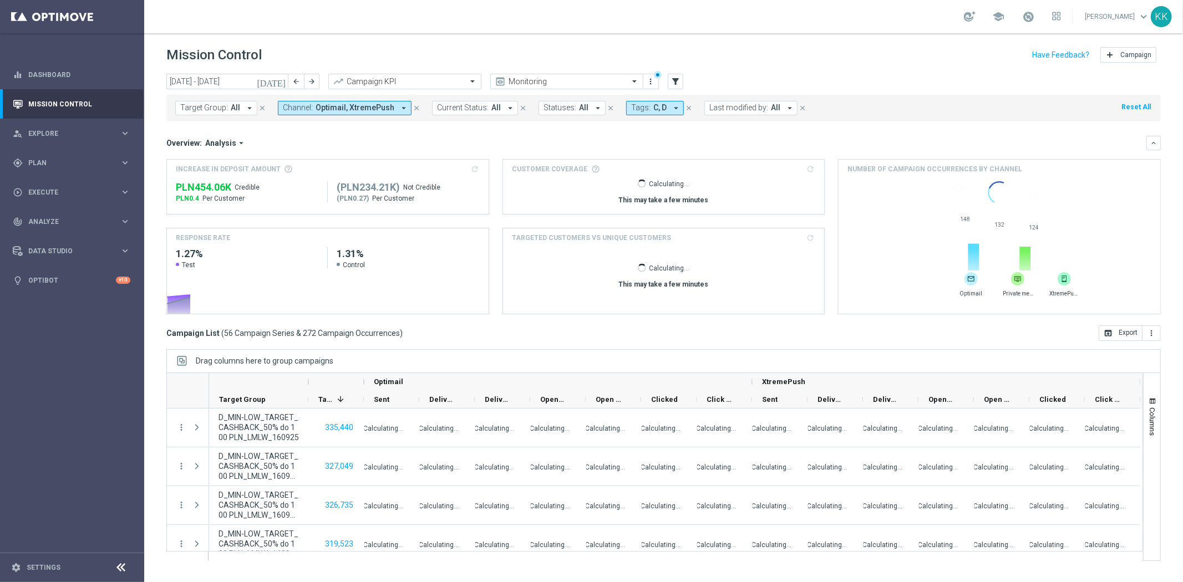
click at [685, 106] on icon "close" at bounding box center [689, 108] width 8 height 8
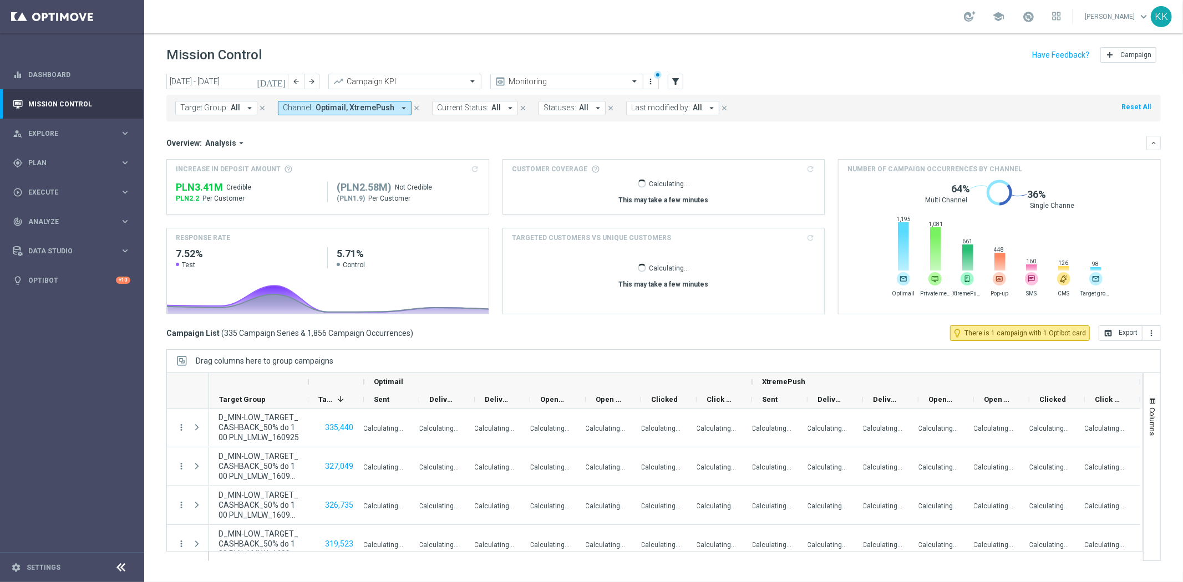
click at [412, 106] on icon "close" at bounding box center [416, 108] width 8 height 8
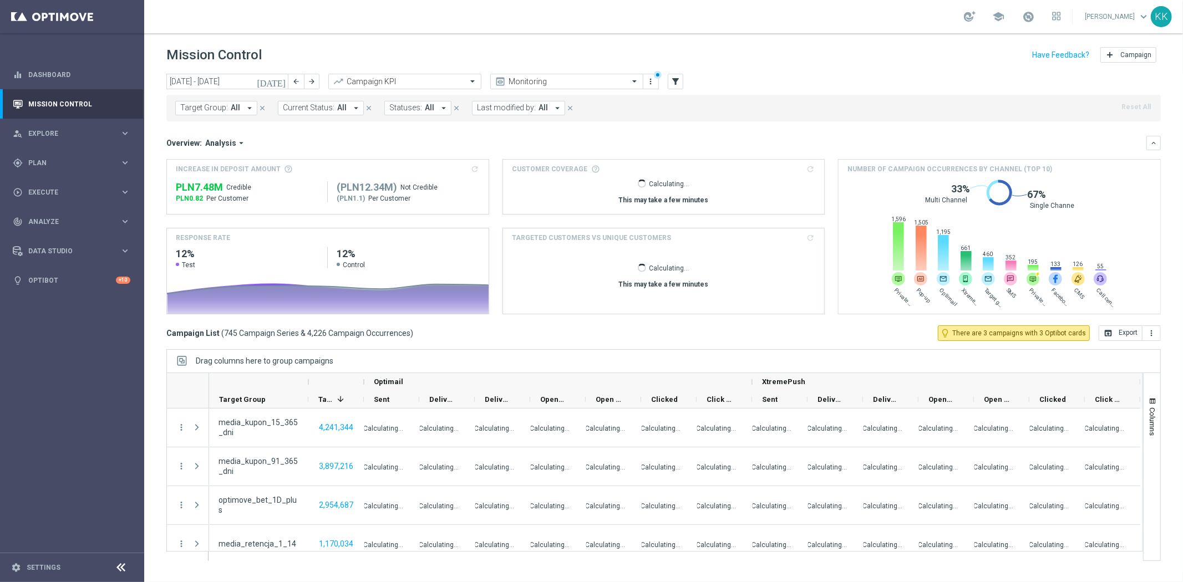
click at [236, 109] on span "All" at bounding box center [235, 107] width 9 height 9
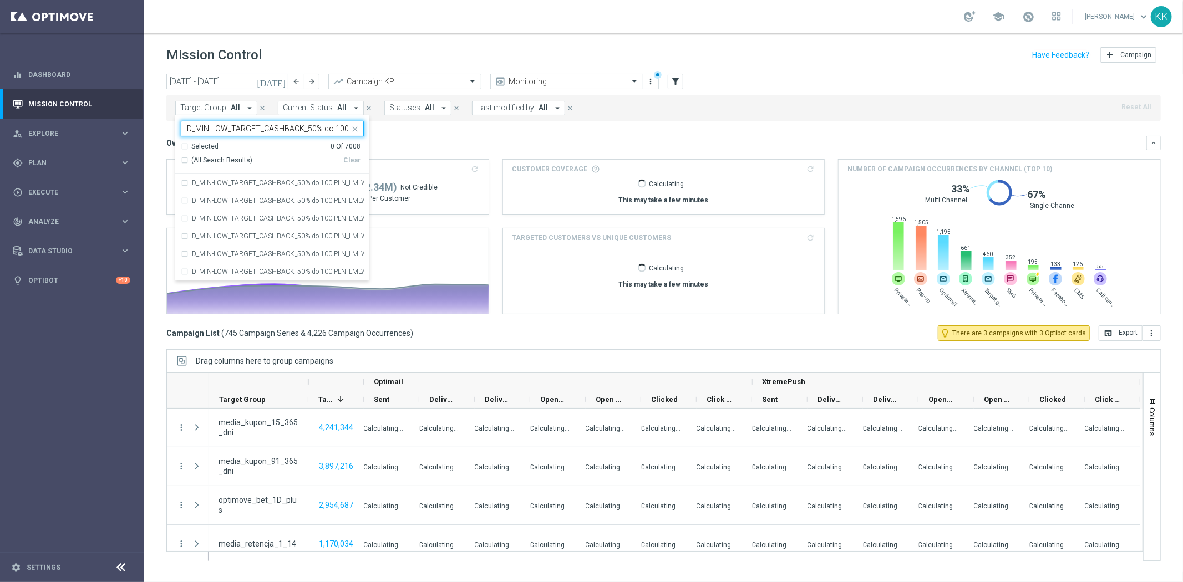
scroll to position [0, 67]
drag, startPoint x: 253, startPoint y: 186, endPoint x: 280, endPoint y: 180, distance: 27.8
click at [253, 186] on div "D_MIN-LOW_TARGET_CASHBACK_50% do 100 PLN_LMLW_160925" at bounding box center [272, 183] width 183 height 18
type input "D_MIN-LOW_TARGET_CASHBACK_50% do 100 PLN_LMLW_160925"
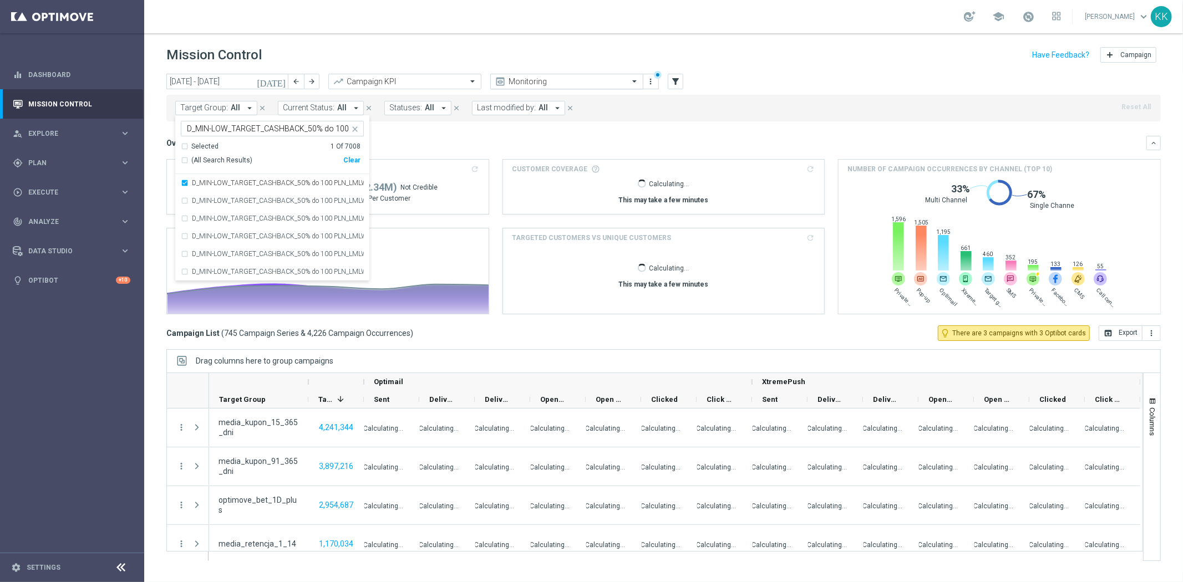
click at [635, 77] on span at bounding box center [636, 81] width 14 height 9
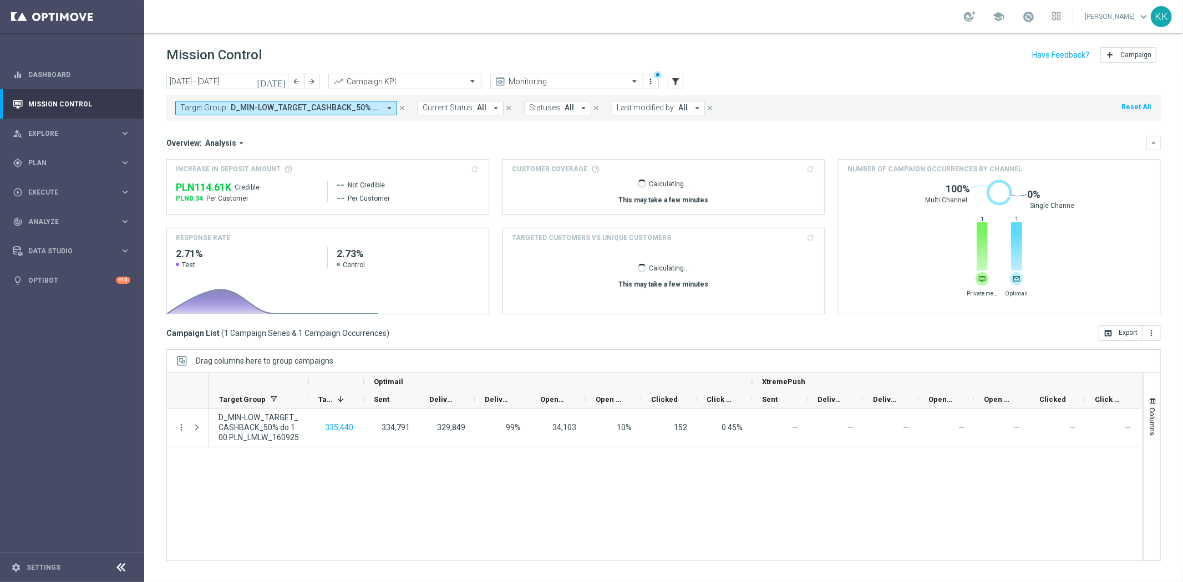
click at [446, 46] on div "Mission Control add Campaign" at bounding box center [663, 55] width 994 height 22
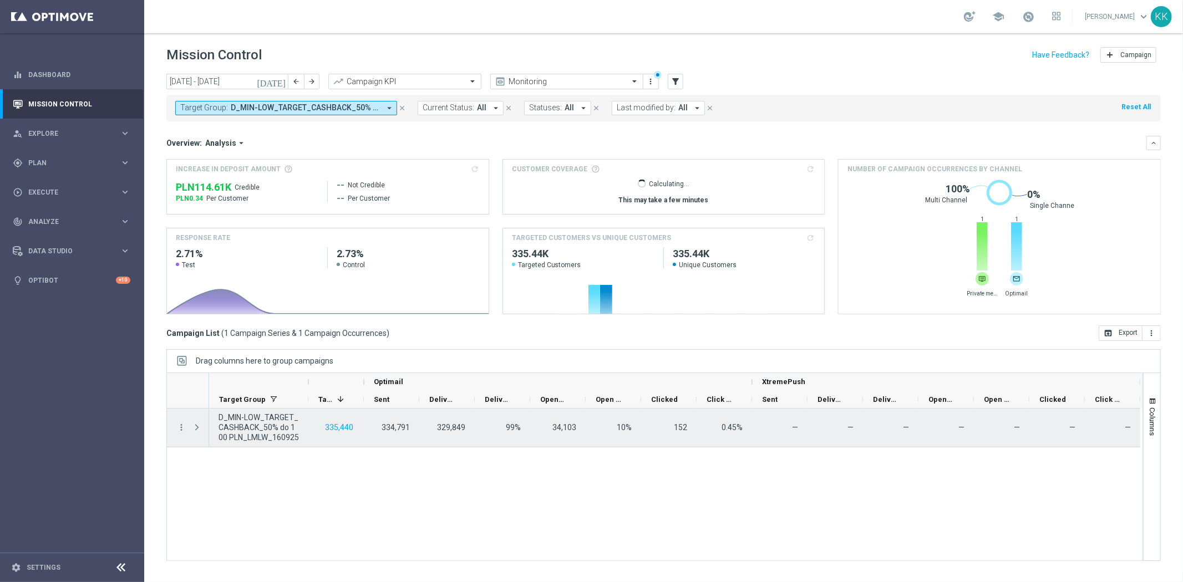
click at [175, 427] on div "more_vert" at bounding box center [177, 428] width 20 height 38
click at [184, 427] on icon "more_vert" at bounding box center [181, 427] width 10 height 10
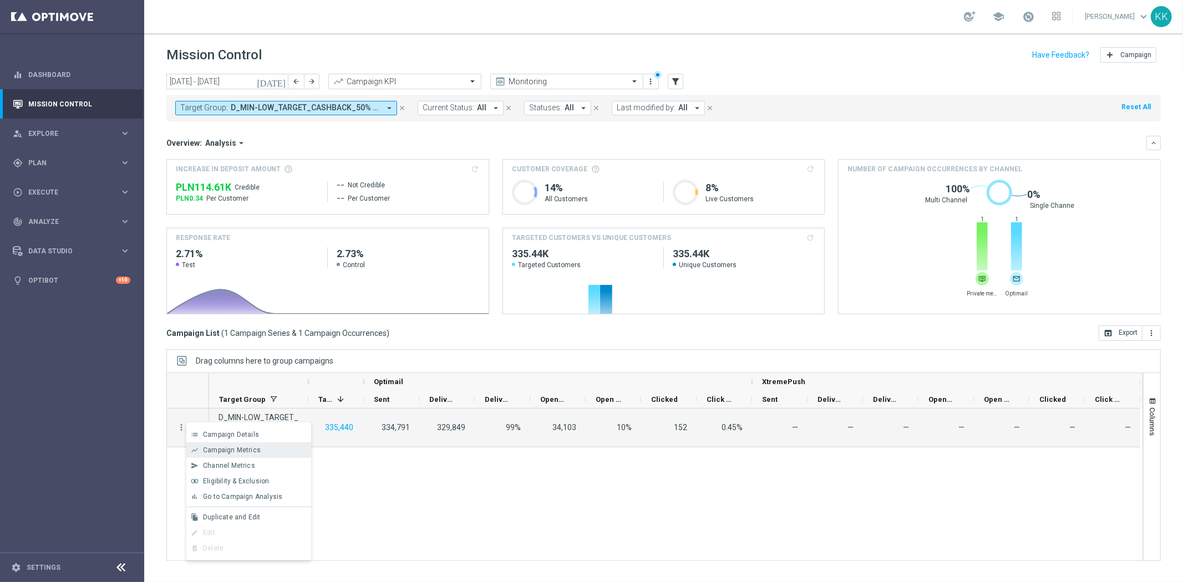
click at [217, 454] on div "Campaign Metrics" at bounding box center [254, 450] width 103 height 8
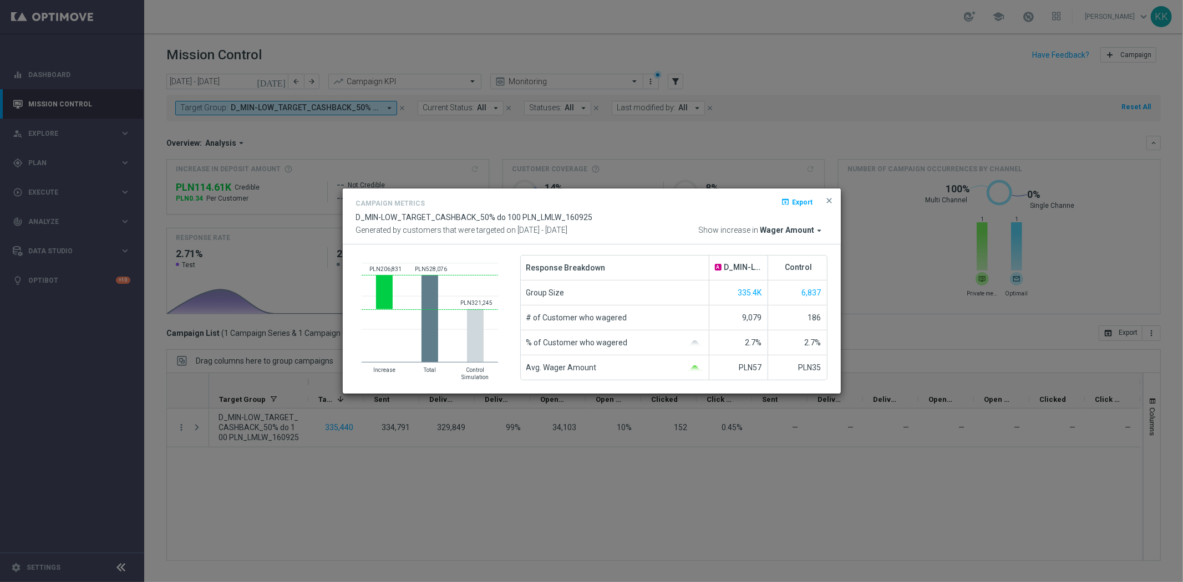
click at [834, 196] on button "close" at bounding box center [829, 200] width 11 height 13
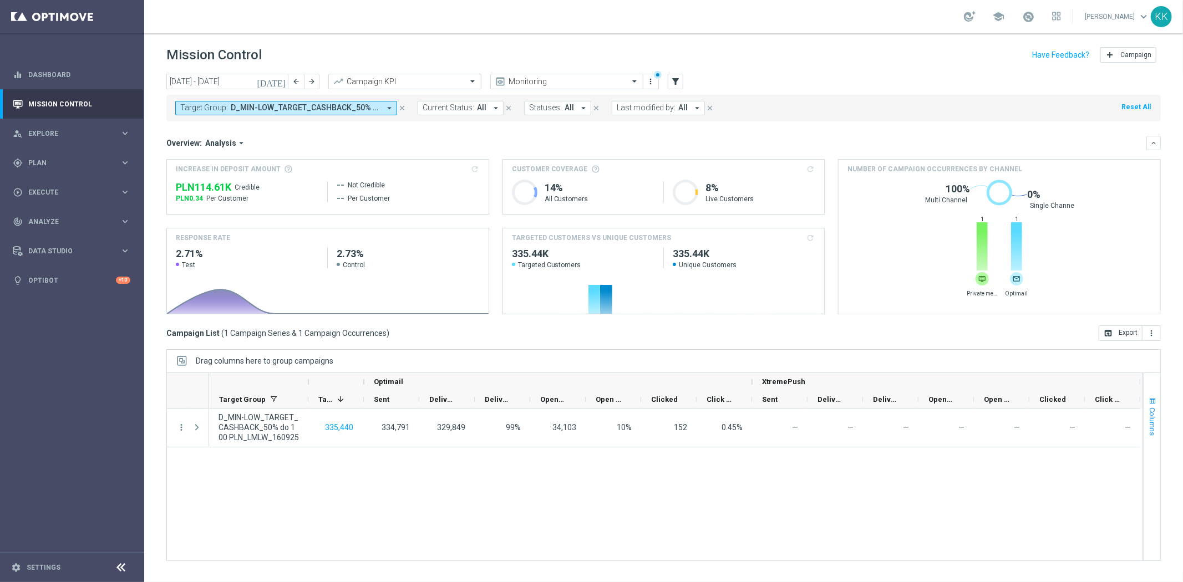
click at [1153, 407] on span "Columns" at bounding box center [1152, 421] width 9 height 28
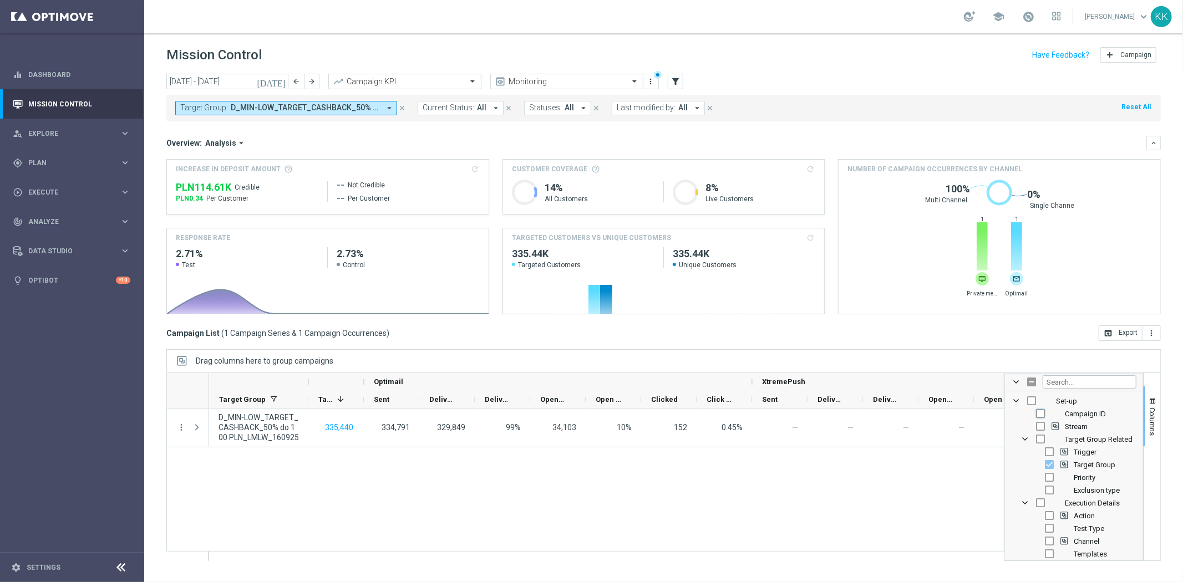
click at [1038, 412] on input "Press SPACE to toggle visibility (hidden)" at bounding box center [1040, 413] width 9 height 9
checkbox input "true"
checkbox input "false"
click at [1039, 414] on input "Press SPACE to toggle visibility (visible)" at bounding box center [1040, 413] width 9 height 9
checkbox input "false"
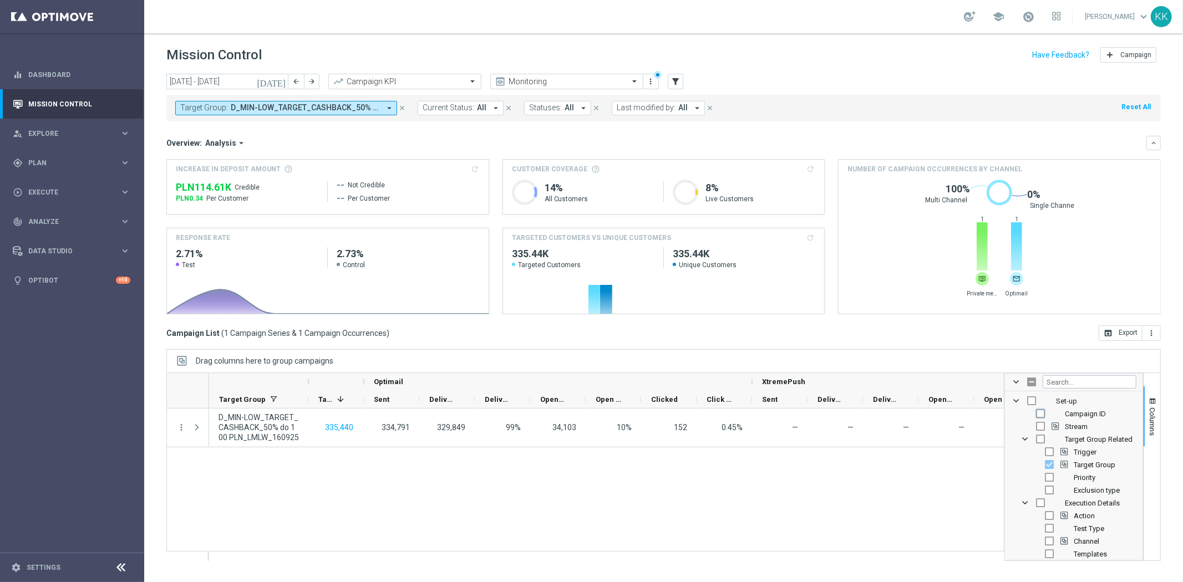
click at [1040, 414] on input "Press SPACE to toggle visibility (hidden)" at bounding box center [1040, 413] width 9 height 9
checkbox input "true"
checkbox input "false"
click at [1049, 446] on input "Press SPACE to toggle visibility (hidden)" at bounding box center [1049, 442] width 9 height 9
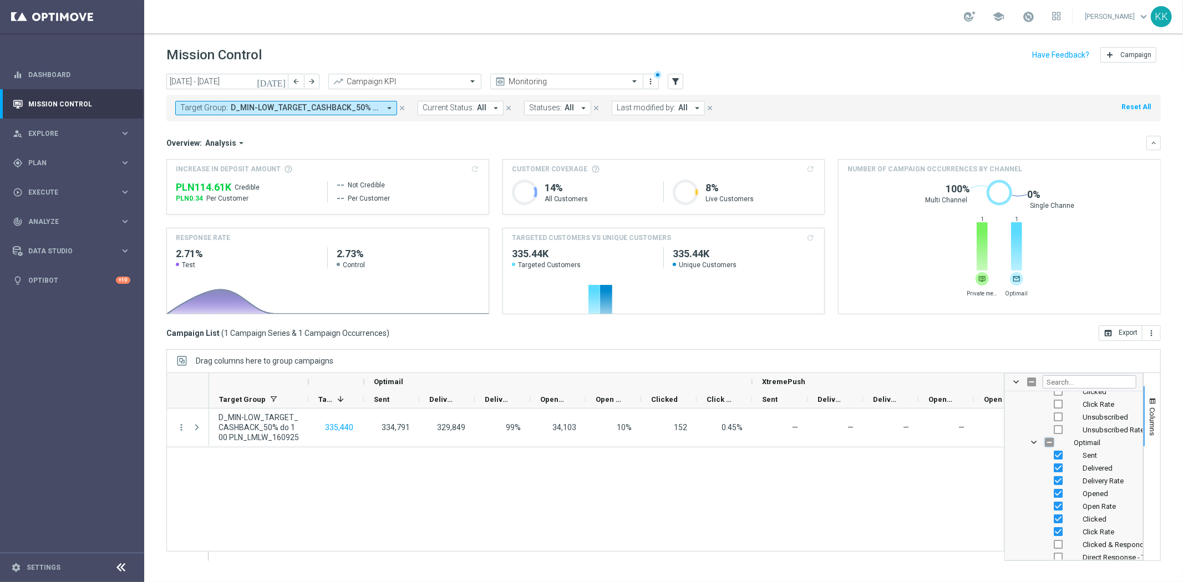
checkbox input "true"
click at [1049, 446] on input "Press SPACE to toggle visibility (visible)" at bounding box center [1049, 442] width 9 height 9
checkbox input "false"
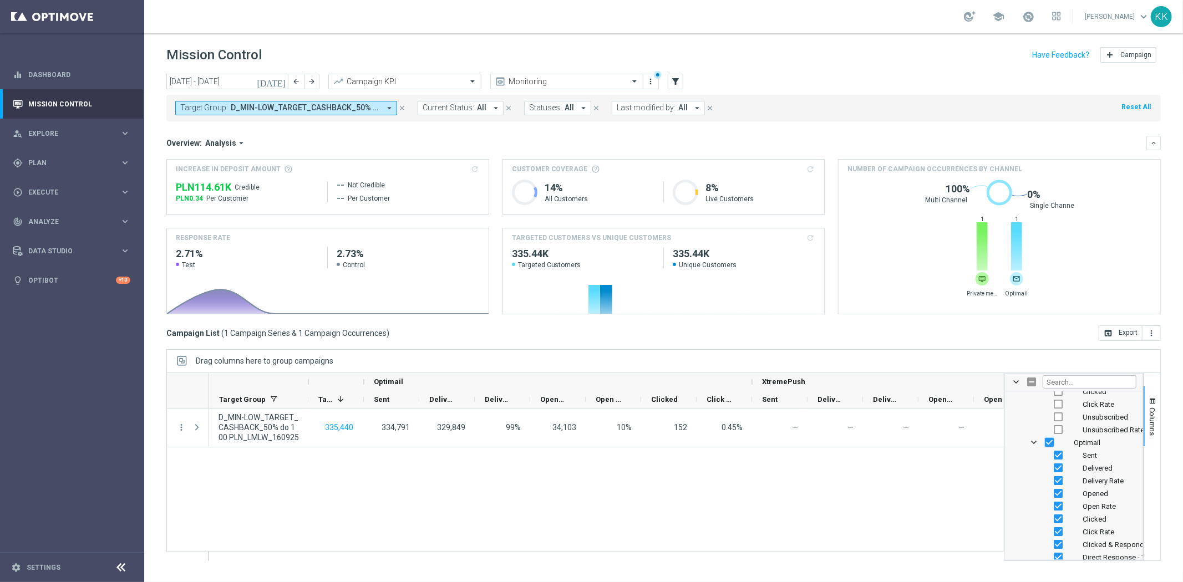
checkbox input "false"
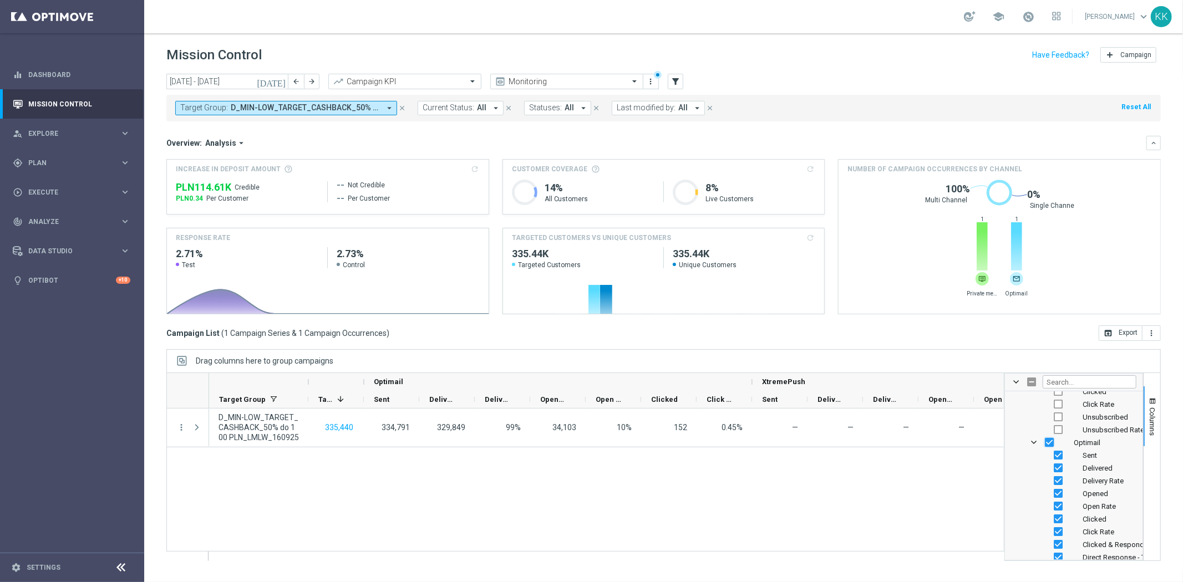
checkbox input "false"
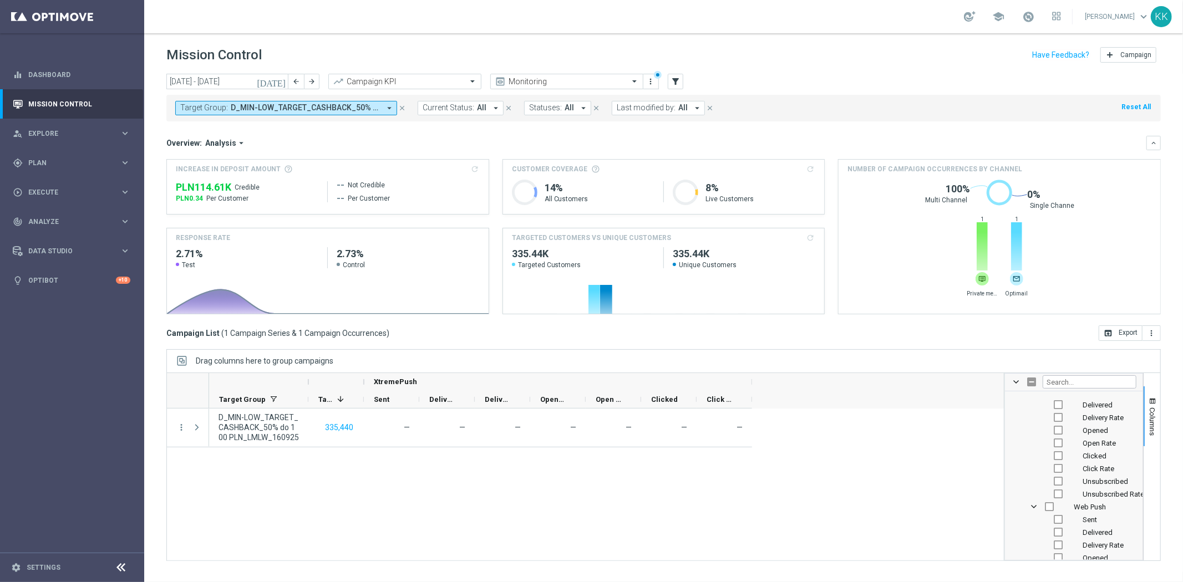
scroll to position [2847, 0]
click at [1050, 437] on input "Press SPACE to toggle visibility (hidden)" at bounding box center [1049, 435] width 9 height 9
checkbox input "true"
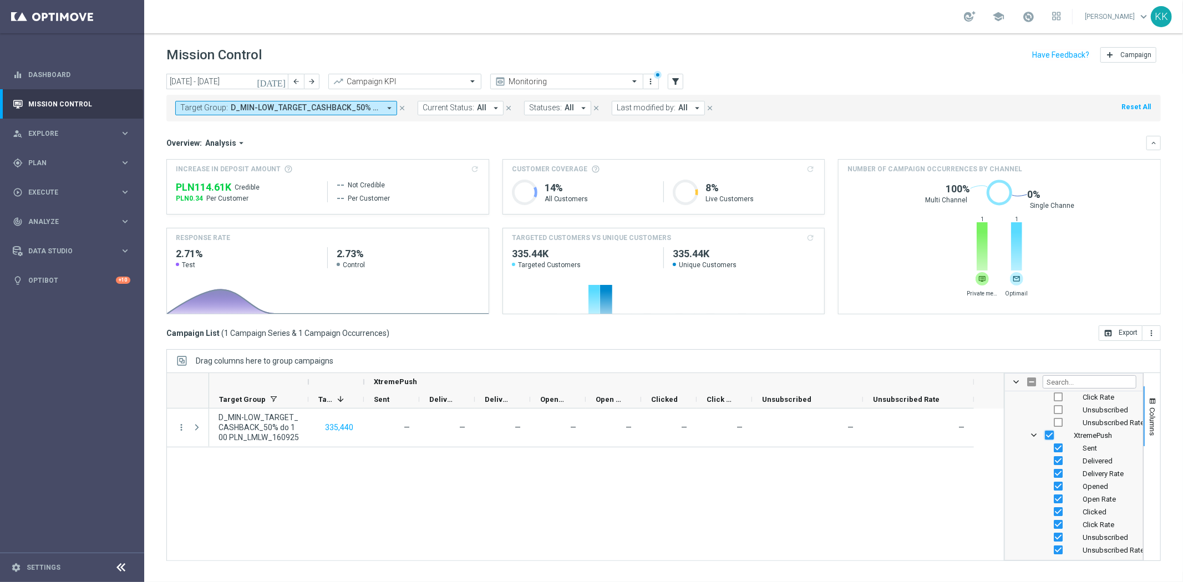
click at [1050, 437] on input "Press SPACE to toggle visibility (visible)" at bounding box center [1049, 435] width 9 height 9
checkbox input "false"
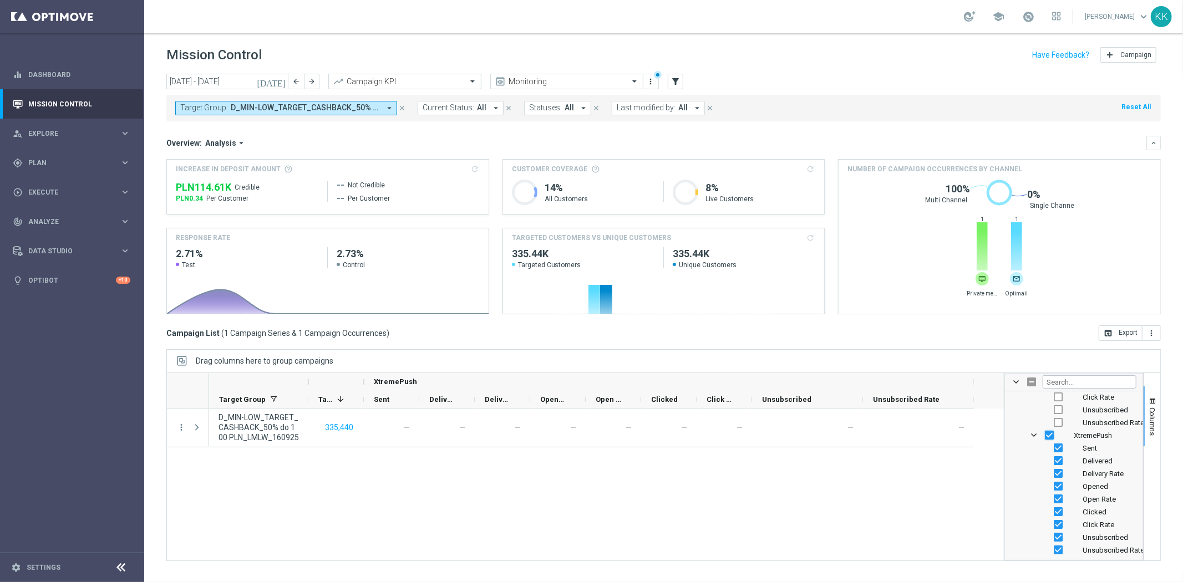
checkbox input "false"
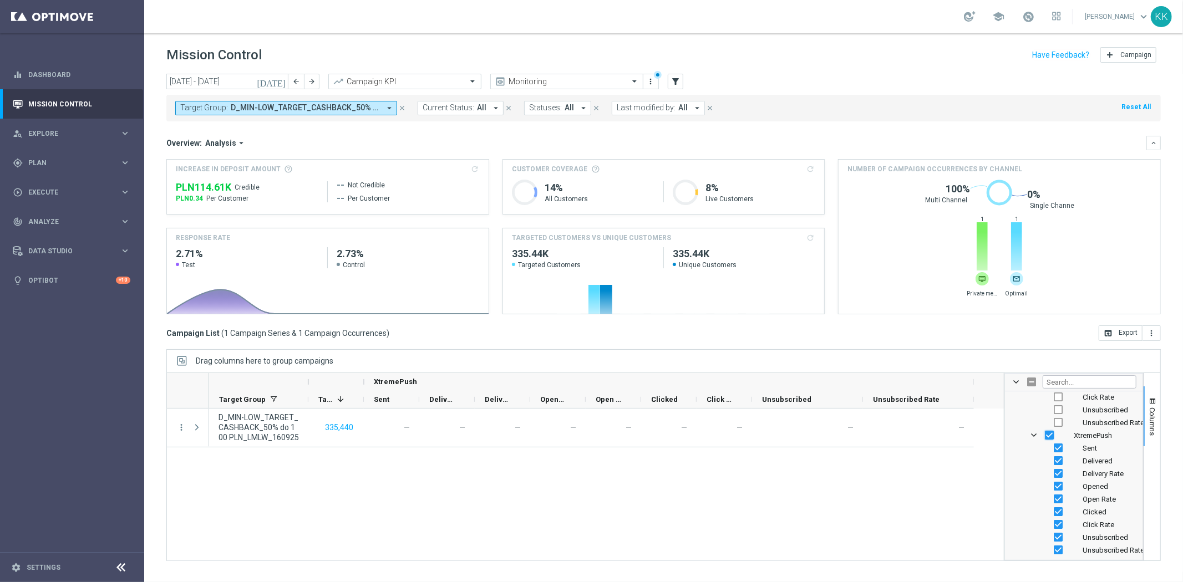
checkbox input "false"
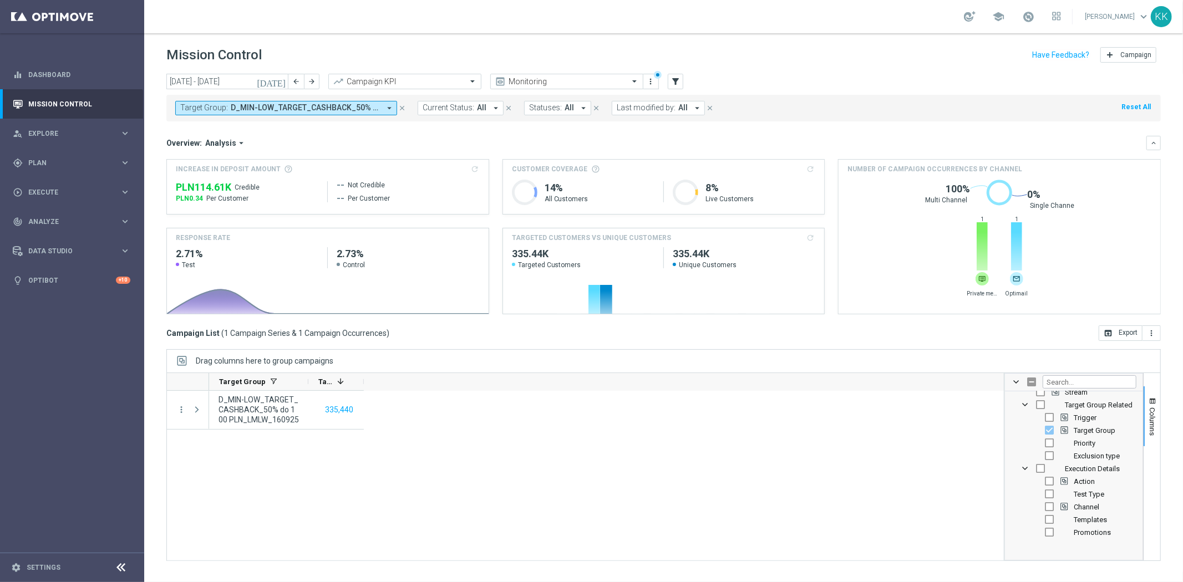
scroll to position [62, 0]
click at [1047, 451] on input "Press SPACE to toggle visibility (hidden)" at bounding box center [1049, 454] width 9 height 9
checkbox input "true"
checkbox input "false"
click at [1048, 481] on input "Press SPACE to toggle visibility (hidden)" at bounding box center [1049, 479] width 9 height 9
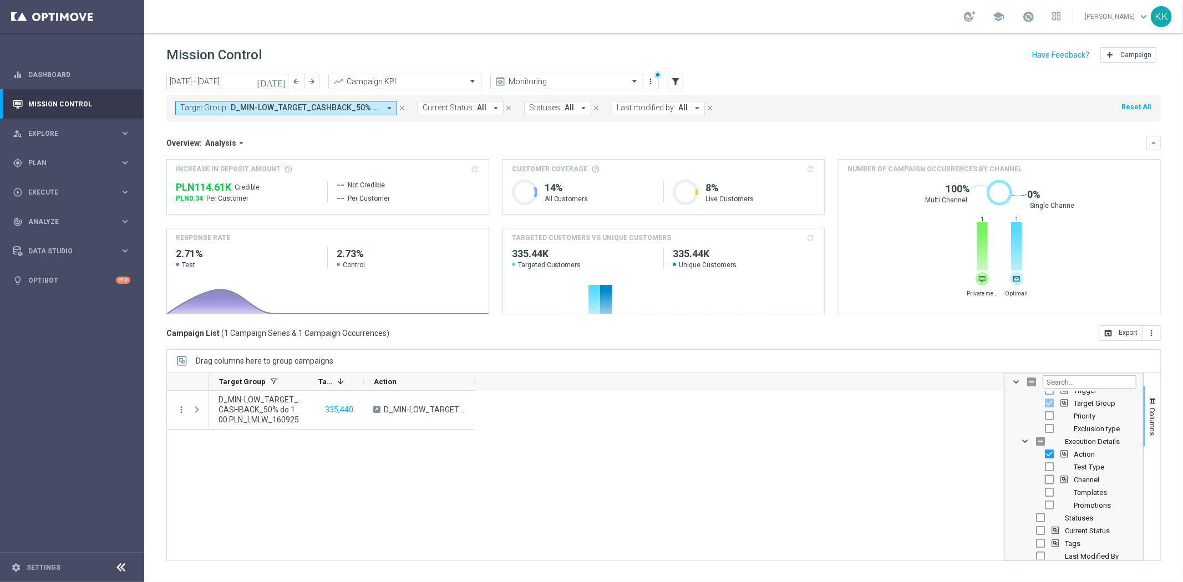
checkbox input "true"
click at [1040, 468] on input "Press SPACE to toggle visibility (hidden)" at bounding box center [1040, 469] width 9 height 9
checkbox input "true"
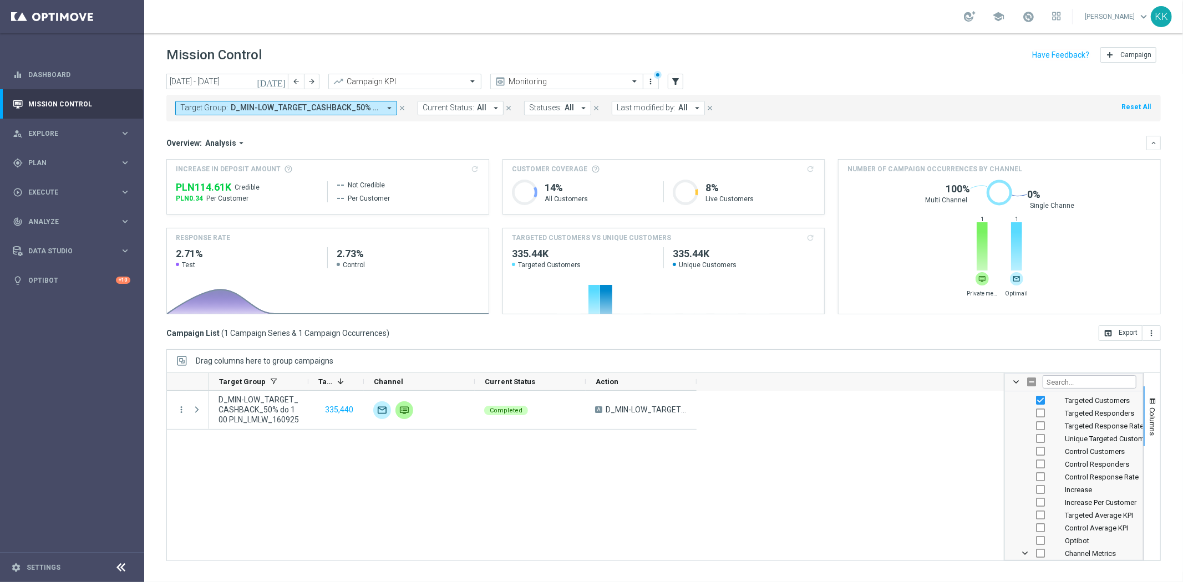
scroll to position [369, 0]
click at [1041, 440] on input "Press SPACE to toggle visibility (hidden)" at bounding box center [1040, 439] width 9 height 9
checkbox input "true"
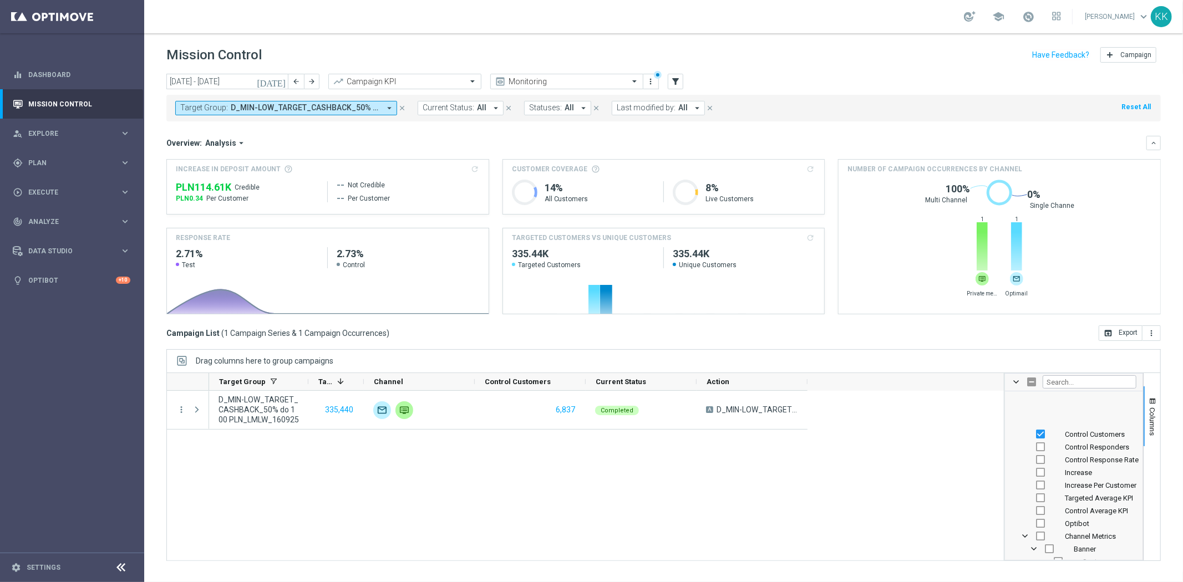
scroll to position [431, 0]
click at [860, 519] on div "D_MIN-LOW_TARGET_CASHBACK_50% do 100 PLN_LMLW_160925 335,440 A D_MIN-LOW_TARGET…" at bounding box center [606, 476] width 794 height 170
click at [864, 495] on div "D_MIN-LOW_TARGET_CASHBACK_50% do 100 PLN_LMLW_160925 335,440 A D_MIN-LOW_TARGET…" at bounding box center [606, 476] width 794 height 170
click at [1013, 380] on span at bounding box center [1015, 382] width 9 height 9
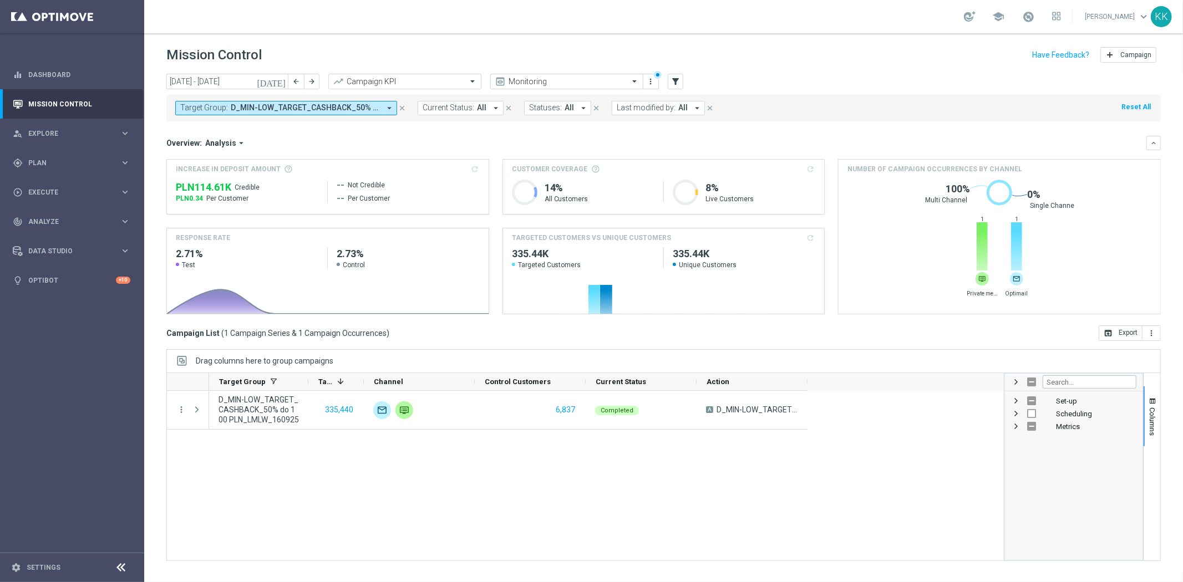
scroll to position [0, 0]
click at [1157, 404] on button "Columns" at bounding box center [1151, 416] width 17 height 60
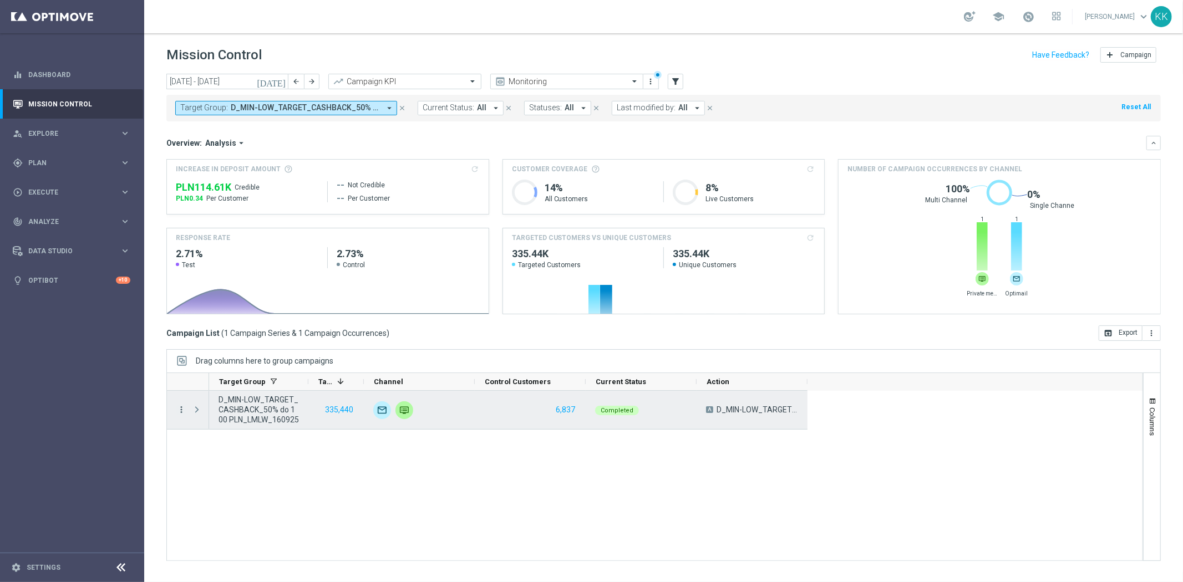
click at [181, 409] on icon "more_vert" at bounding box center [181, 410] width 10 height 10
click at [218, 434] on span "Campaign Metrics" at bounding box center [232, 433] width 58 height 8
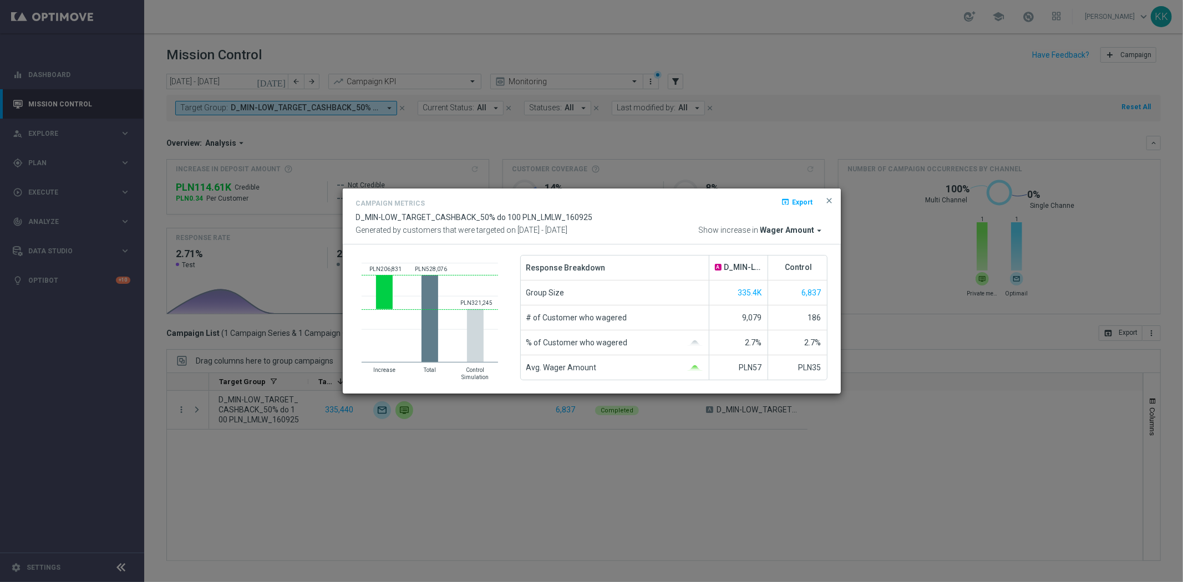
click at [789, 230] on span "Wager Amount" at bounding box center [787, 231] width 54 height 10
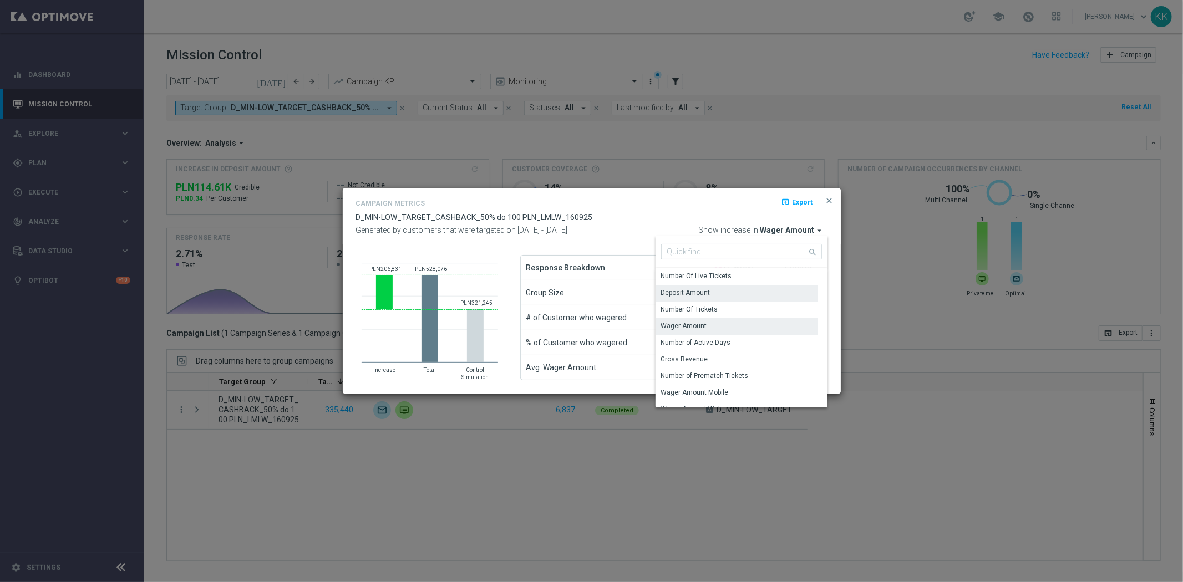
click at [707, 288] on div "Deposit Amount" at bounding box center [685, 293] width 49 height 10
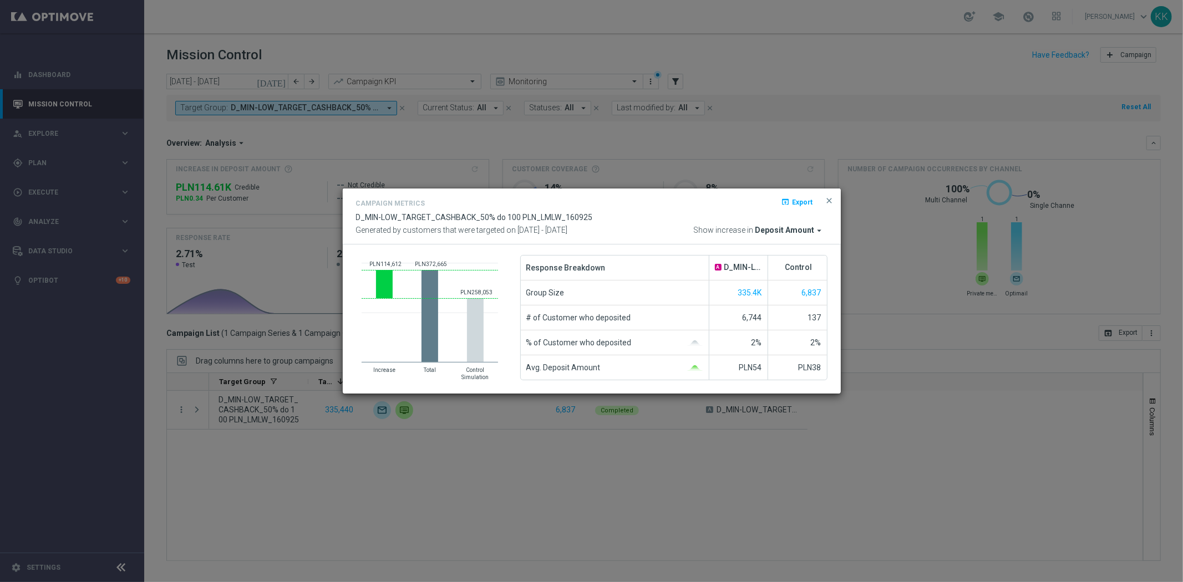
drag, startPoint x: 828, startPoint y: 203, endPoint x: 810, endPoint y: 206, distance: 18.5
click at [828, 203] on span "close" at bounding box center [829, 200] width 9 height 9
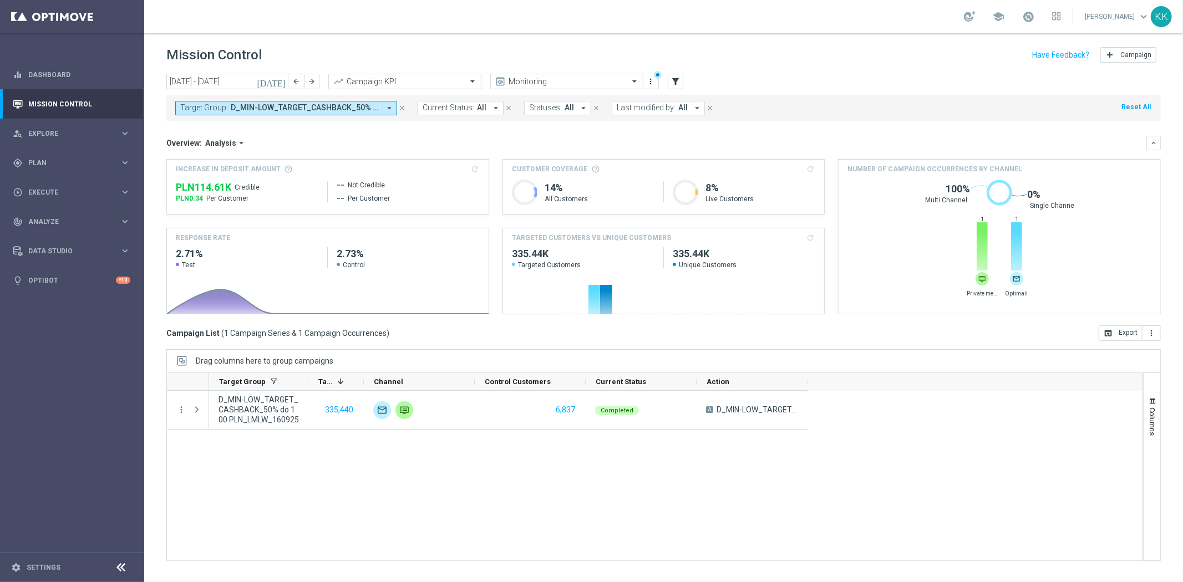
click at [330, 102] on button "Target Group: D_MIN-LOW_TARGET_CASHBACK_50% do 100 PLN_LMLW_160925 arrow_drop_d…" at bounding box center [286, 108] width 222 height 14
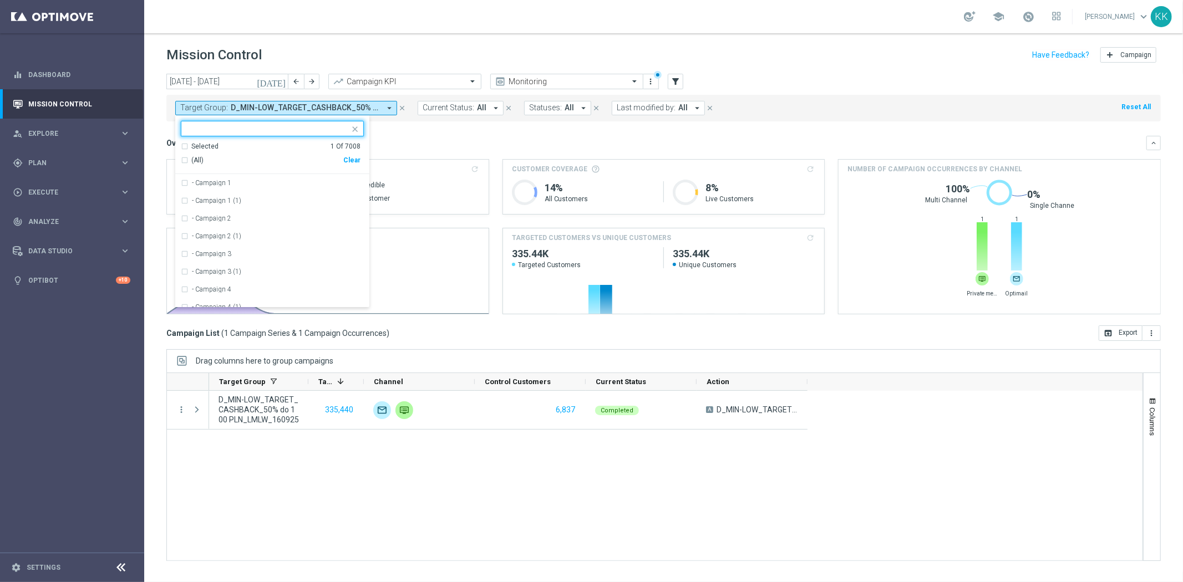
click at [0, 0] on div "Clear" at bounding box center [0, 0] width 0 height 0
click at [274, 131] on input "text" at bounding box center [268, 128] width 162 height 9
paste input "D_MED_TARGET_CASHBACK_50% do 300 PLN_LMLW_160925"
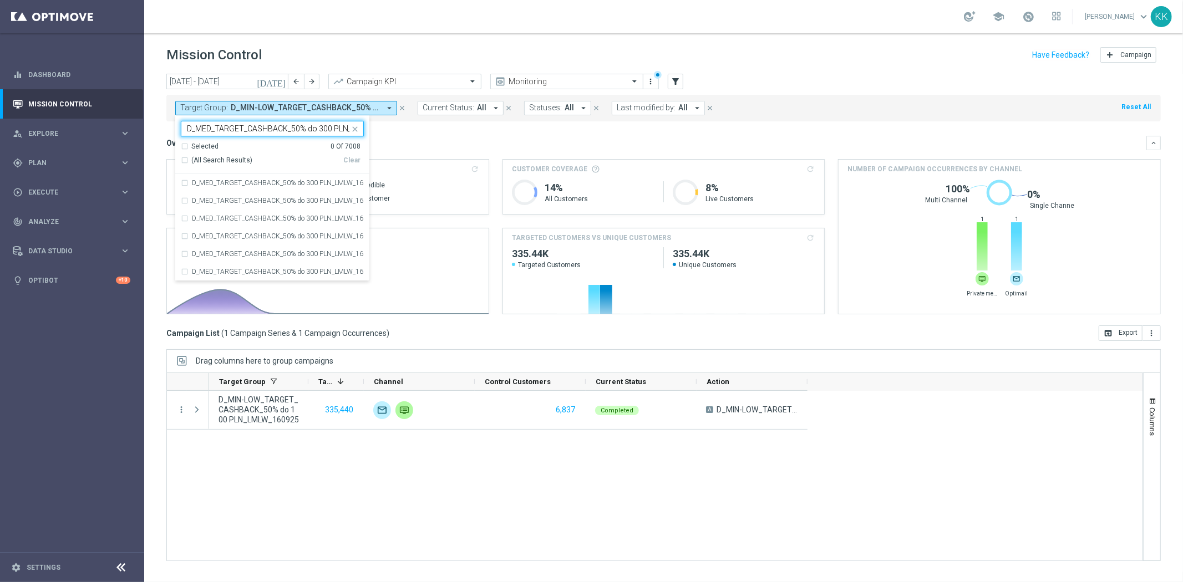
scroll to position [0, 50]
click at [279, 179] on div "D_MED_TARGET_CASHBACK_50% do 300 PLN_LMLW_160925" at bounding box center [272, 183] width 183 height 18
type input "D_MED_TARGET_CASHBACK_50% do 300 PLN_LMLW_160925"
click at [455, 7] on div "school [PERSON_NAME] keyboard_arrow_down KK" at bounding box center [663, 16] width 1038 height 33
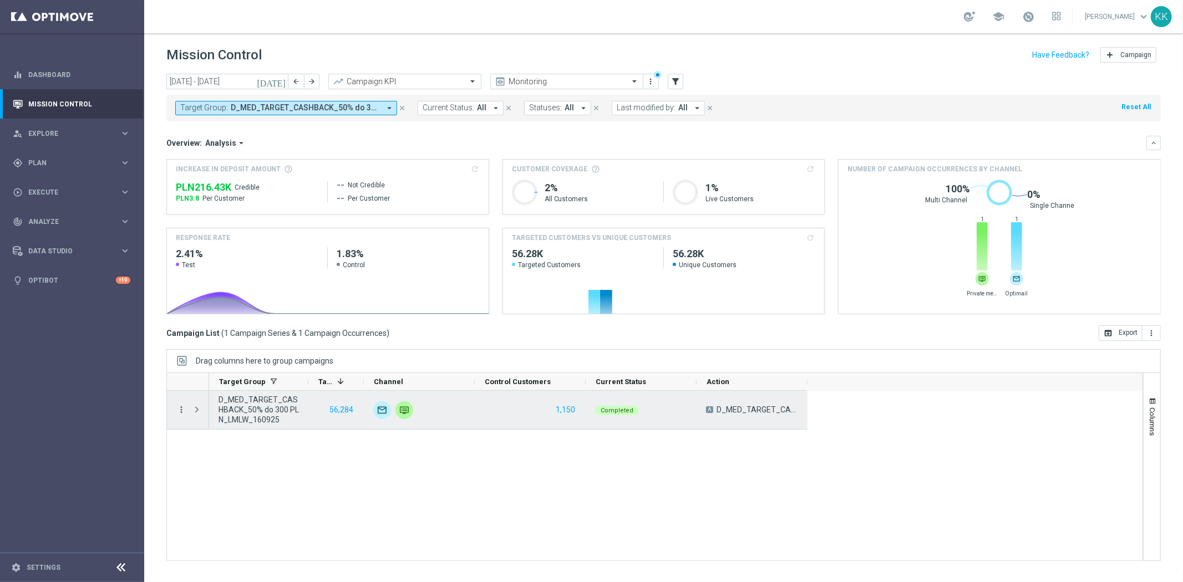
click at [180, 405] on icon "more_vert" at bounding box center [181, 410] width 10 height 10
click at [240, 433] on span "Campaign Metrics" at bounding box center [232, 433] width 58 height 8
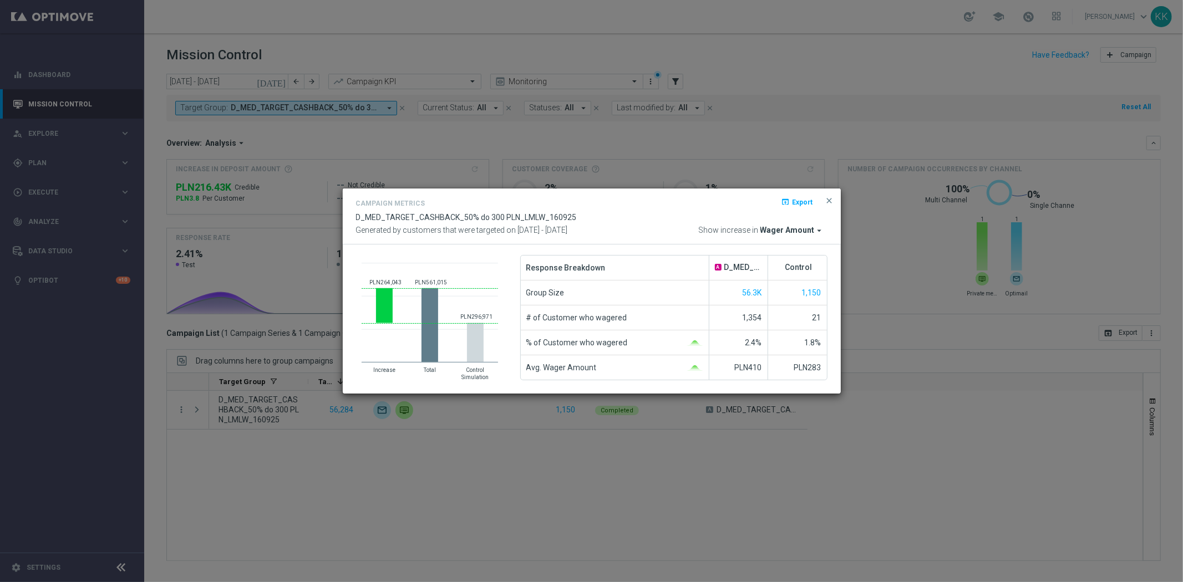
click at [801, 226] on span "Wager Amount" at bounding box center [787, 231] width 54 height 10
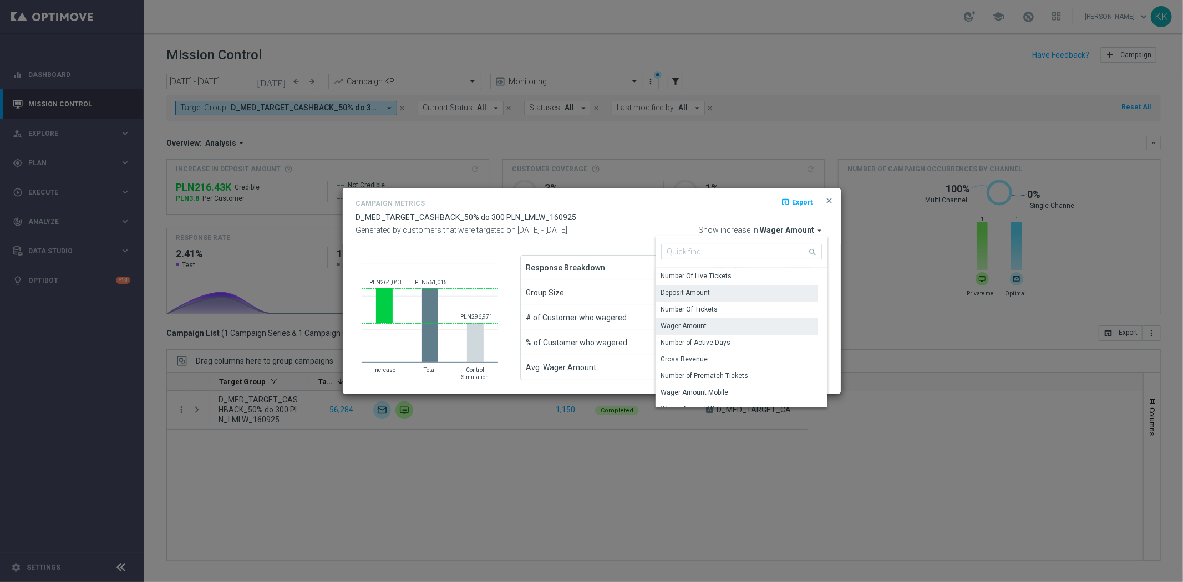
click at [724, 285] on div "Deposit Amount" at bounding box center [736, 293] width 162 height 16
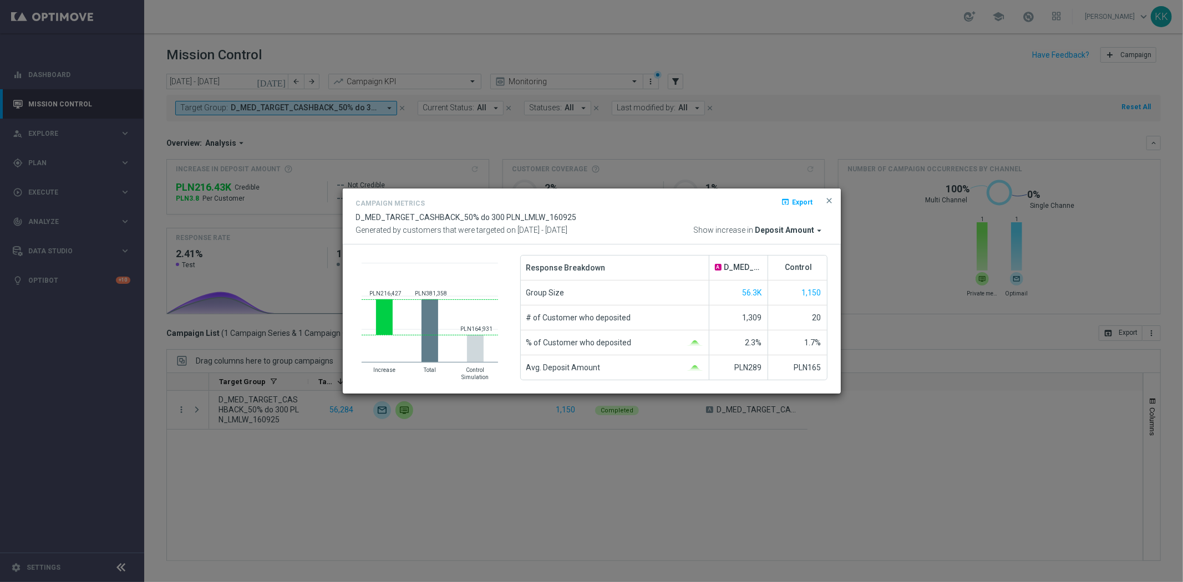
click at [826, 198] on span "close" at bounding box center [829, 200] width 9 height 9
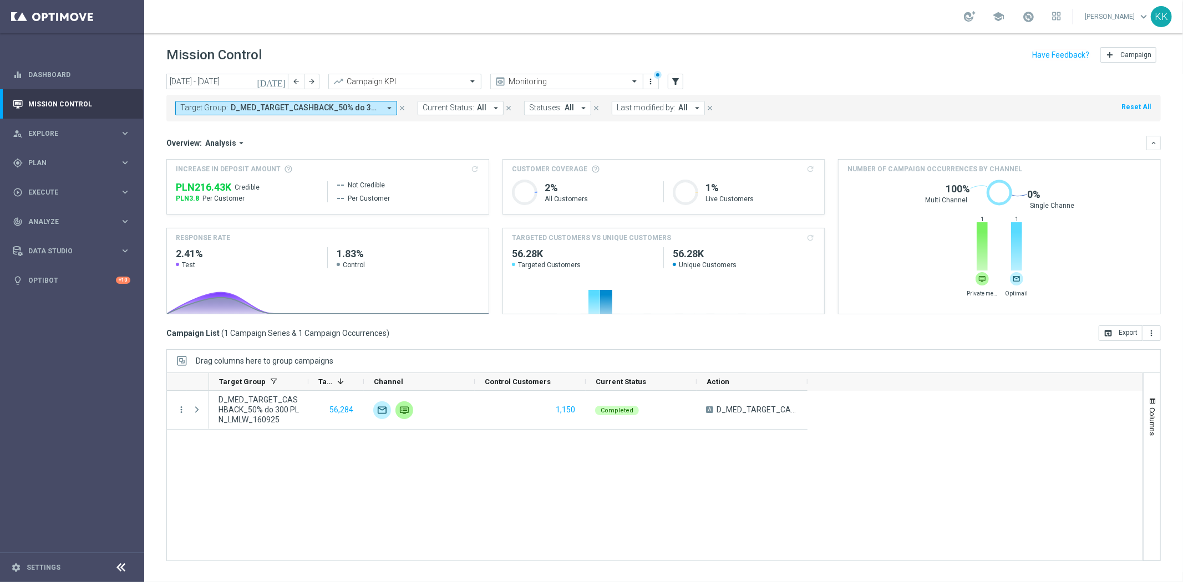
click at [242, 118] on div "Target Group: D_MED_TARGET_CASHBACK_50% do 300 PLN_LMLW_160925 arrow_drop_down …" at bounding box center [663, 108] width 994 height 27
click at [253, 103] on span "D_MED_TARGET_CASHBACK_50% do 300 PLN_LMLW_160925" at bounding box center [305, 107] width 149 height 9
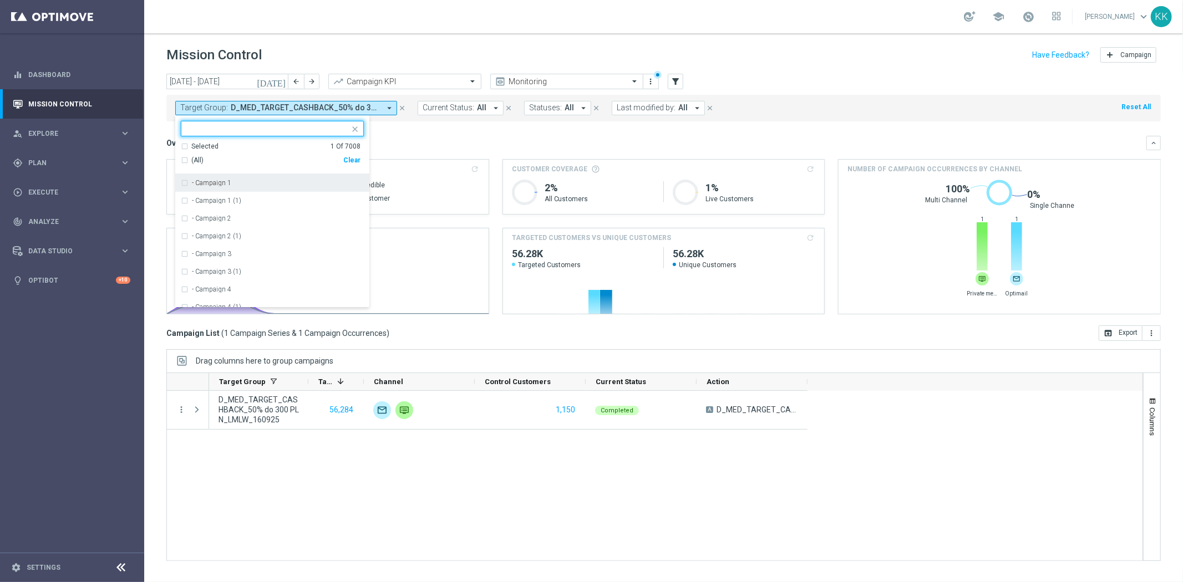
click at [358, 156] on div "(All) Clear" at bounding box center [271, 160] width 180 height 18
click at [0, 0] on div "Clear" at bounding box center [0, 0] width 0 height 0
click at [281, 125] on input "text" at bounding box center [268, 128] width 162 height 9
paste input "D_HIGH_TARGET_CASHBACK_50% do 500 PLN_LMLW_160925"
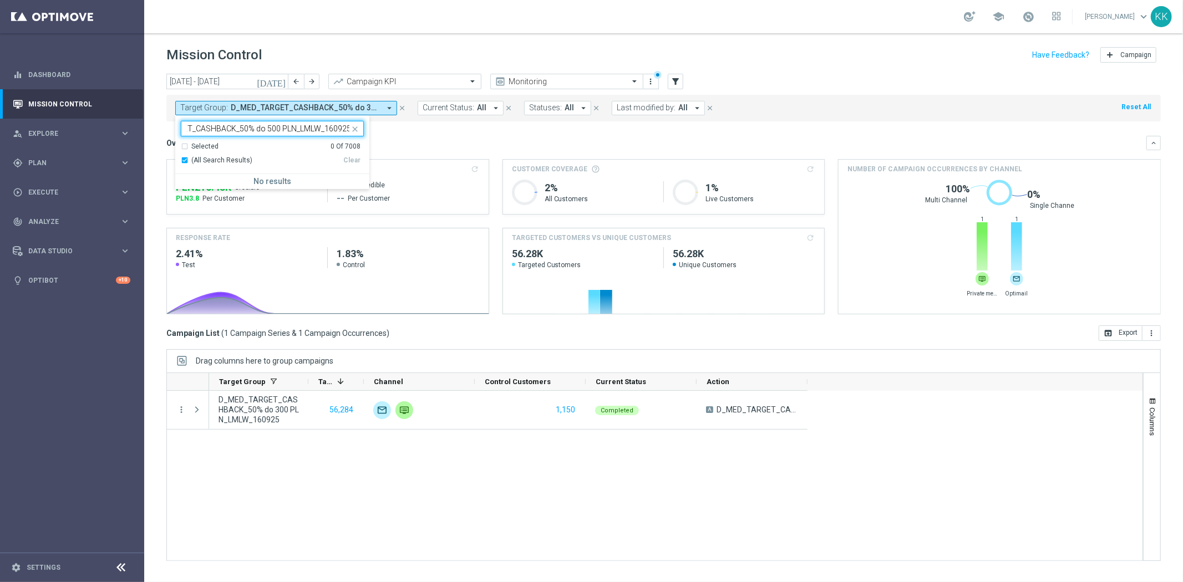
scroll to position [0, 52]
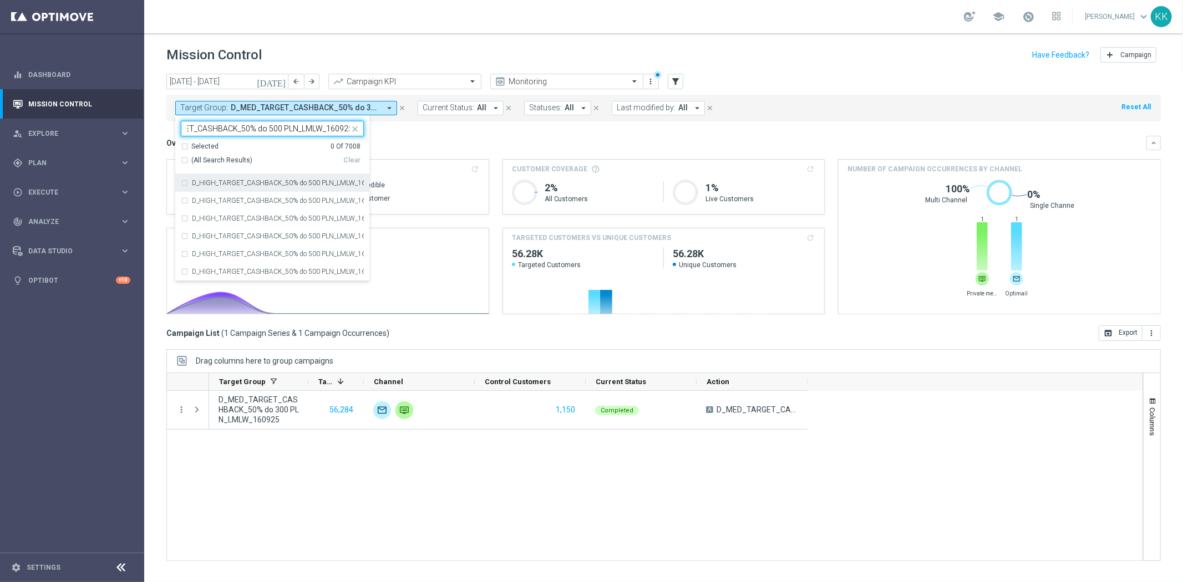
click at [268, 183] on label "D_HIGH_TARGET_CASHBACK_50% do 500 PLN_LMLW_160925" at bounding box center [278, 183] width 172 height 7
type input "D_HIGH_TARGET_CASHBACK_50% do 500 PLN_LMLW_160925"
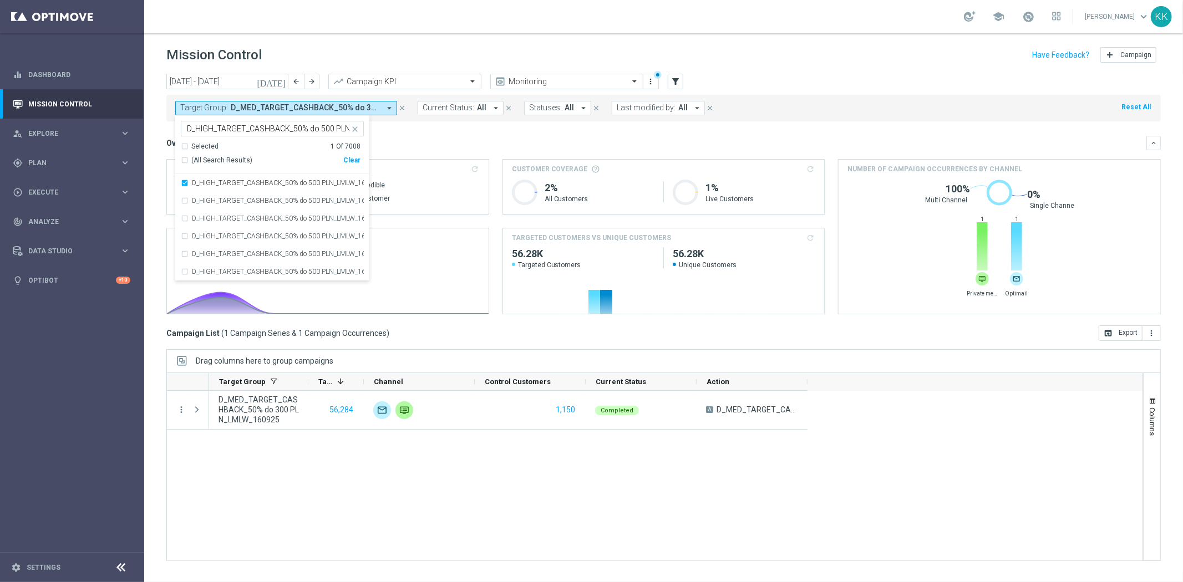
click at [432, 24] on div "school [PERSON_NAME] keyboard_arrow_down KK" at bounding box center [663, 16] width 1038 height 33
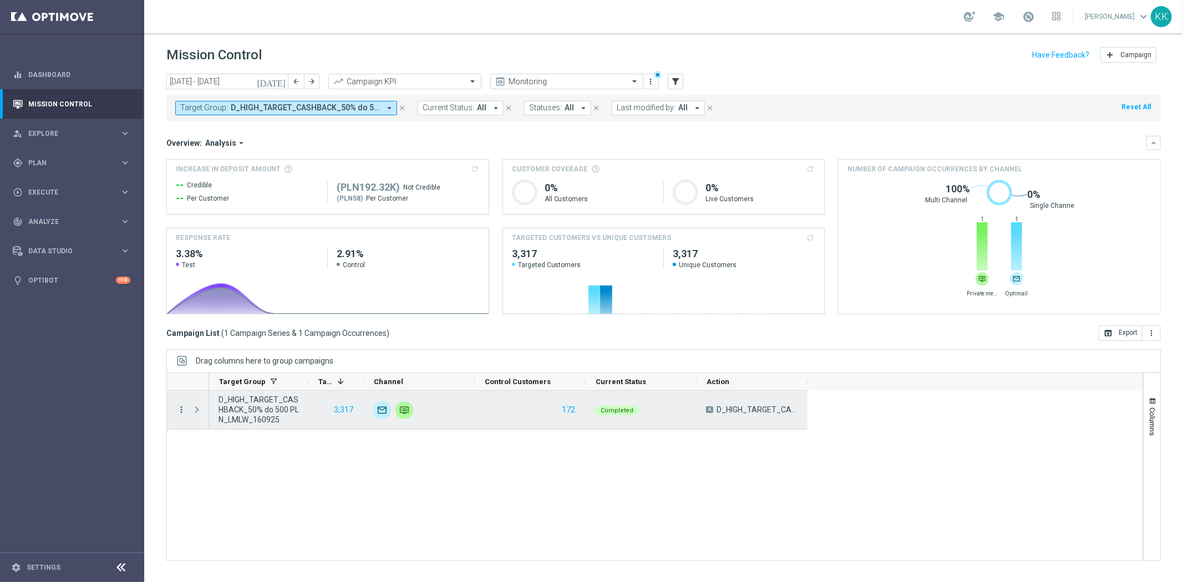
click at [182, 409] on icon "more_vert" at bounding box center [181, 410] width 10 height 10
click at [229, 431] on span "Campaign Metrics" at bounding box center [232, 433] width 58 height 8
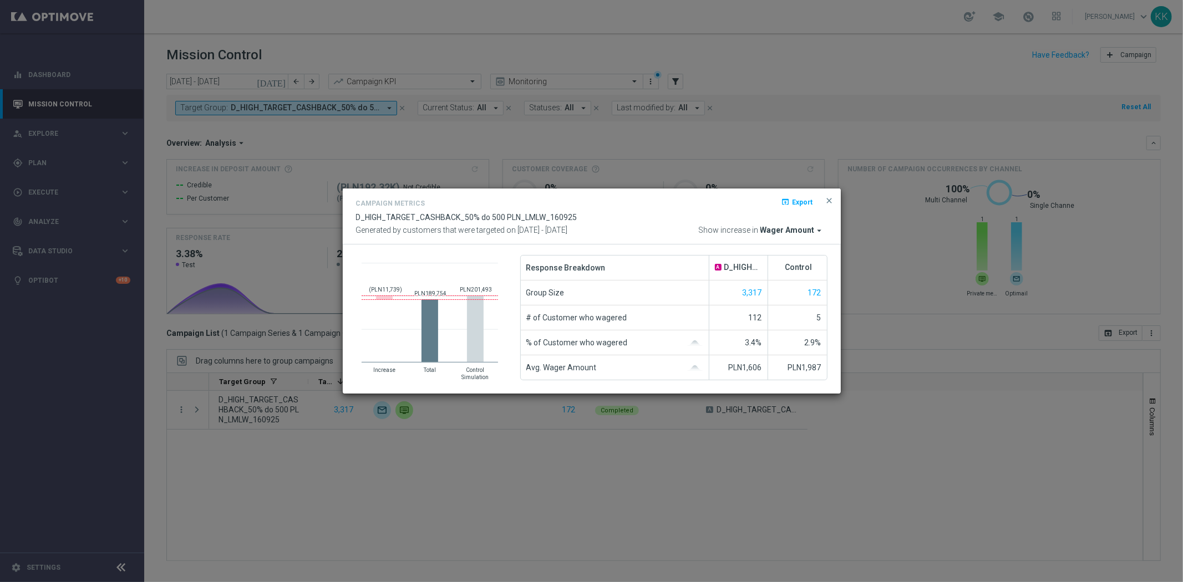
click at [807, 222] on div "Campaign Metrics open_in_browser Export D_HIGH_TARGET_CASHBACK_50% do 500 PLN_L…" at bounding box center [591, 216] width 471 height 39
click at [806, 235] on div "Campaign Metrics open_in_browser Export D_HIGH_TARGET_CASHBACK_50% do 500 PLN_L…" at bounding box center [592, 217] width 498 height 56
click at [806, 234] on span "Wager Amount" at bounding box center [787, 231] width 54 height 10
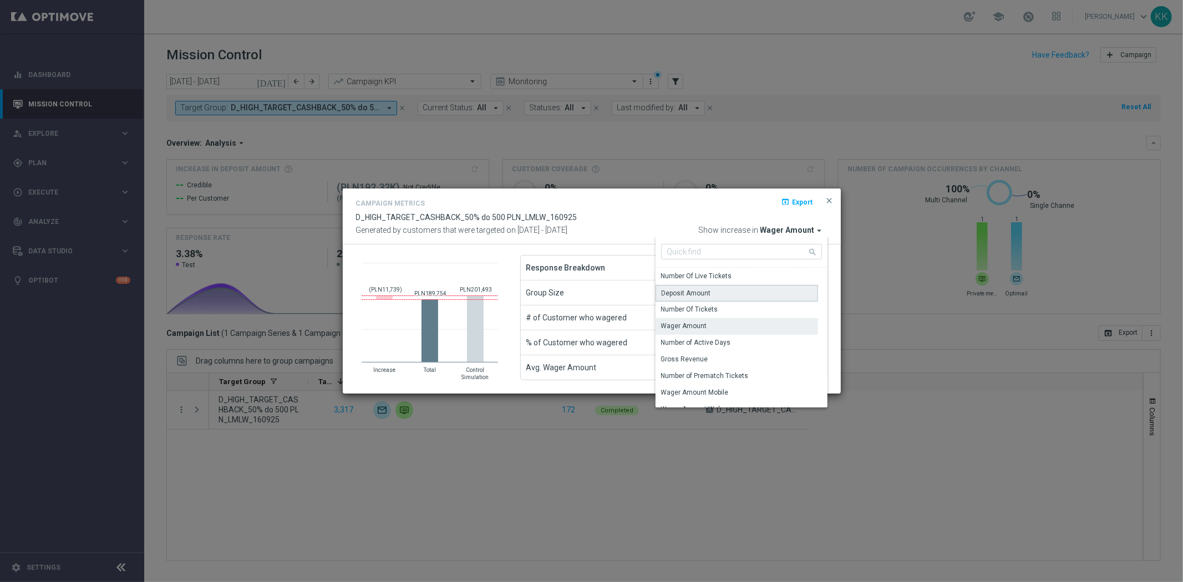
click at [716, 293] on div "Deposit Amount" at bounding box center [736, 293] width 162 height 17
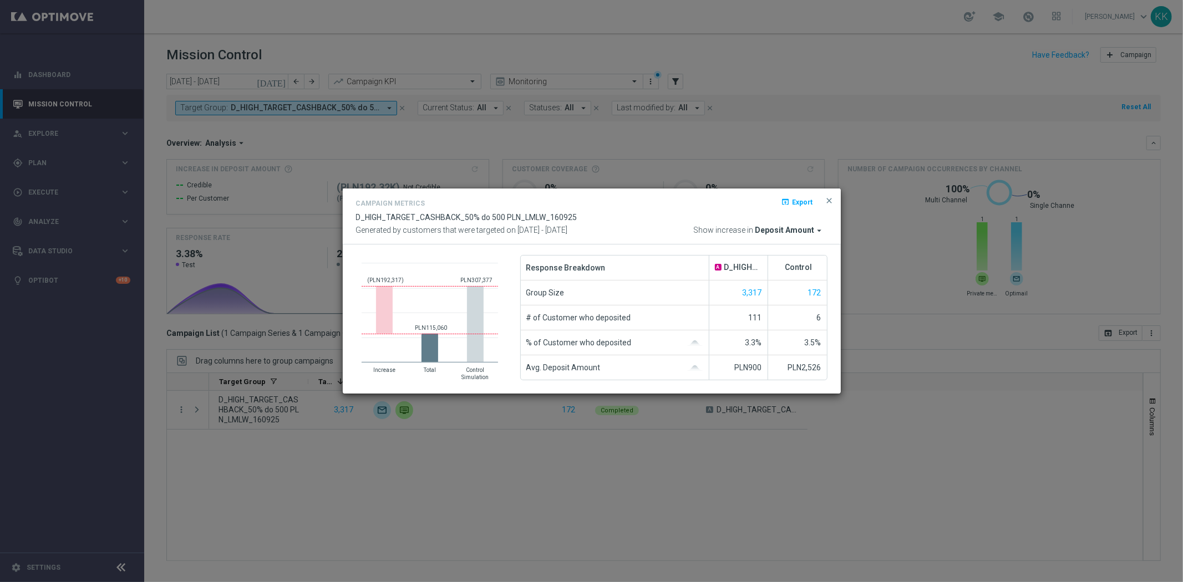
click at [801, 226] on span "Deposit Amount" at bounding box center [784, 231] width 59 height 10
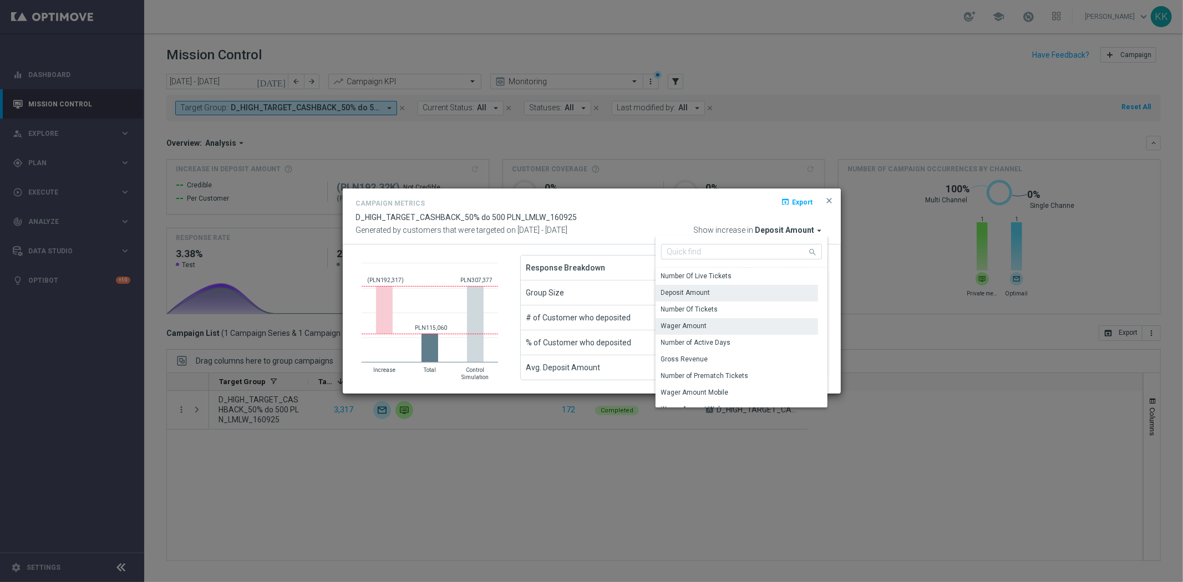
click at [728, 330] on div "Wager Amount" at bounding box center [736, 326] width 162 height 16
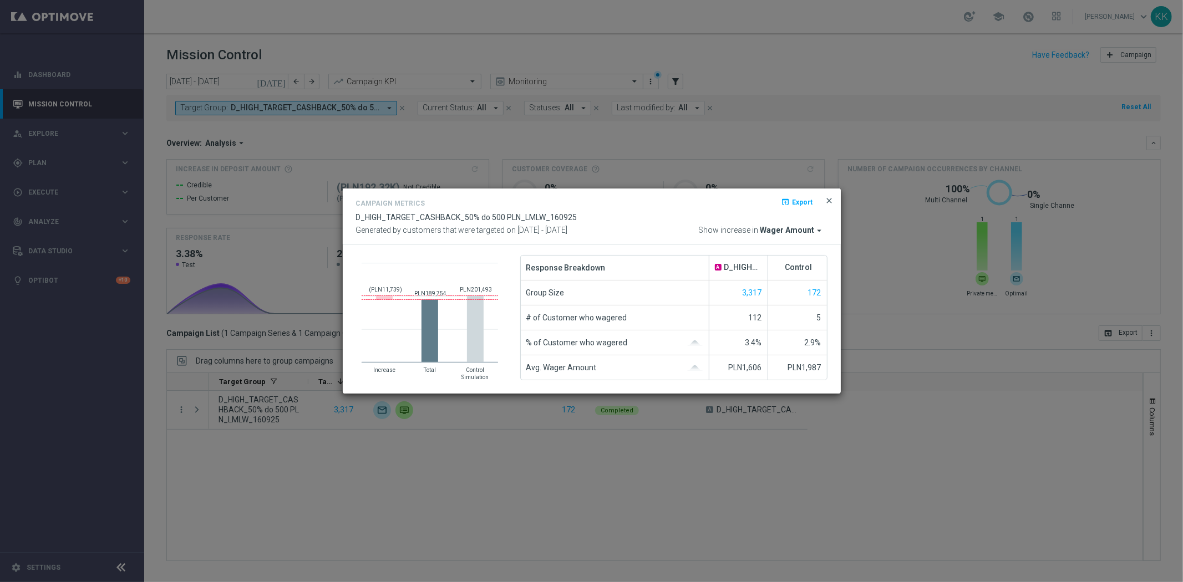
click at [825, 202] on span "close" at bounding box center [829, 200] width 9 height 9
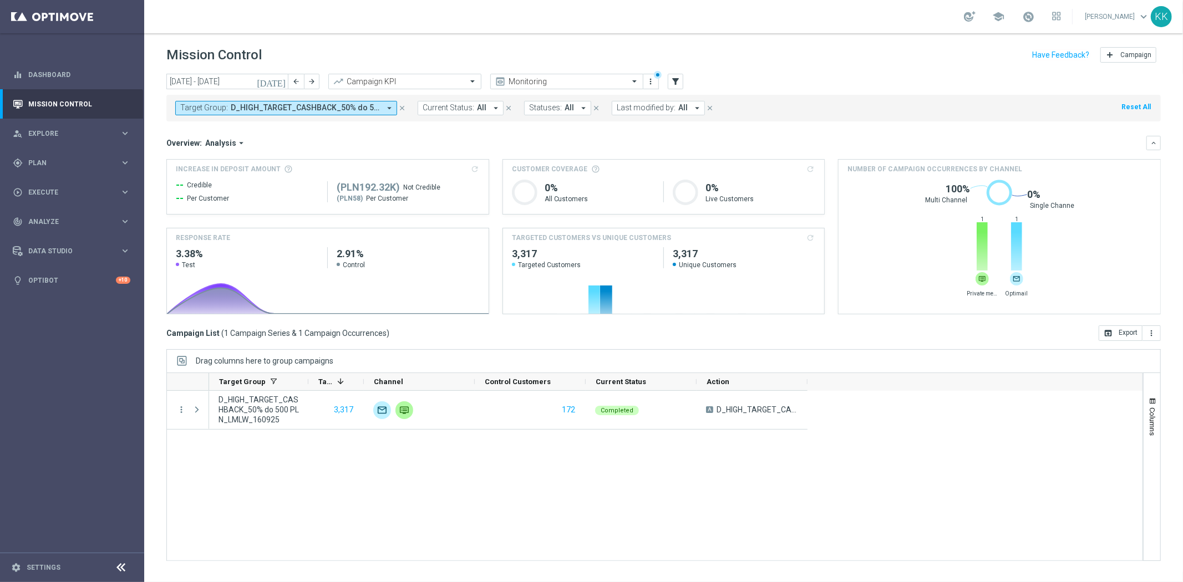
click at [278, 103] on span "D_HIGH_TARGET_CASHBACK_50% do 500 PLN_LMLW_160925" at bounding box center [305, 107] width 149 height 9
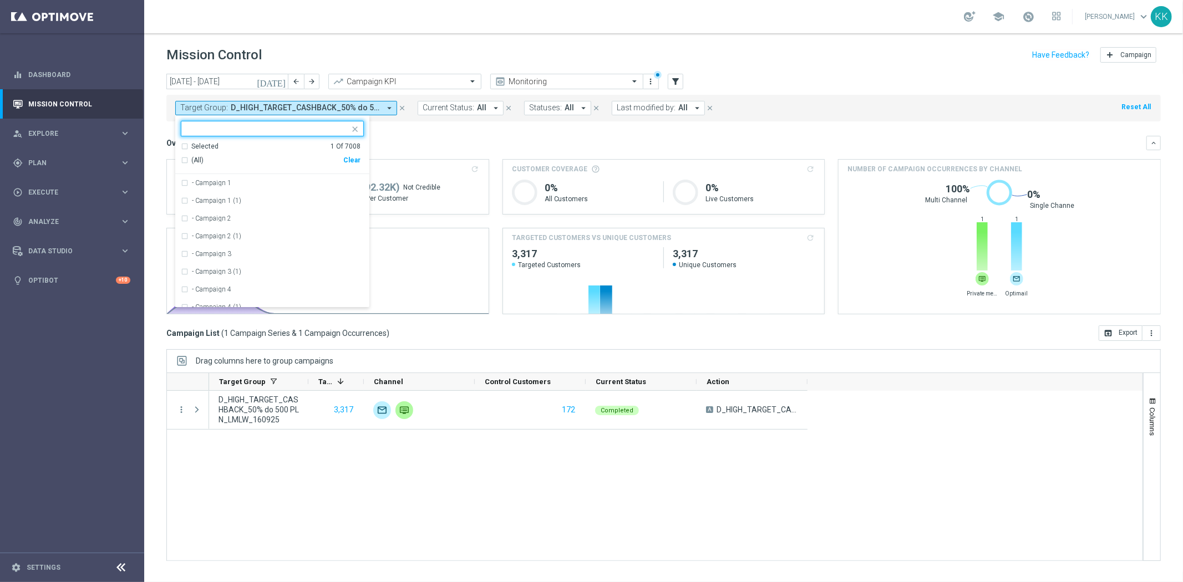
click at [0, 0] on div "Clear" at bounding box center [0, 0] width 0 height 0
click at [246, 123] on div at bounding box center [265, 128] width 168 height 14
paste input "D_ALL_TARGET_WAGER_CC LM100% do 500 PLN_180925"
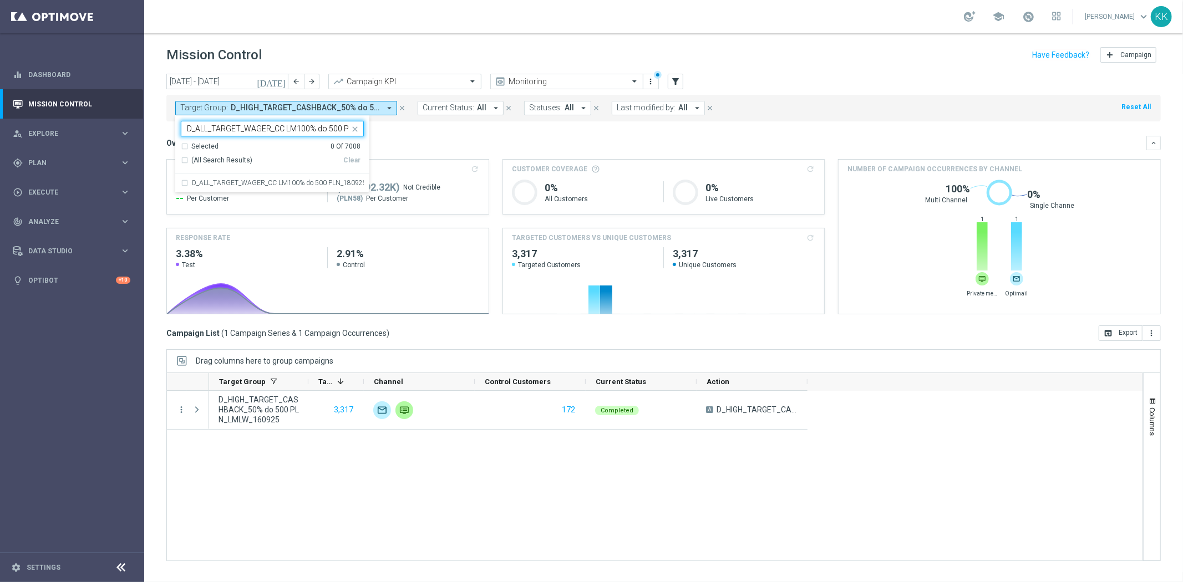
scroll to position [0, 35]
click at [253, 179] on div "D_ALL_TARGET_WAGER_CC LM100% do 500 PLN_180925" at bounding box center [272, 183] width 183 height 18
type input "D_ALL_TARGET_WAGER_CC LM100% do 500 PLN_180925"
click at [319, 58] on div "Mission Control add Campaign" at bounding box center [663, 55] width 994 height 22
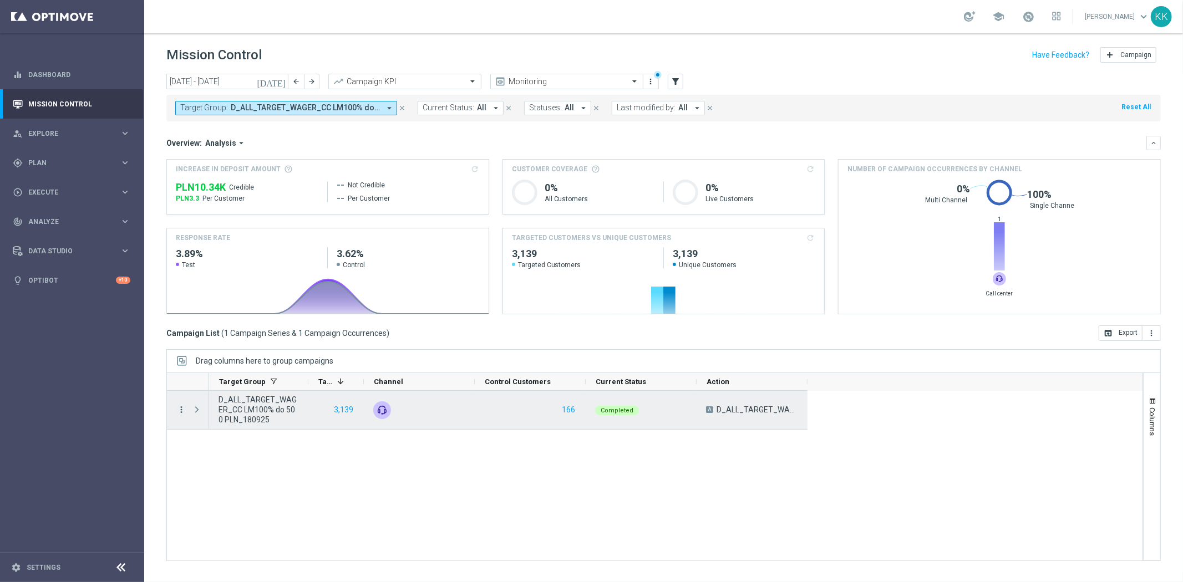
click at [178, 411] on icon "more_vert" at bounding box center [181, 410] width 10 height 10
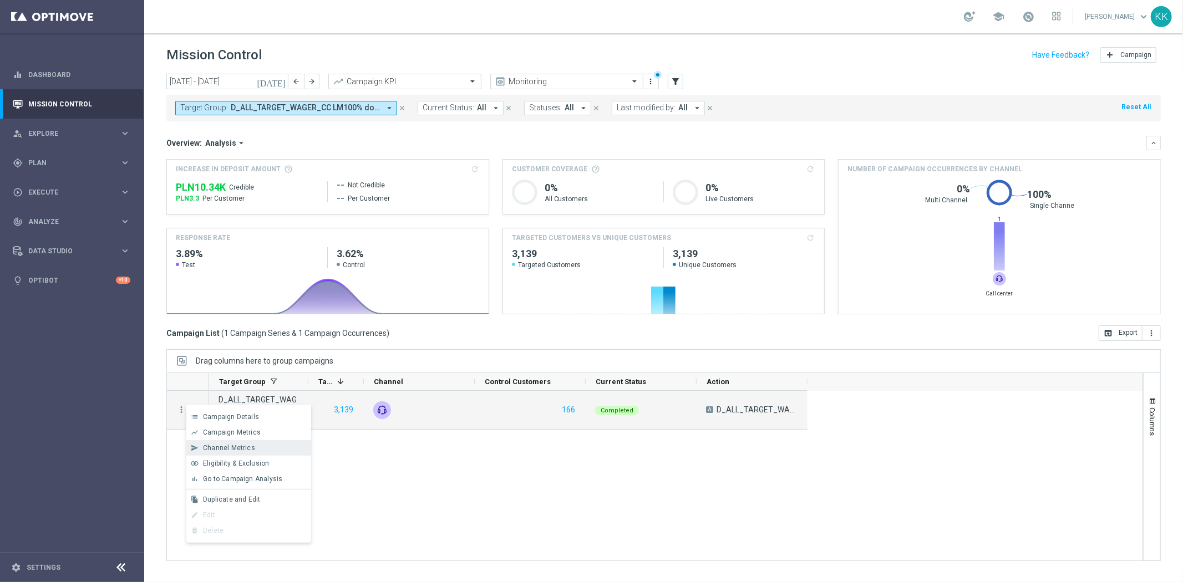
click at [246, 450] on span "Channel Metrics" at bounding box center [229, 448] width 52 height 8
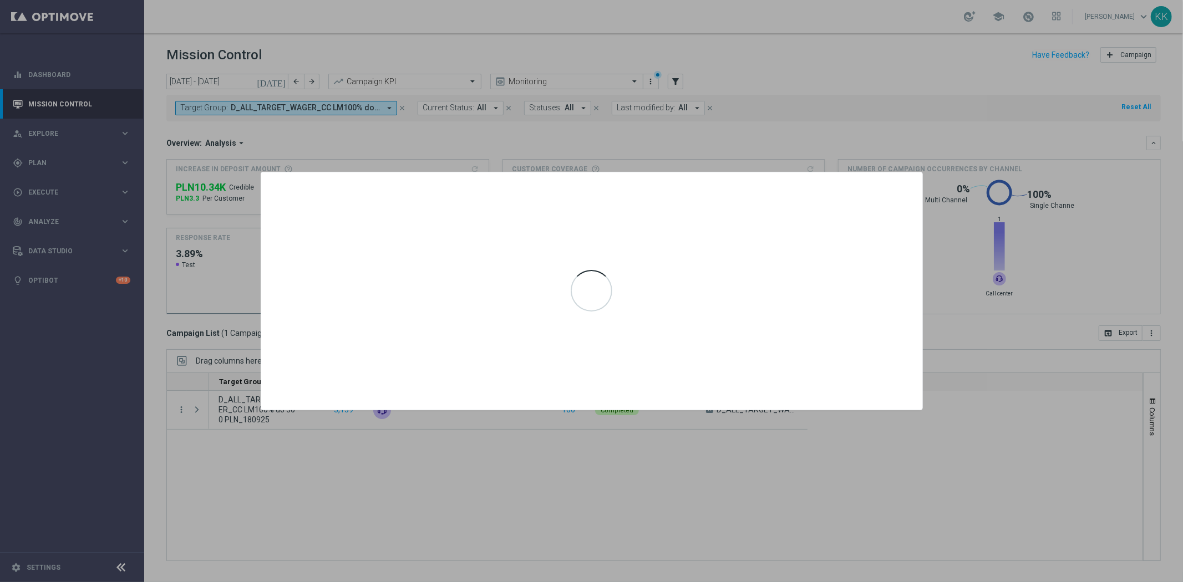
click at [554, 534] on div at bounding box center [591, 291] width 1183 height 582
click at [910, 183] on icon "icon" at bounding box center [908, 183] width 11 height 11
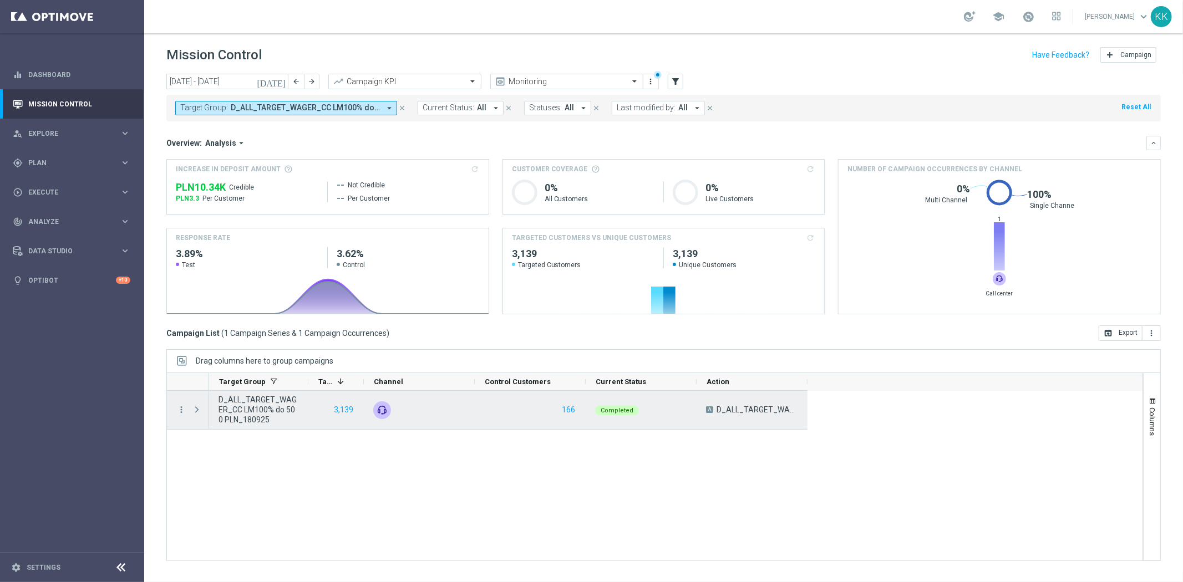
click at [169, 410] on div "more_vert" at bounding box center [177, 410] width 20 height 38
click at [180, 409] on icon "more_vert" at bounding box center [181, 410] width 10 height 10
click at [212, 429] on span "Campaign Metrics" at bounding box center [232, 433] width 58 height 8
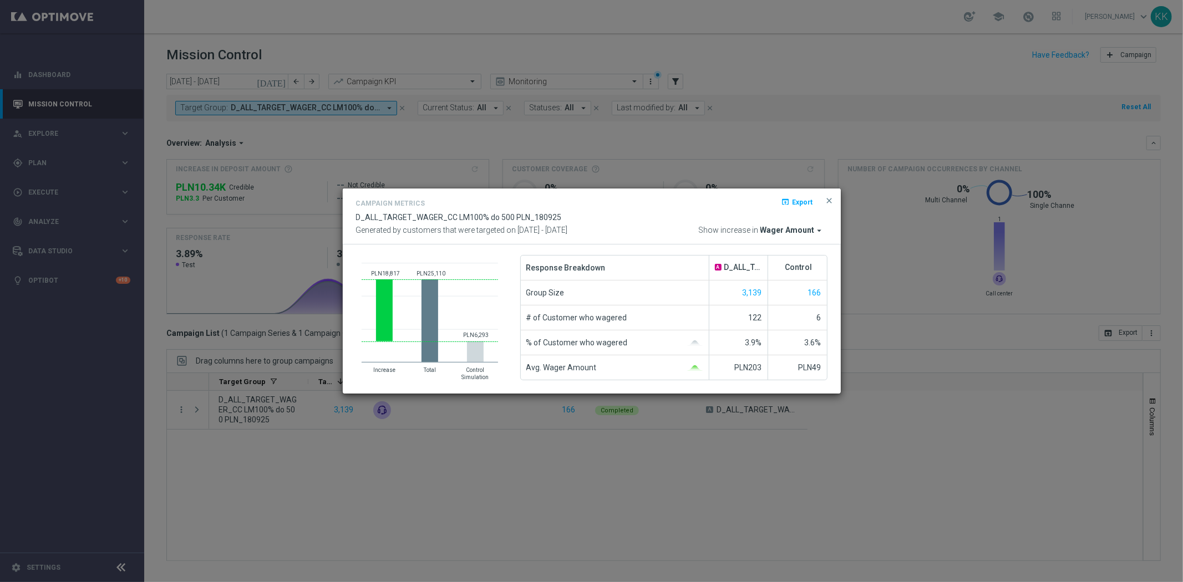
click at [823, 230] on icon "arrow_drop_down" at bounding box center [819, 231] width 10 height 10
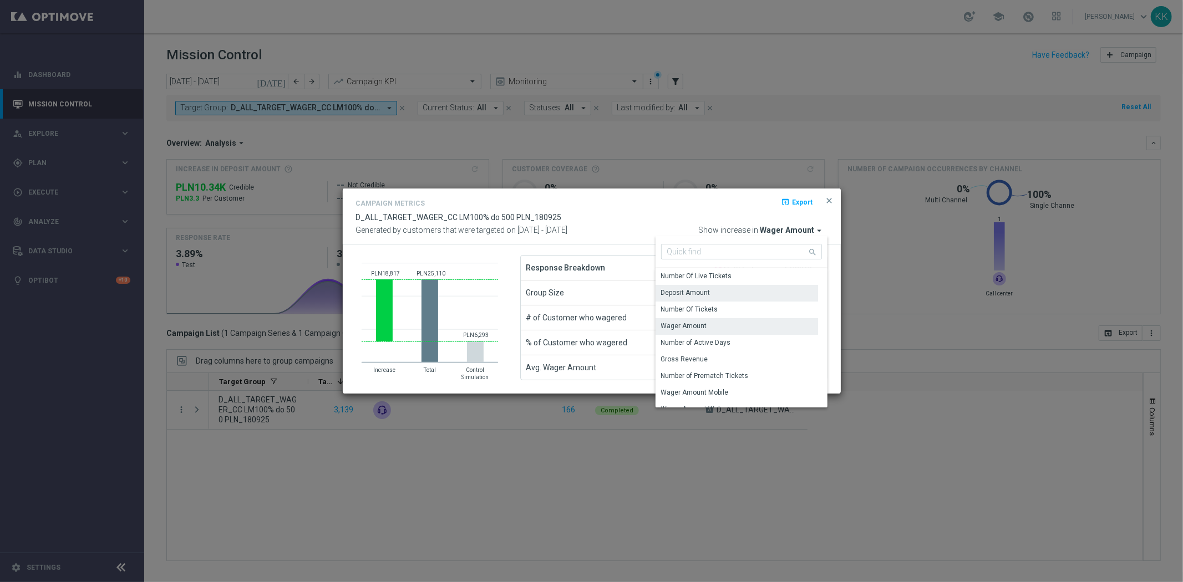
click at [705, 294] on div "Deposit Amount" at bounding box center [685, 293] width 49 height 10
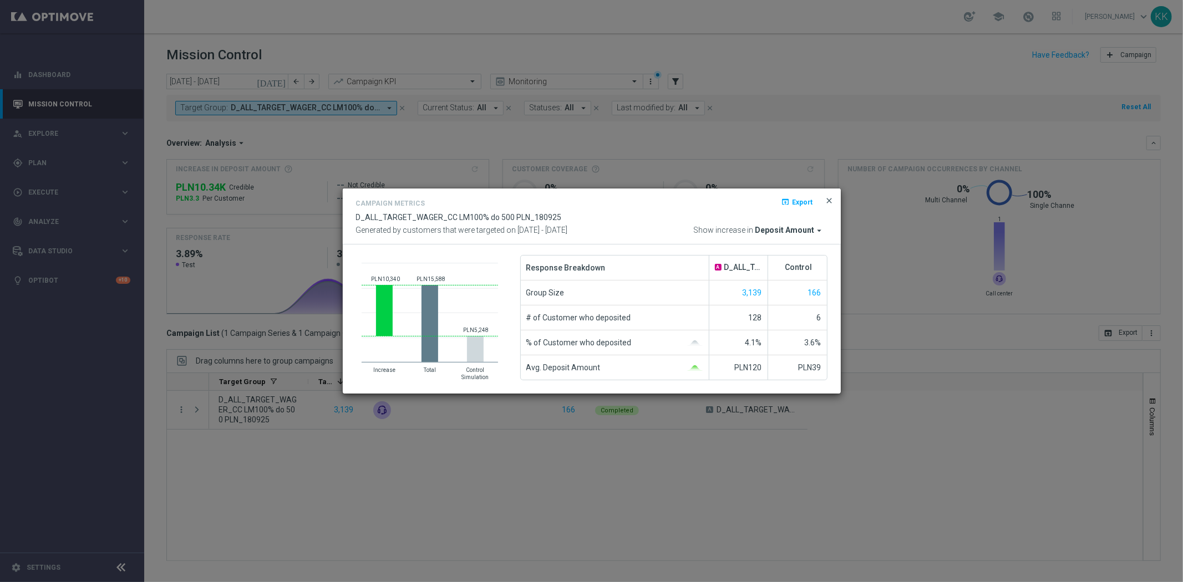
click at [835, 202] on div "Campaign Metrics open_in_browser Export D_ALL_TARGET_WAGER_CC LM100% do 500 PLN…" at bounding box center [592, 217] width 498 height 56
click at [829, 202] on span "close" at bounding box center [829, 200] width 9 height 9
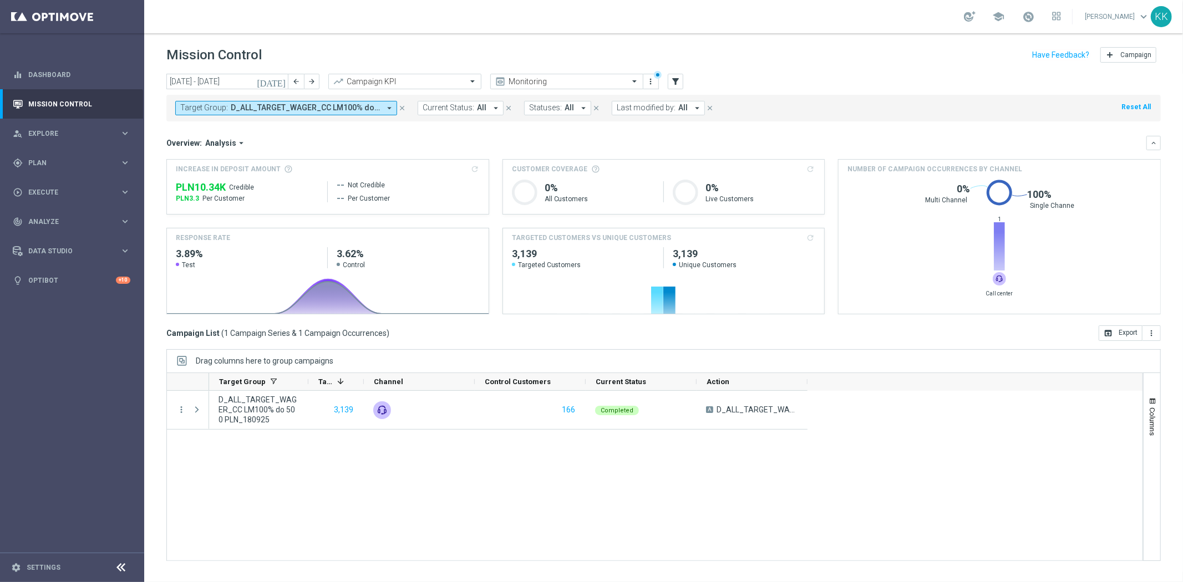
click at [573, 1] on div "school [PERSON_NAME] keyboard_arrow_down KK" at bounding box center [663, 16] width 1038 height 33
click at [32, 151] on div "gps_fixed Plan keyboard_arrow_right" at bounding box center [71, 162] width 143 height 29
click at [55, 181] on link "Target Groups" at bounding box center [72, 185] width 86 height 9
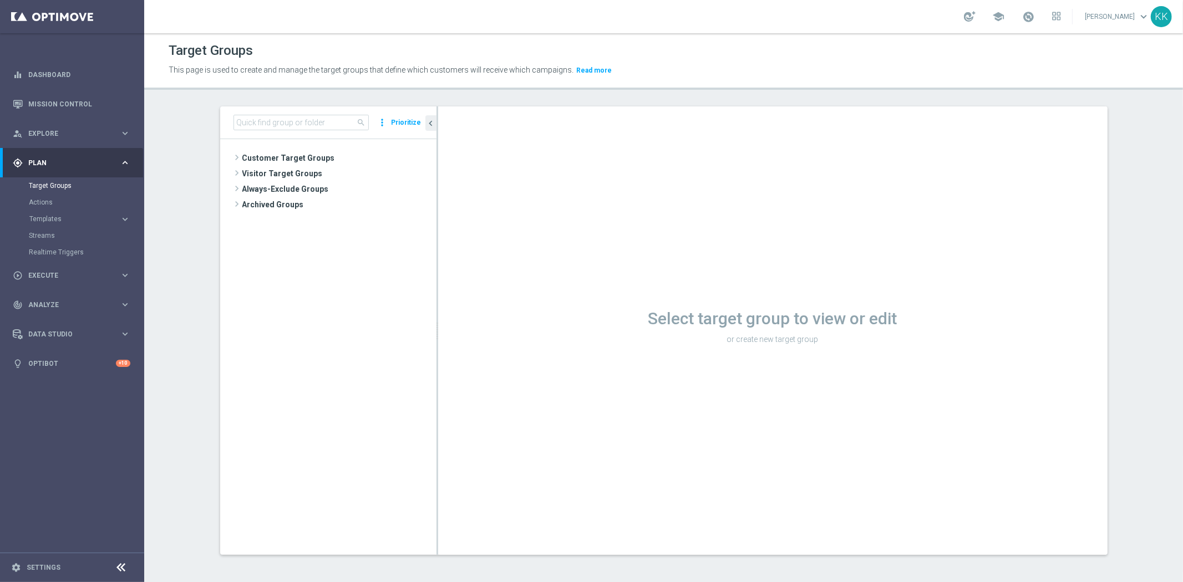
click at [292, 112] on div "search more_vert Prioritize" at bounding box center [328, 122] width 216 height 33
click at [300, 124] on input at bounding box center [300, 123] width 135 height 16
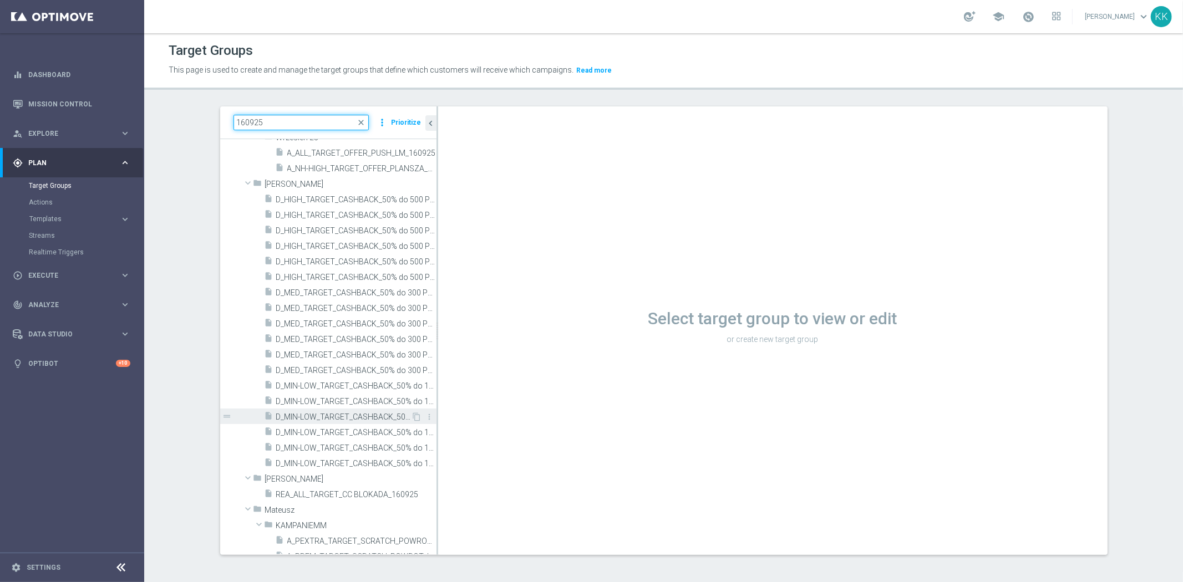
scroll to position [308, 0]
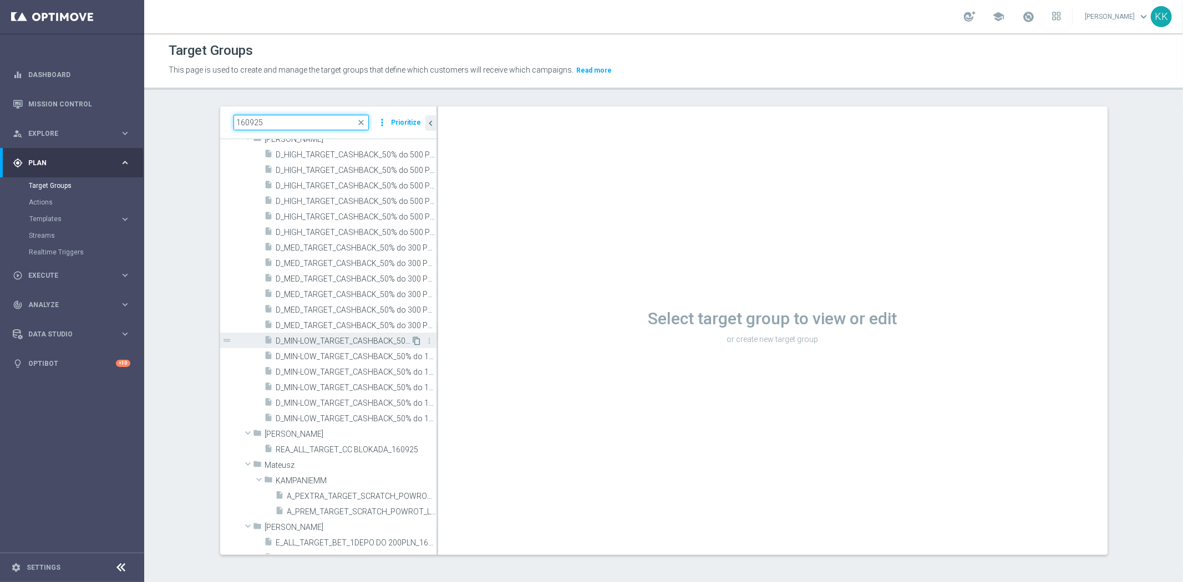
type input "160925"
drag, startPoint x: 401, startPoint y: 339, endPoint x: 389, endPoint y: 352, distance: 17.6
click at [0, 0] on icon "content_copy" at bounding box center [0, 0] width 0 height 0
click at [585, 154] on div "Select target group to view or edit or create new target group" at bounding box center [772, 330] width 669 height 449
click at [342, 339] on span "D_MIN-LOW_TARGET_CASHBACK_50% do 100 PLN_LMLW_160925" at bounding box center [343, 341] width 135 height 9
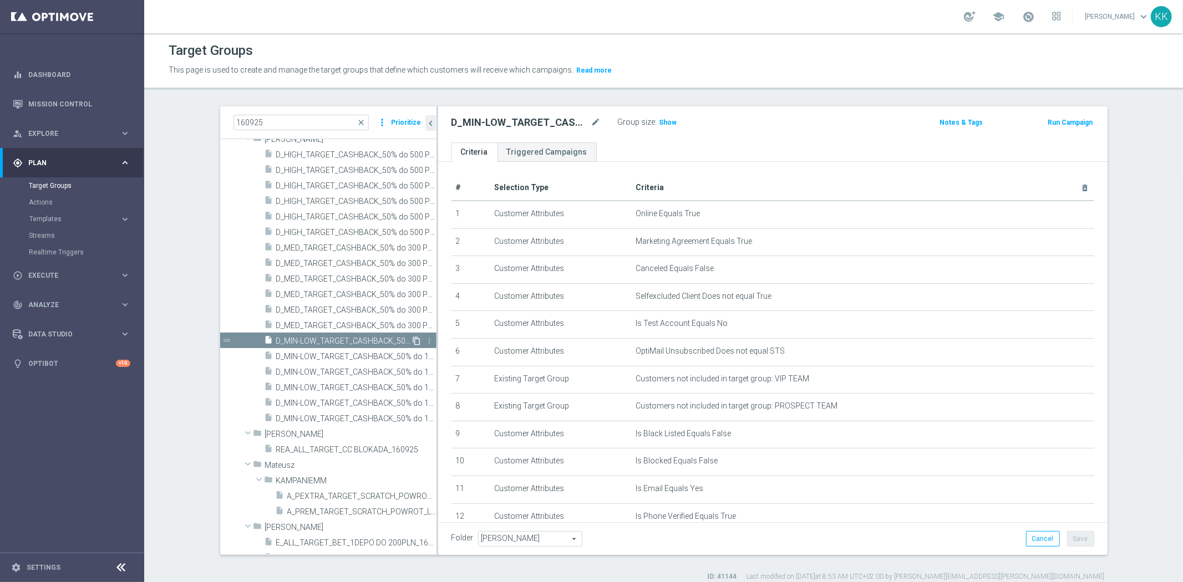
click at [412, 339] on icon "content_copy" at bounding box center [416, 341] width 9 height 9
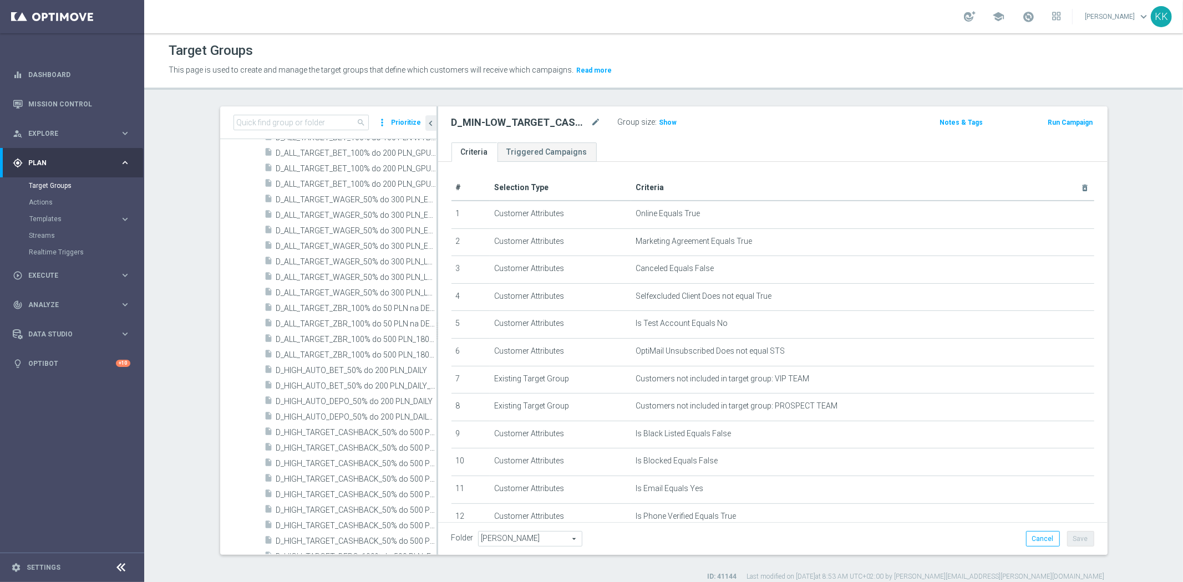
scroll to position [4959, 0]
click at [300, 121] on input at bounding box center [300, 123] width 135 height 16
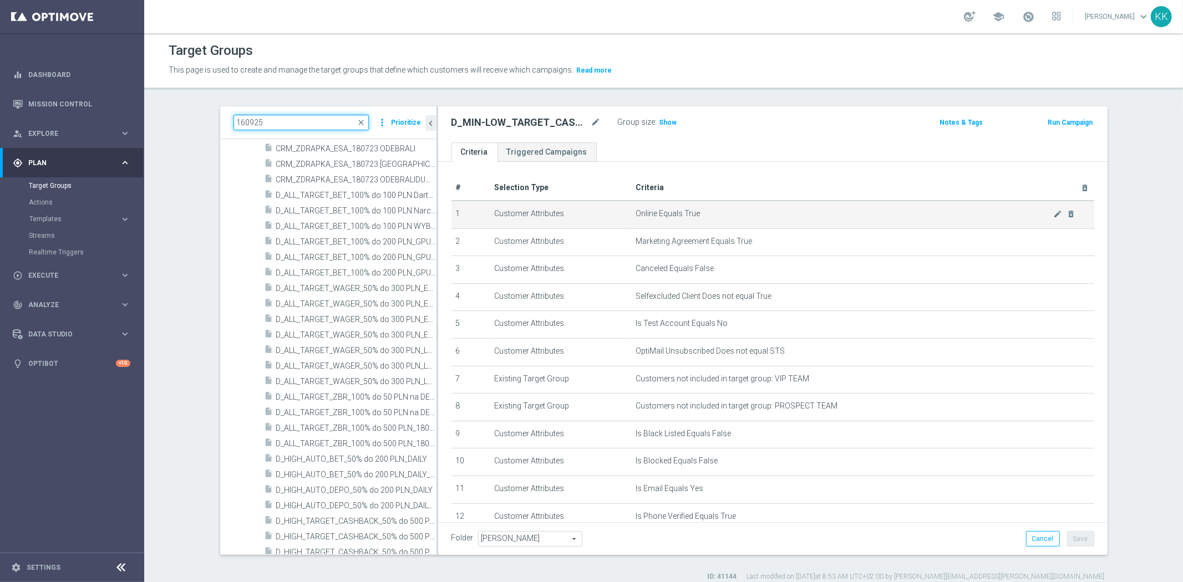
type input "160925"
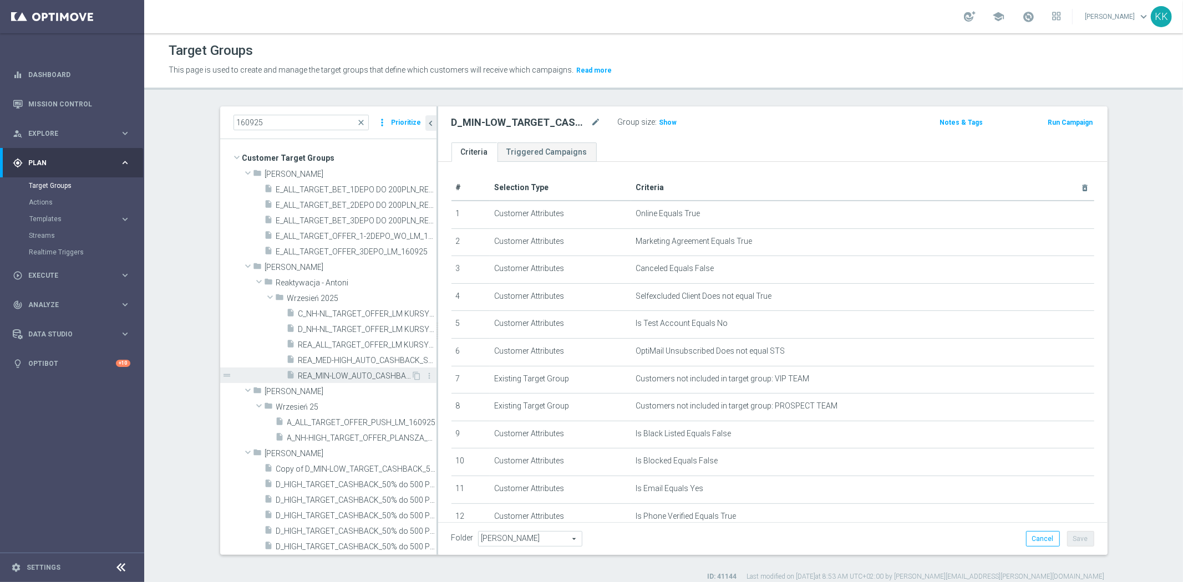
scroll to position [185, 0]
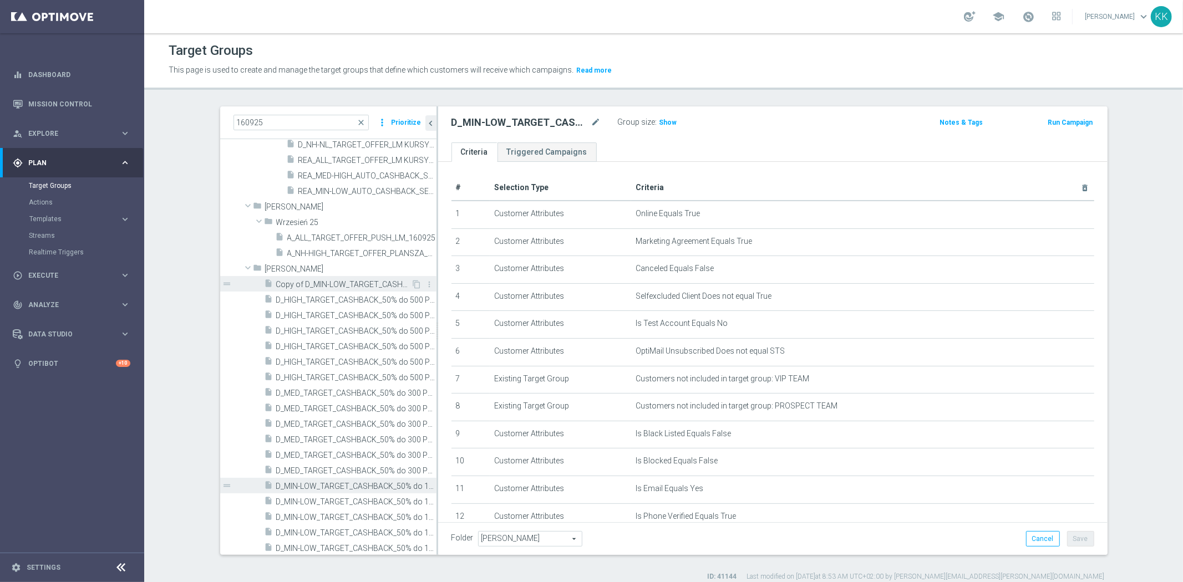
click at [325, 284] on span "Copy of D_MIN-LOW_TARGET_CASHBACK_50% do 100 PLN_LMLW_160925" at bounding box center [343, 284] width 135 height 9
click at [591, 118] on icon "mode_edit" at bounding box center [596, 122] width 10 height 13
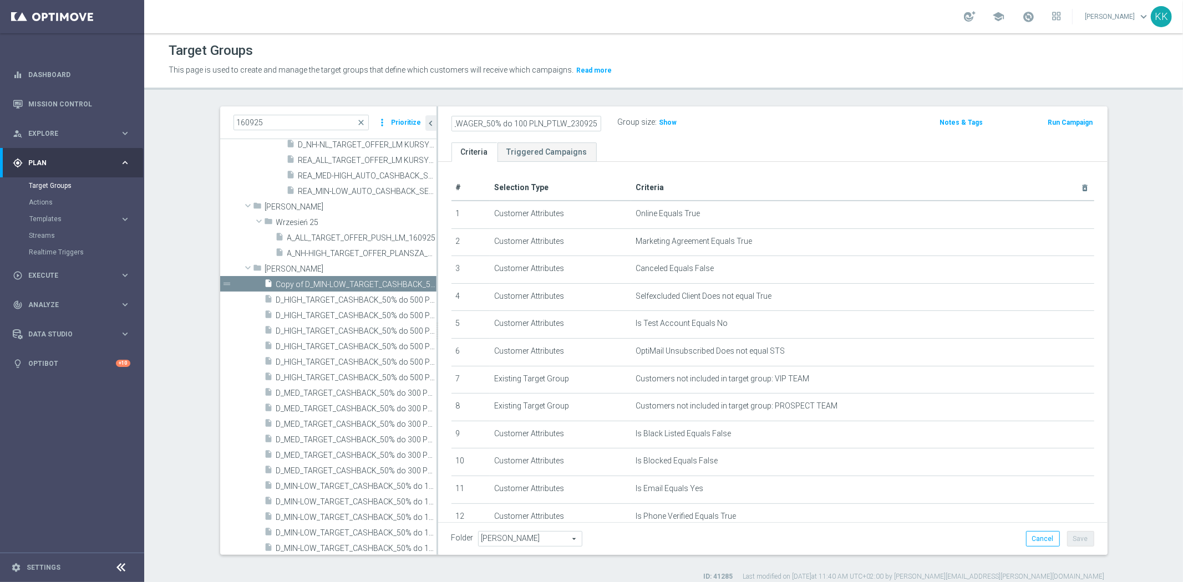
scroll to position [0, 71]
type input "D_MIN-LOW_TARGET_WAGER_50% do 100 PLN_PTLW_230925"
click at [716, 104] on div "Target Groups This page is used to create and manage the target groups that def…" at bounding box center [663, 307] width 1038 height 549
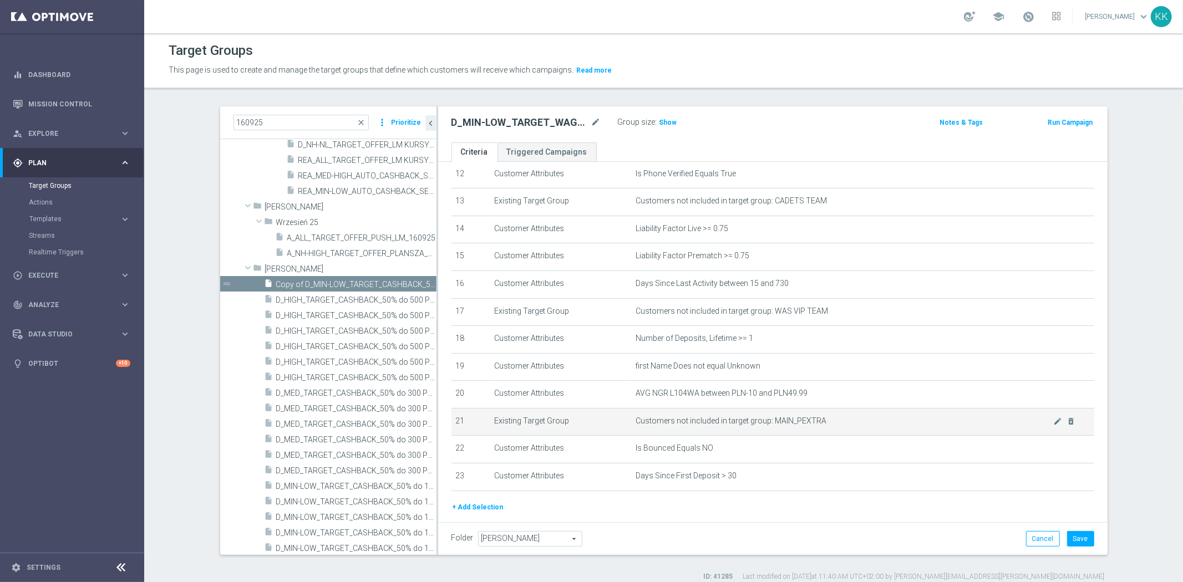
scroll to position [370, 0]
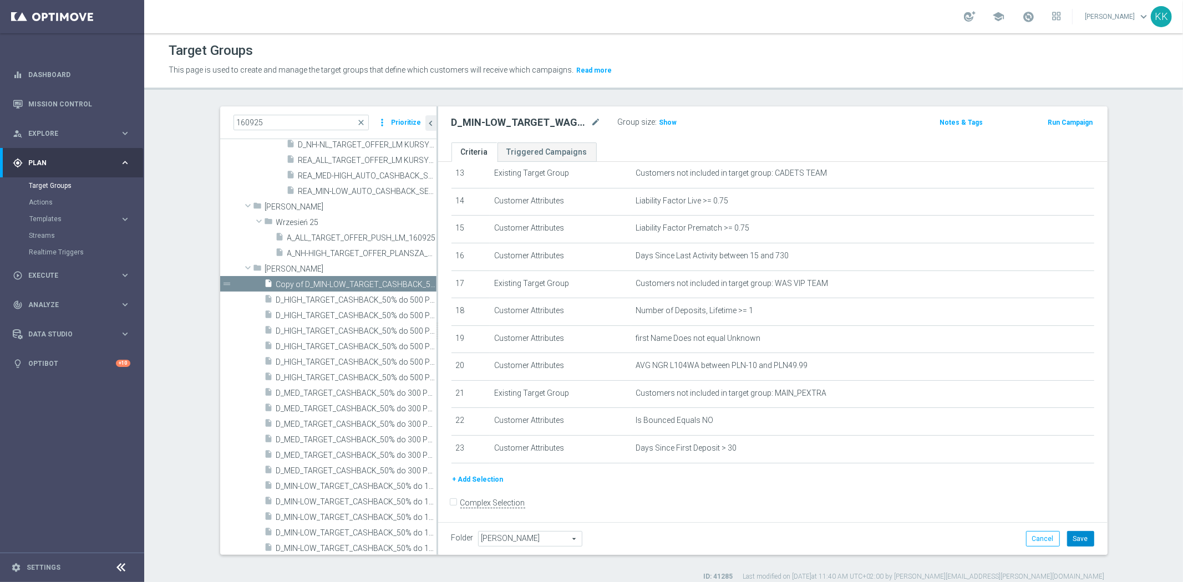
click at [1071, 536] on button "Save" at bounding box center [1080, 539] width 27 height 16
click at [659, 119] on span "Show" at bounding box center [668, 123] width 18 height 8
click at [412, 283] on icon "content_copy" at bounding box center [416, 284] width 9 height 9
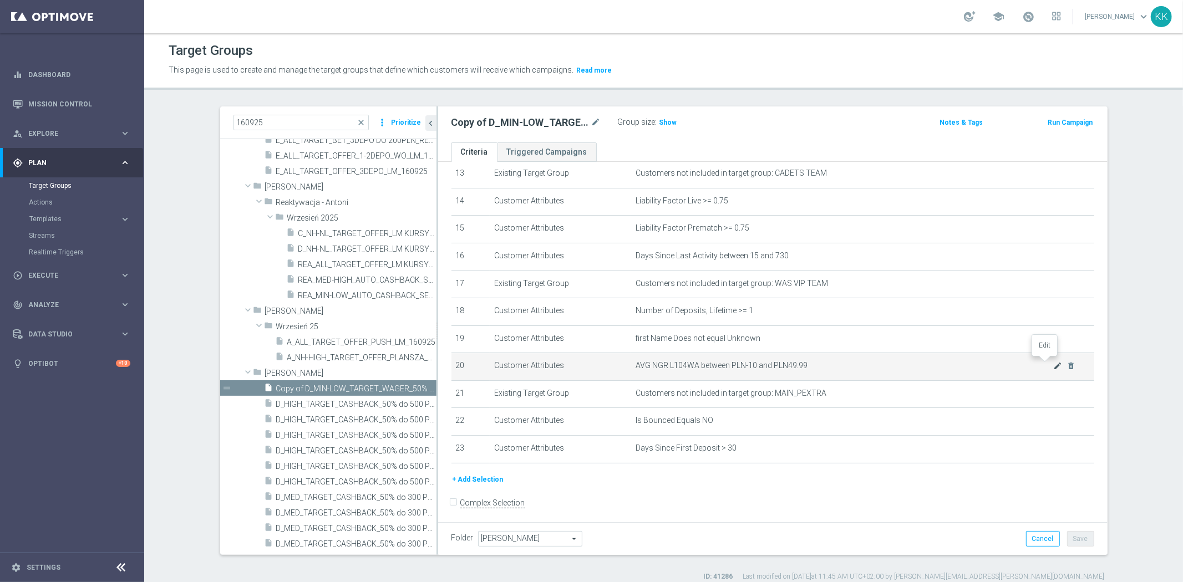
click at [1053, 361] on icon "mode_edit" at bounding box center [1057, 365] width 9 height 9
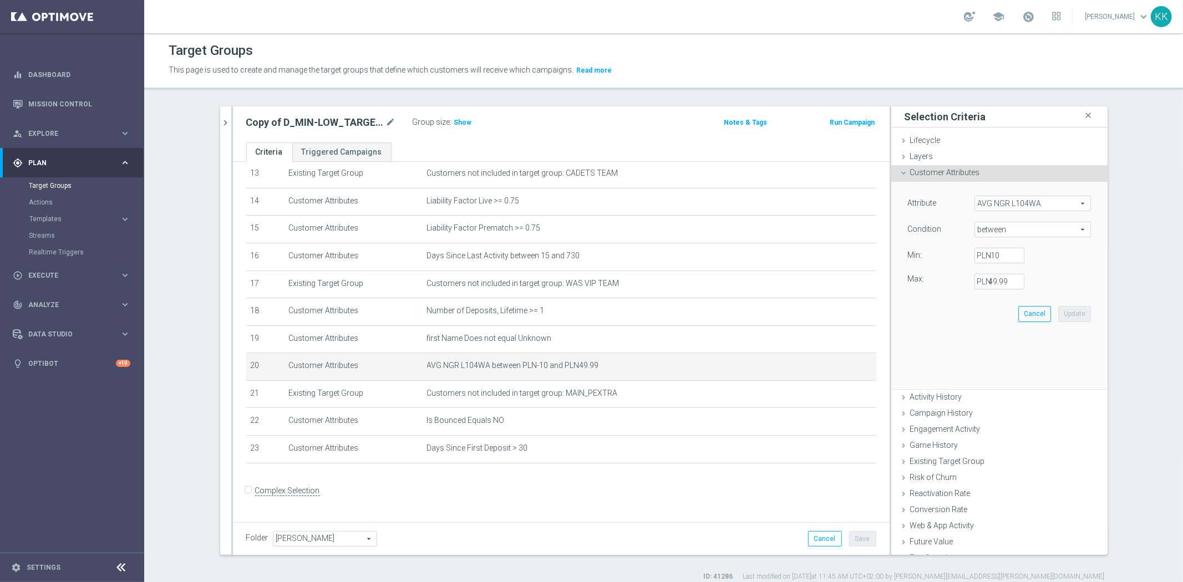
scroll to position [359, 0]
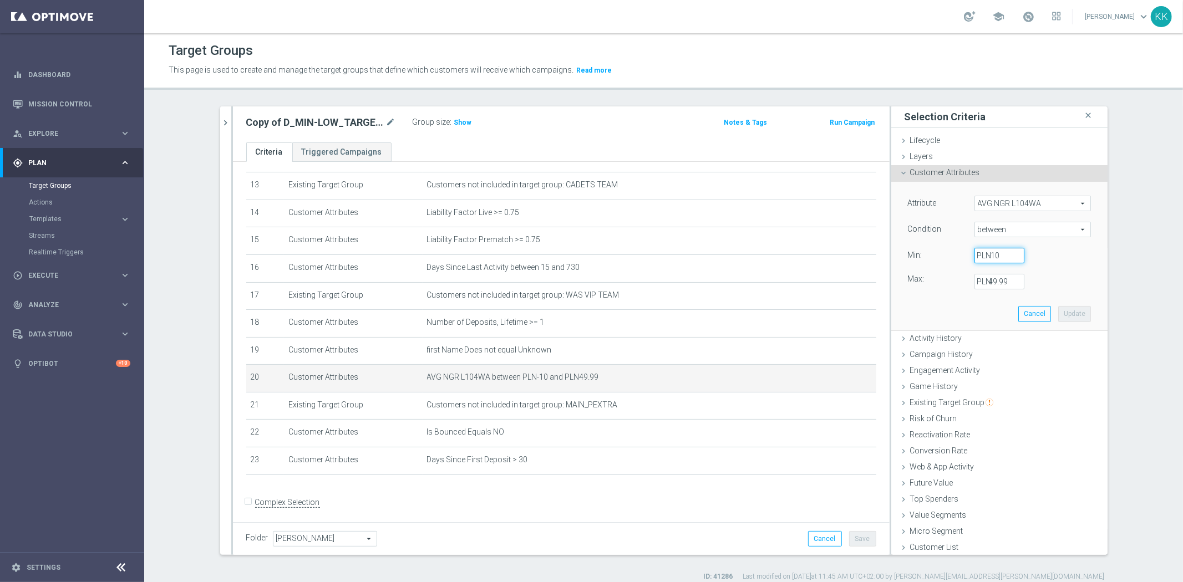
click at [996, 248] on input "-10" at bounding box center [999, 256] width 50 height 16
type input "50"
click at [982, 284] on label "PLN" at bounding box center [982, 282] width 11 height 10
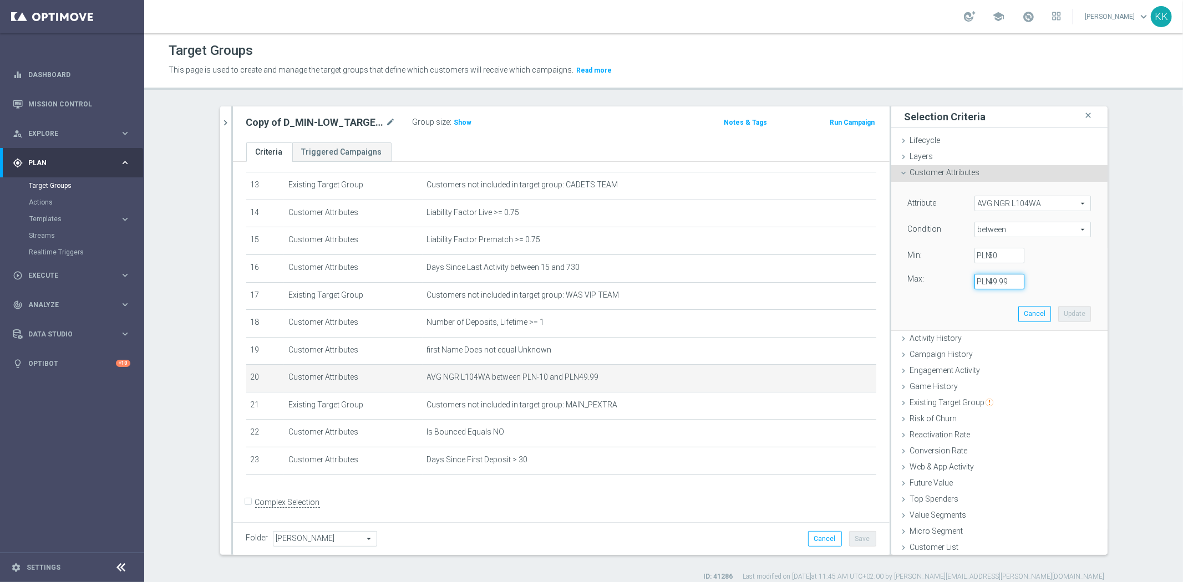
click at [982, 284] on input "49.99" at bounding box center [999, 282] width 50 height 16
type input "2499.99"
click at [1064, 310] on button "Update" at bounding box center [1074, 314] width 33 height 16
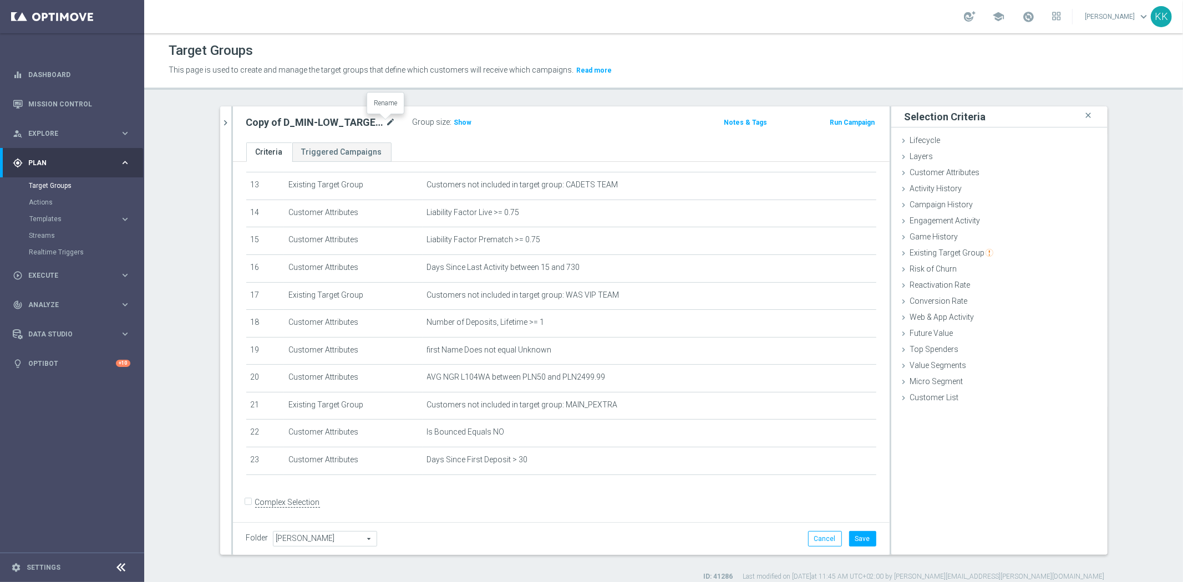
click at [389, 124] on icon "mode_edit" at bounding box center [391, 122] width 10 height 13
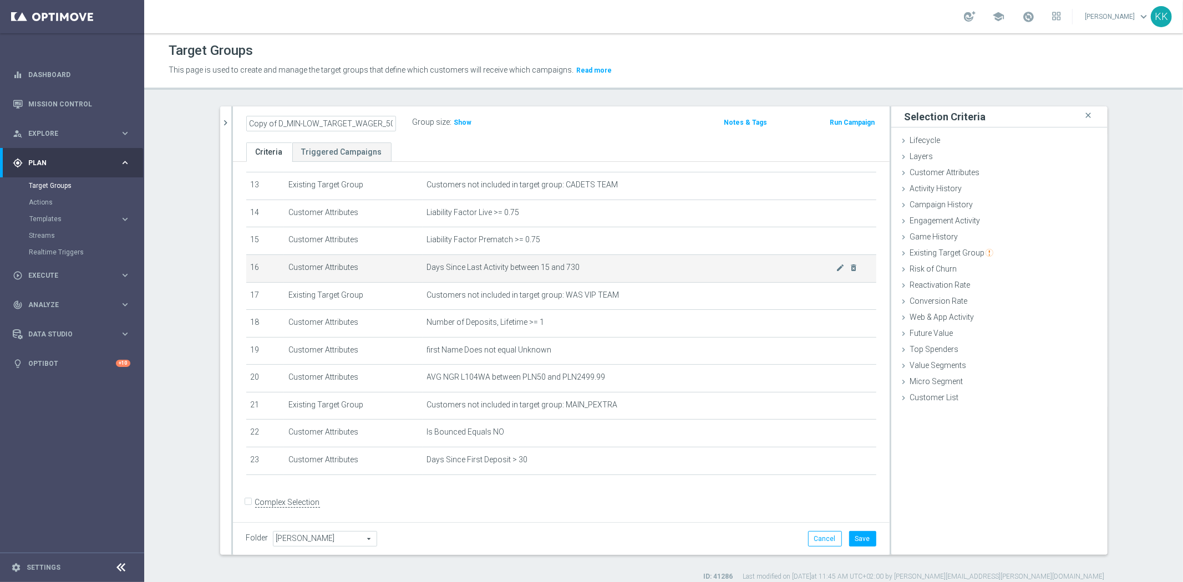
scroll to position [0, 99]
click at [357, 123] on input "Copy of D_MIN-LOW_TARGET_WAGER_50% do 100 PLN_PTLW_230925" at bounding box center [321, 124] width 150 height 16
drag, startPoint x: 357, startPoint y: 123, endPoint x: -15, endPoint y: 123, distance: 372.0
click at [0, 123] on html "equalizer Dashboard Mission Control" at bounding box center [591, 291] width 1183 height 582
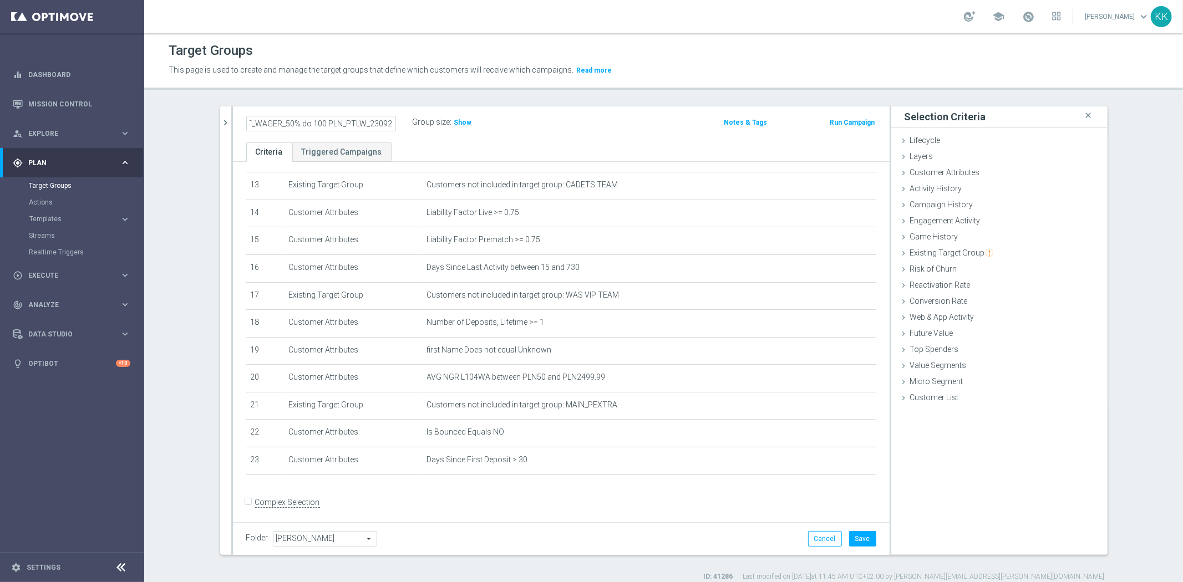
drag, startPoint x: 283, startPoint y: 123, endPoint x: 816, endPoint y: 75, distance: 535.0
click at [815, 77] on div "Target Groups This page is used to create and manage the target groups that def…" at bounding box center [663, 307] width 1038 height 549
click at [654, 106] on div "D_MIN-LOW_TARGET_WAGER_50% do 100 PLN_PTLW_230925 Group size : Show Notes & Tag…" at bounding box center [561, 124] width 656 height 36
click at [326, 119] on input "D_MIN-LOW_TARGET_WAGER_50% do 100 PLN_PTLW_230925" at bounding box center [321, 124] width 150 height 16
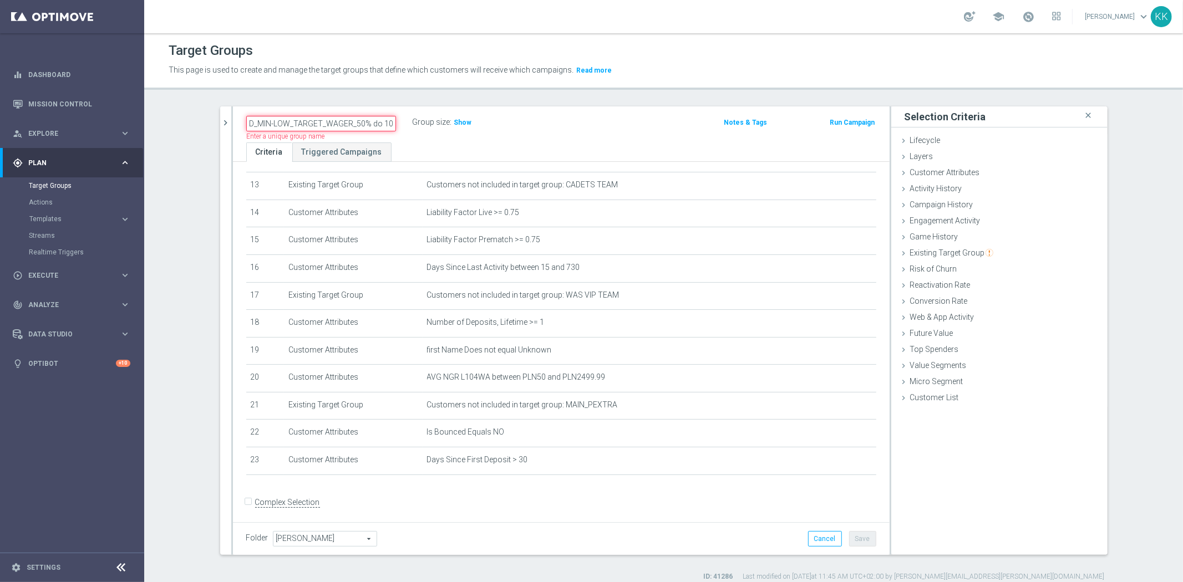
click at [326, 119] on input "D_MIN-LOW_TARGET_WAGER_50% do 100 PLN_PTLW_230925" at bounding box center [321, 124] width 150 height 16
paste input "ED-HIGH_TARGET_WAGER_100% do 3"
type input "D_MED-HIGH_TARGET_WAGER_100% do 300 PLN_PTLW_230925"
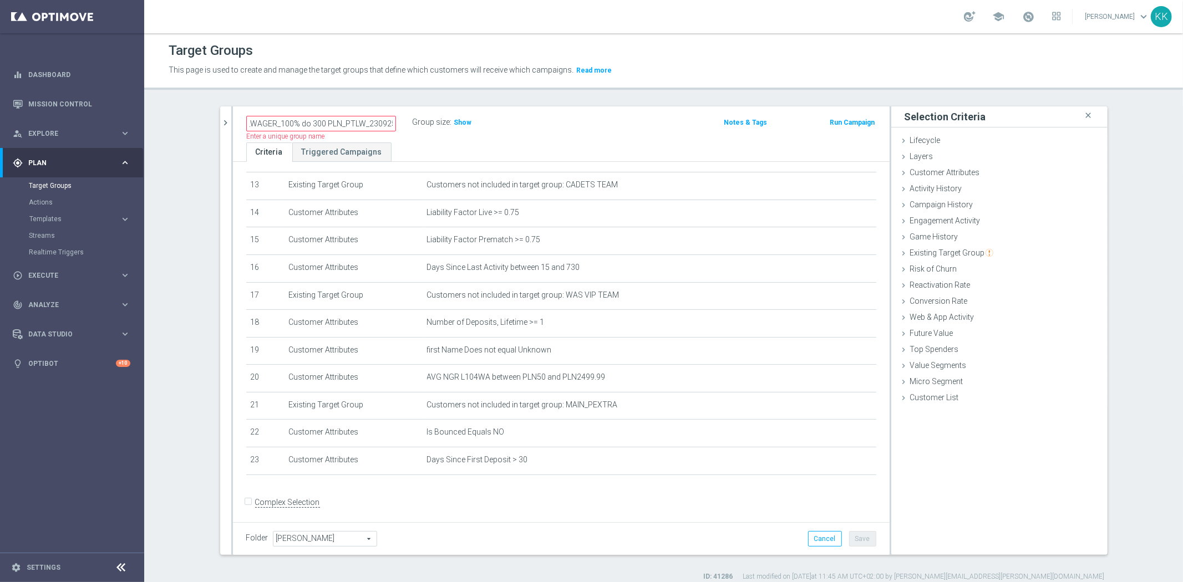
click at [609, 94] on div "Target Groups This page is used to create and manage the target groups that def…" at bounding box center [663, 307] width 1038 height 549
click at [856, 541] on button "Save" at bounding box center [862, 539] width 27 height 16
click at [459, 117] on h3 "Show" at bounding box center [463, 122] width 20 height 12
click at [42, 220] on span "Templates" at bounding box center [68, 219] width 79 height 7
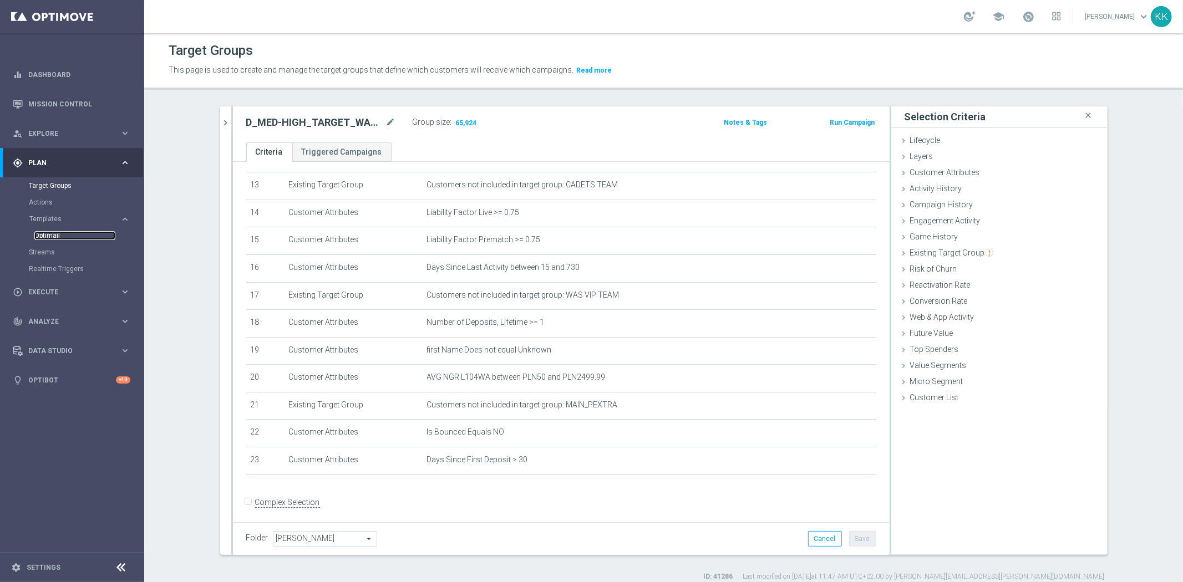
click at [49, 236] on link "Optimail" at bounding box center [74, 235] width 81 height 9
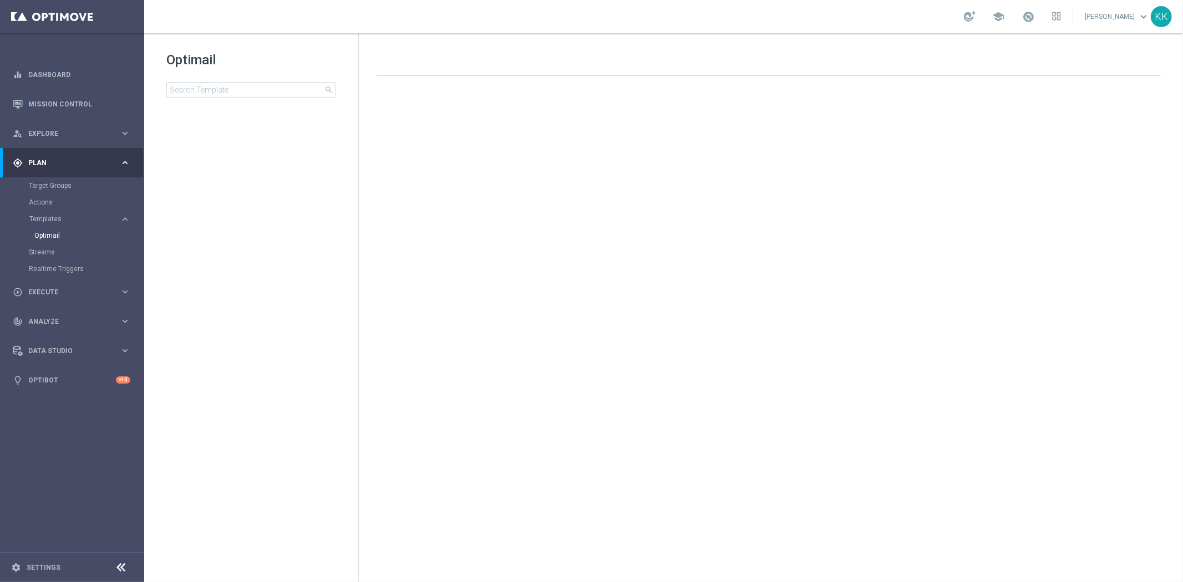
click at [225, 98] on div "Optimail search folder 1 Folder create_new_folder New Folder mode_edit Rename f…" at bounding box center [251, 101] width 214 height 137
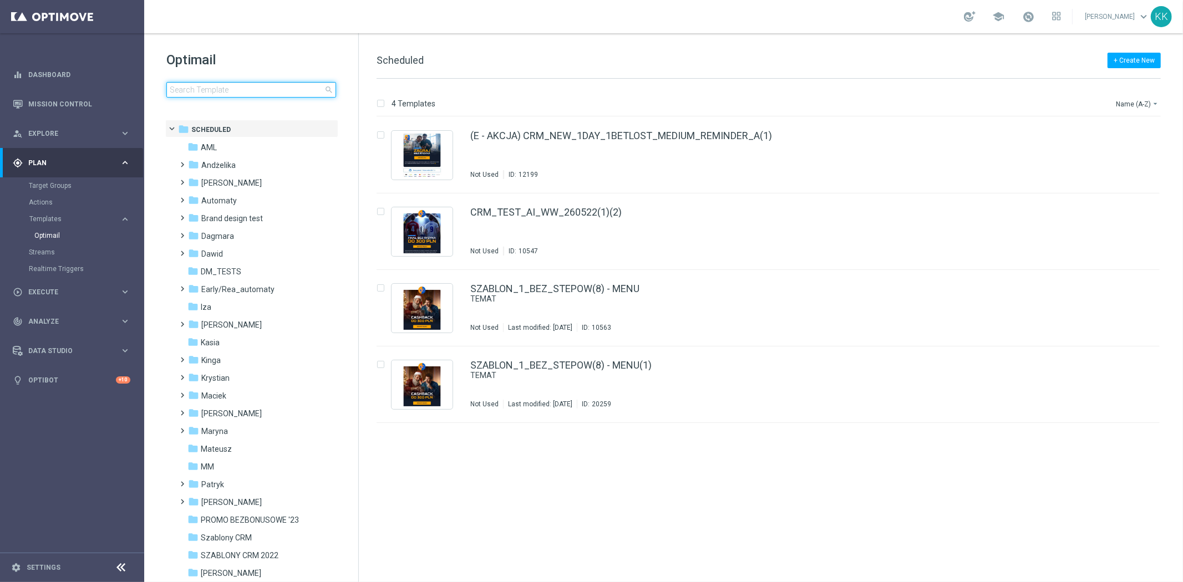
click at [217, 94] on input at bounding box center [251, 90] width 170 height 16
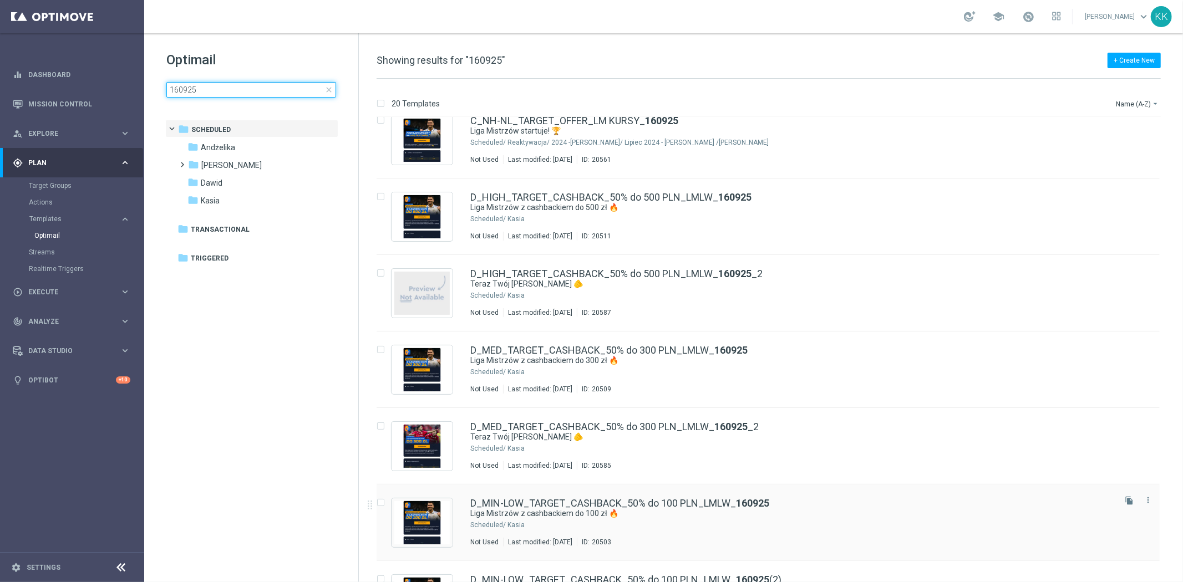
scroll to position [123, 0]
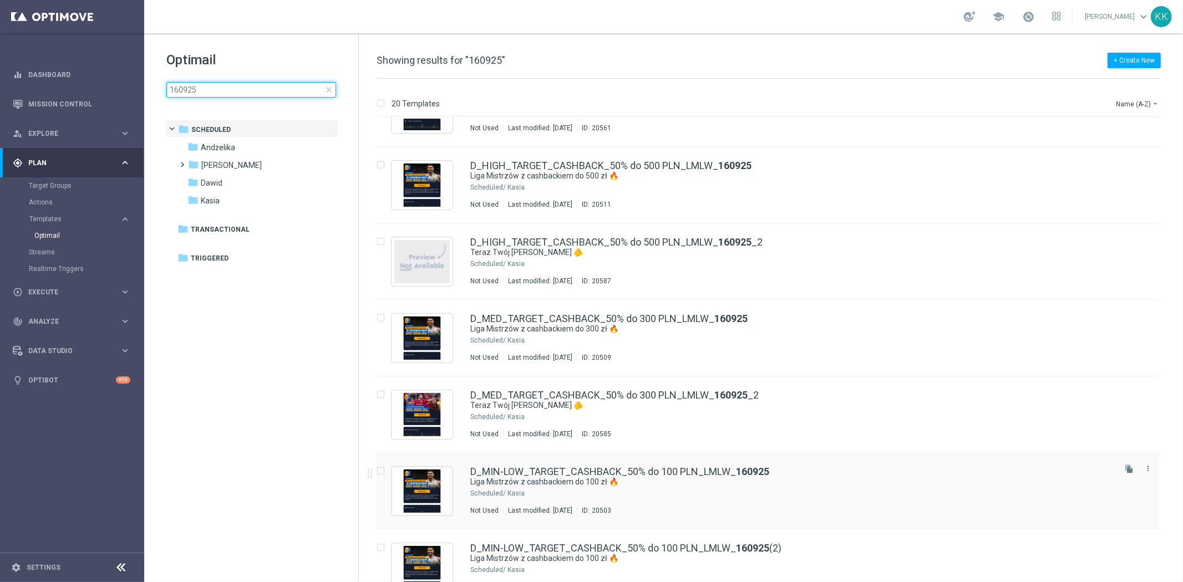
type input "160925"
click at [1129, 467] on icon "file_copy" at bounding box center [1128, 469] width 9 height 9
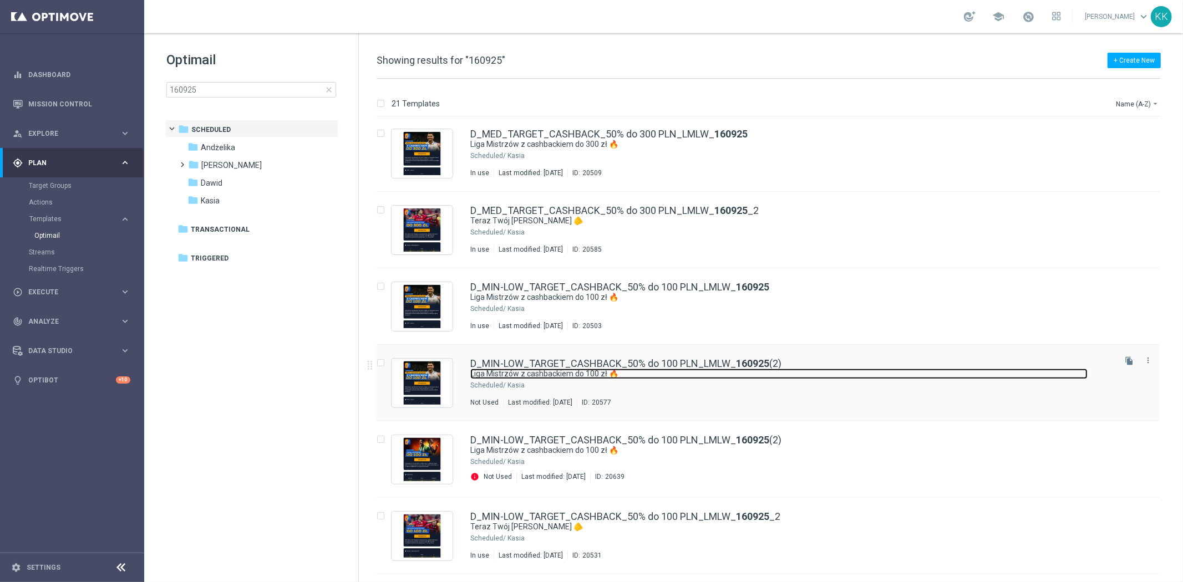
click at [793, 375] on link "Liga Mistrzów z cashbackiem do 100 zł 🔥" at bounding box center [778, 374] width 617 height 11
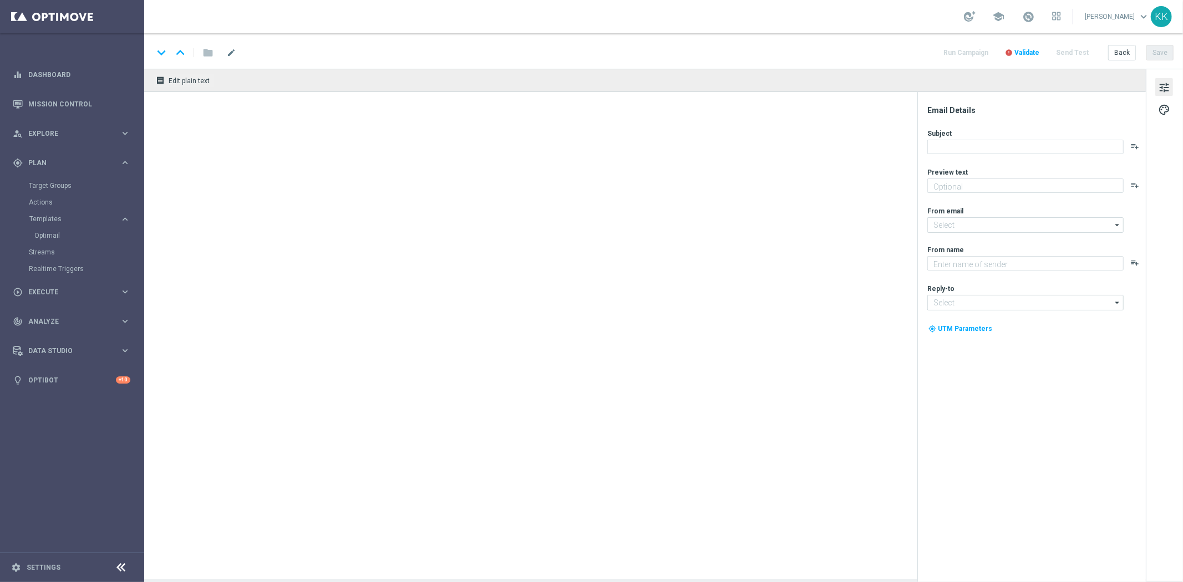
type textarea "Typuj bezpiecznie🛡️"
type input "oferta@sts.pl"
type textarea "STS"
type input "kontakt@sts.pl"
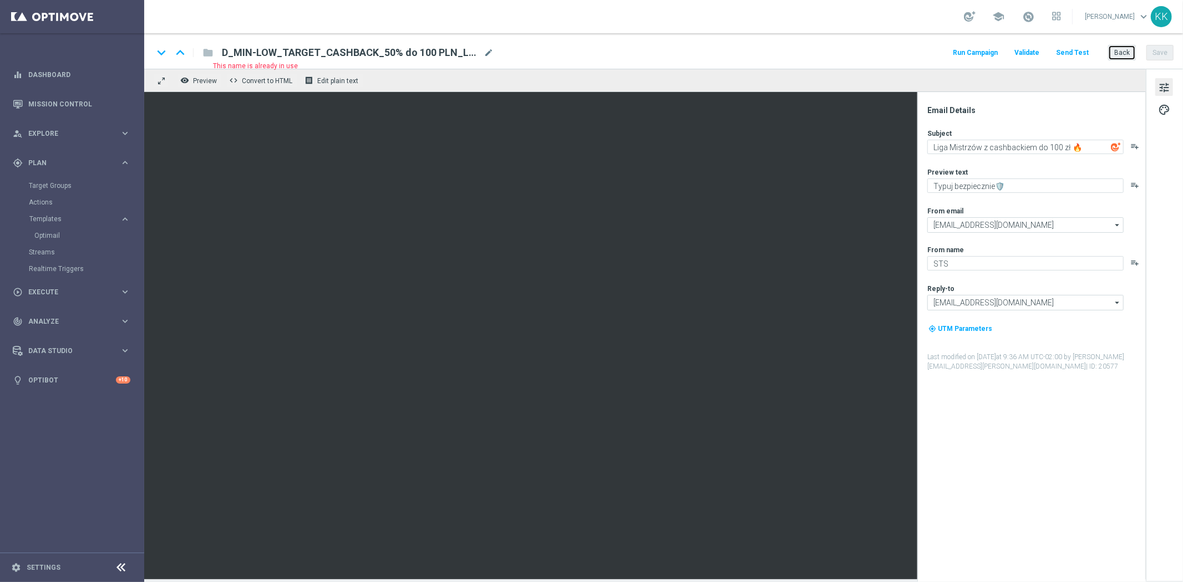
click at [1120, 45] on button "Back" at bounding box center [1122, 53] width 28 height 16
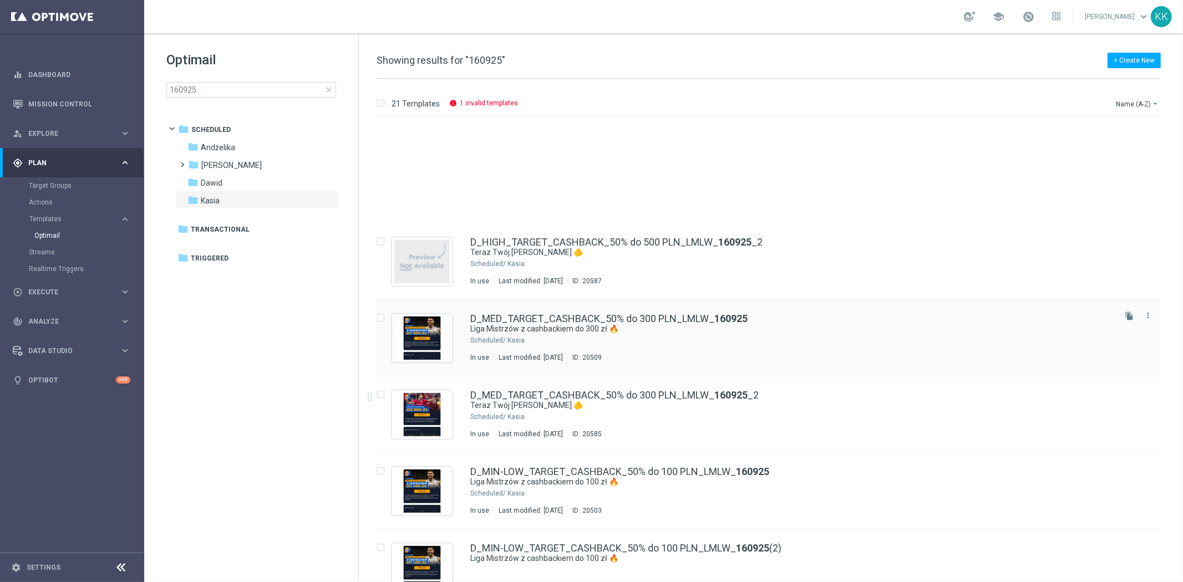
scroll to position [308, 0]
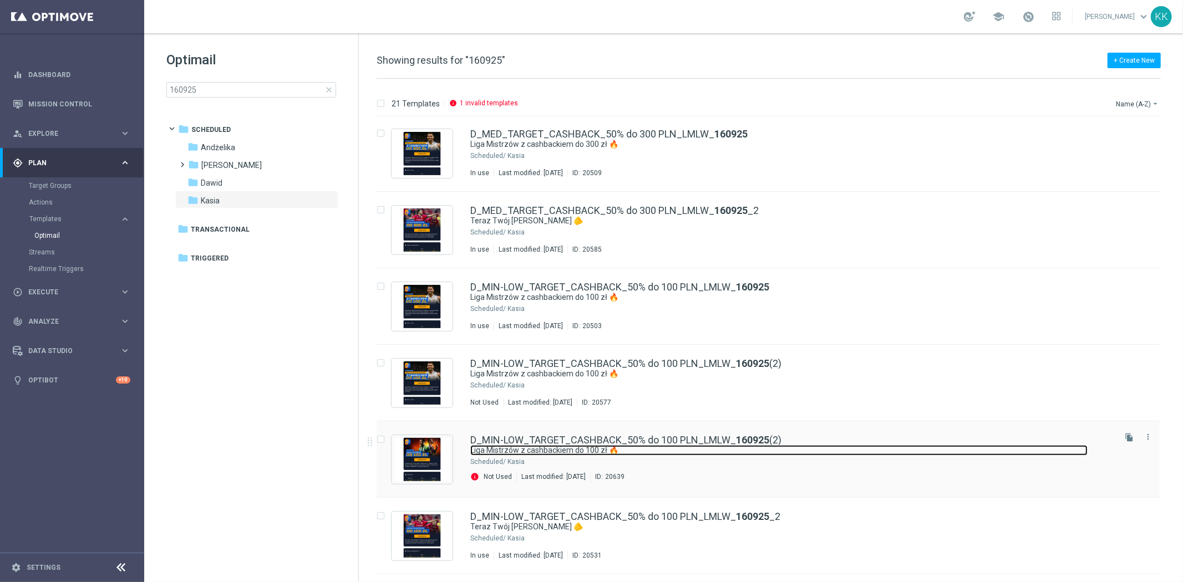
click at [778, 451] on link "Liga Mistrzów z cashbackiem do 100 zł 🔥" at bounding box center [778, 450] width 617 height 11
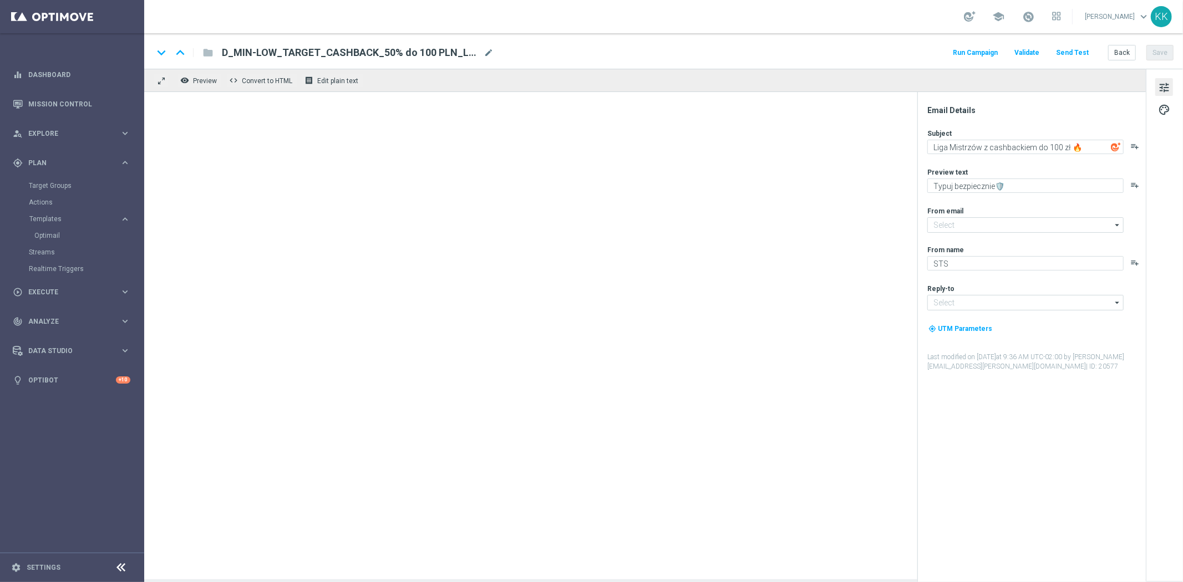
type input "oferta@sts.pl"
type input "kontakt@sts.pl"
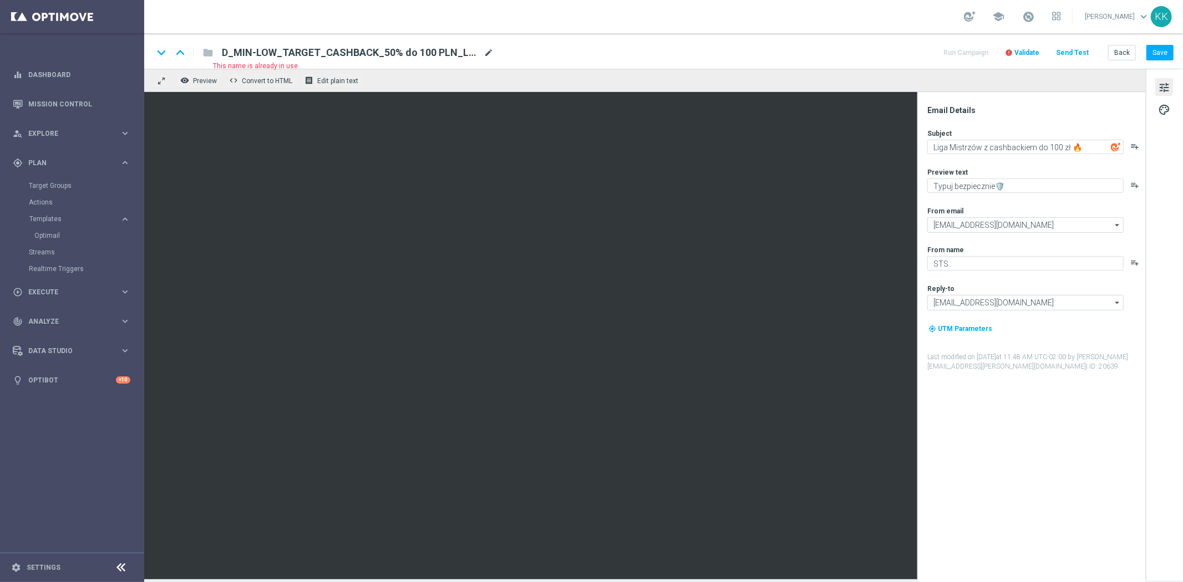
click at [483, 50] on span "mode_edit" at bounding box center [488, 53] width 10 height 10
drag, startPoint x: 488, startPoint y: 52, endPoint x: -256, endPoint y: 43, distance: 744.1
click at [0, 43] on html "equalizer Dashboard Mission Control" at bounding box center [591, 291] width 1183 height 582
paste input "WAGER_50% do 100 PLN_PTLW_230925"
type input "D_MIN-LOW_TARGET_WAGER_50% do 100 PLN_PTLW_230925"
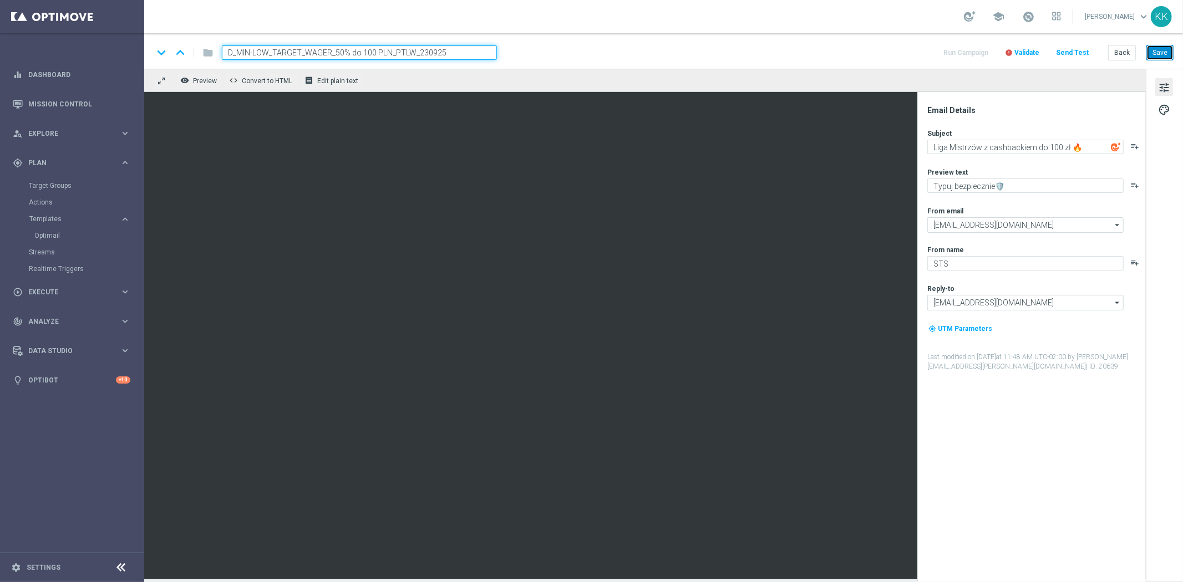
click at [1157, 45] on button "Save" at bounding box center [1159, 53] width 27 height 16
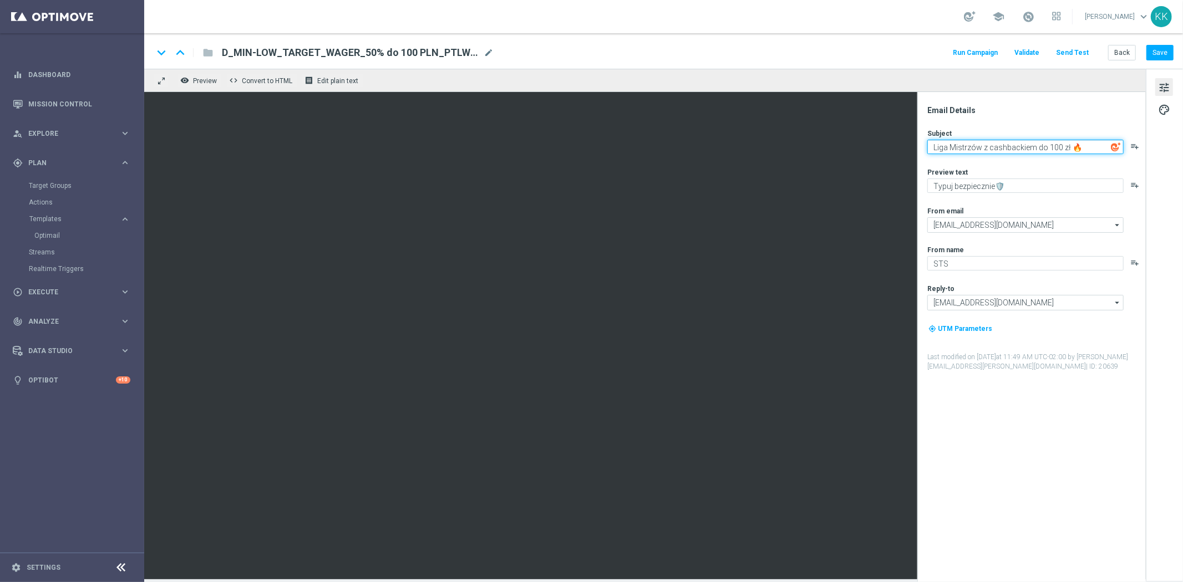
click at [1063, 141] on textarea "Liga Mistrzów z cashbackiem do 100 zł 🔥" at bounding box center [1025, 147] width 196 height 14
paste textarea "Piłka w grze! ⚽"
type textarea "Piłka w grze! ⚽"
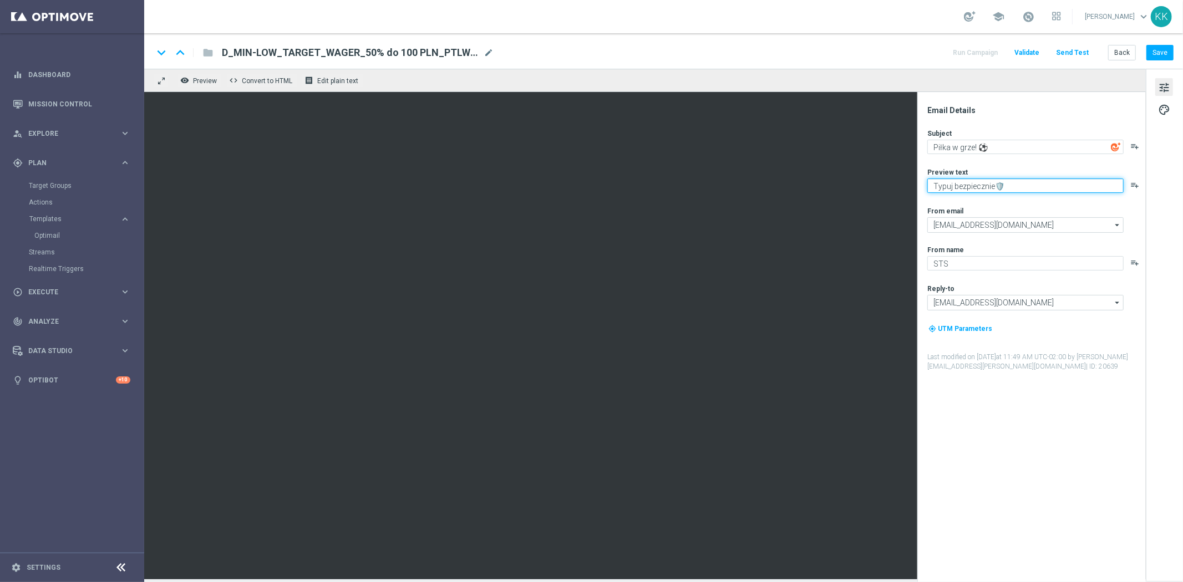
click at [969, 190] on textarea "Typuj bezpiecznie🛡️" at bounding box center [1025, 186] width 196 height 14
paste textarea "Graj z pewną kasą do 100 zł 💸"
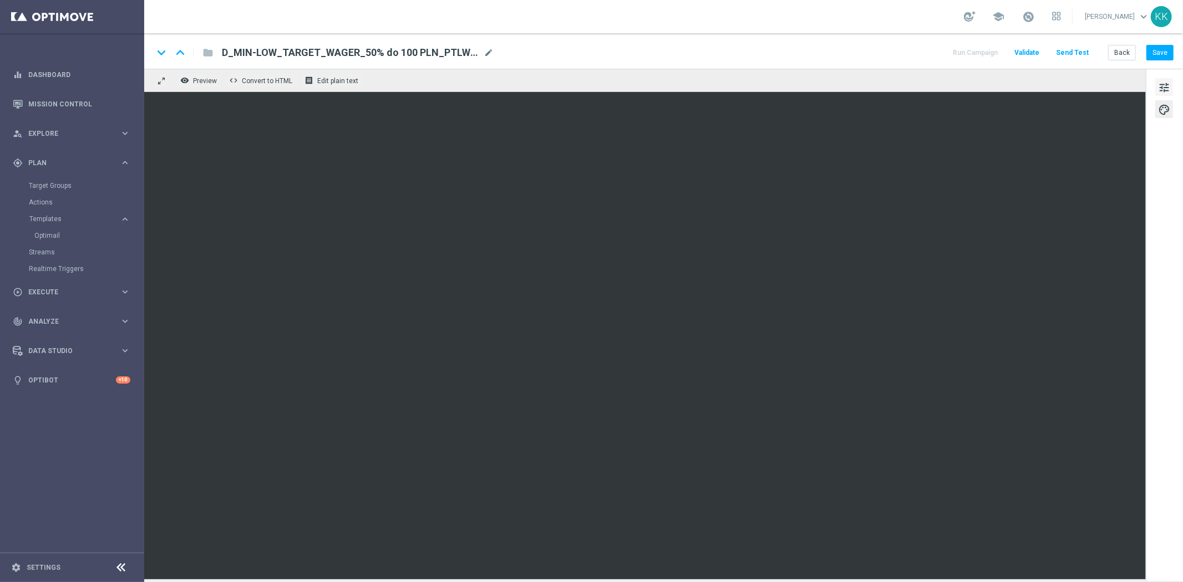
click at [1156, 86] on button "tune" at bounding box center [1164, 87] width 18 height 18
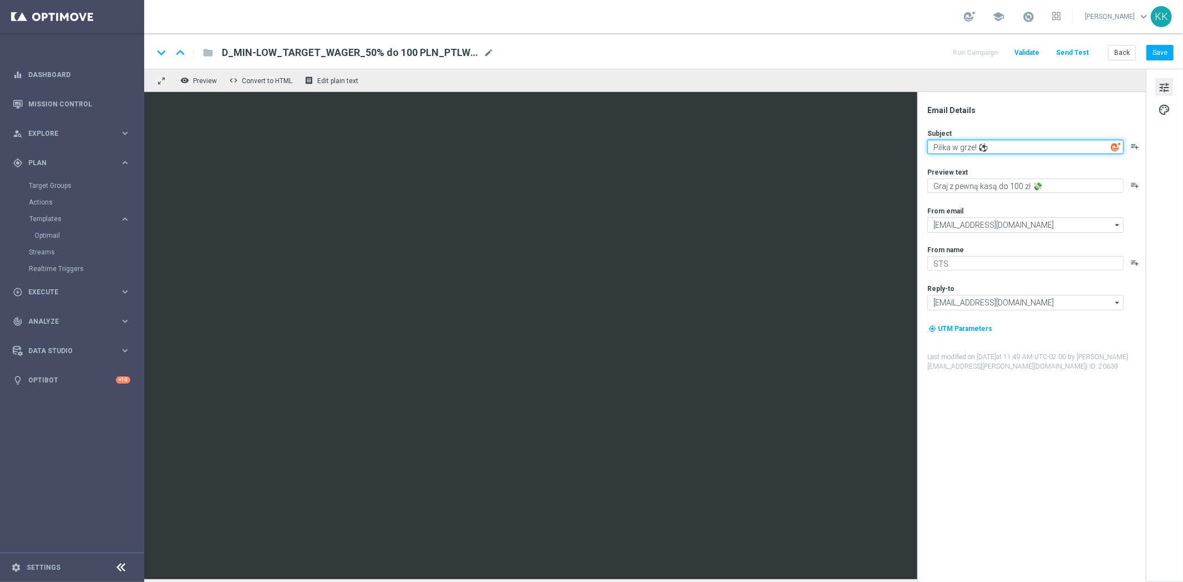
click at [1028, 145] on textarea "Piłka w grze! ⚽" at bounding box center [1025, 147] width 196 height 14
click at [948, 141] on textarea "Piłka w grze! ⚽" at bounding box center [1025, 147] width 196 height 14
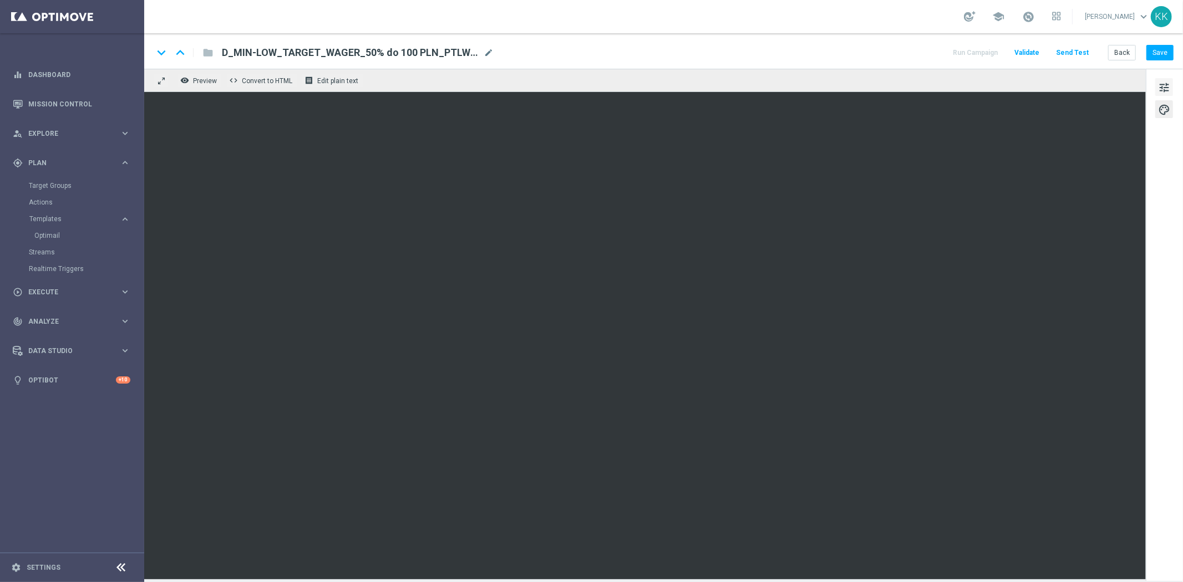
click at [1163, 85] on span "tune" at bounding box center [1164, 87] width 12 height 14
click at [1156, 52] on button "Save" at bounding box center [1159, 53] width 27 height 16
click at [1166, 48] on button "Save" at bounding box center [1159, 53] width 27 height 16
click at [1163, 85] on span "tune" at bounding box center [1164, 87] width 12 height 14
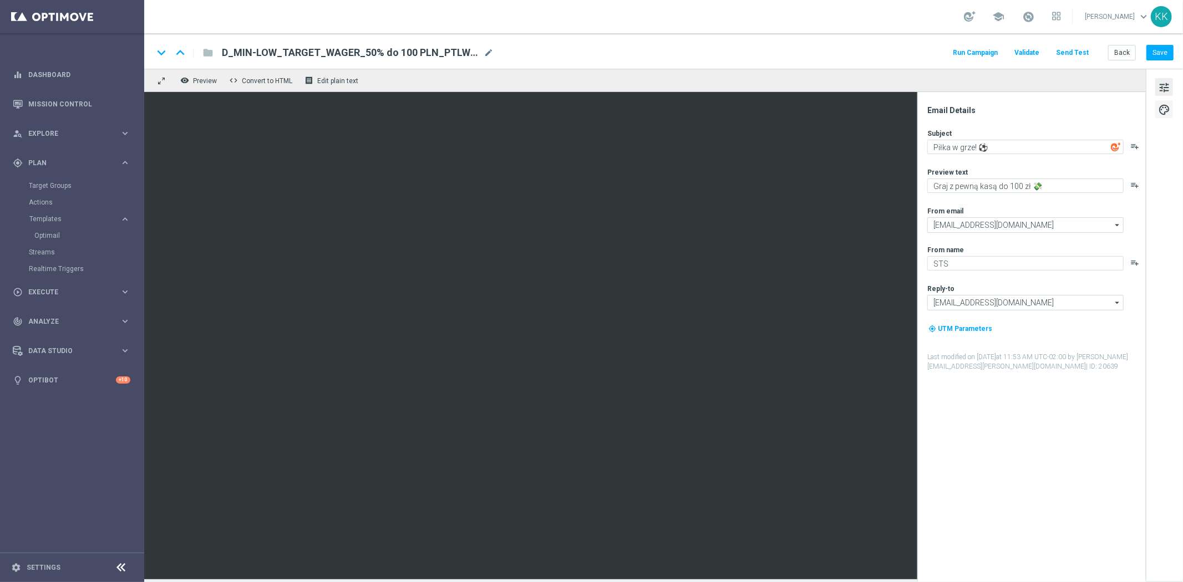
click at [1158, 110] on span "palette" at bounding box center [1164, 110] width 12 height 14
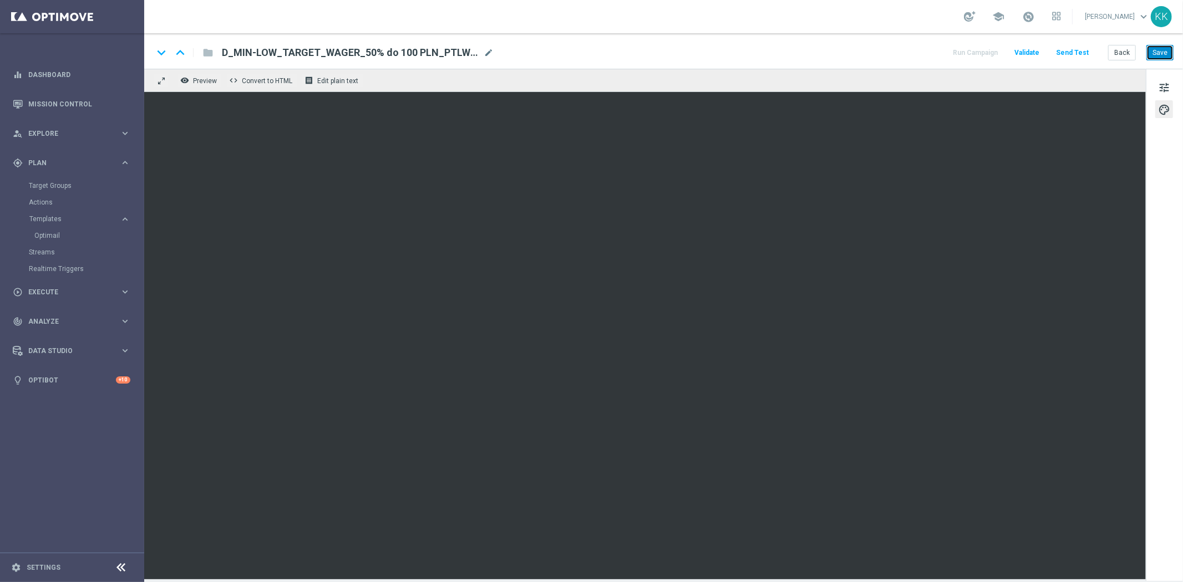
drag, startPoint x: 1154, startPoint y: 52, endPoint x: 1148, endPoint y: 70, distance: 19.8
click at [1154, 52] on button "Save" at bounding box center [1159, 53] width 27 height 16
drag, startPoint x: 1171, startPoint y: 47, endPoint x: 1171, endPoint y: 58, distance: 11.6
click at [1171, 46] on button "Save" at bounding box center [1159, 53] width 27 height 16
click at [1160, 86] on span "tune" at bounding box center [1164, 87] width 12 height 14
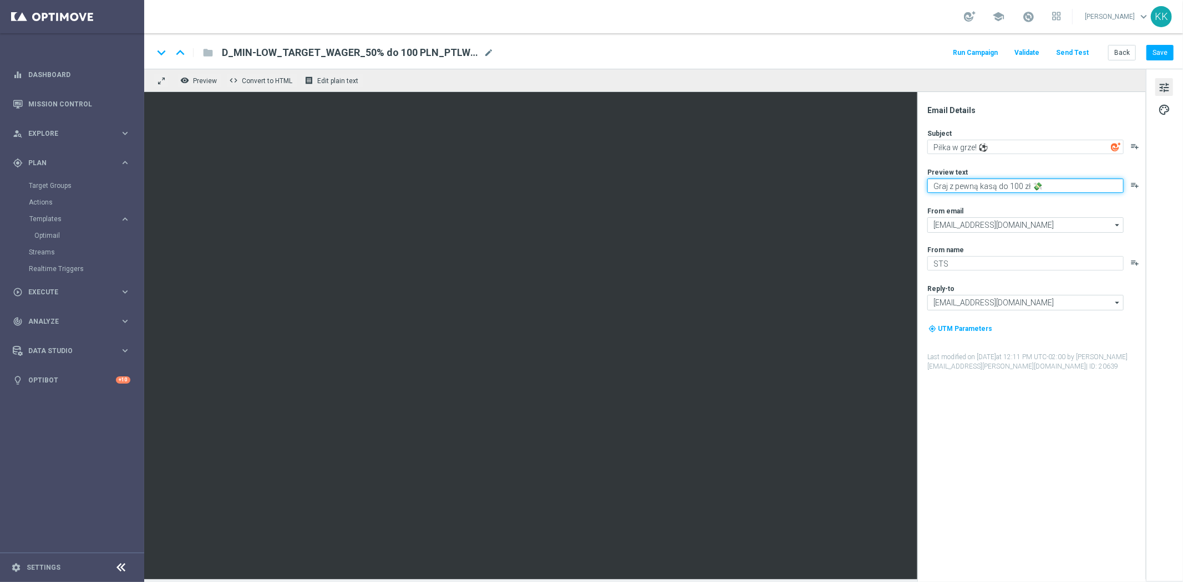
click at [945, 189] on textarea "Graj z pewną kasą do 100 zł 💸" at bounding box center [1025, 186] width 196 height 14
drag, startPoint x: 1001, startPoint y: 185, endPoint x: 956, endPoint y: 186, distance: 44.9
click at [956, 186] on textarea "Typuj z pewną kasą do 100 zł 💸" at bounding box center [1025, 186] width 196 height 14
click at [1074, 192] on textarea "Typuj z bonusem do 100 zł 💸" at bounding box center [1025, 186] width 196 height 14
type textarea "Typuj z bonusem do 100 zł 💸"
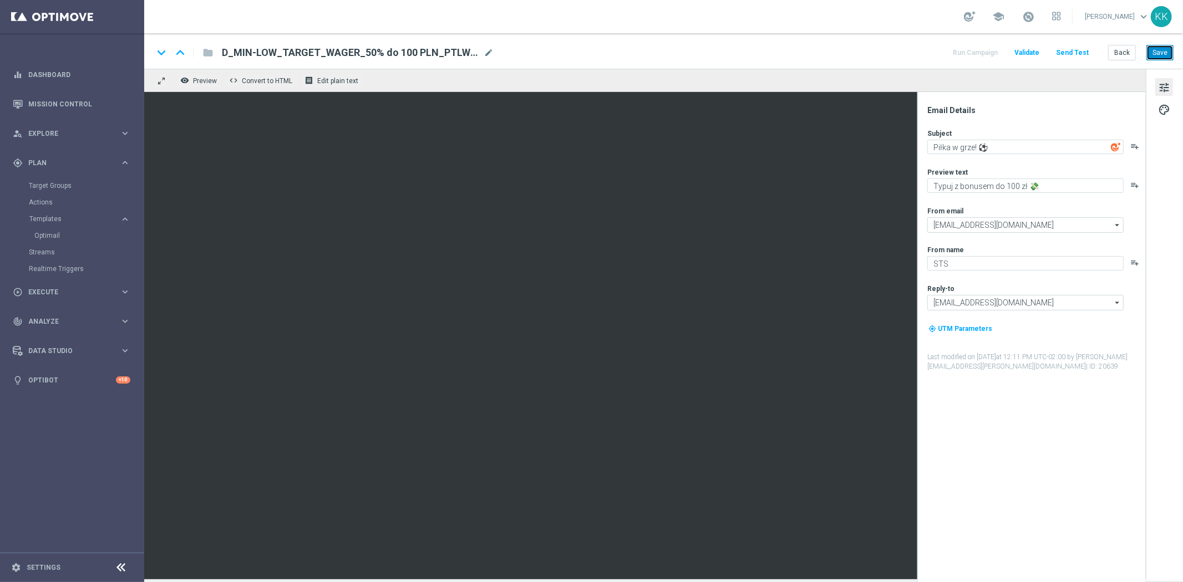
click at [1149, 53] on button "Save" at bounding box center [1159, 53] width 27 height 16
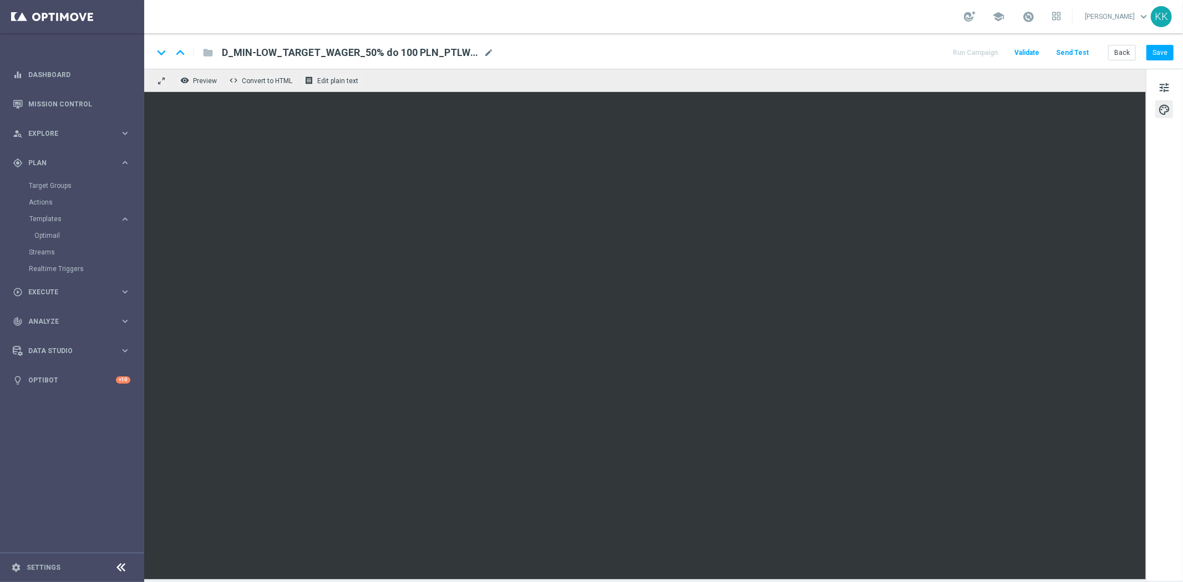
click at [1160, 63] on div "keyboard_arrow_down keyboard_arrow_up folder D_MIN-LOW_TARGET_WAGER_50% do 100 …" at bounding box center [663, 50] width 1038 height 35
click at [1163, 59] on button "Save" at bounding box center [1159, 53] width 27 height 16
click at [1166, 53] on button "Save" at bounding box center [1159, 53] width 27 height 16
click at [1161, 56] on button "Save" at bounding box center [1159, 53] width 27 height 16
drag, startPoint x: 1154, startPoint y: 50, endPoint x: 1155, endPoint y: 59, distance: 8.3
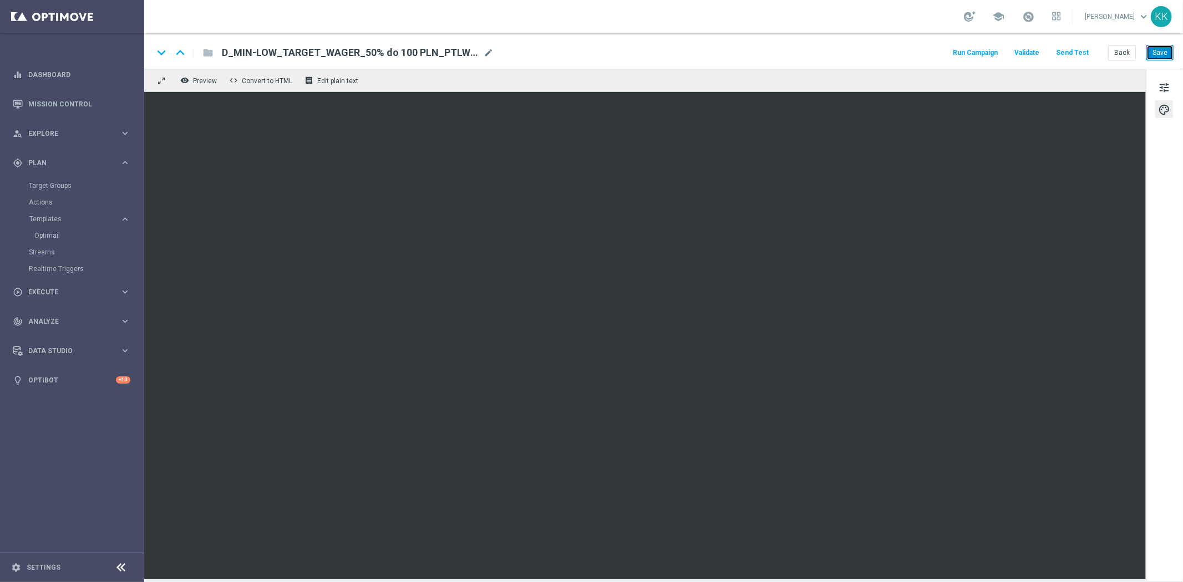
click at [1153, 50] on button "Save" at bounding box center [1159, 53] width 27 height 16
click at [1164, 84] on span "tune" at bounding box center [1164, 87] width 12 height 14
click at [1163, 48] on button "Save" at bounding box center [1159, 53] width 27 height 16
click at [1160, 46] on button "Save" at bounding box center [1159, 53] width 27 height 16
click at [1073, 57] on button "Send Test" at bounding box center [1072, 52] width 36 height 15
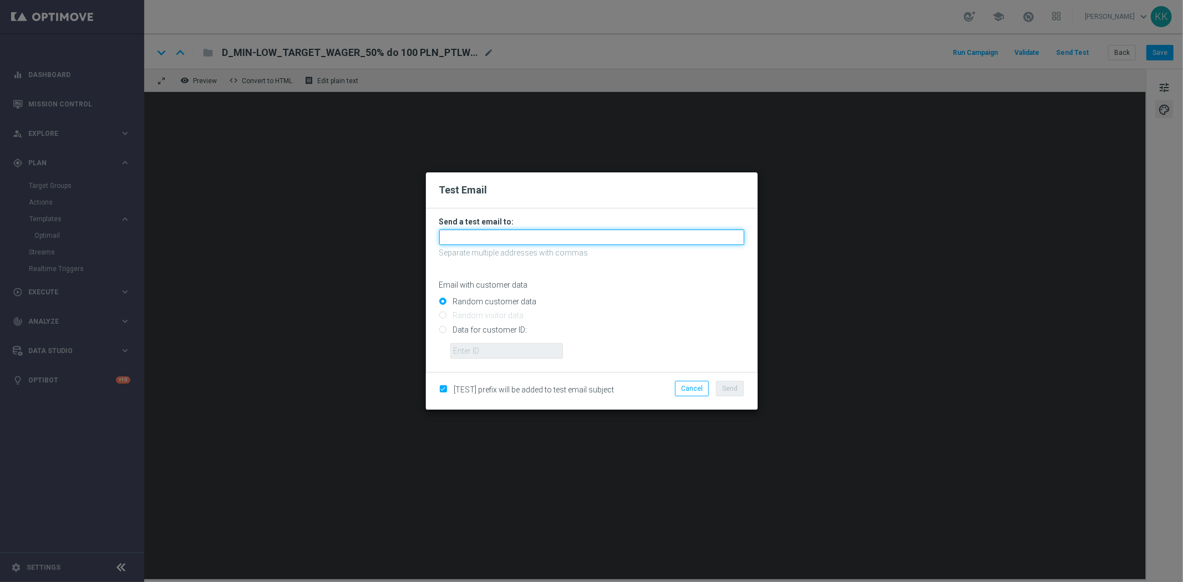
click at [552, 237] on input "text" at bounding box center [591, 238] width 305 height 16
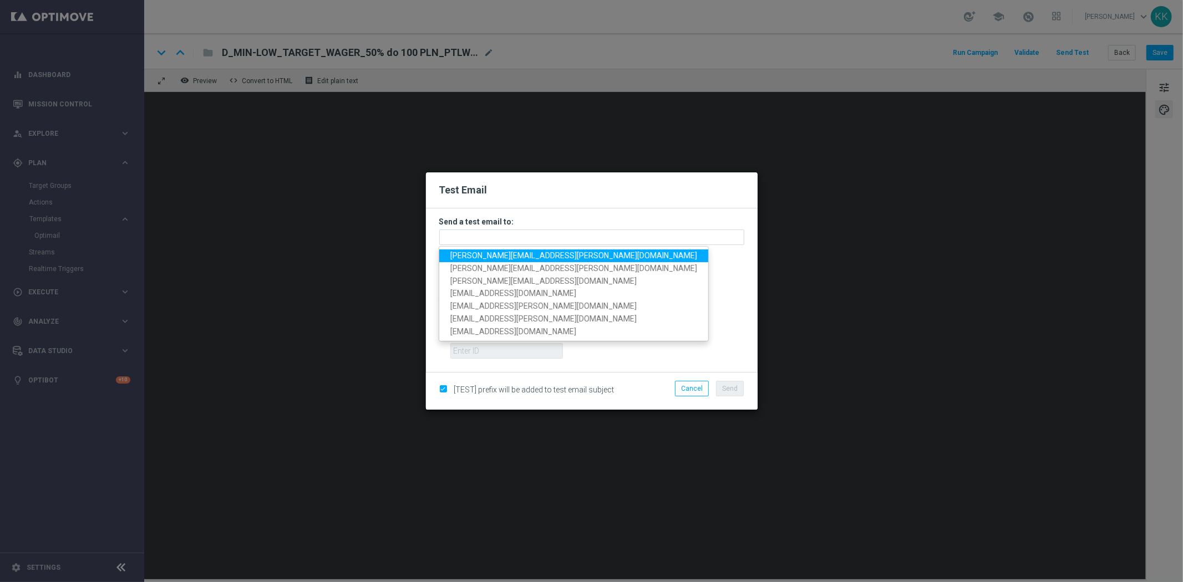
click at [490, 255] on span "katarzyna.kaminska@sts.pl" at bounding box center [573, 255] width 247 height 9
type input "katarzyna.kaminska@sts.pl"
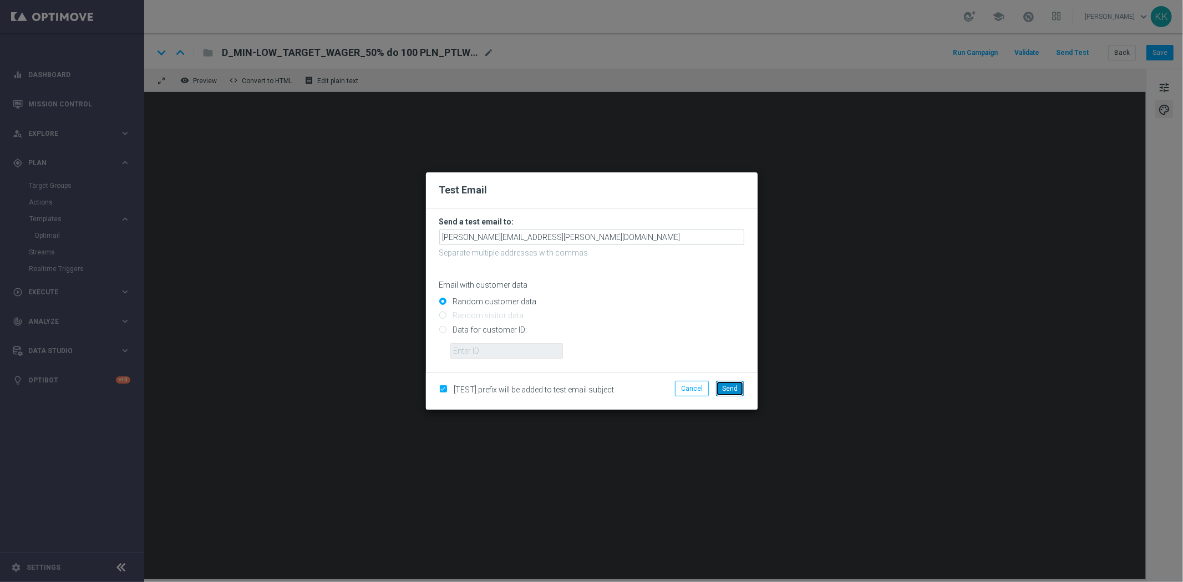
click at [736, 391] on span "Send" at bounding box center [730, 389] width 16 height 8
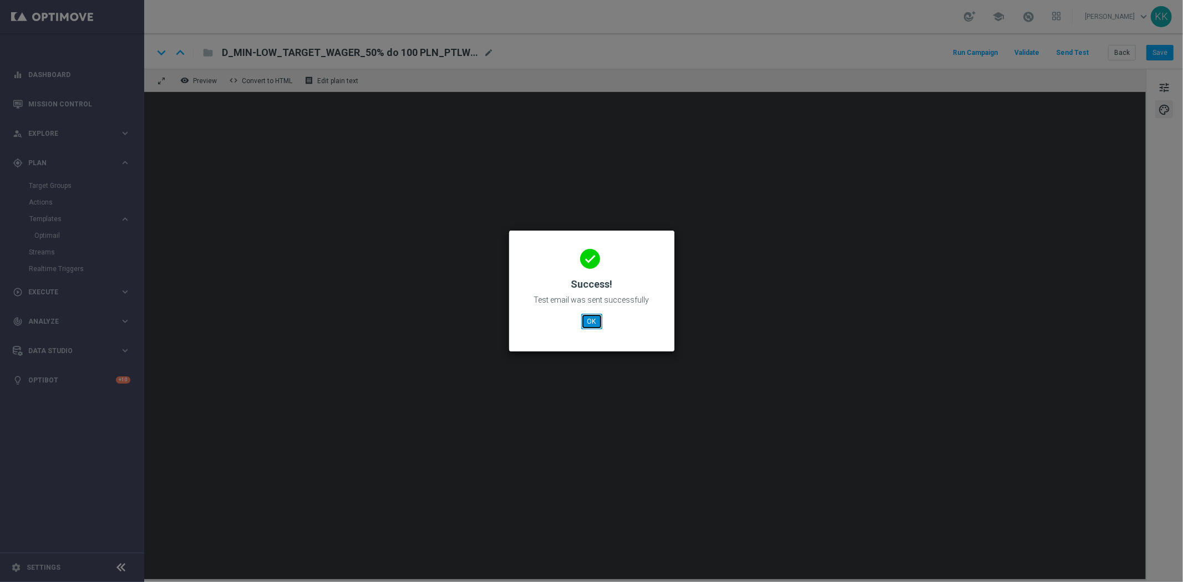
click at [585, 317] on button "OK" at bounding box center [591, 322] width 21 height 16
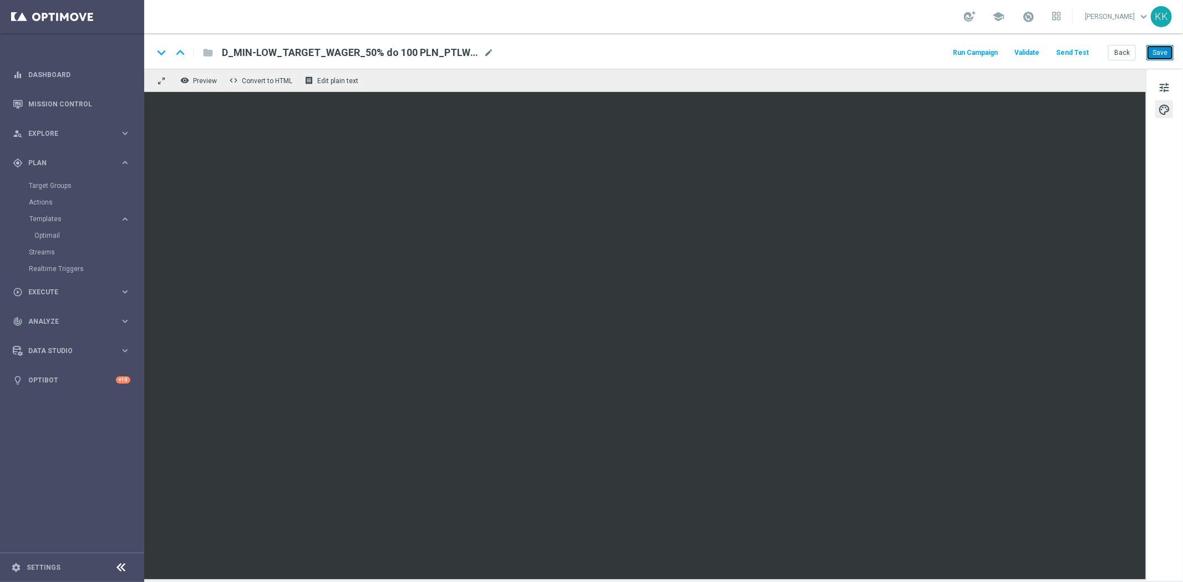
click at [1166, 46] on button "Save" at bounding box center [1159, 53] width 27 height 16
click at [1113, 57] on button "Back" at bounding box center [1122, 53] width 28 height 16
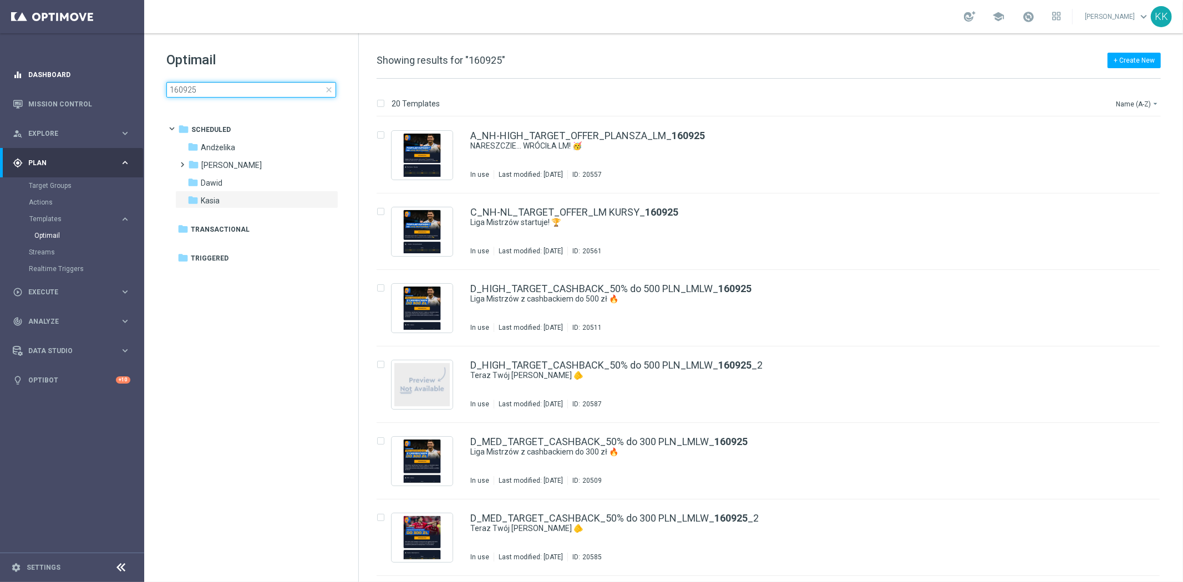
drag, startPoint x: 196, startPoint y: 86, endPoint x: 61, endPoint y: 80, distance: 135.4
click at [69, 80] on main "equalizer Dashboard Mission Control" at bounding box center [591, 291] width 1183 height 582
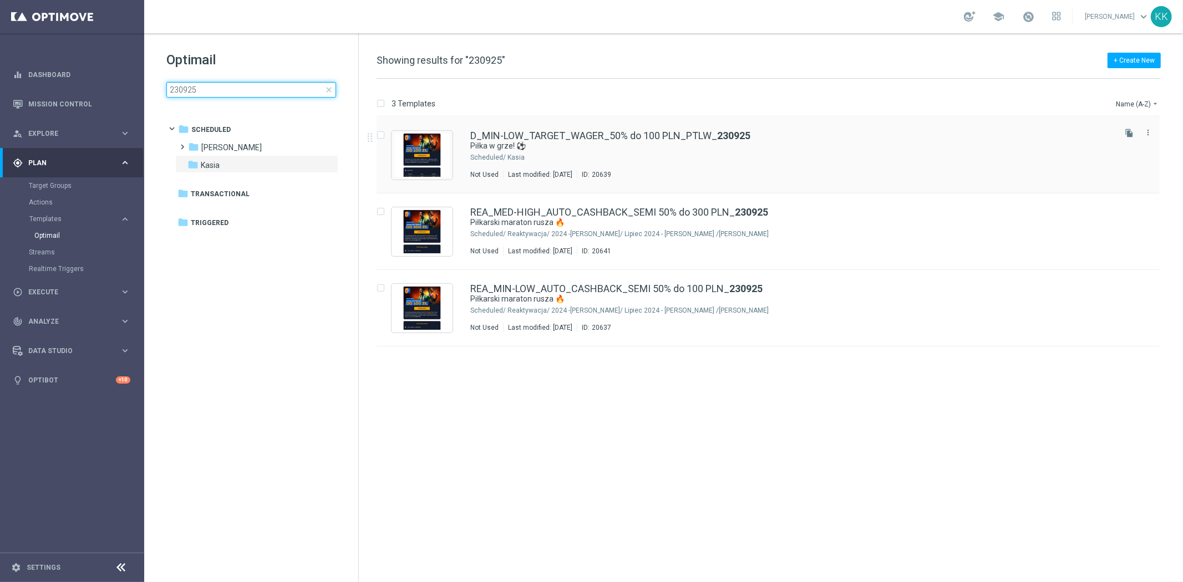
type input "230925"
click at [1132, 134] on icon "file_copy" at bounding box center [1128, 133] width 9 height 9
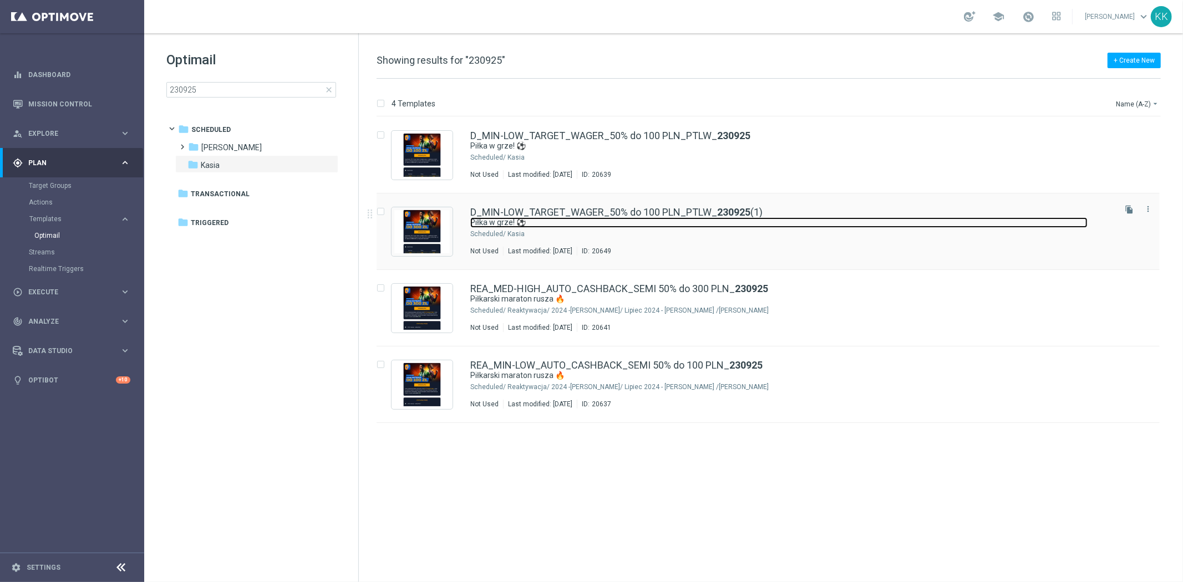
click at [730, 221] on link "Piłka w grze! ⚽" at bounding box center [778, 222] width 617 height 11
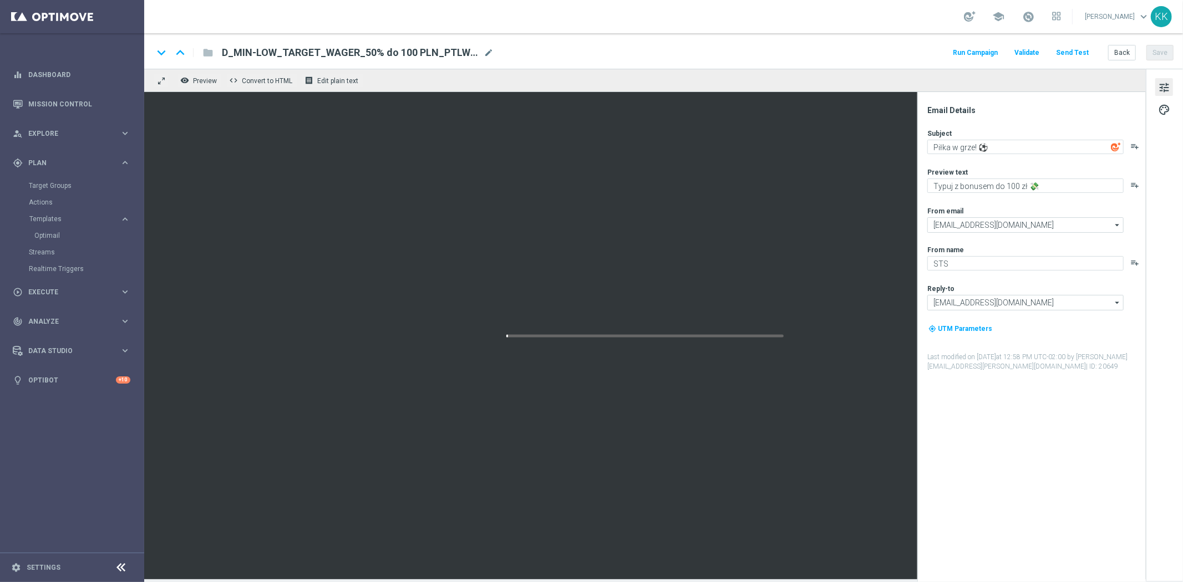
click at [492, 55] on span "mode_edit" at bounding box center [488, 53] width 10 height 10
drag, startPoint x: 458, startPoint y: 55, endPoint x: 24, endPoint y: 55, distance: 434.1
click at [64, 55] on main "equalizer Dashboard Mission Control" at bounding box center [591, 291] width 1183 height 582
paste input "ED-HIGH_TARGET_WAGER_100% do 300 PLN_PTLW_230925"
type input "D_MED-HIGH_TARGET_WAGER_100% do 300 PLN_PTLW_230925"
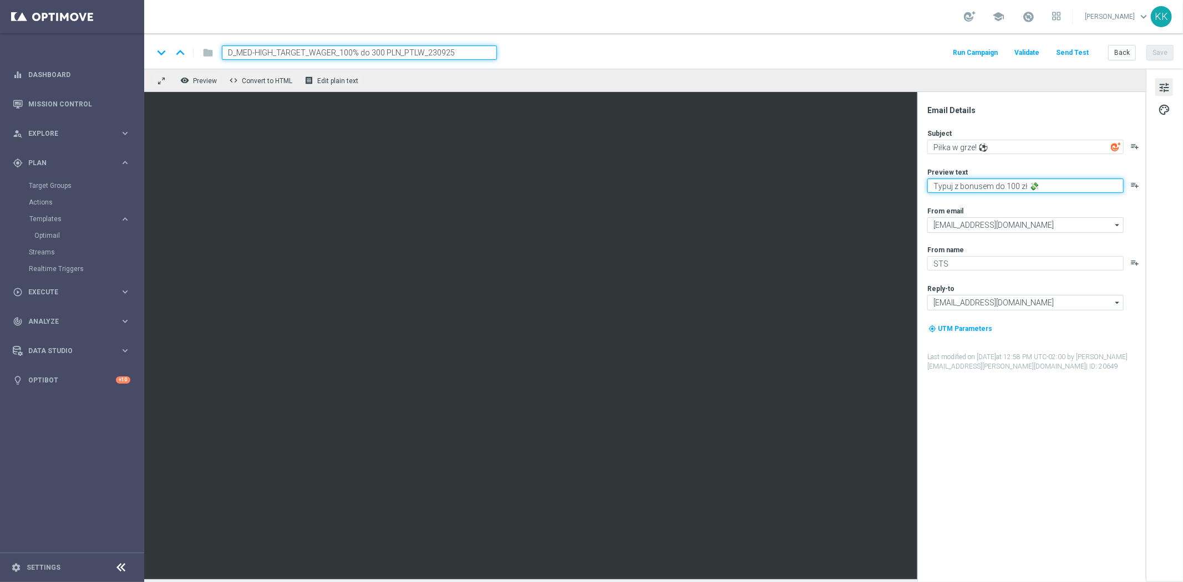
click at [1011, 187] on textarea "Typuj z bonusem do 100 zł 💸" at bounding box center [1025, 186] width 196 height 14
type textarea "Typuj z bonusem do 300 zł 💸"
click at [1045, 109] on div "Email Details" at bounding box center [1035, 110] width 217 height 10
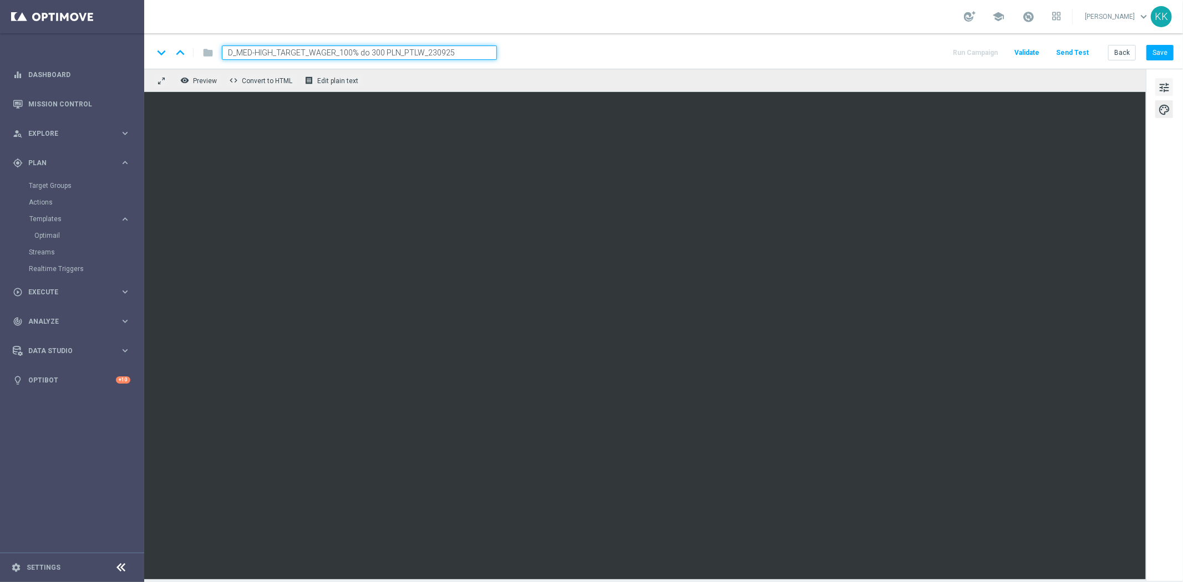
click at [1158, 85] on span "tune" at bounding box center [1164, 87] width 12 height 14
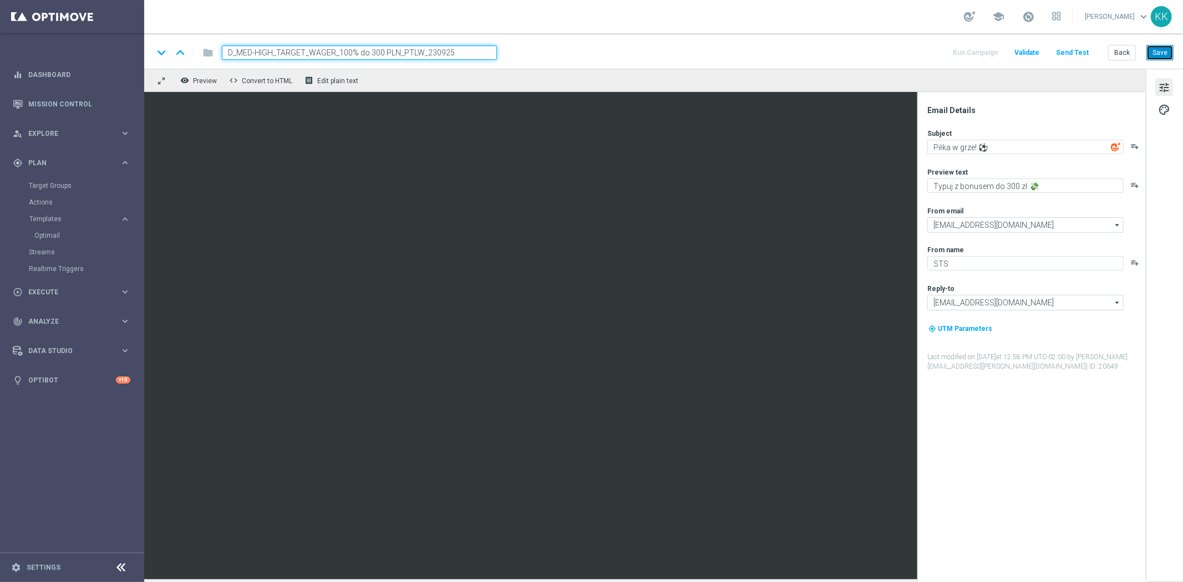
click at [1158, 57] on button "Save" at bounding box center [1159, 53] width 27 height 16
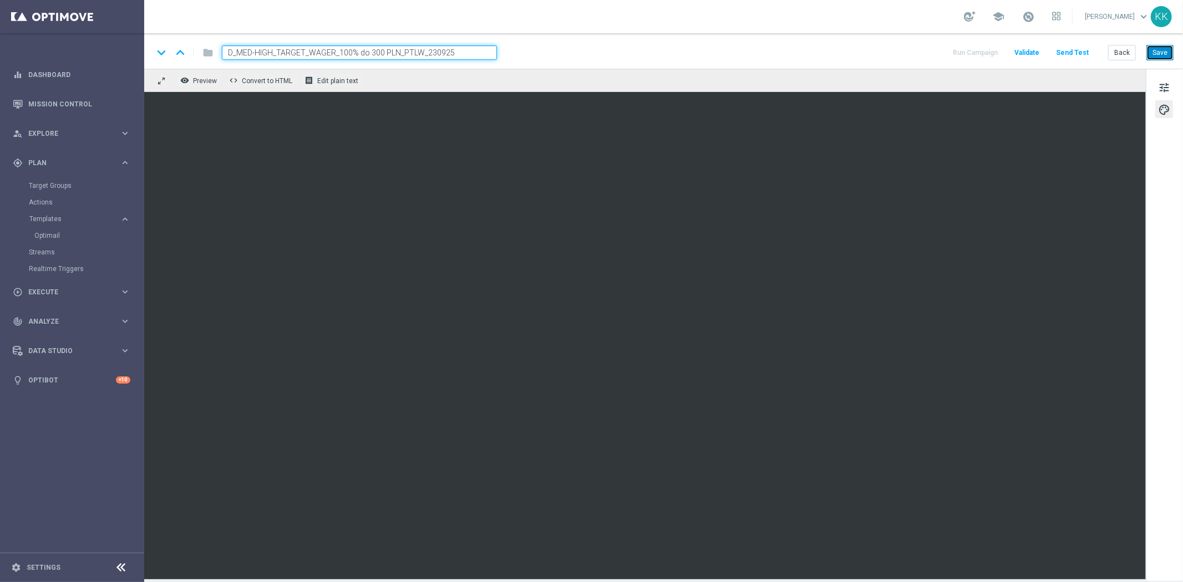
drag, startPoint x: 1157, startPoint y: 56, endPoint x: 1155, endPoint y: 65, distance: 9.1
click at [1157, 56] on button "Save" at bounding box center [1159, 53] width 27 height 16
click at [1082, 46] on button "Send Test" at bounding box center [1072, 52] width 36 height 15
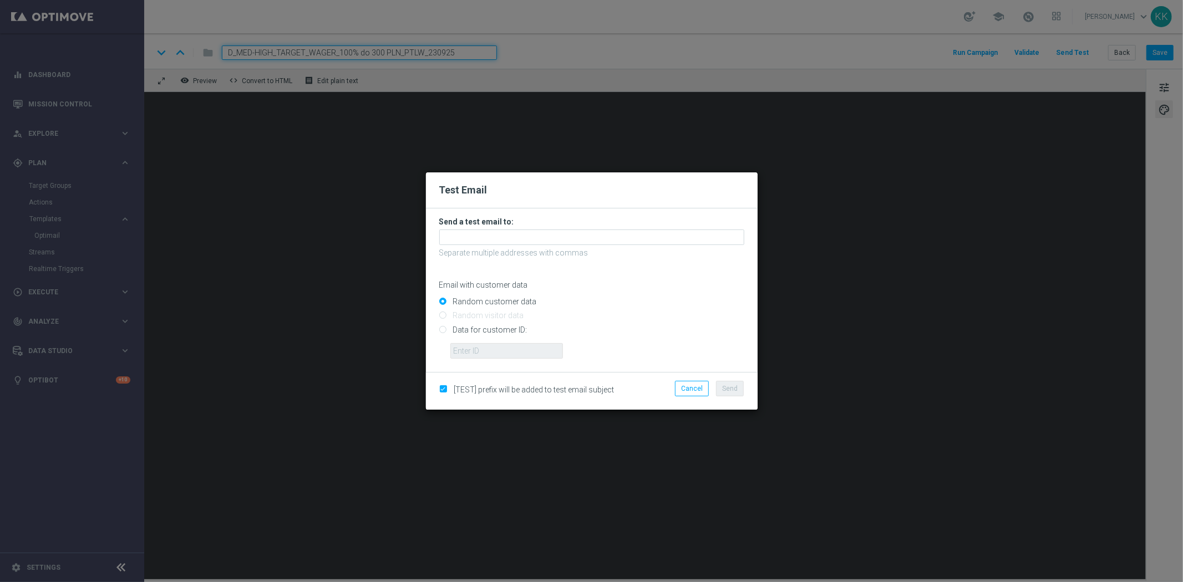
click at [505, 226] on h3 "Send a test email to:" at bounding box center [591, 222] width 305 height 10
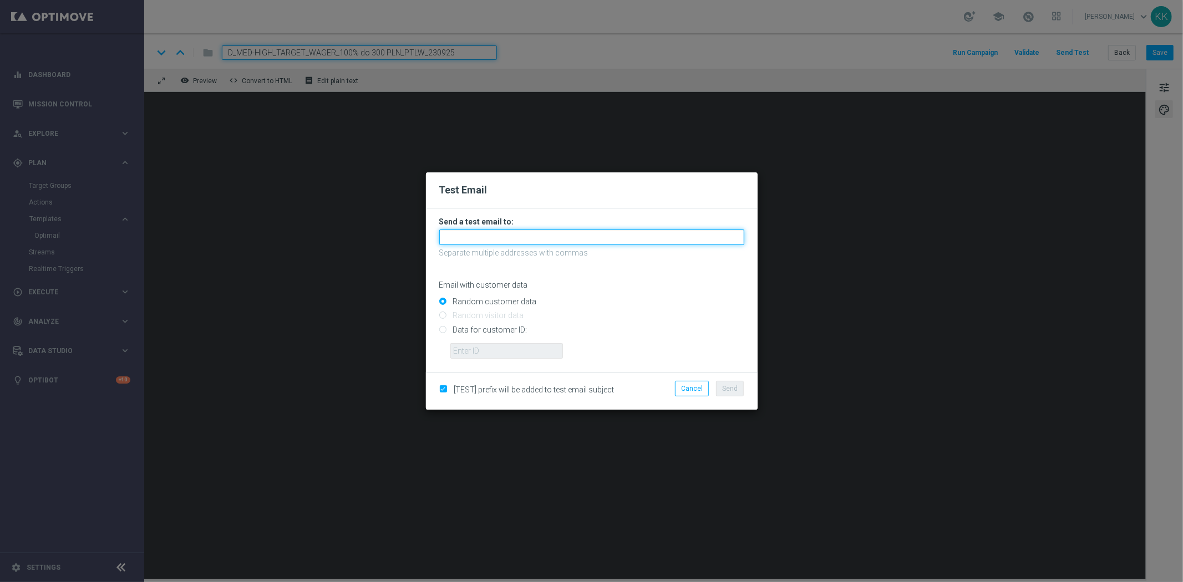
click at [507, 231] on input "text" at bounding box center [591, 238] width 305 height 16
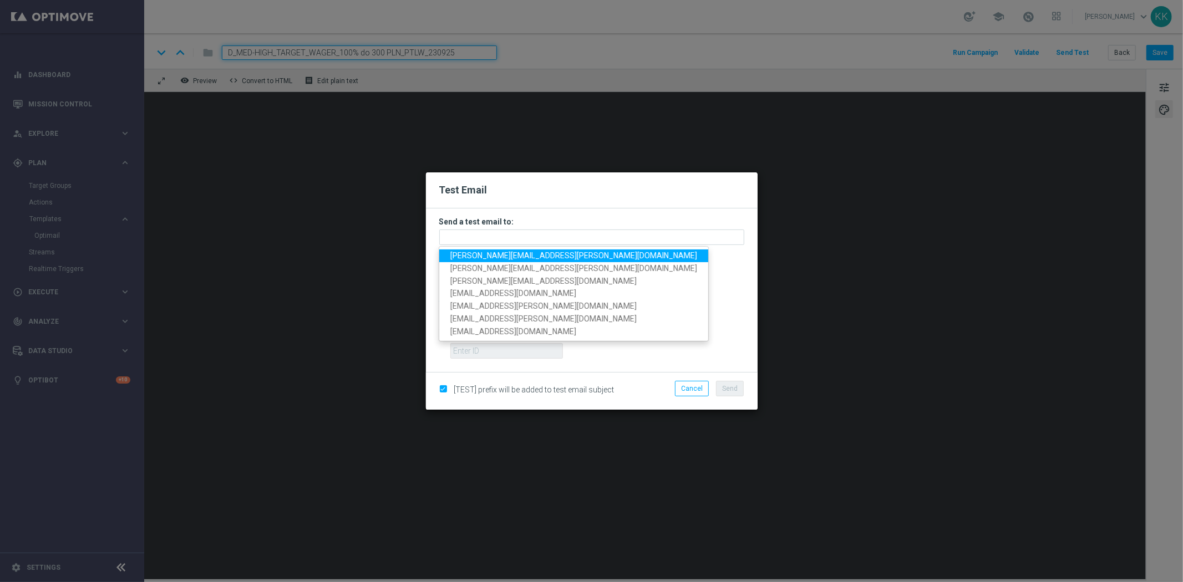
click at [502, 254] on span "katarzyna.kaminska@sts.pl" at bounding box center [573, 255] width 247 height 9
type input "katarzyna.kaminska@sts.pl"
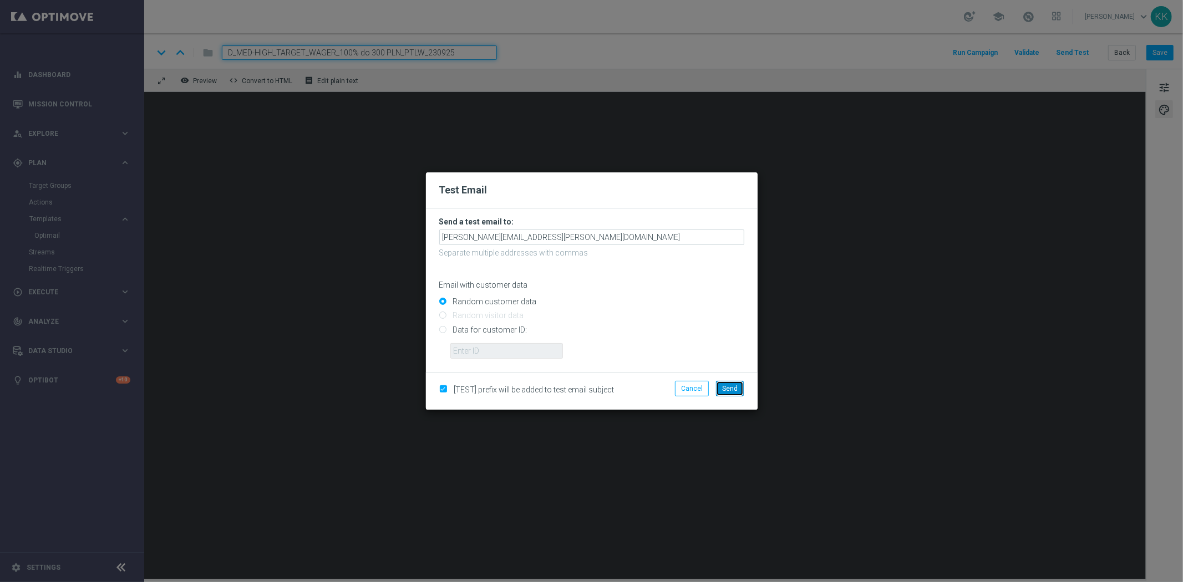
click at [742, 389] on button "Send" at bounding box center [730, 389] width 28 height 16
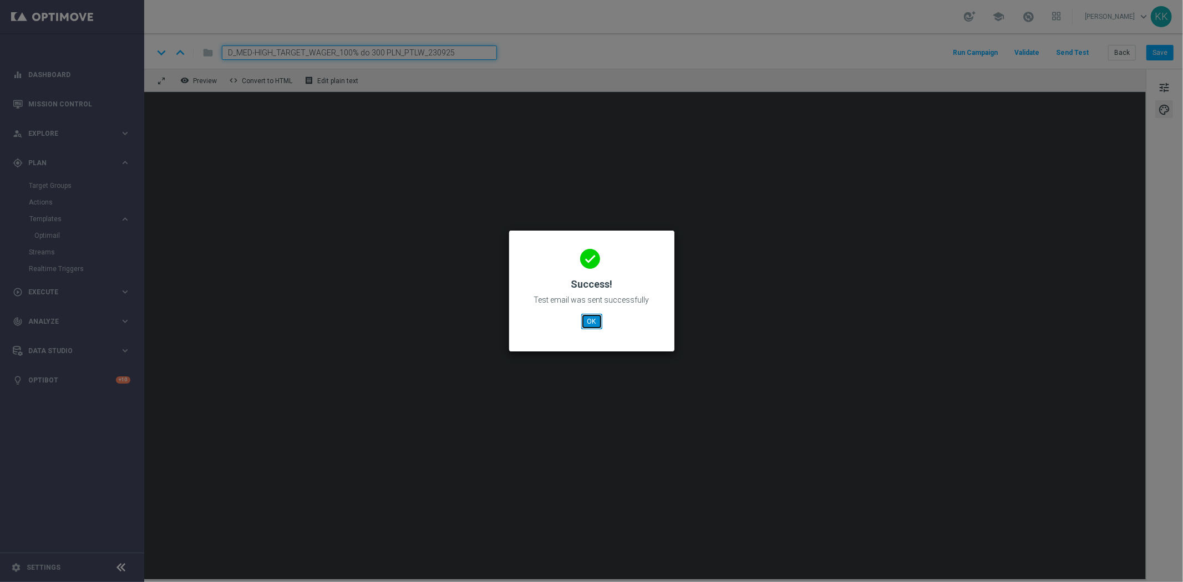
click at [585, 320] on button "OK" at bounding box center [591, 322] width 21 height 16
